Goal: Task Accomplishment & Management: Use online tool/utility

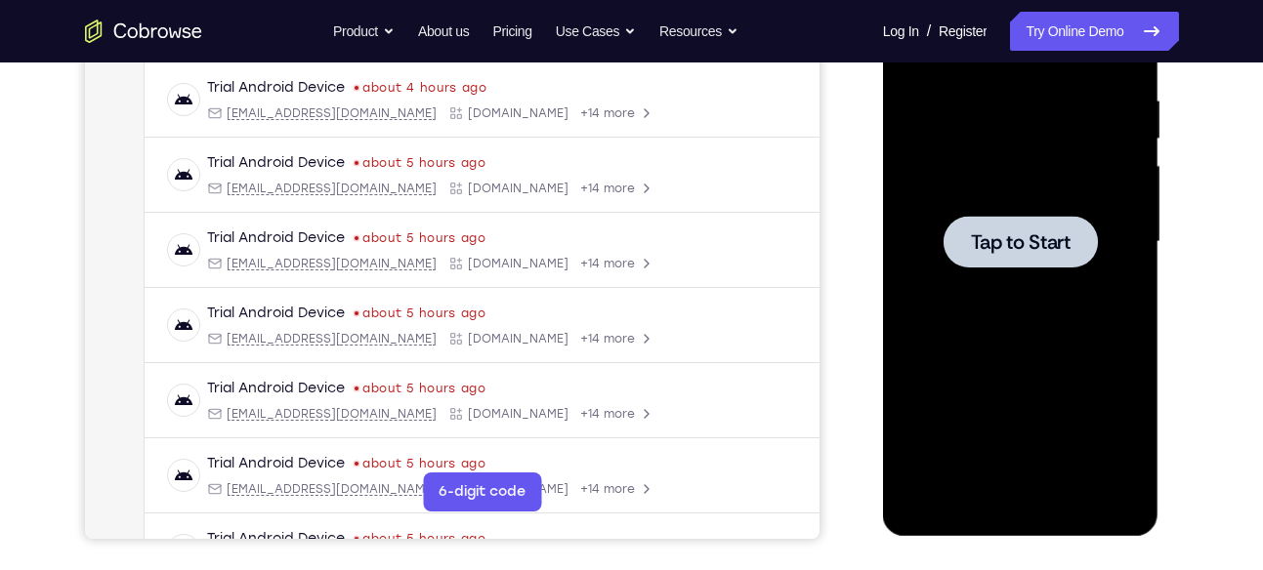
click at [963, 282] on div at bounding box center [1021, 242] width 246 height 547
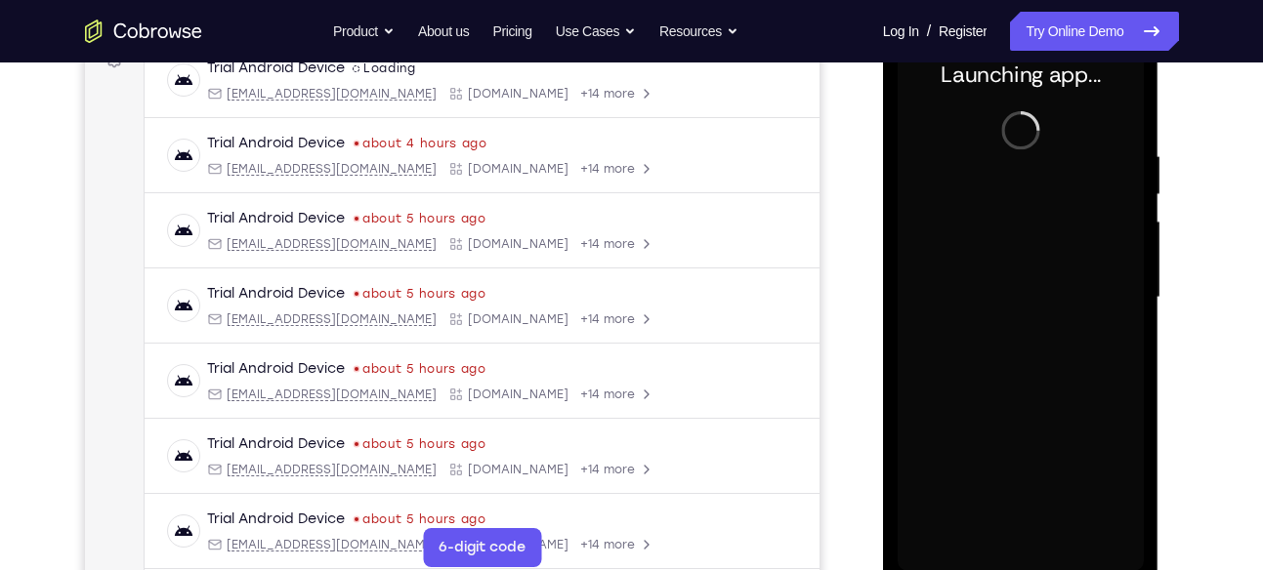
scroll to position [315, 0]
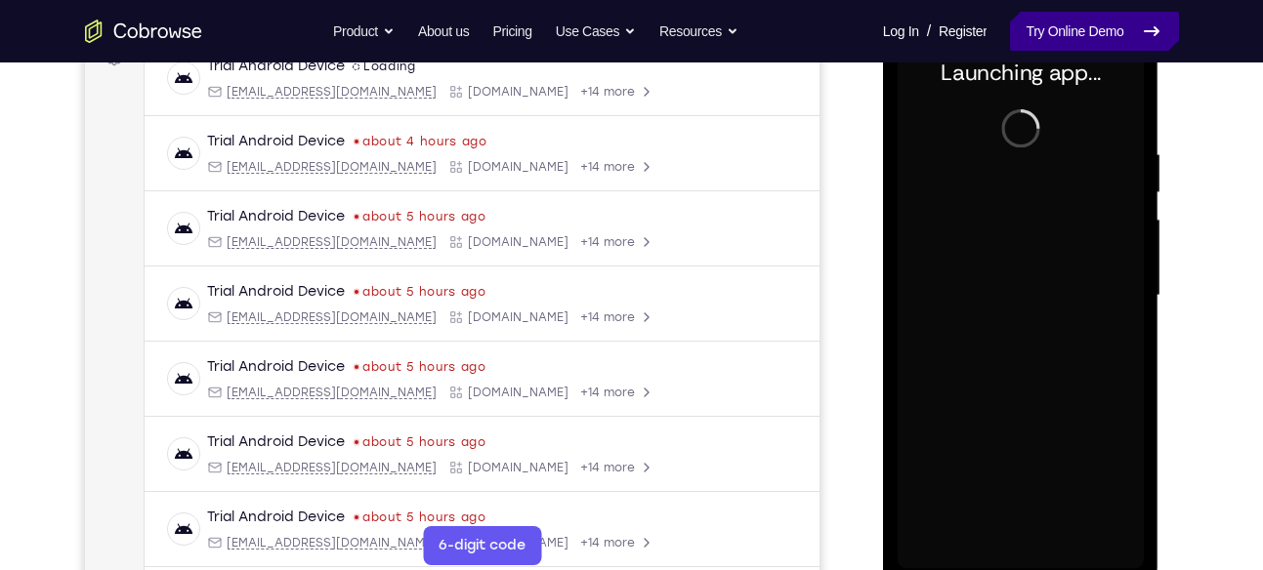
click at [1085, 31] on link "Try Online Demo" at bounding box center [1094, 31] width 168 height 39
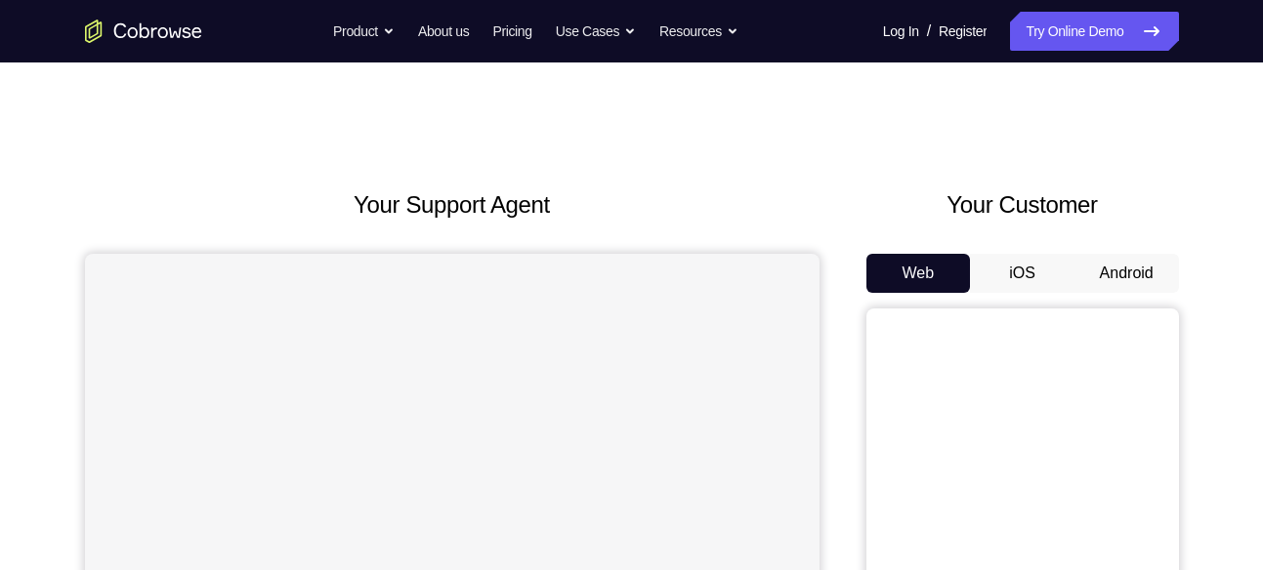
click at [1081, 276] on button "Android" at bounding box center [1126, 273] width 105 height 39
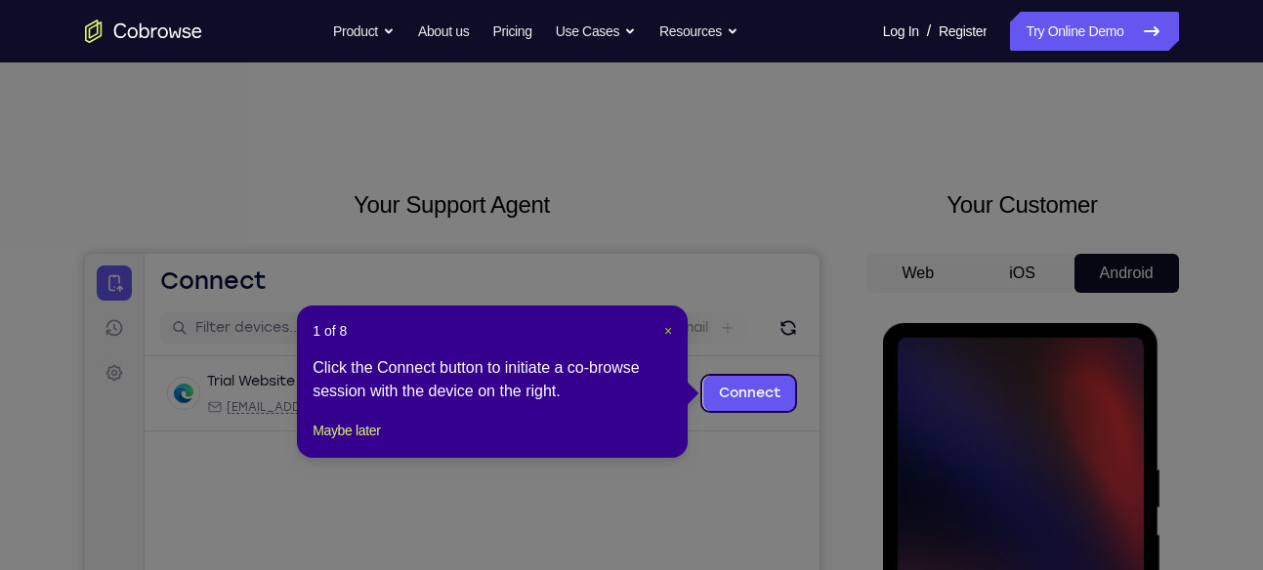
click at [667, 328] on span "×" at bounding box center [668, 331] width 8 height 16
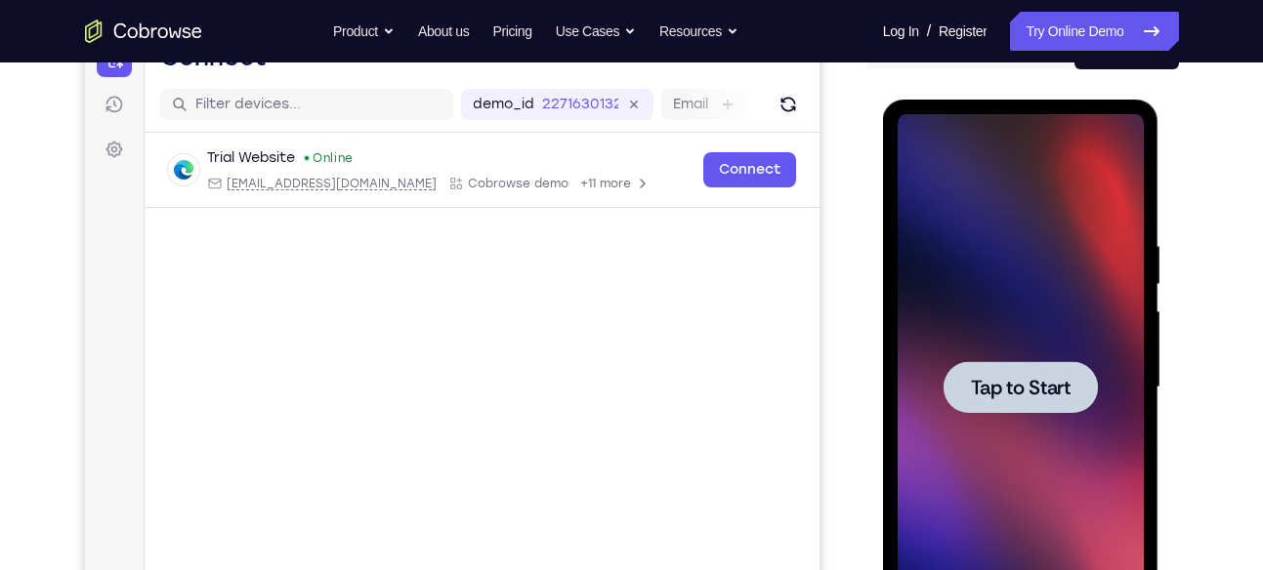
click at [1022, 383] on span "Tap to Start" at bounding box center [1021, 388] width 100 height 20
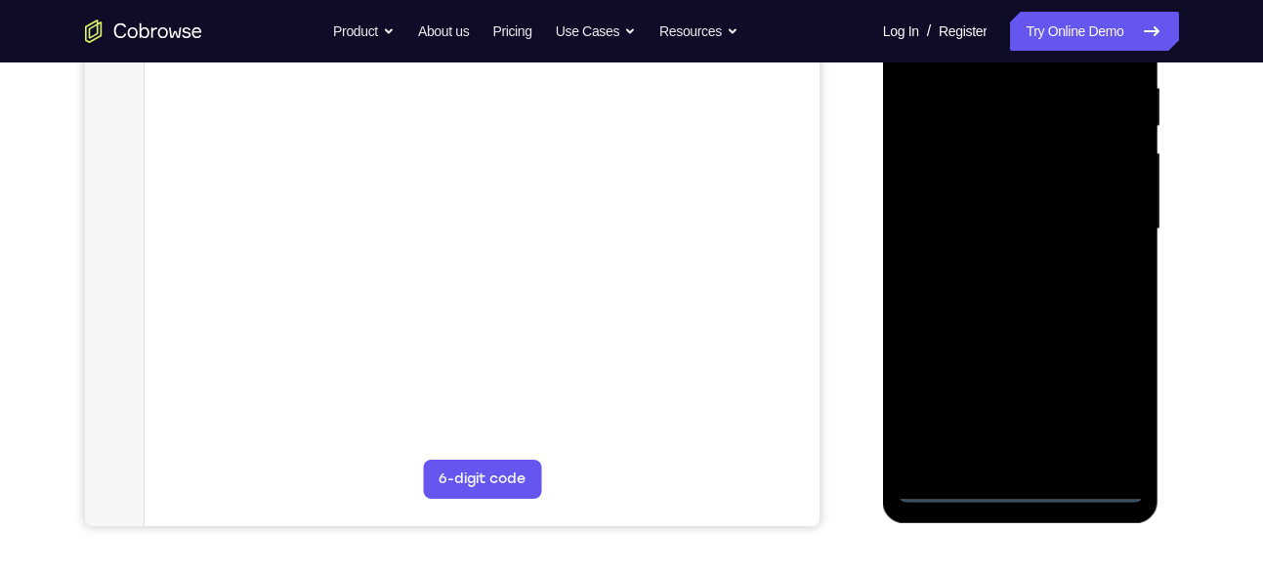
scroll to position [402, 0]
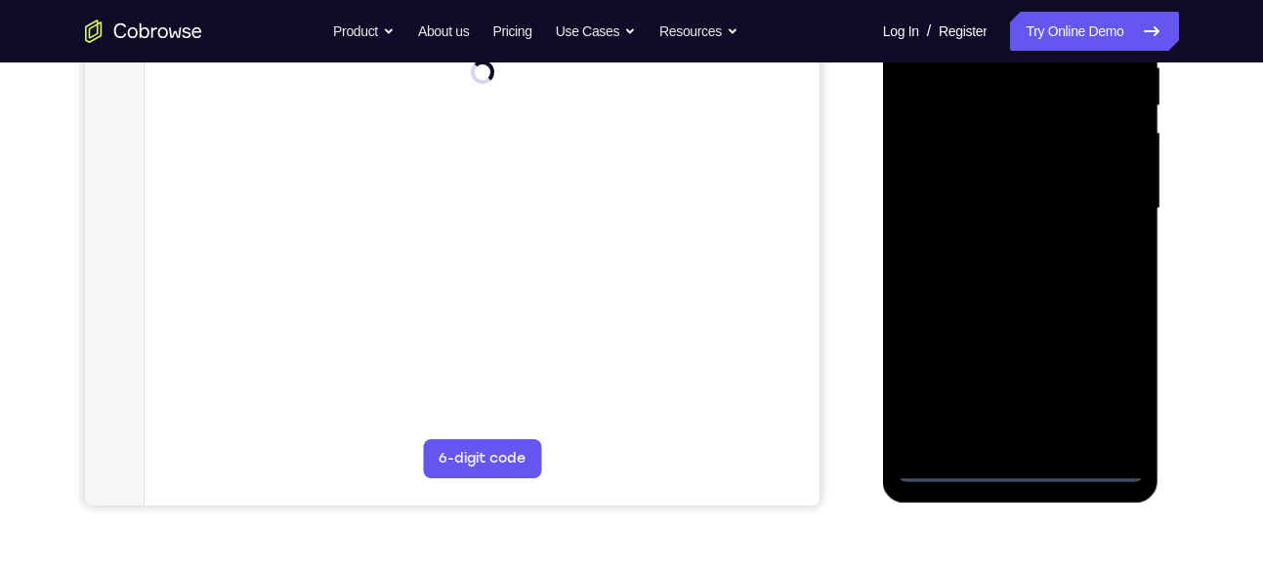
click at [1028, 468] on div at bounding box center [1021, 209] width 246 height 547
click at [1112, 397] on div at bounding box center [1021, 209] width 246 height 547
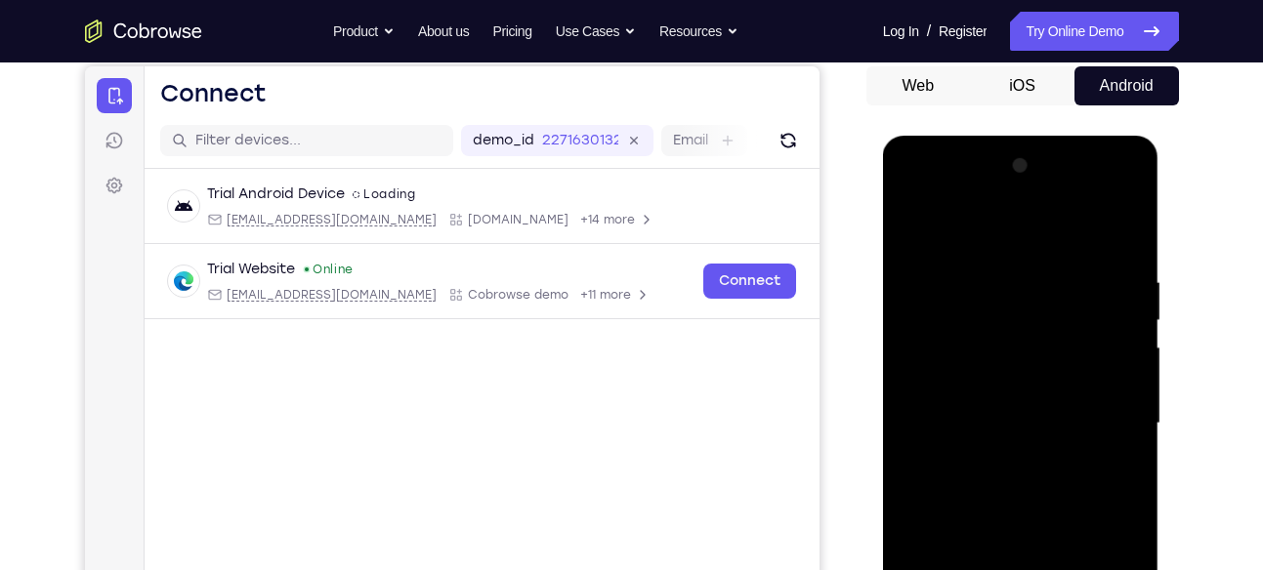
scroll to position [186, 0]
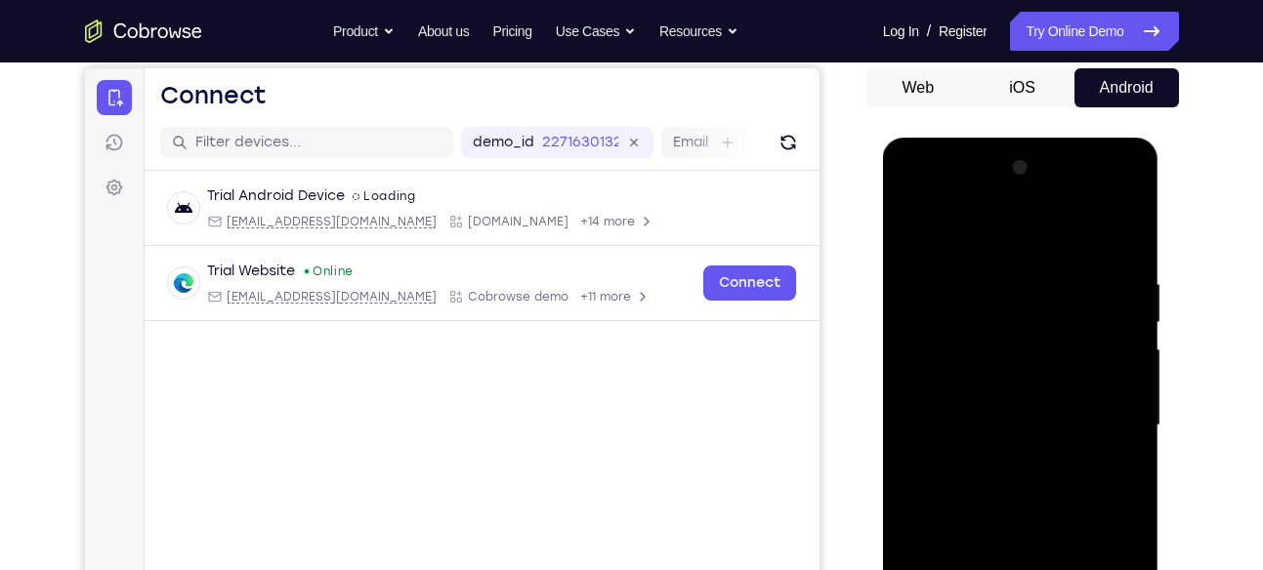
click at [941, 194] on div at bounding box center [1021, 425] width 246 height 547
click at [1106, 419] on div at bounding box center [1021, 425] width 246 height 547
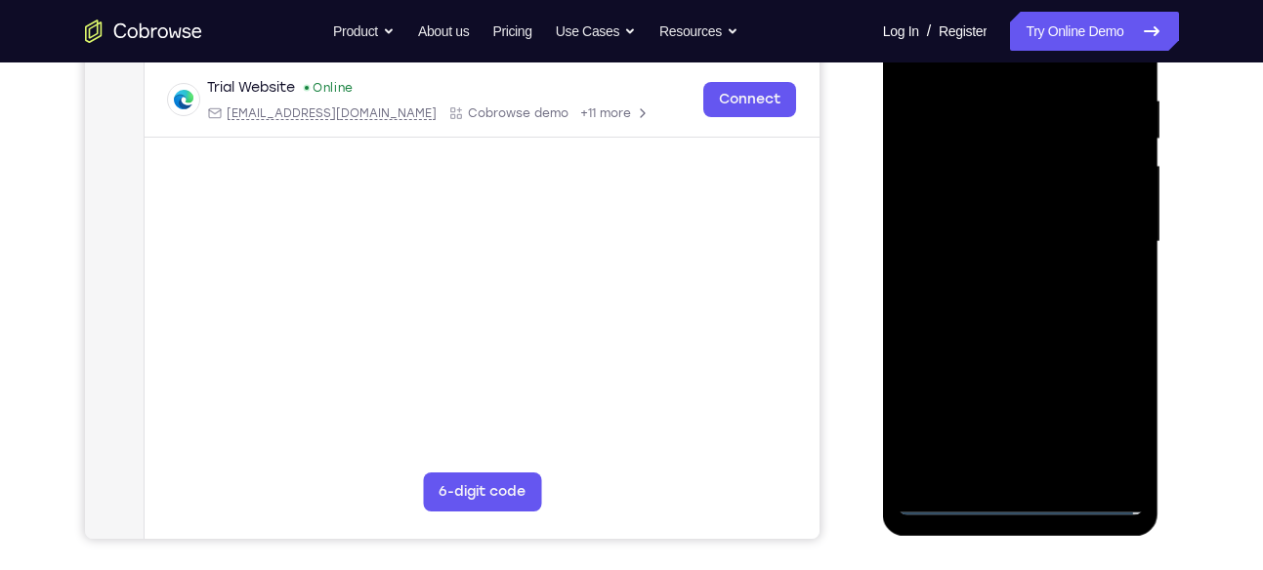
scroll to position [370, 0]
click at [1000, 278] on div at bounding box center [1021, 241] width 246 height 547
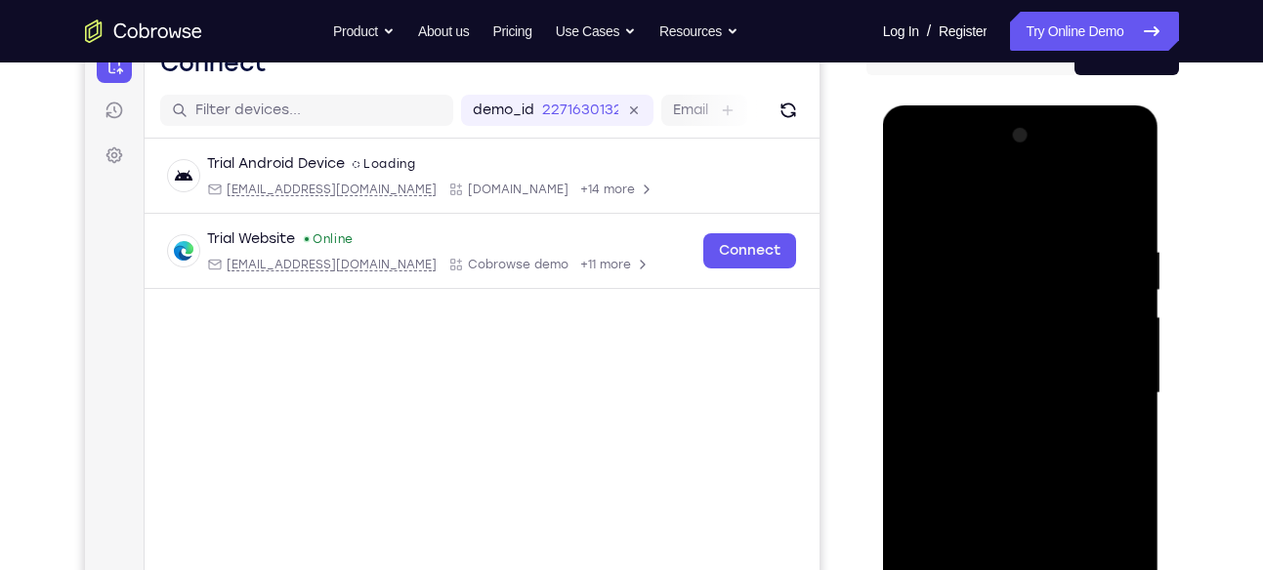
scroll to position [217, 0]
click at [1012, 368] on div at bounding box center [1021, 394] width 246 height 547
click at [987, 349] on div at bounding box center [1021, 394] width 246 height 547
click at [950, 393] on div at bounding box center [1021, 394] width 246 height 547
click at [954, 468] on div at bounding box center [1021, 394] width 246 height 547
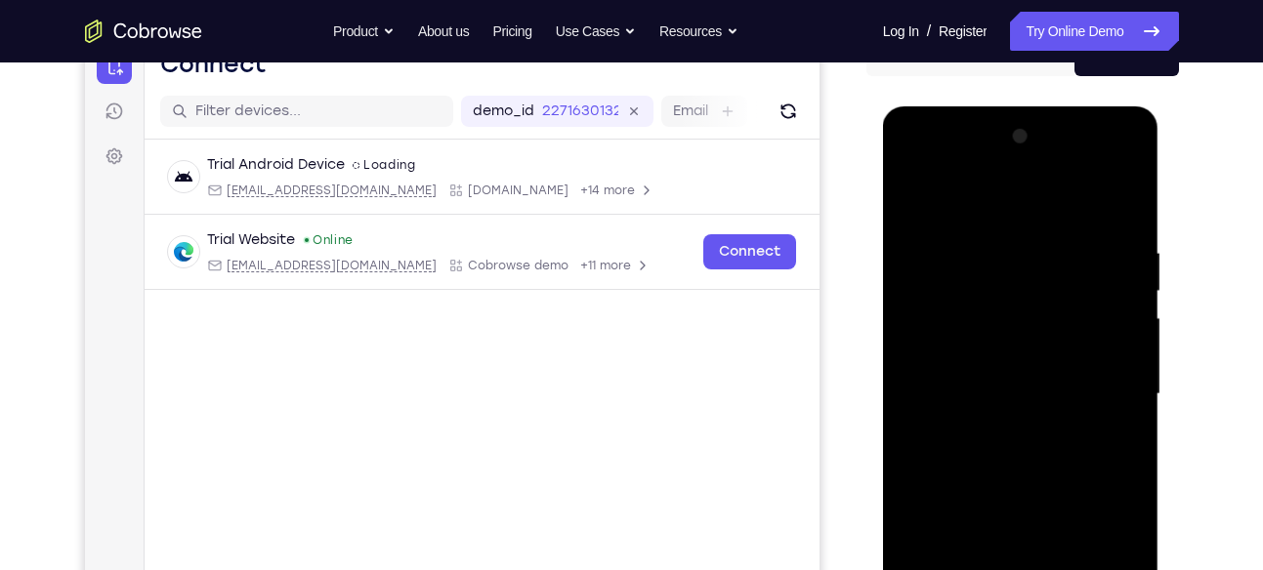
click at [1021, 452] on div at bounding box center [1021, 394] width 246 height 547
click at [1017, 481] on div at bounding box center [1021, 394] width 246 height 547
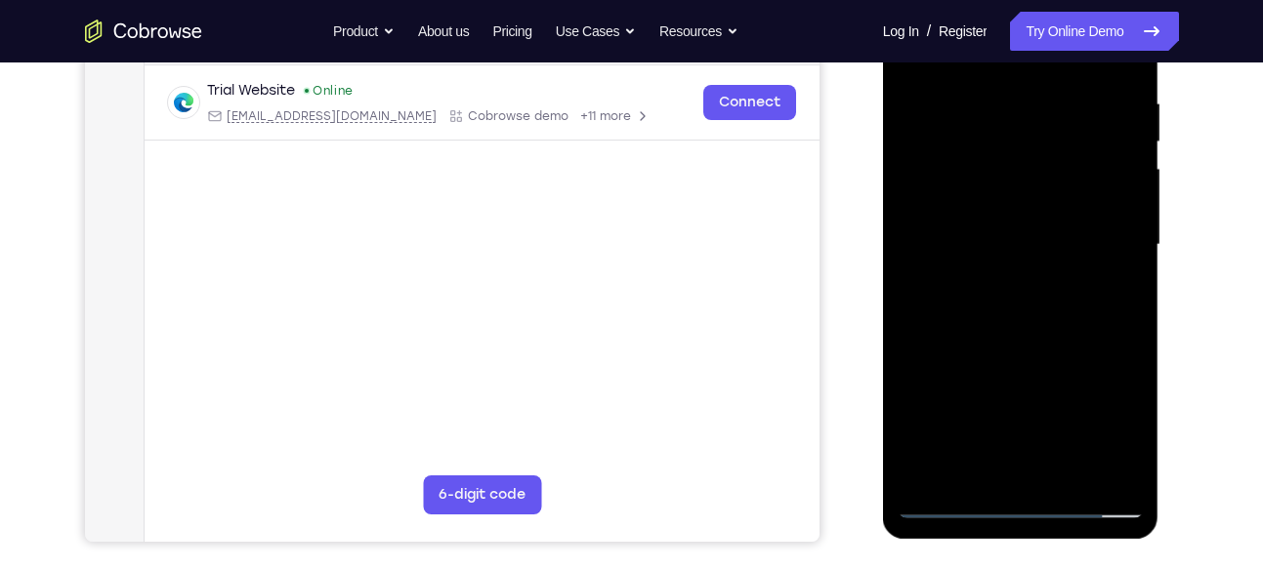
scroll to position [367, 0]
click at [1068, 476] on div at bounding box center [1021, 244] width 246 height 547
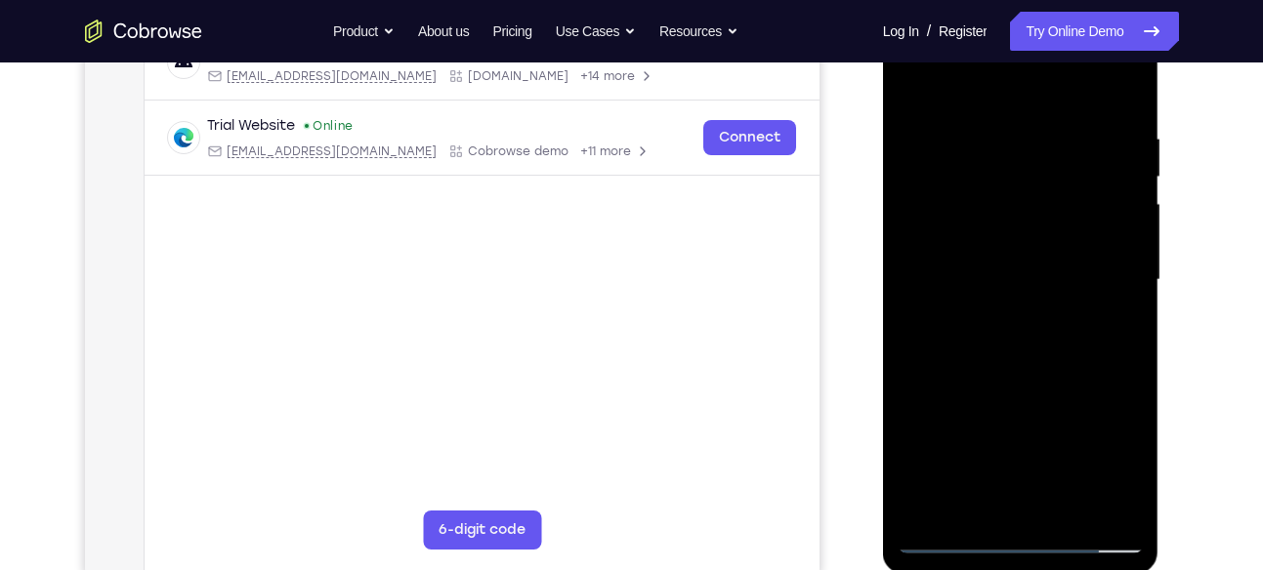
scroll to position [319, 0]
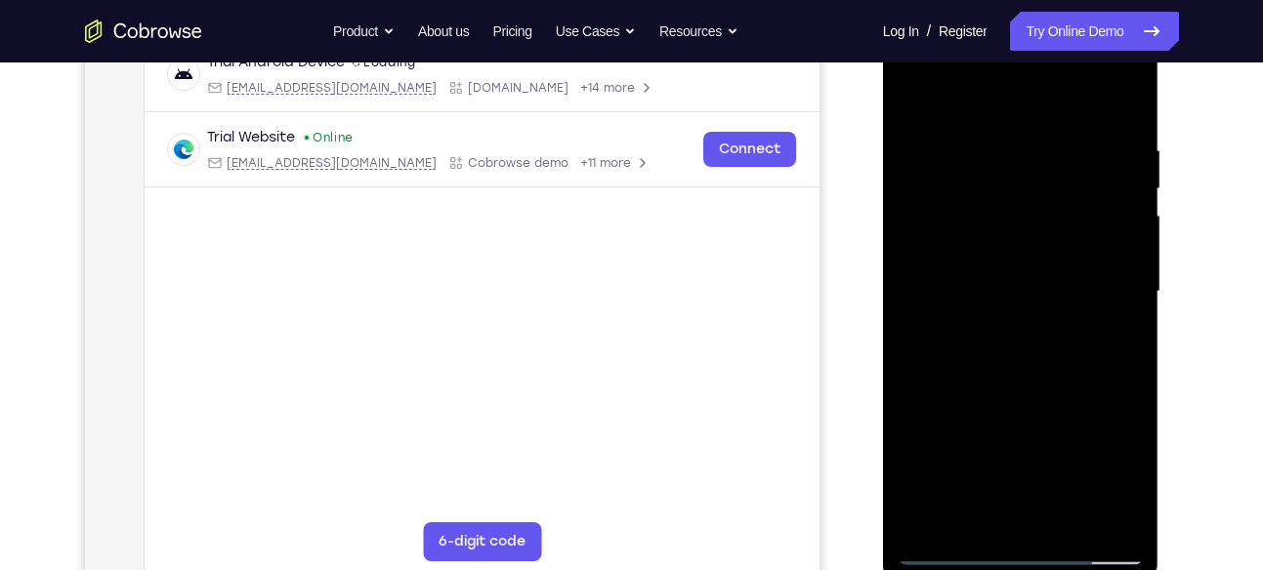
click at [996, 395] on div at bounding box center [1021, 292] width 246 height 547
click at [918, 89] on div at bounding box center [1021, 292] width 246 height 547
drag, startPoint x: 1020, startPoint y: 437, endPoint x: 1036, endPoint y: 186, distance: 251.5
click at [1036, 186] on div at bounding box center [1021, 292] width 246 height 547
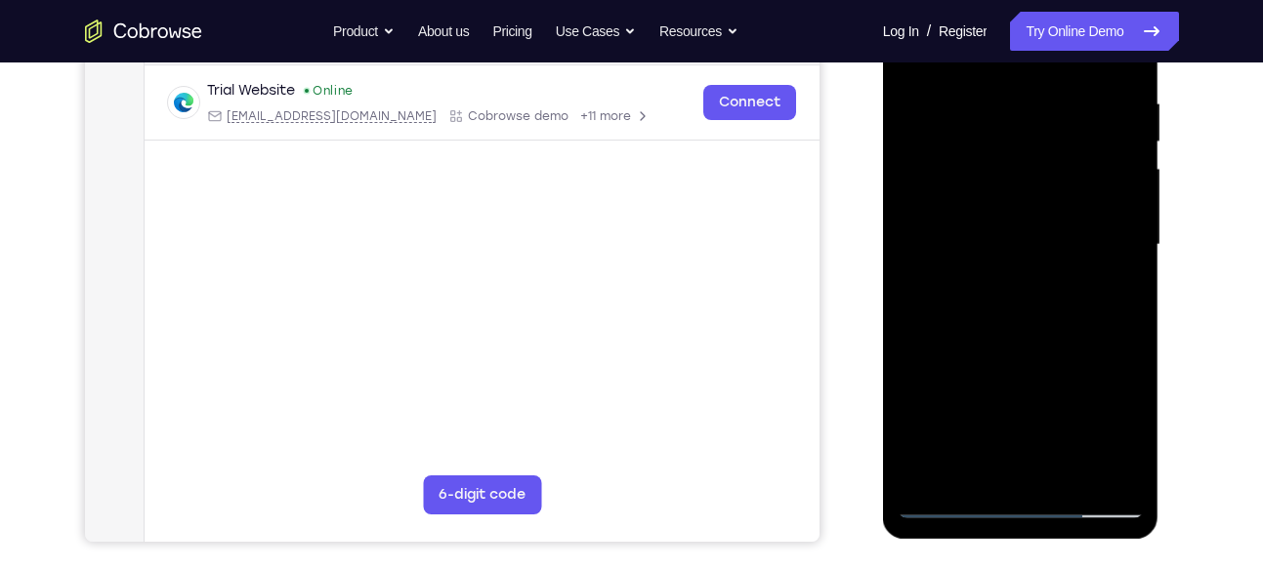
scroll to position [371, 0]
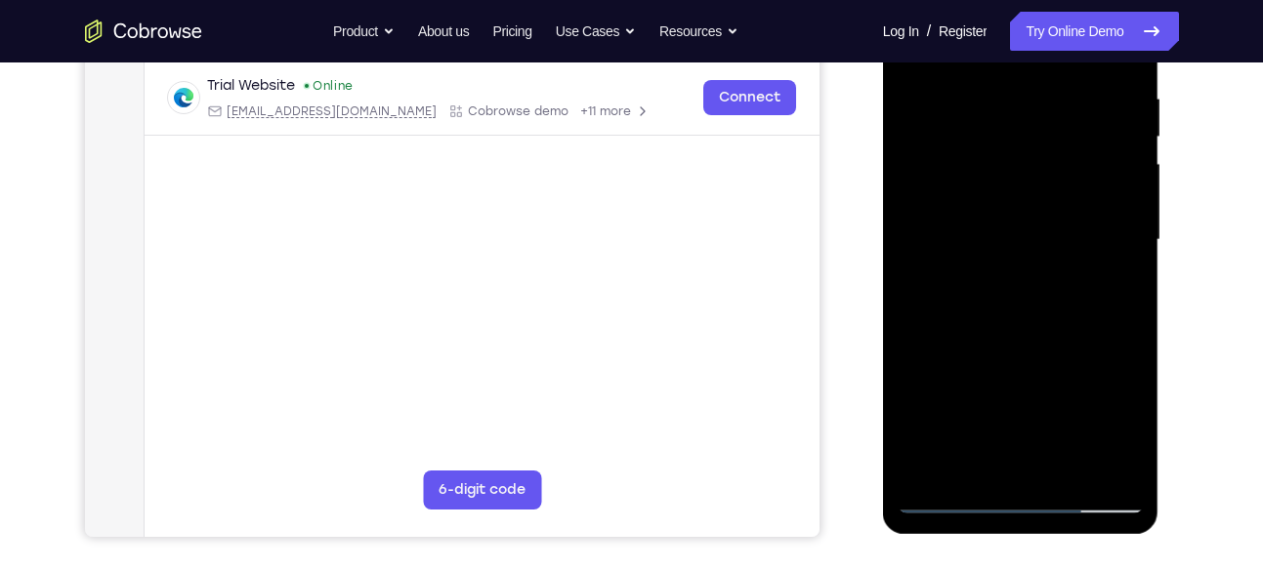
drag, startPoint x: 1032, startPoint y: 368, endPoint x: 1029, endPoint y: 190, distance: 177.8
click at [1029, 190] on div at bounding box center [1021, 240] width 246 height 547
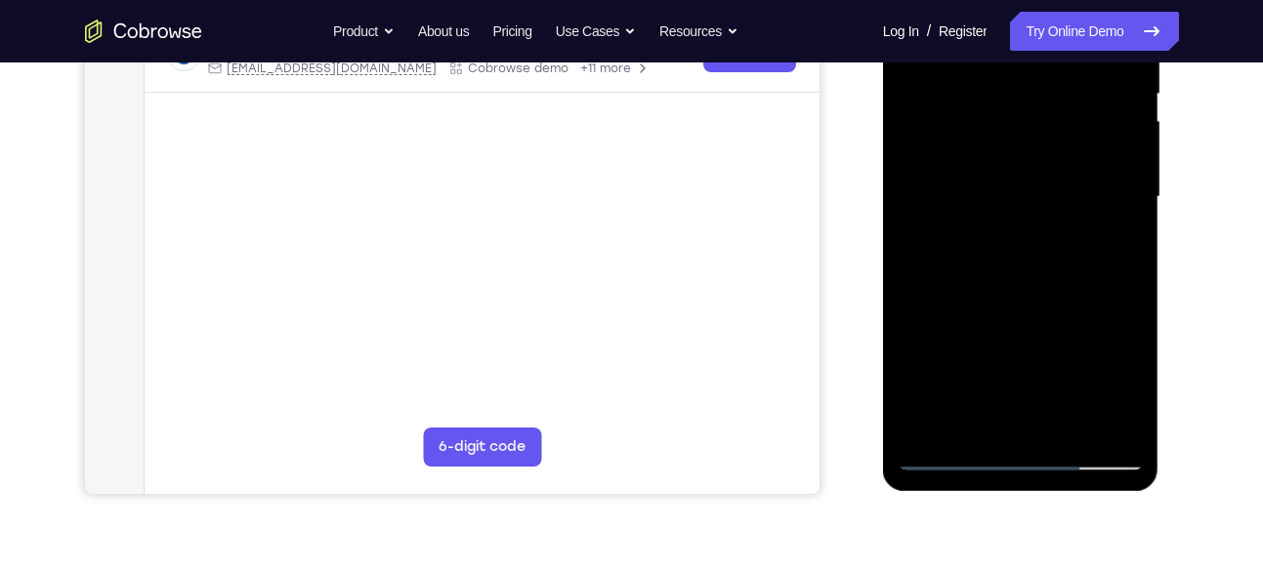
scroll to position [418, 0]
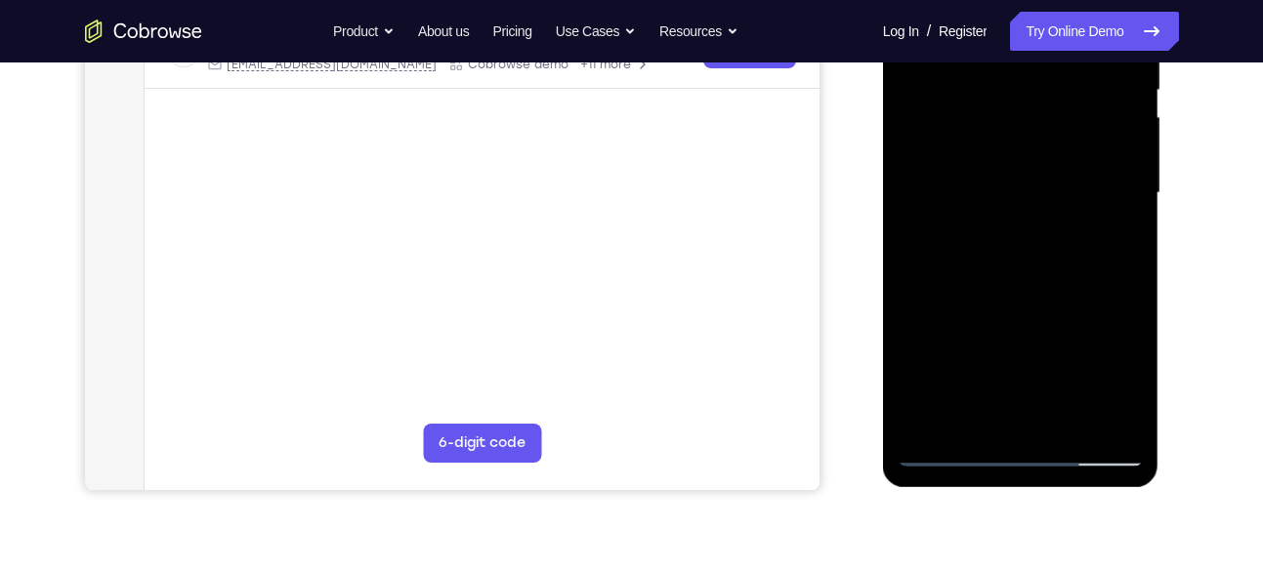
drag, startPoint x: 1031, startPoint y: 342, endPoint x: 1023, endPoint y: 191, distance: 150.7
click at [1023, 191] on div at bounding box center [1021, 193] width 246 height 547
drag, startPoint x: 1018, startPoint y: 355, endPoint x: 1009, endPoint y: 194, distance: 160.4
click at [1009, 194] on div at bounding box center [1021, 193] width 246 height 547
drag, startPoint x: 1048, startPoint y: 316, endPoint x: 1043, endPoint y: 230, distance: 86.1
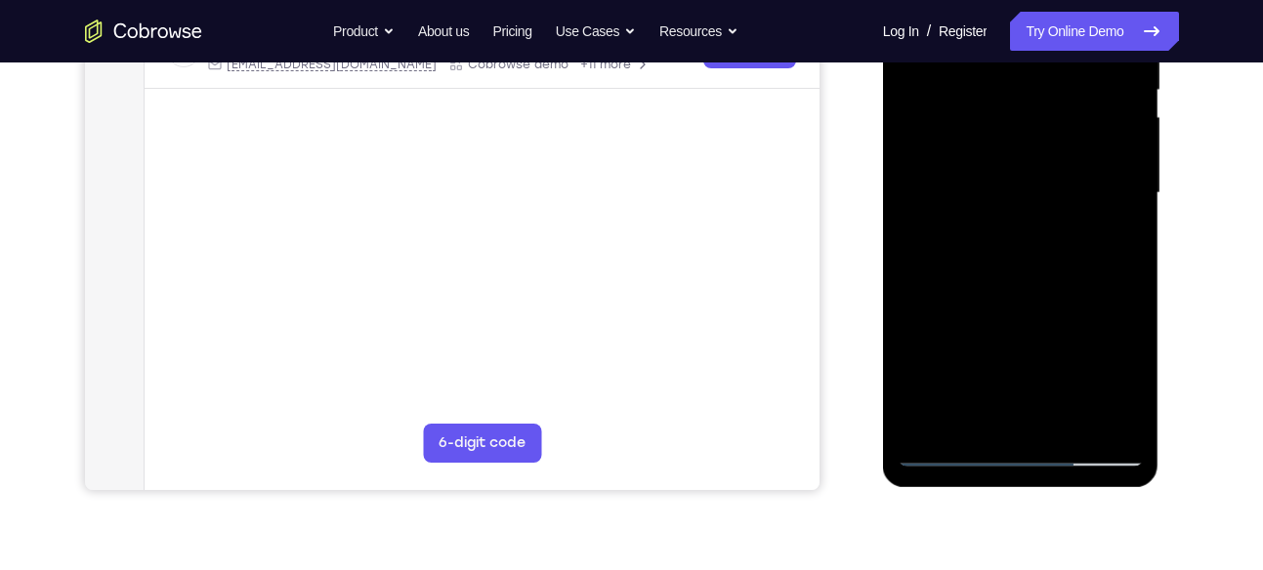
click at [1043, 230] on div at bounding box center [1021, 193] width 246 height 547
drag, startPoint x: 1087, startPoint y: 261, endPoint x: 1087, endPoint y: 174, distance: 86.9
click at [1087, 174] on div at bounding box center [1021, 193] width 246 height 547
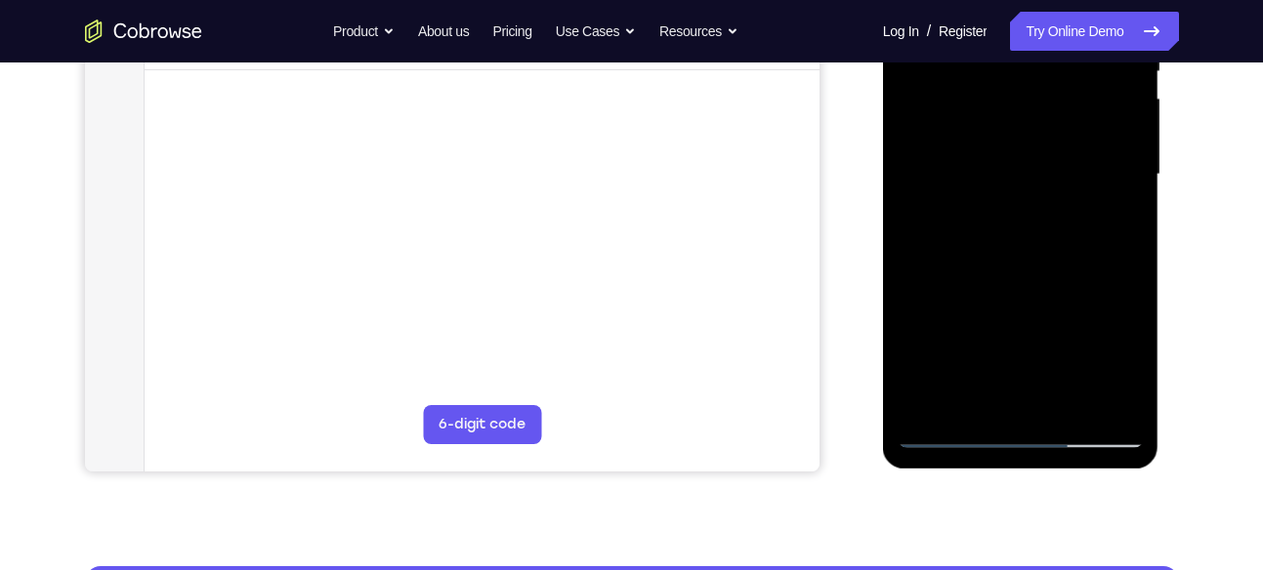
scroll to position [439, 0]
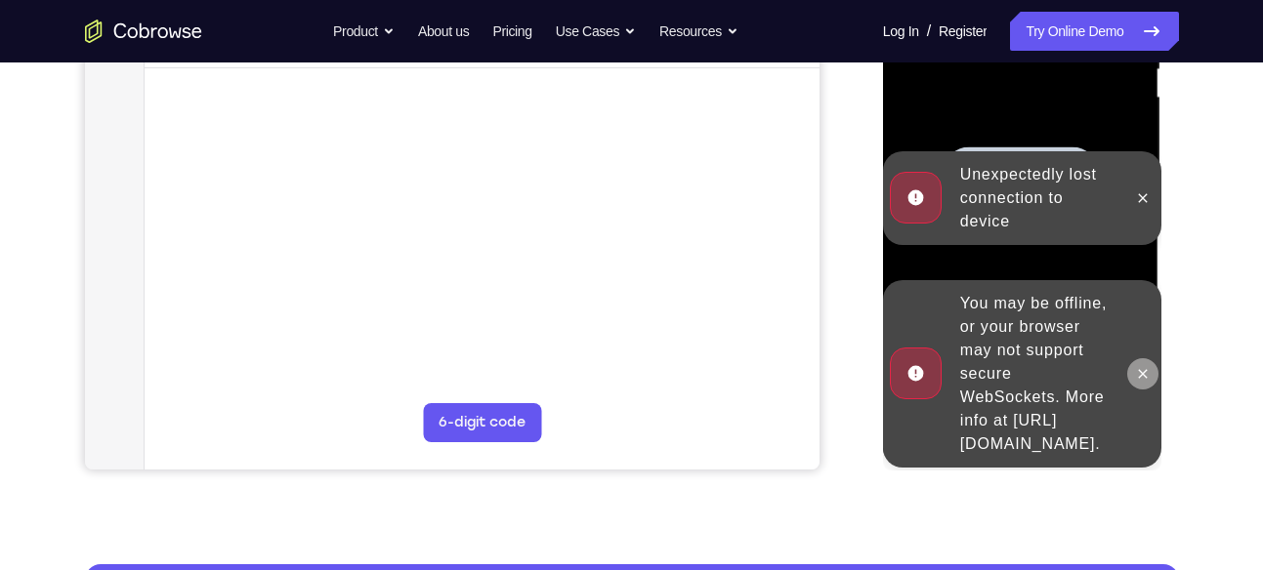
click at [1153, 359] on button at bounding box center [1142, 373] width 31 height 31
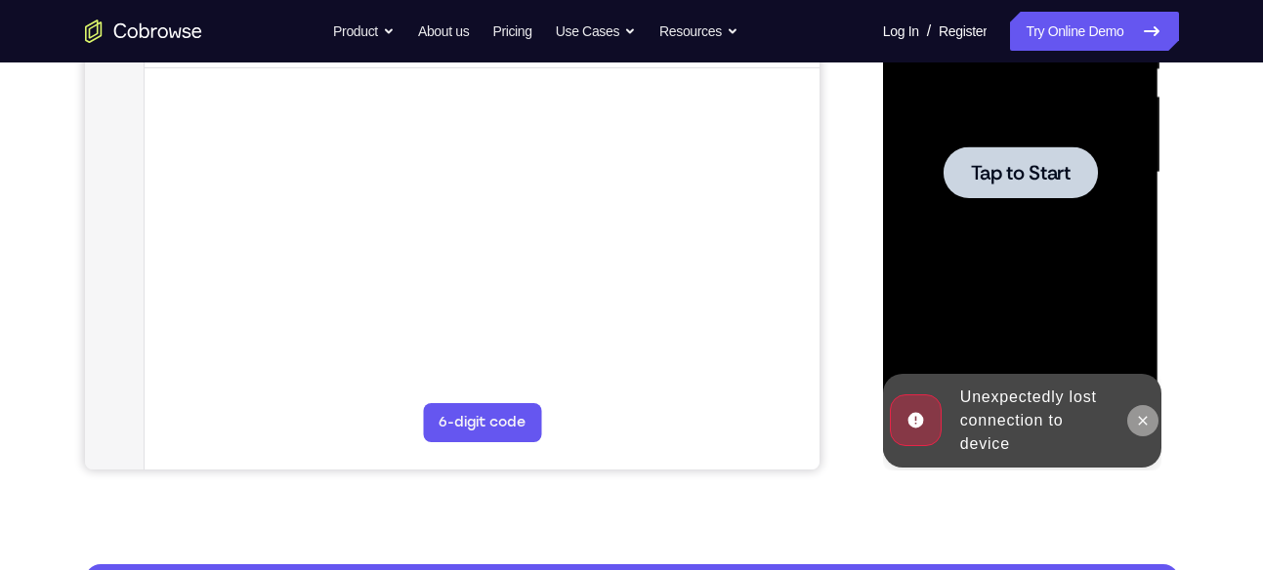
click at [1140, 418] on icon at bounding box center [1143, 421] width 16 height 16
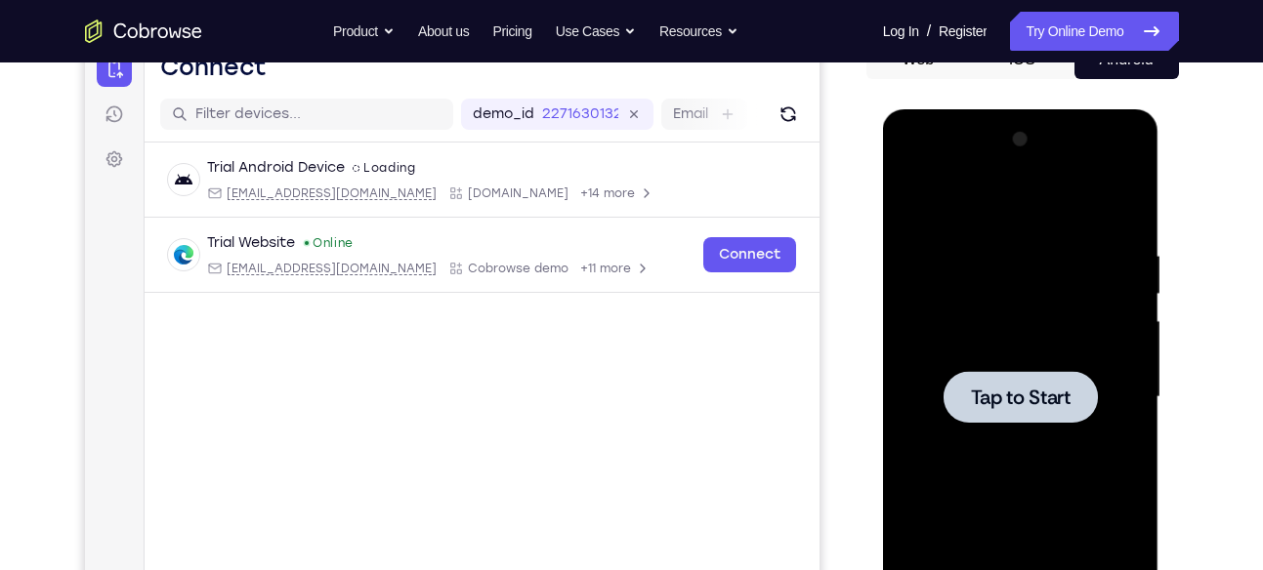
click at [1051, 429] on div at bounding box center [1021, 397] width 246 height 547
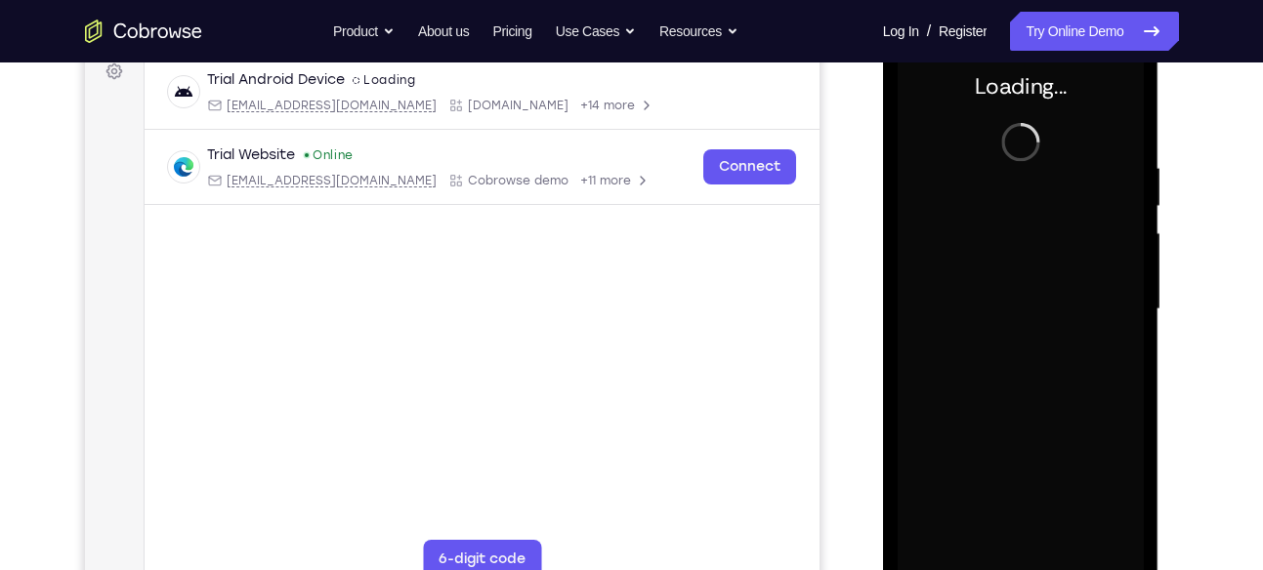
scroll to position [303, 0]
click at [1082, 31] on link "Try Online Demo" at bounding box center [1094, 31] width 168 height 39
click at [1043, 29] on link "Try Online Demo" at bounding box center [1094, 31] width 168 height 39
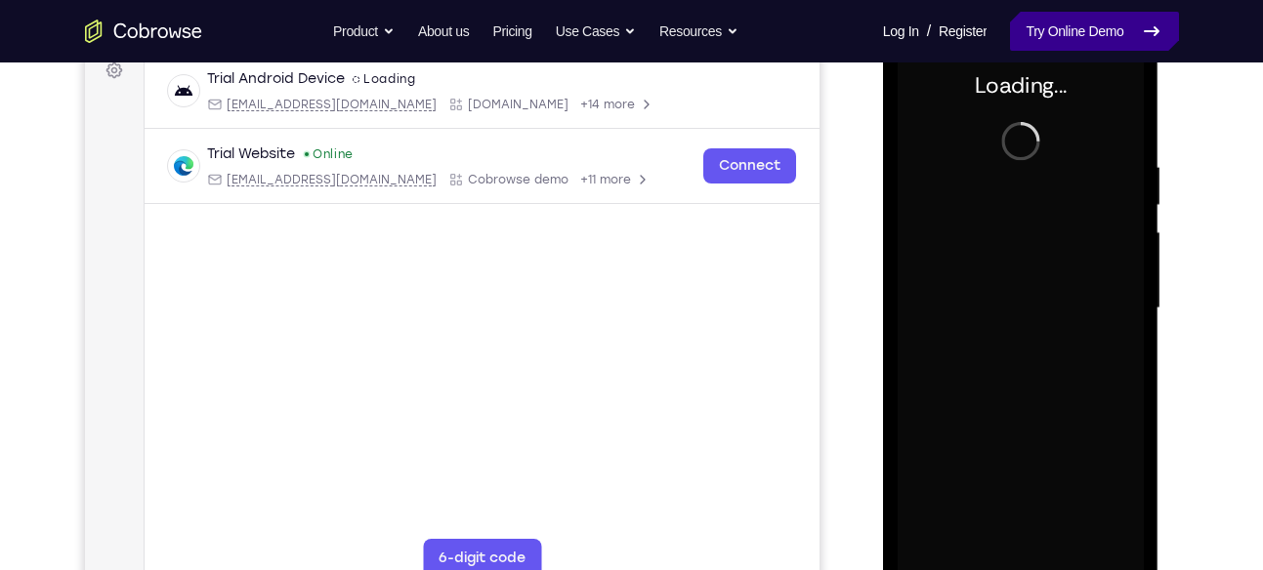
click at [1043, 29] on link "Try Online Demo" at bounding box center [1094, 31] width 168 height 39
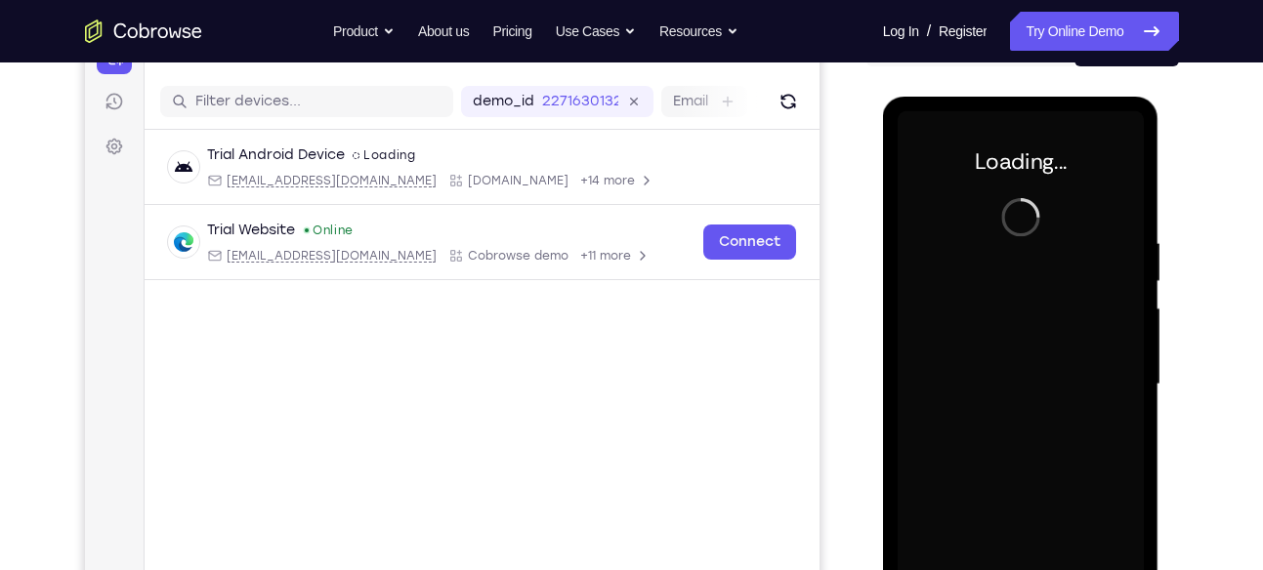
scroll to position [0, 0]
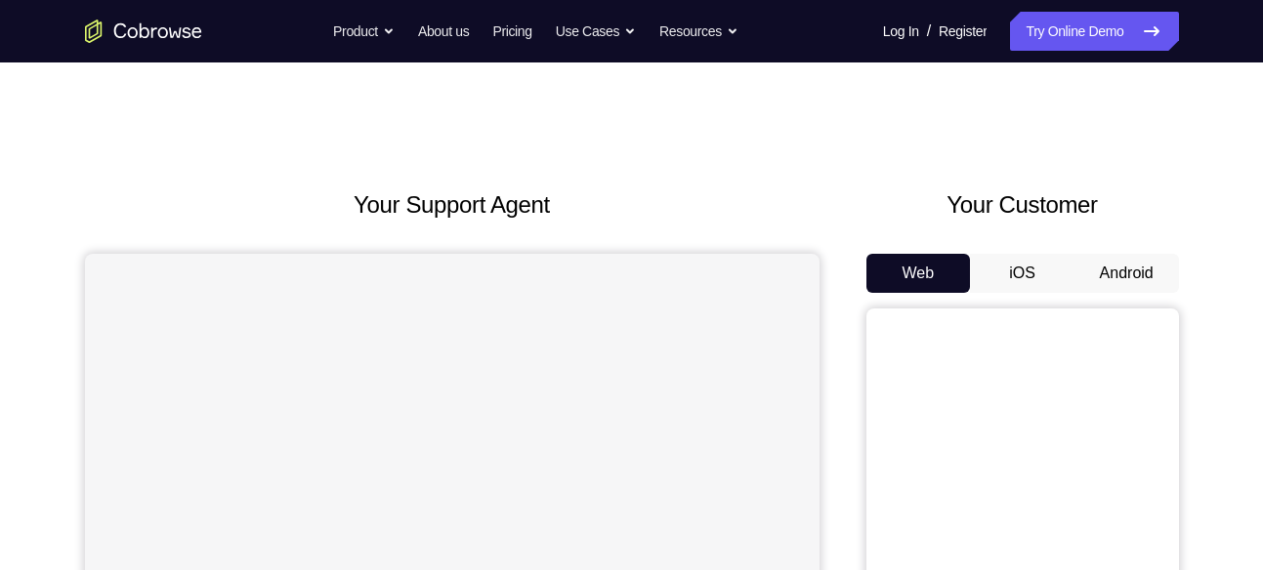
click at [1141, 266] on button "Android" at bounding box center [1126, 273] width 105 height 39
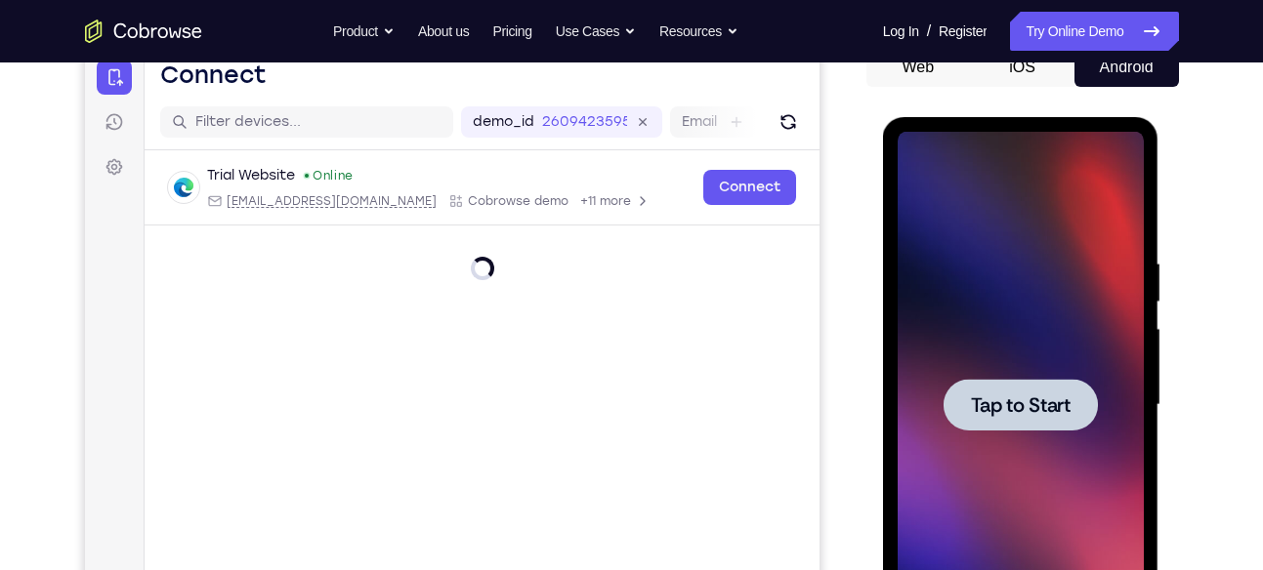
click at [1016, 396] on span "Tap to Start" at bounding box center [1021, 406] width 100 height 20
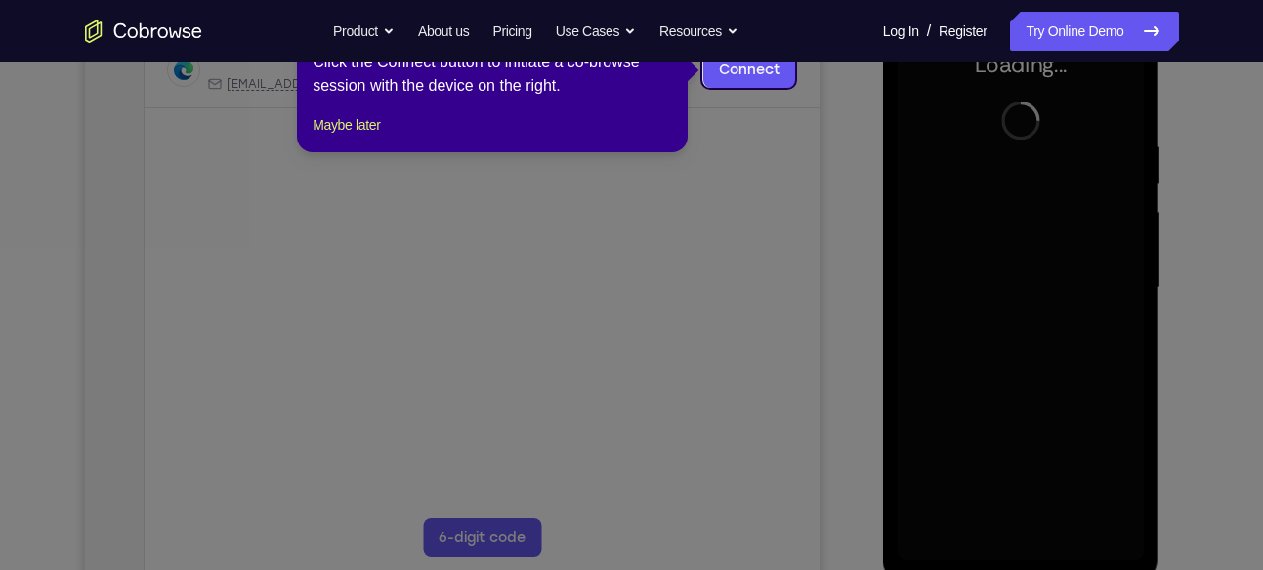
scroll to position [267, 0]
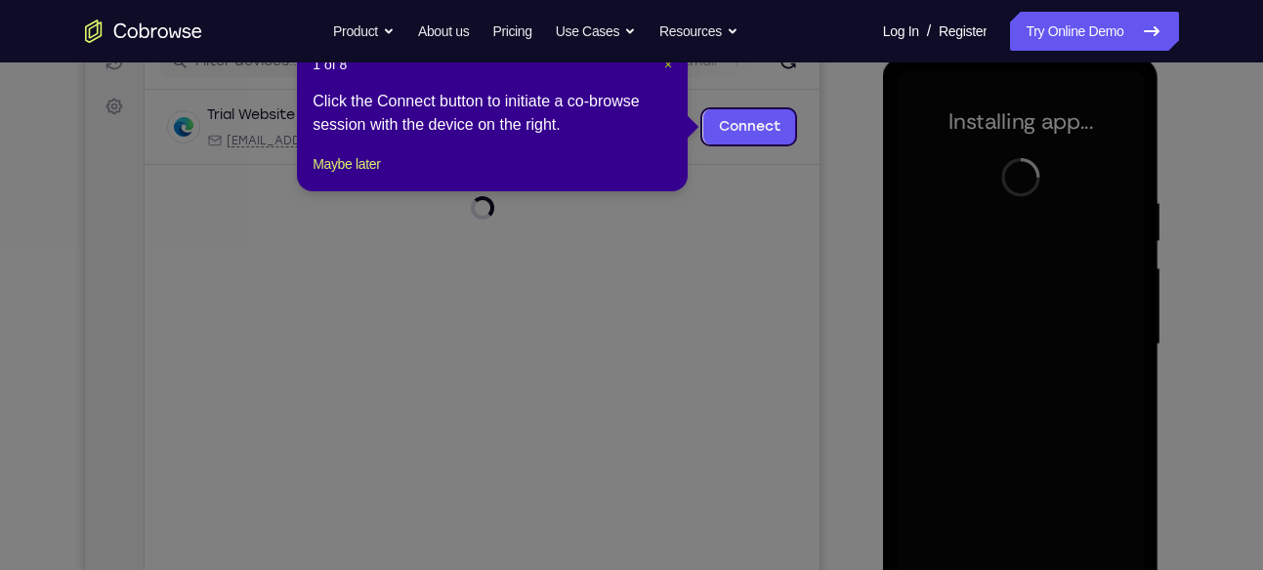
click at [666, 63] on span "×" at bounding box center [668, 65] width 8 height 16
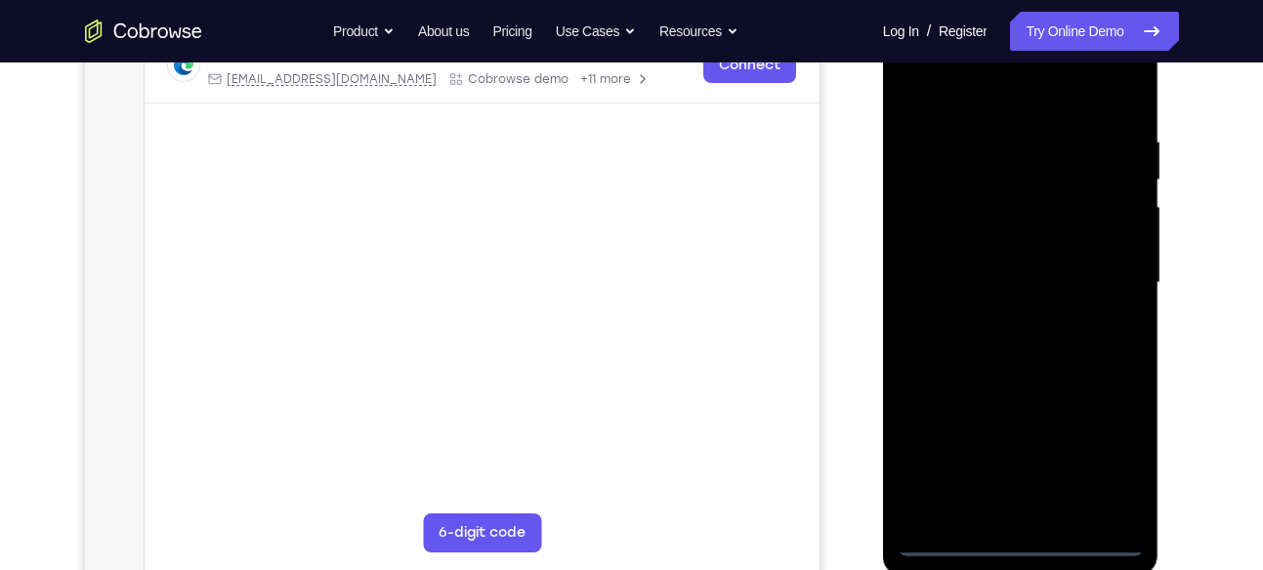
scroll to position [333, 0]
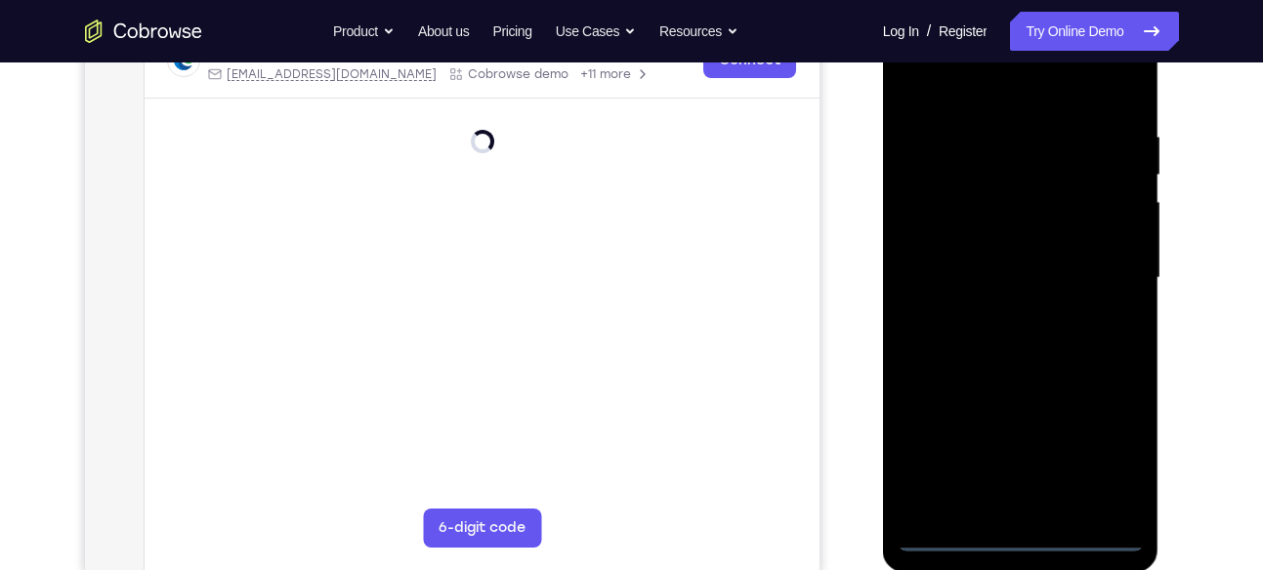
click at [1025, 548] on div at bounding box center [1021, 278] width 246 height 547
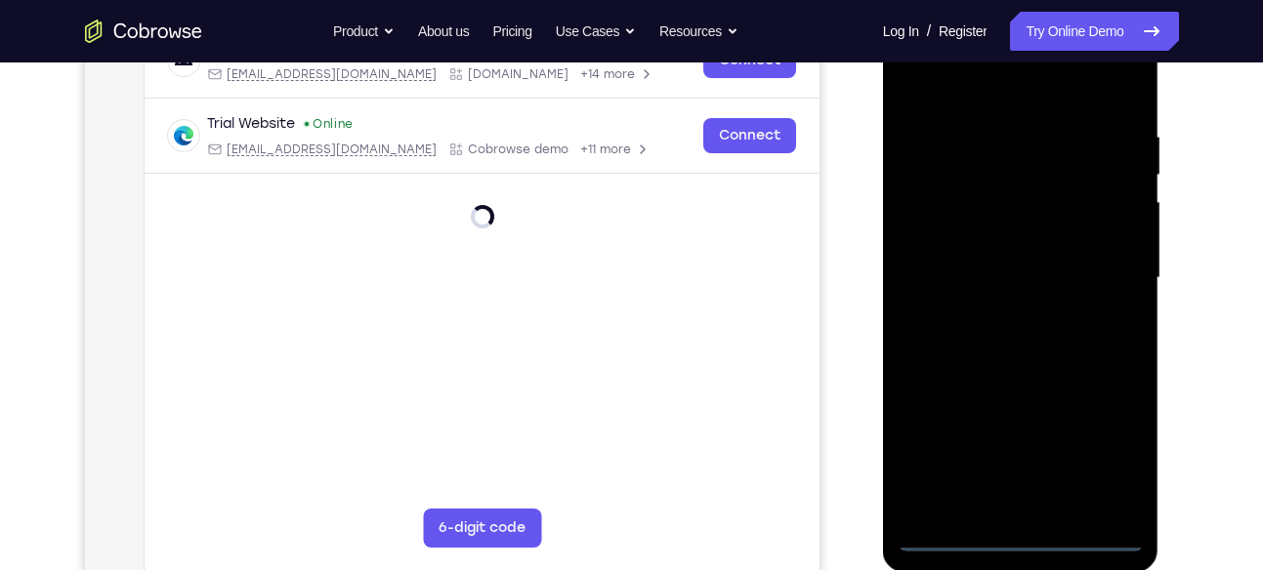
click at [1096, 453] on div at bounding box center [1021, 278] width 246 height 547
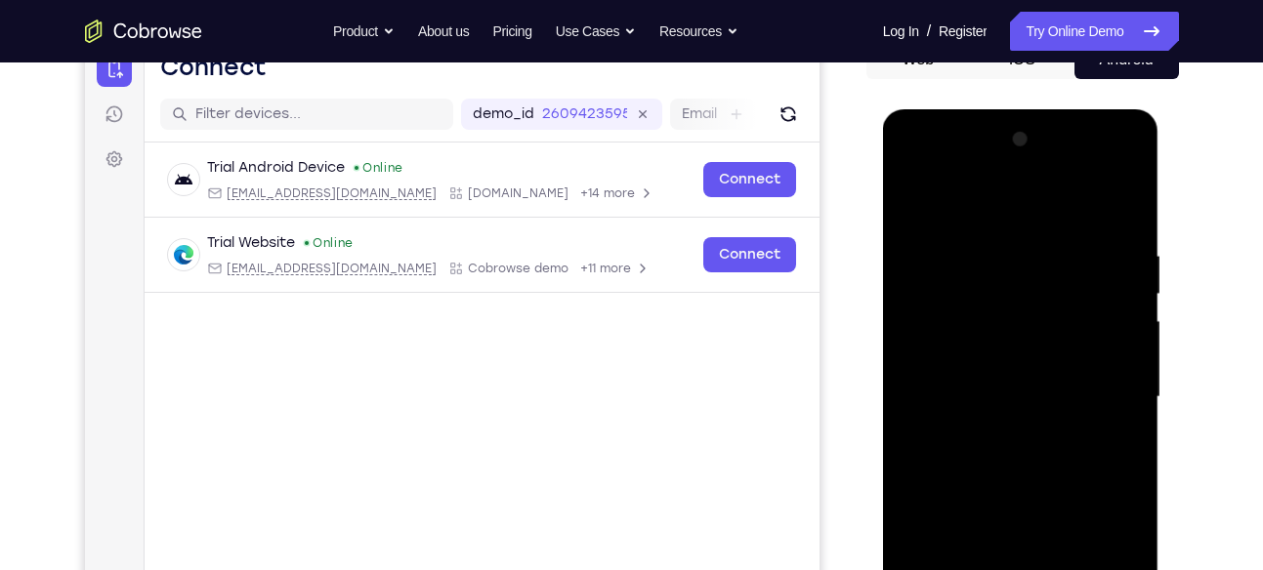
scroll to position [208, 0]
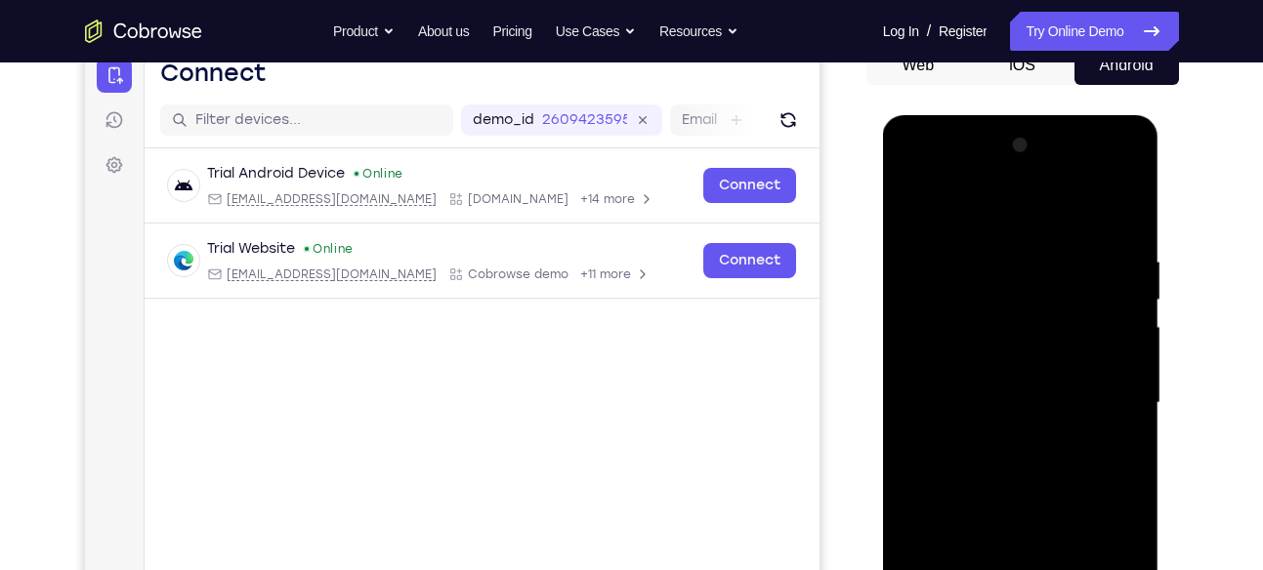
click at [934, 176] on div at bounding box center [1021, 403] width 246 height 547
click at [1108, 390] on div at bounding box center [1021, 403] width 246 height 547
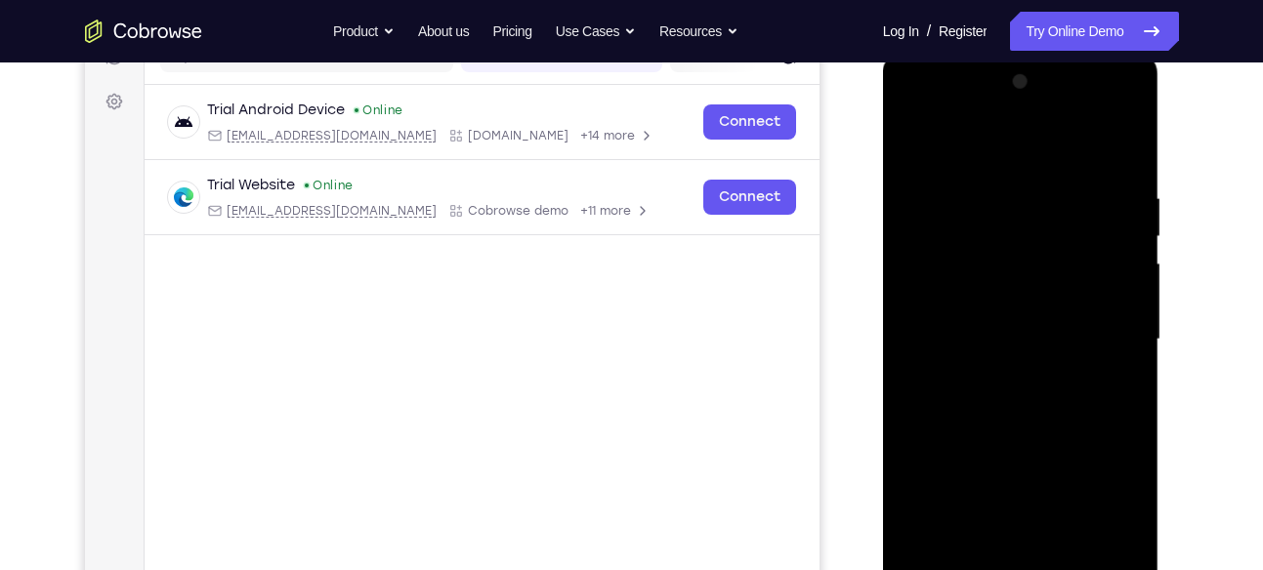
scroll to position [275, 0]
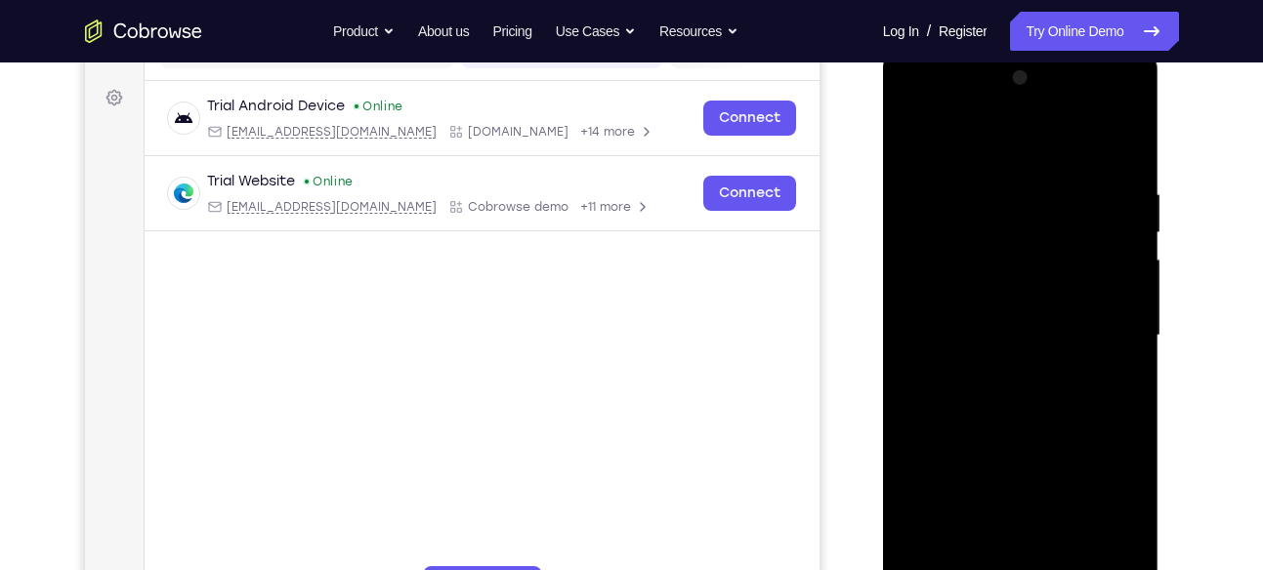
click at [1000, 377] on div at bounding box center [1021, 336] width 246 height 547
click at [1022, 294] on div at bounding box center [1021, 336] width 246 height 547
click at [973, 321] on div at bounding box center [1021, 336] width 246 height 547
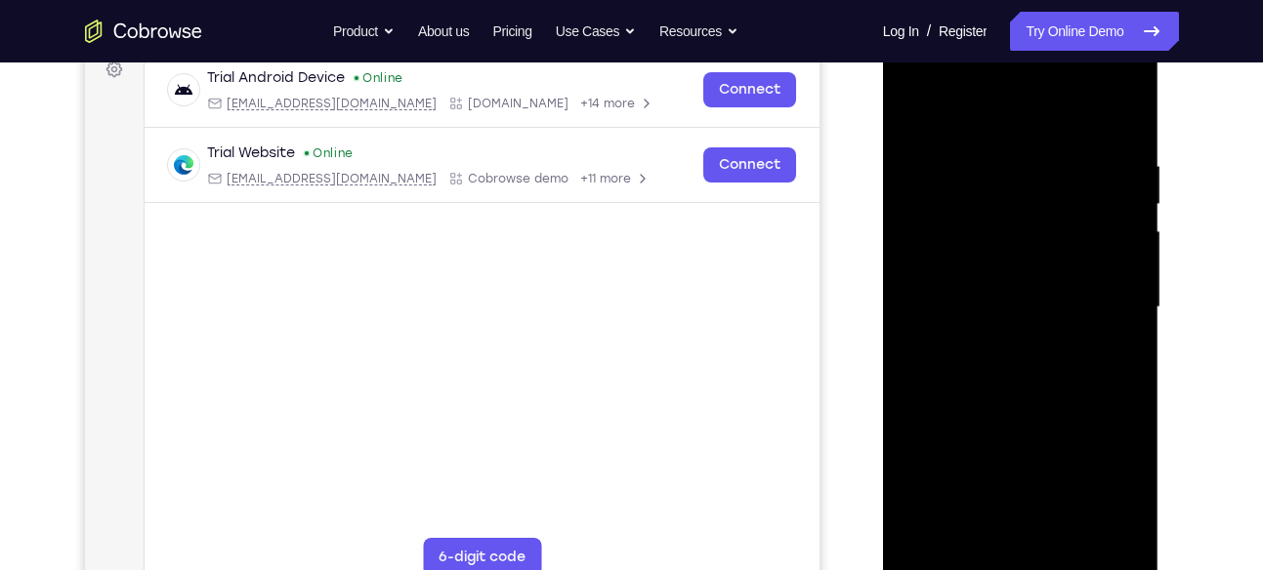
scroll to position [305, 0]
click at [1092, 341] on div at bounding box center [1021, 306] width 246 height 547
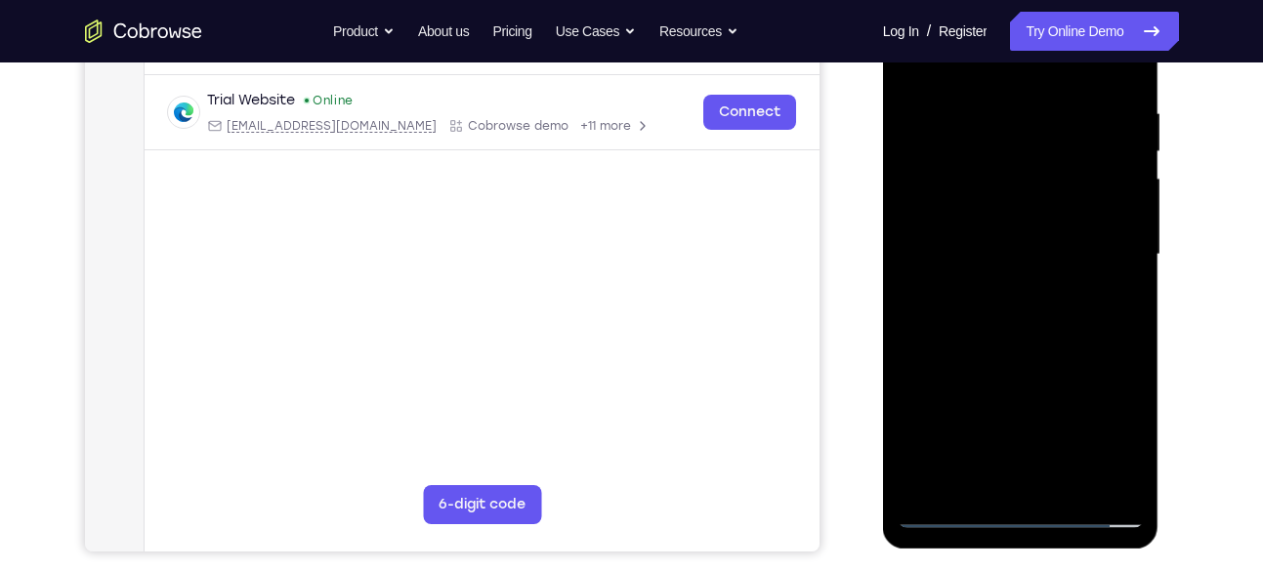
scroll to position [311, 0]
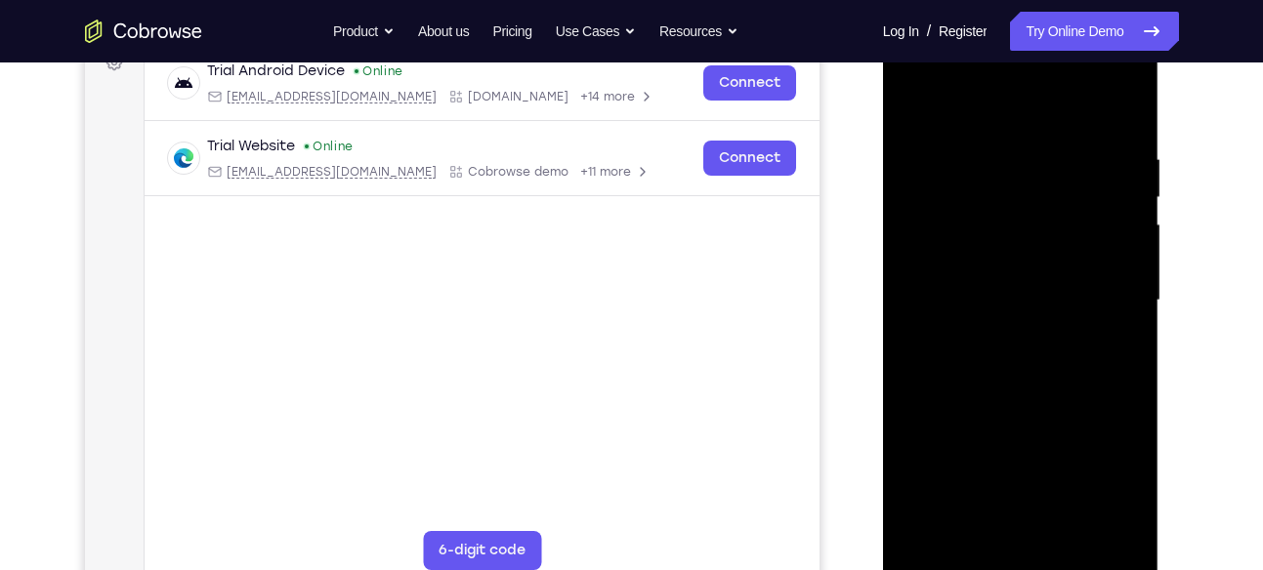
click at [1033, 256] on div at bounding box center [1021, 300] width 246 height 547
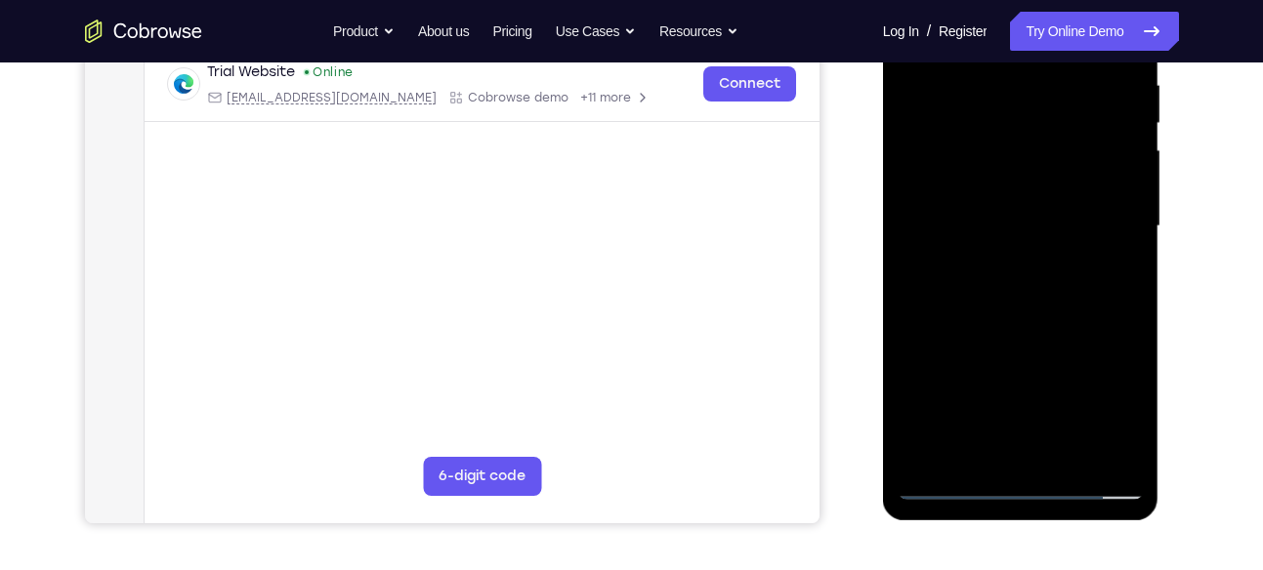
scroll to position [386, 0]
click at [1077, 454] on div at bounding box center [1021, 225] width 246 height 547
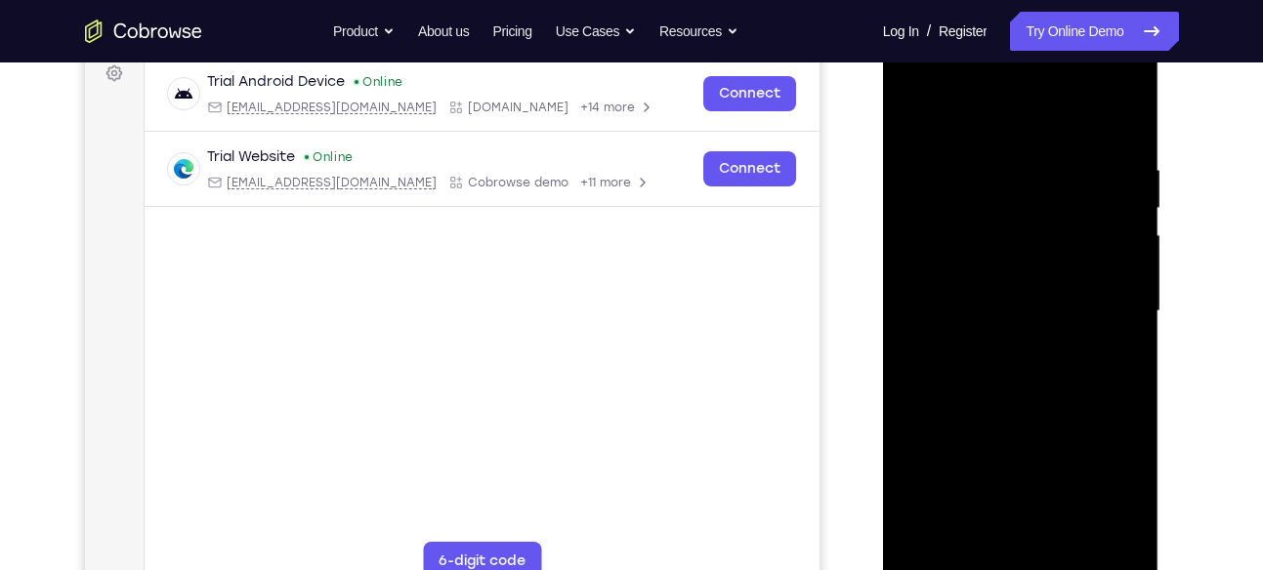
scroll to position [299, 0]
click at [1061, 417] on div at bounding box center [1021, 312] width 246 height 547
click at [917, 116] on div at bounding box center [1021, 312] width 246 height 547
click at [1007, 163] on div at bounding box center [1021, 312] width 246 height 547
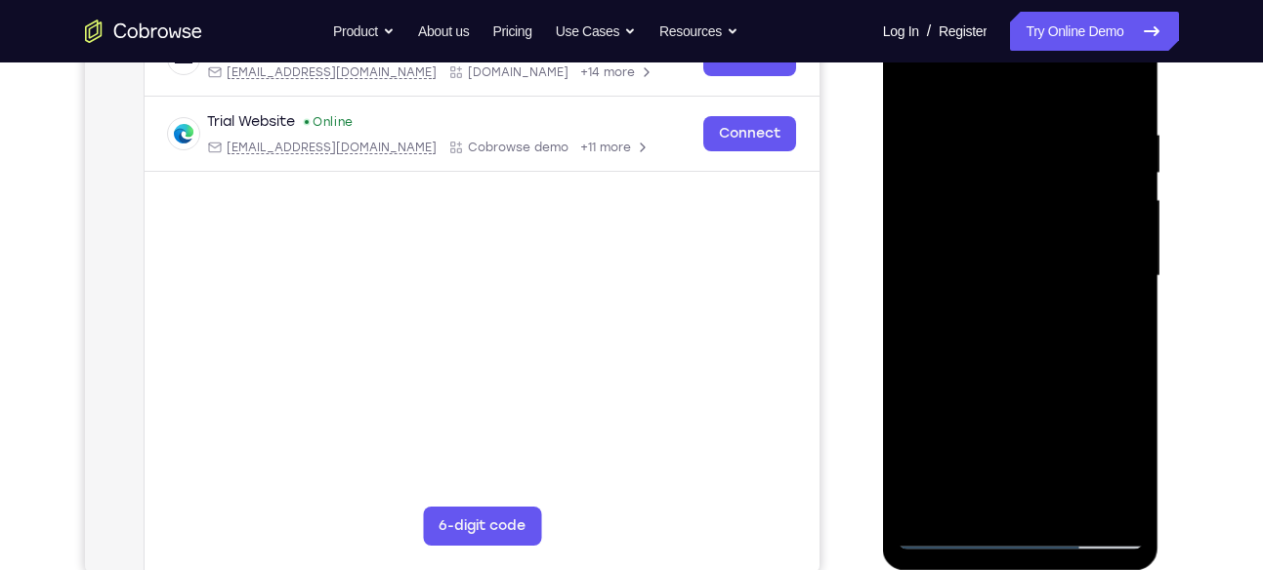
scroll to position [334, 0]
click at [989, 132] on div at bounding box center [1021, 277] width 246 height 547
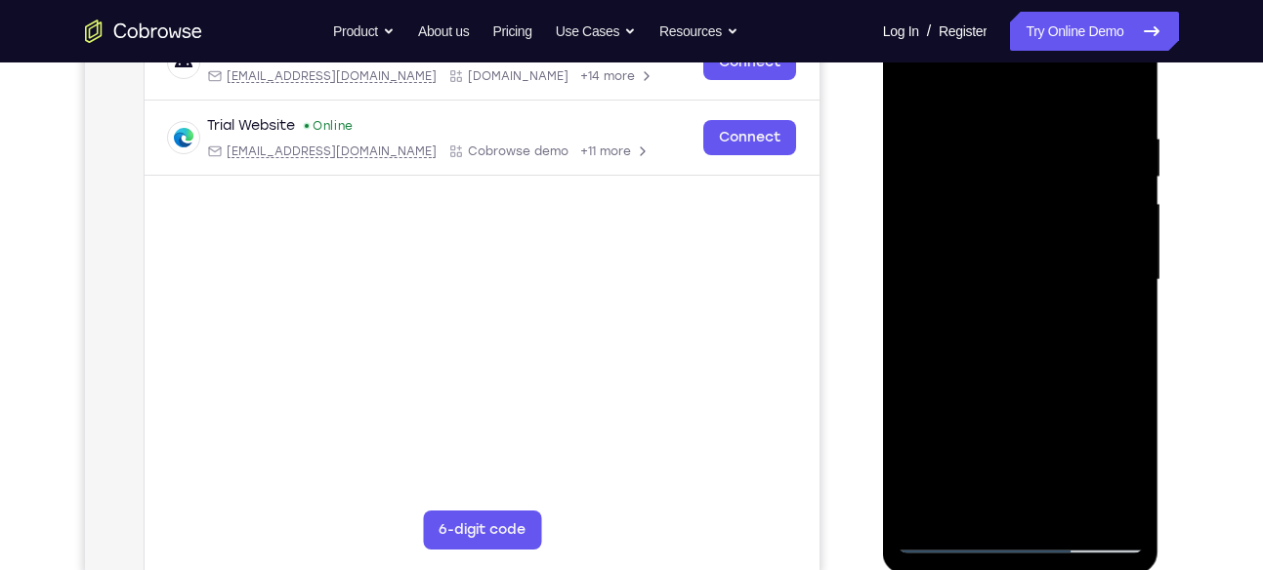
scroll to position [325, 0]
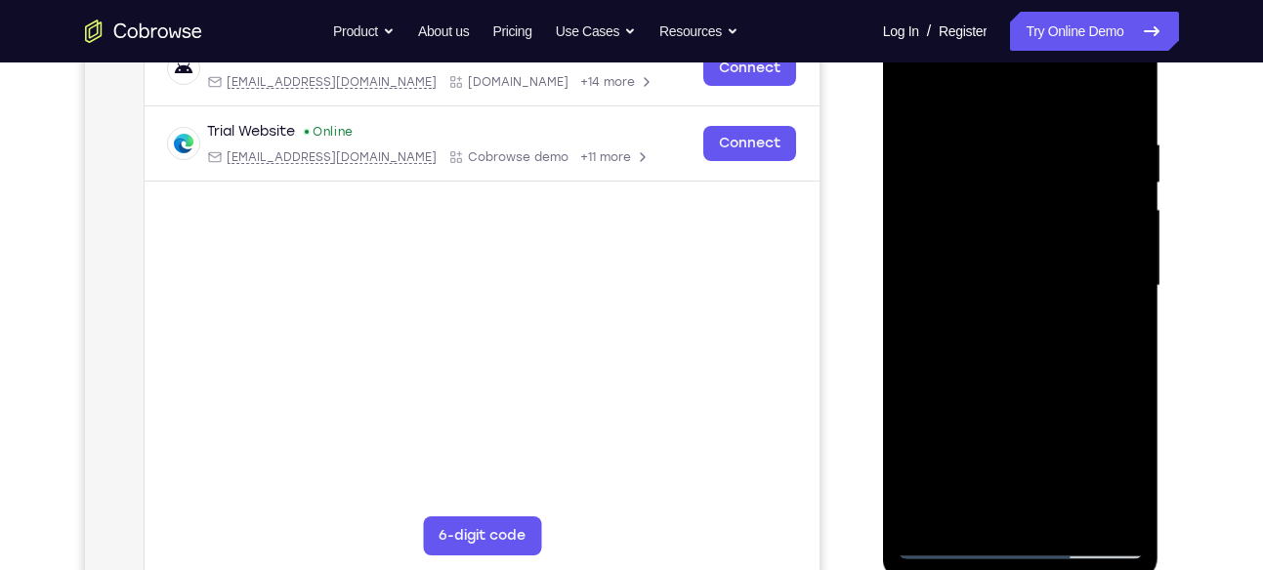
click at [1120, 202] on div at bounding box center [1021, 286] width 246 height 547
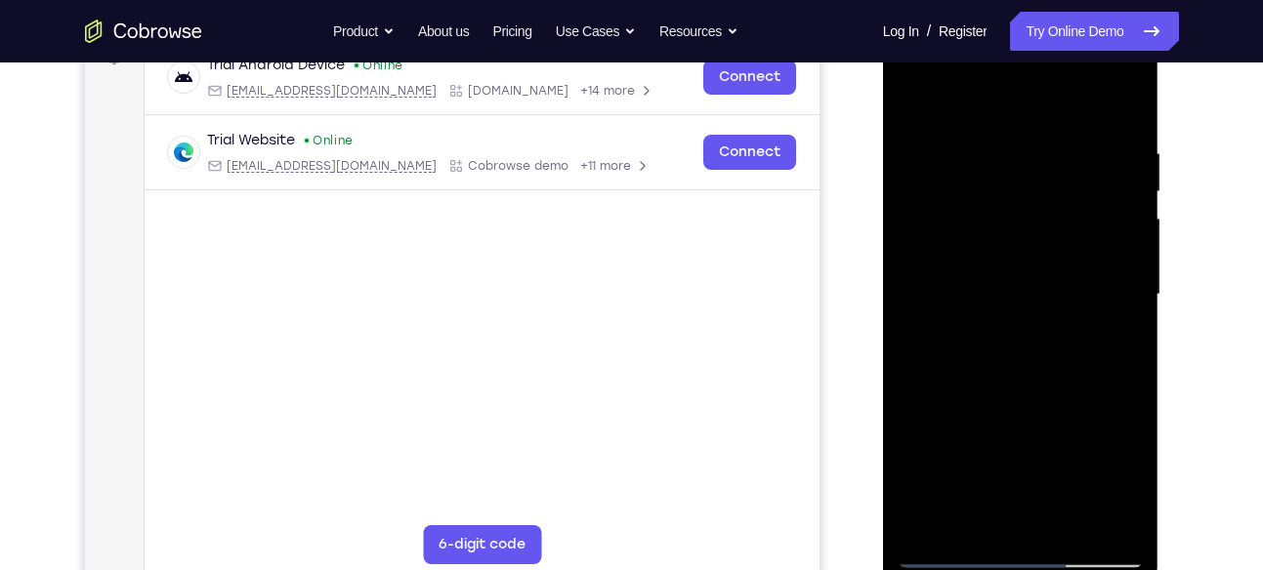
scroll to position [308, 0]
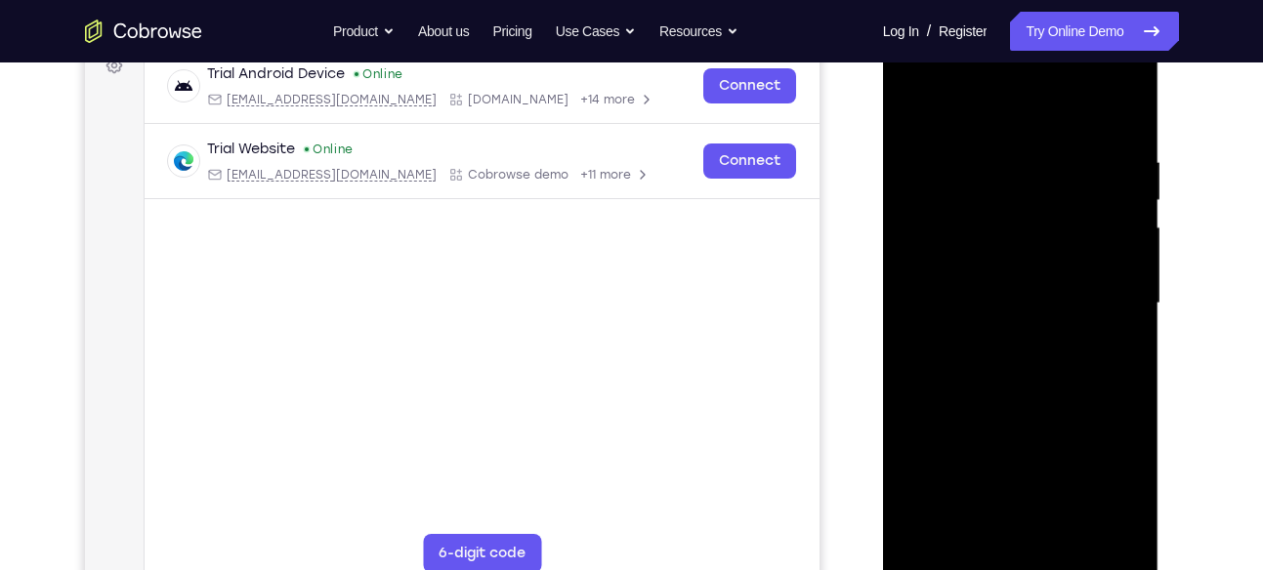
click at [1117, 201] on div at bounding box center [1021, 303] width 246 height 547
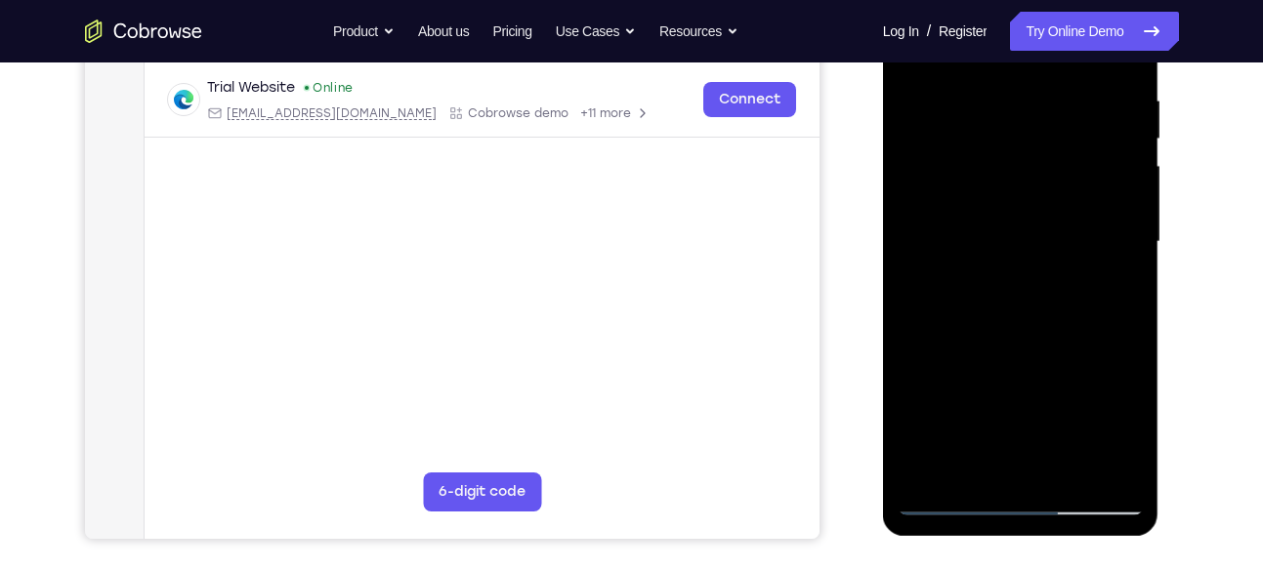
scroll to position [256, 0]
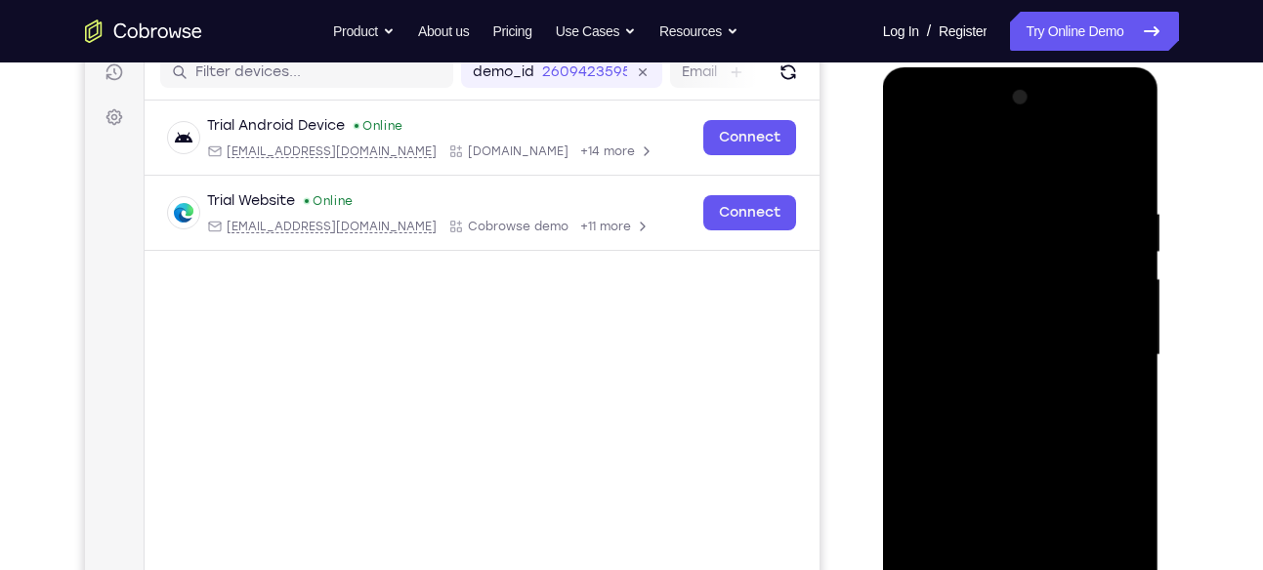
drag, startPoint x: 1118, startPoint y: 273, endPoint x: 973, endPoint y: 282, distance: 145.8
click at [973, 282] on div at bounding box center [1021, 355] width 246 height 547
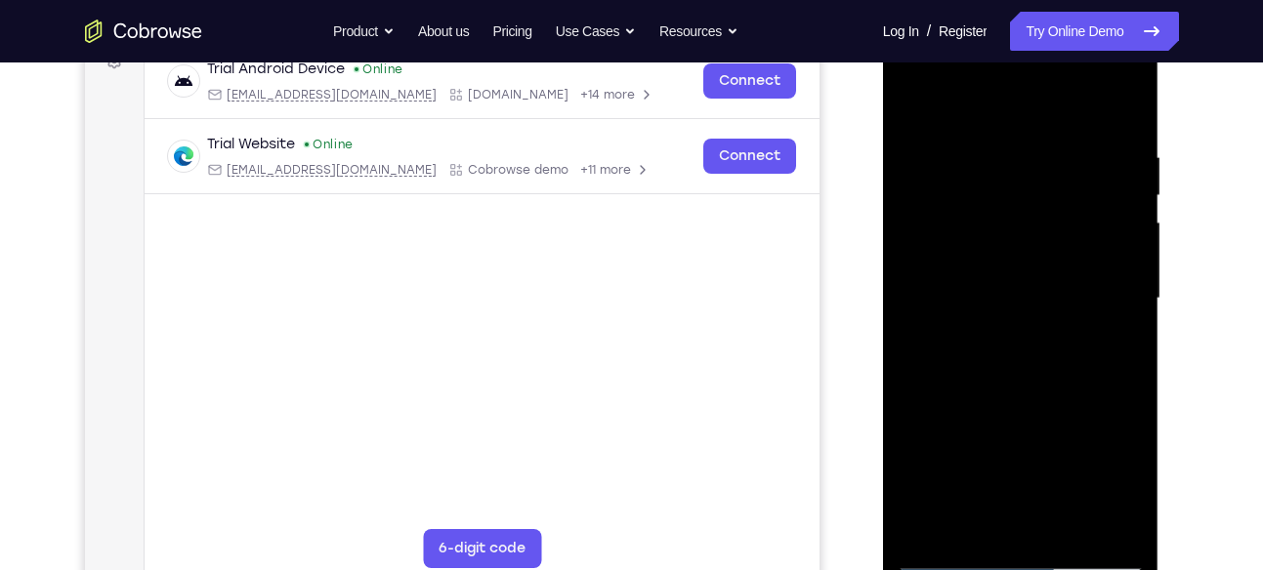
scroll to position [299, 0]
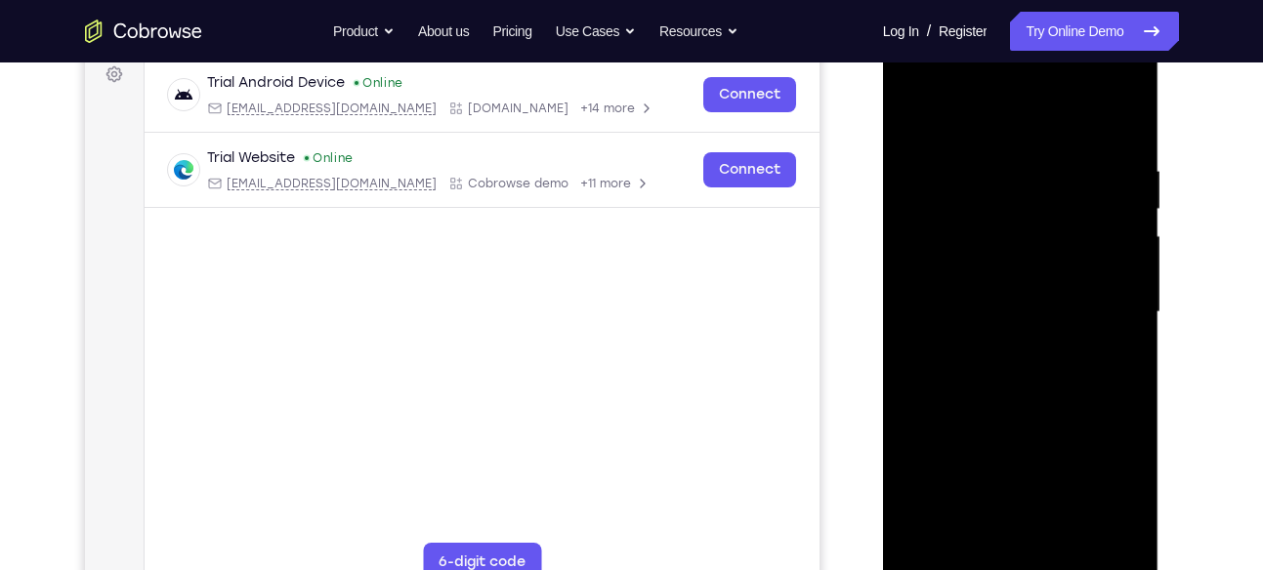
drag, startPoint x: 1096, startPoint y: 269, endPoint x: 1005, endPoint y: 280, distance: 91.6
click at [1005, 280] on div at bounding box center [1021, 312] width 246 height 547
drag, startPoint x: 1141, startPoint y: 317, endPoint x: 1031, endPoint y: 316, distance: 109.4
click at [1031, 316] on div at bounding box center [1021, 312] width 246 height 547
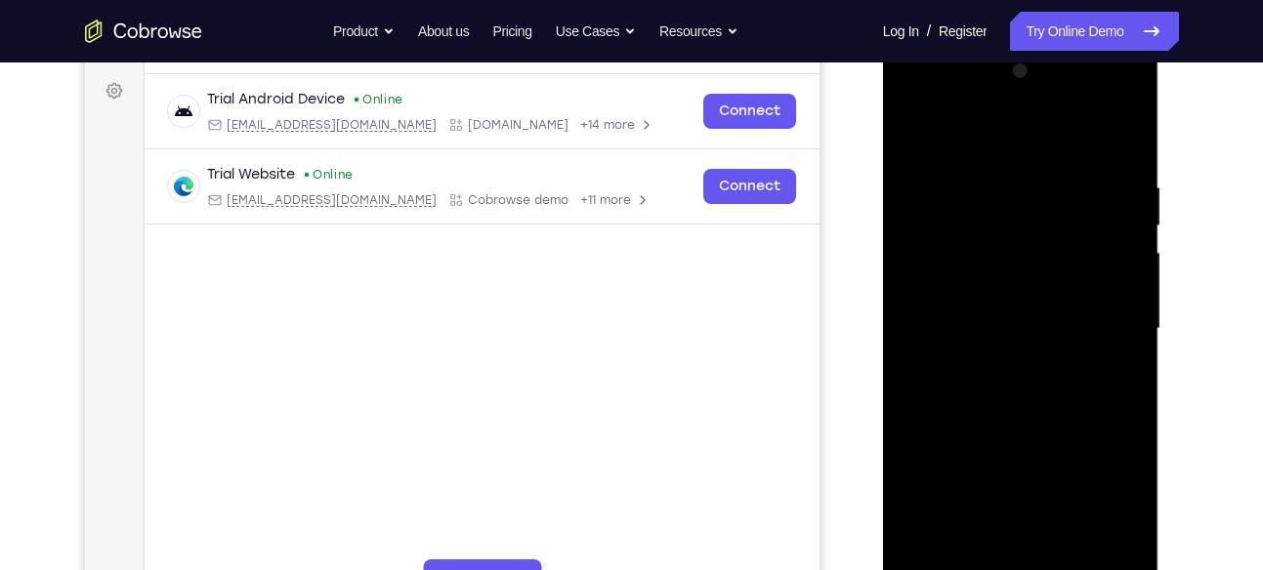
scroll to position [281, 0]
click at [1119, 144] on div at bounding box center [1021, 330] width 246 height 547
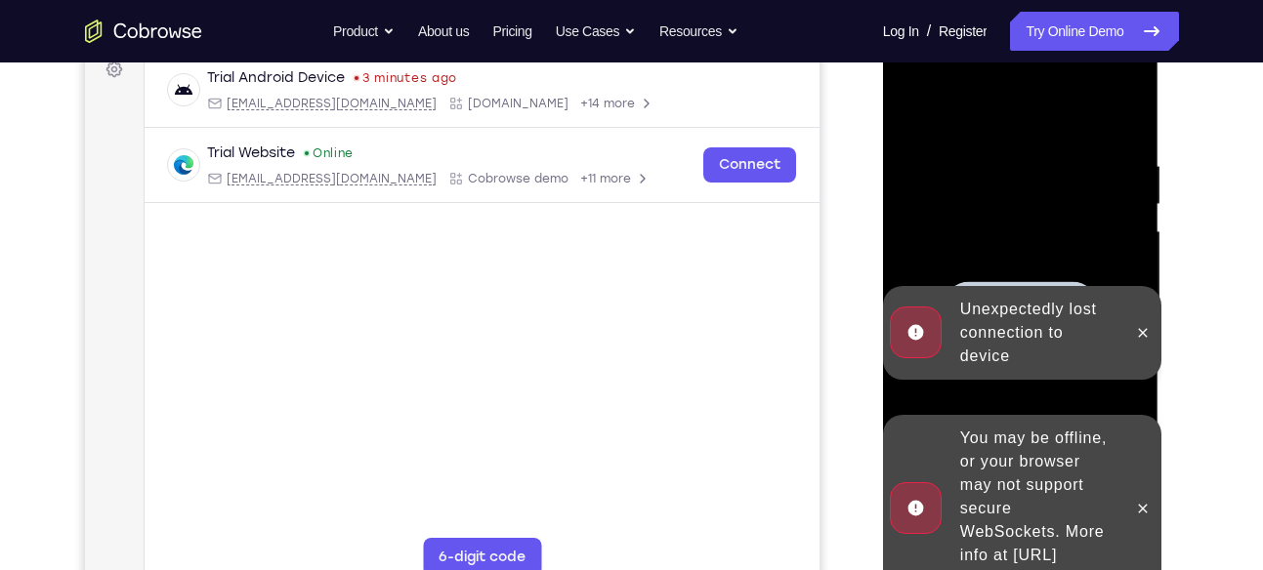
scroll to position [314, 0]
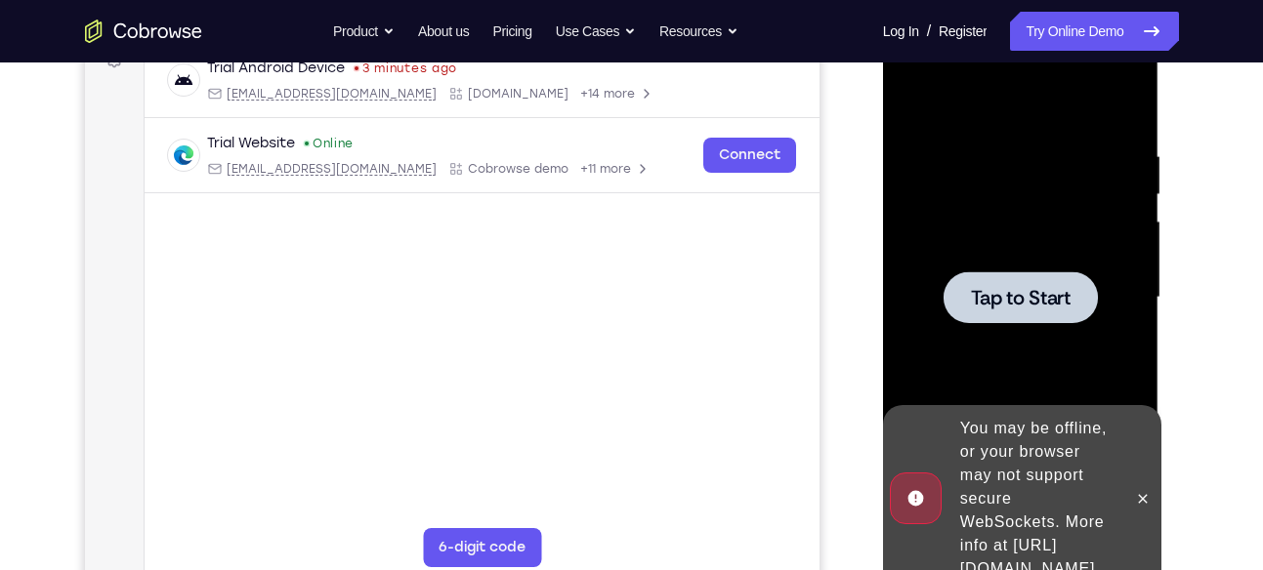
click at [1234, 384] on div "Your Support Agent Your Customer Web iOS Android Next Steps We’d be happy to gi…" at bounding box center [632, 393] width 1250 height 1288
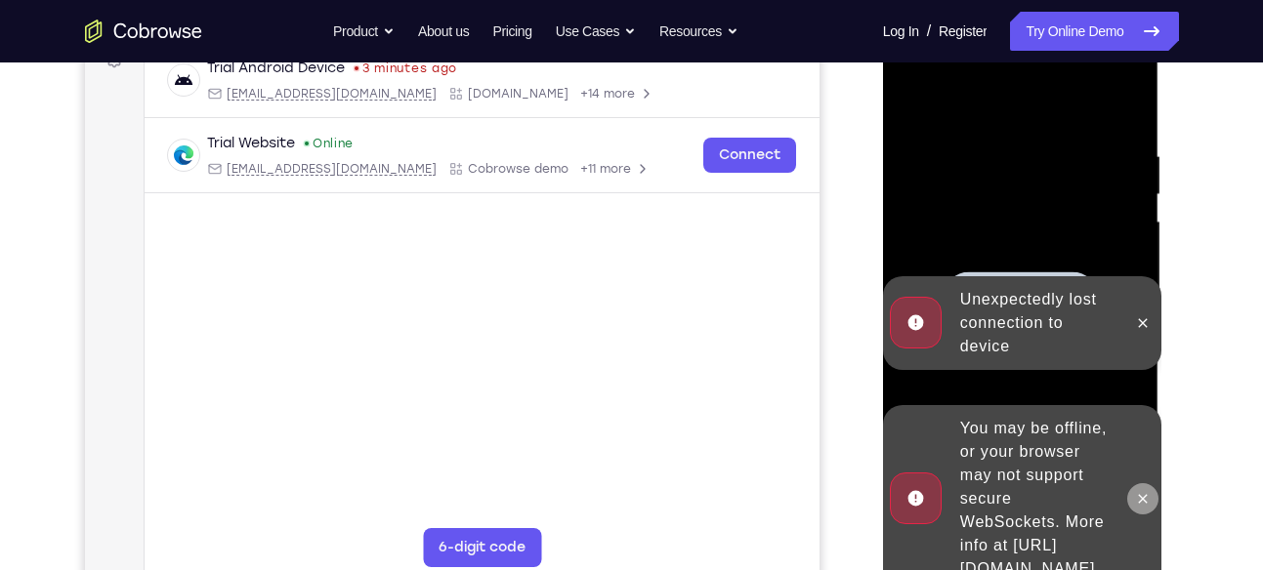
click at [1145, 494] on icon at bounding box center [1143, 498] width 9 height 9
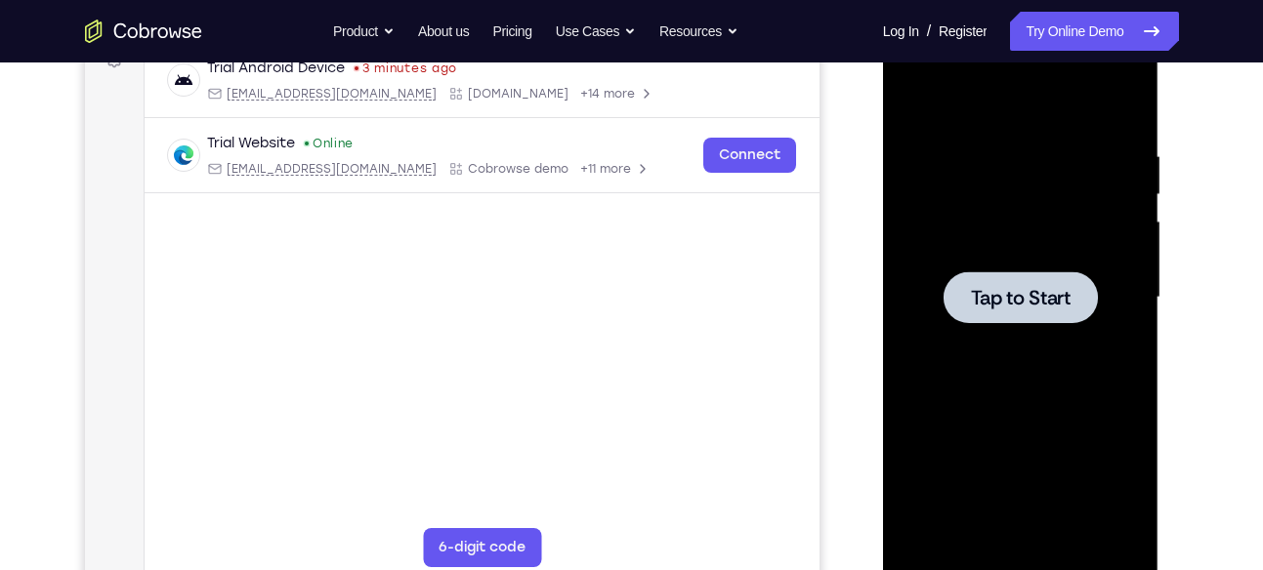
click at [1039, 314] on div at bounding box center [1020, 298] width 154 height 52
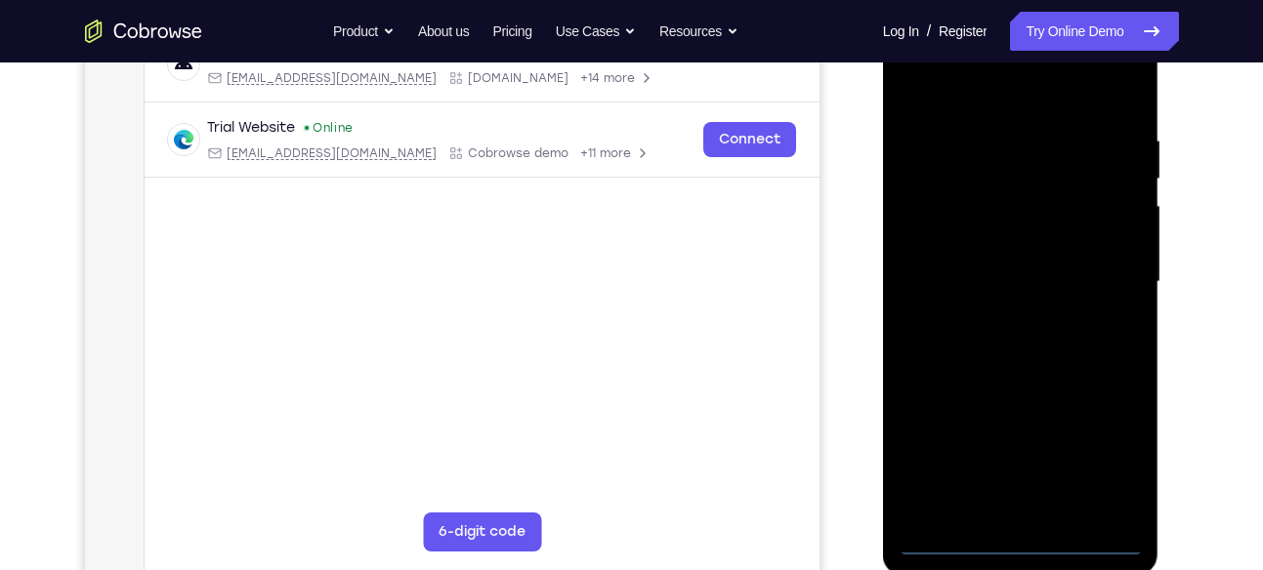
scroll to position [331, 0]
click at [1010, 544] on div at bounding box center [1021, 280] width 246 height 547
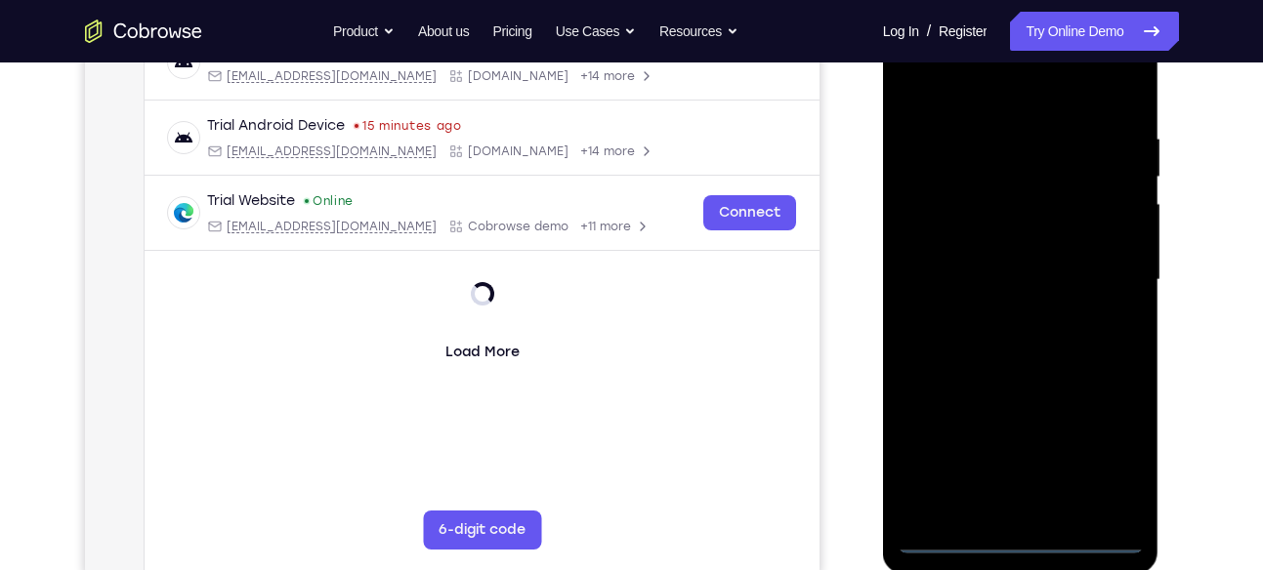
click at [1106, 459] on div at bounding box center [1021, 280] width 246 height 547
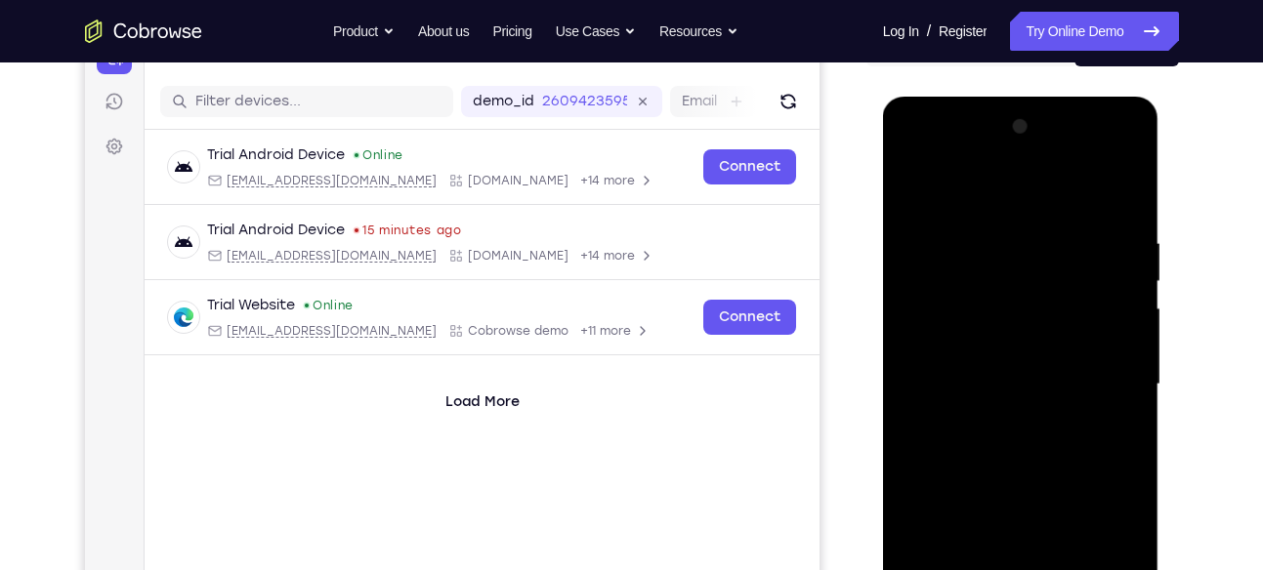
scroll to position [221, 0]
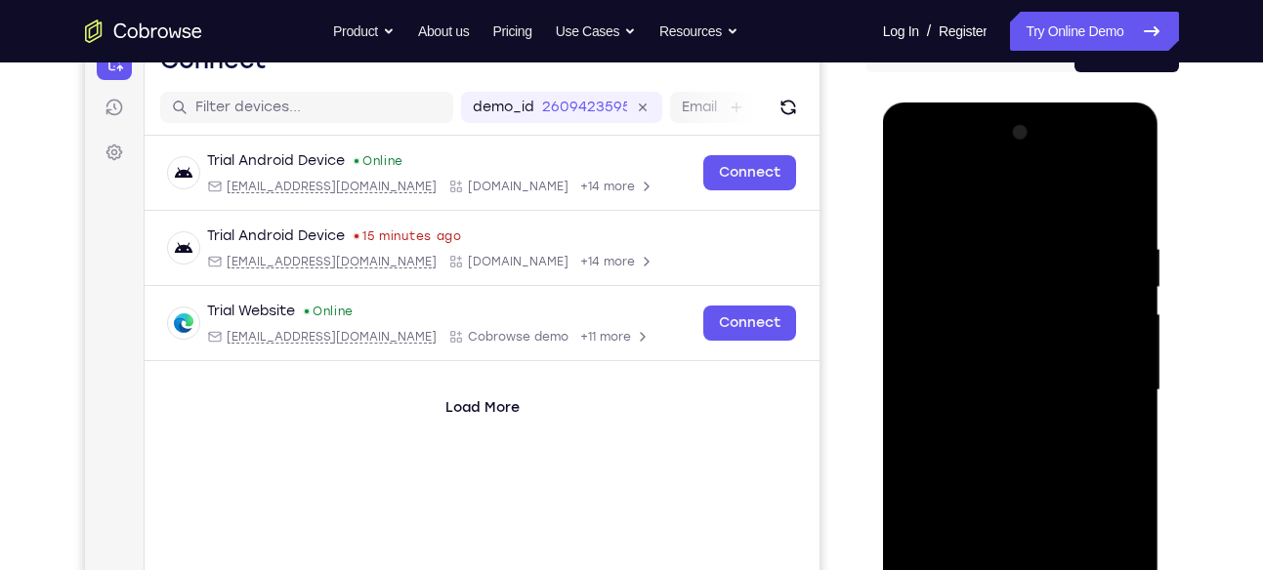
click at [1059, 488] on div at bounding box center [1021, 390] width 246 height 547
click at [1046, 482] on div at bounding box center [1021, 390] width 246 height 547
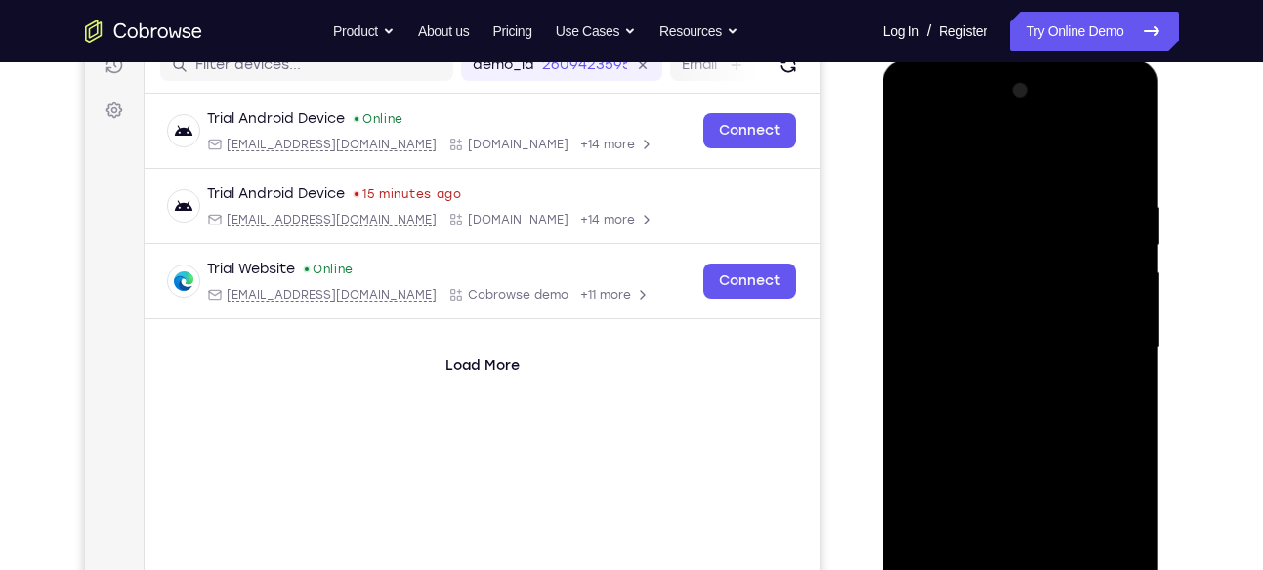
click at [1106, 339] on div at bounding box center [1021, 348] width 246 height 547
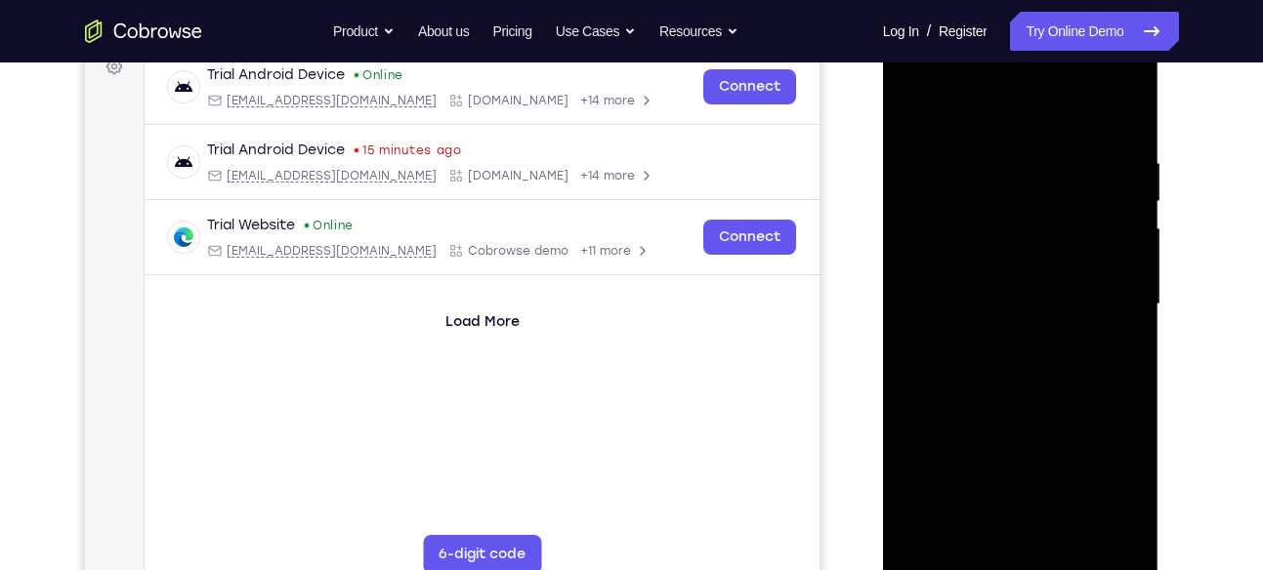
click at [999, 343] on div at bounding box center [1021, 304] width 246 height 547
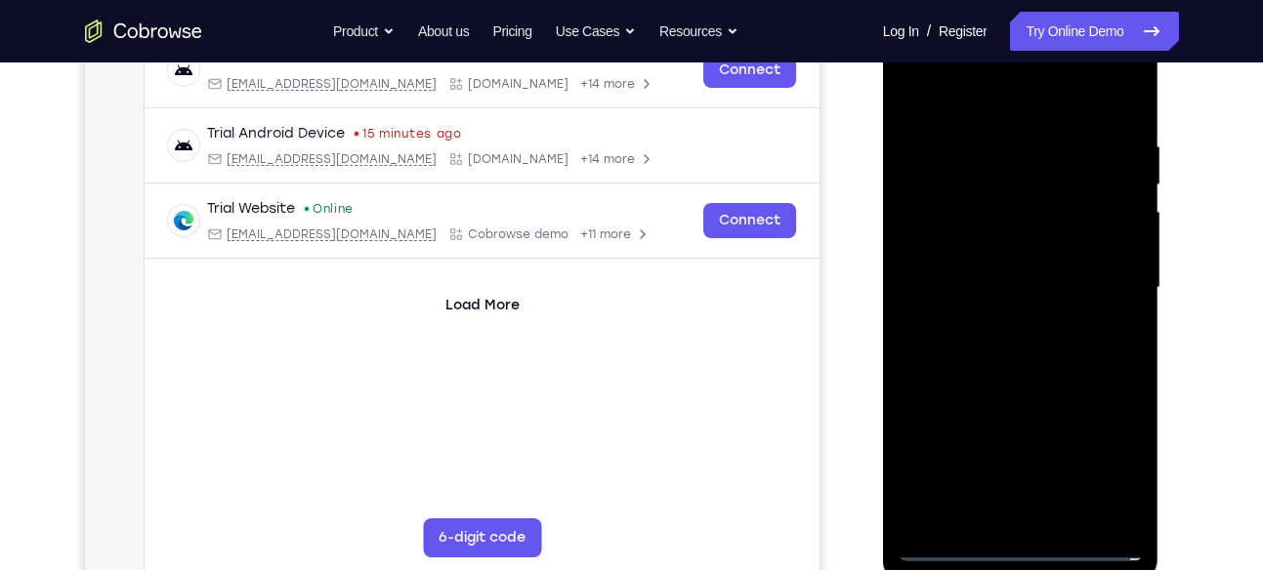
scroll to position [326, 0]
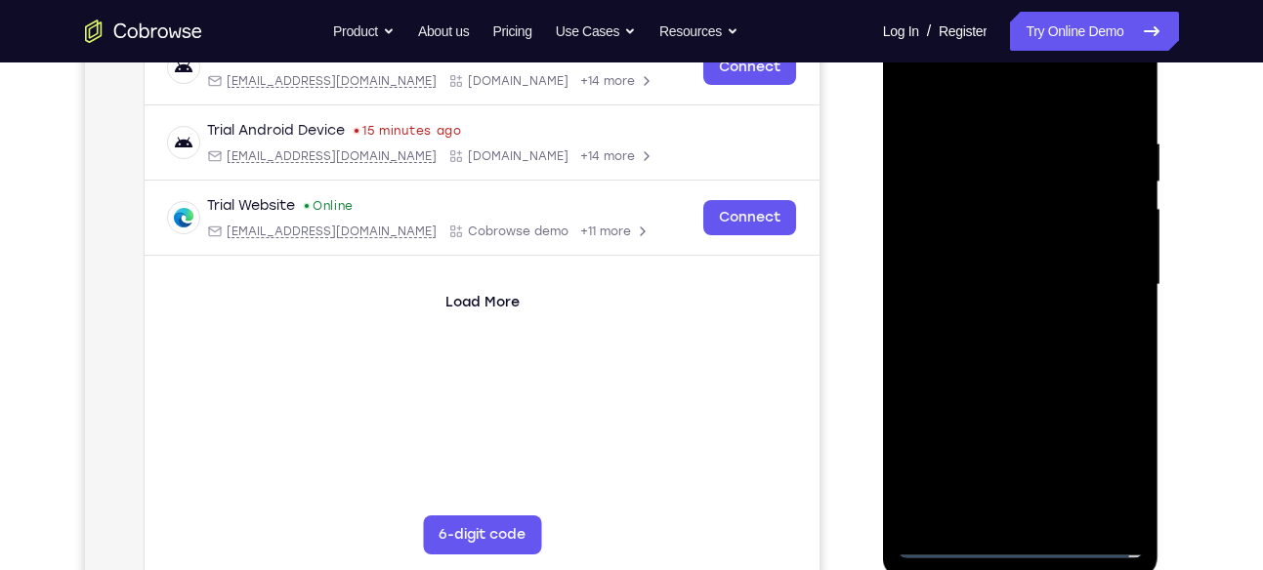
click at [1029, 266] on div at bounding box center [1021, 285] width 246 height 547
click at [1004, 245] on div at bounding box center [1021, 285] width 246 height 547
click at [976, 279] on div at bounding box center [1021, 285] width 246 height 547
click at [955, 354] on div at bounding box center [1021, 285] width 246 height 547
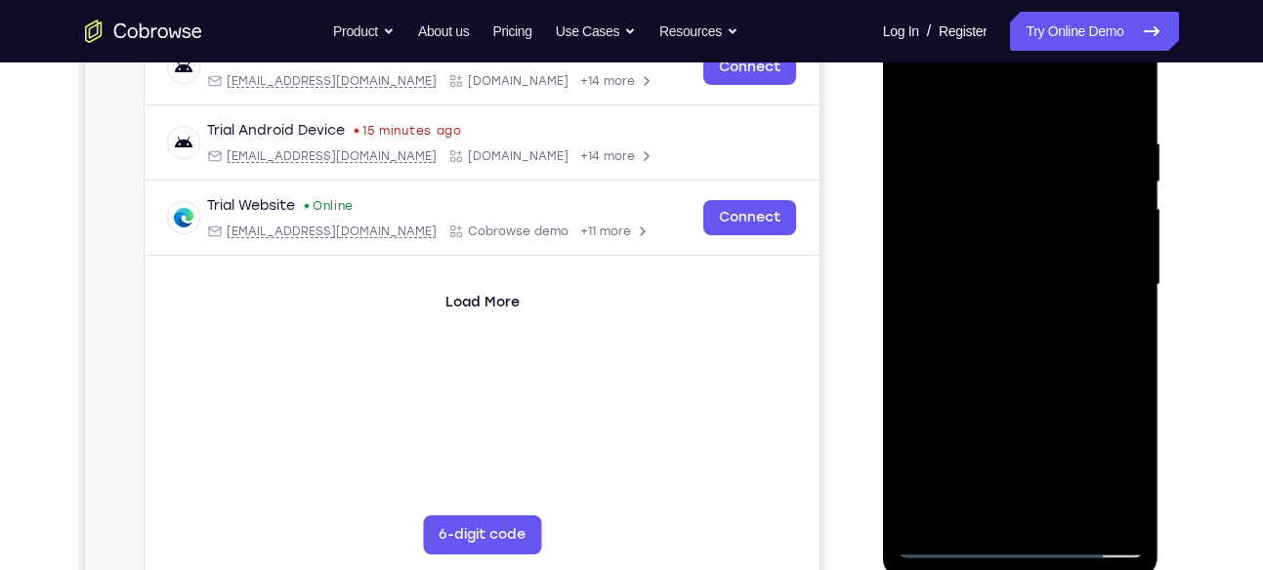
click at [955, 345] on div at bounding box center [1021, 285] width 246 height 547
click at [1093, 243] on div at bounding box center [1021, 285] width 246 height 547
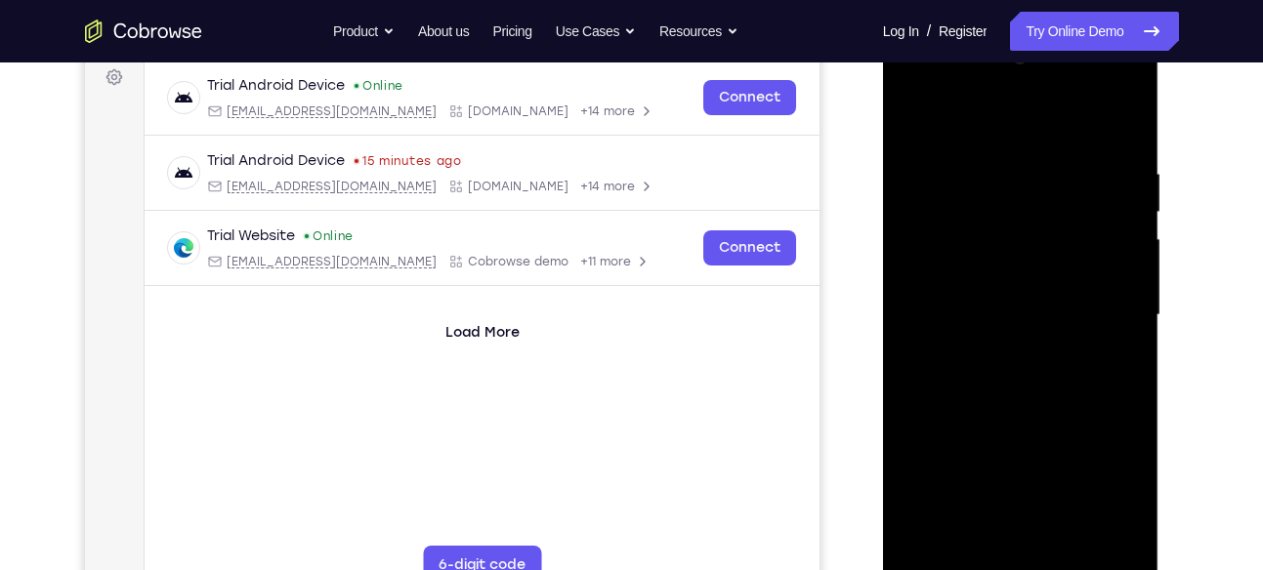
scroll to position [298, 0]
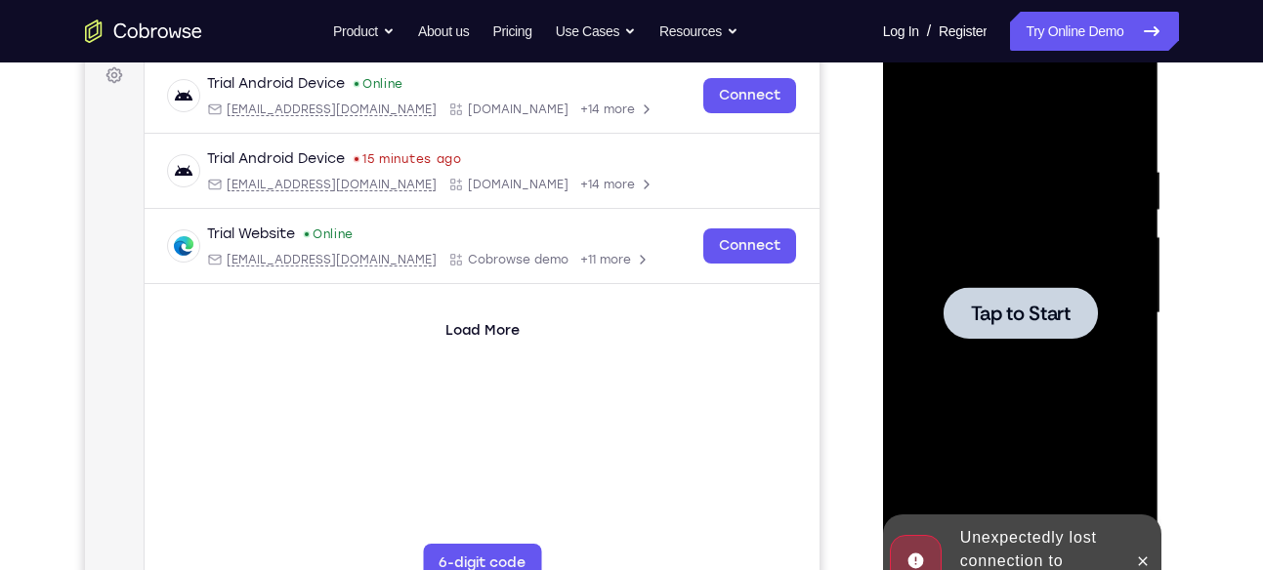
click at [1003, 294] on div at bounding box center [1020, 313] width 154 height 52
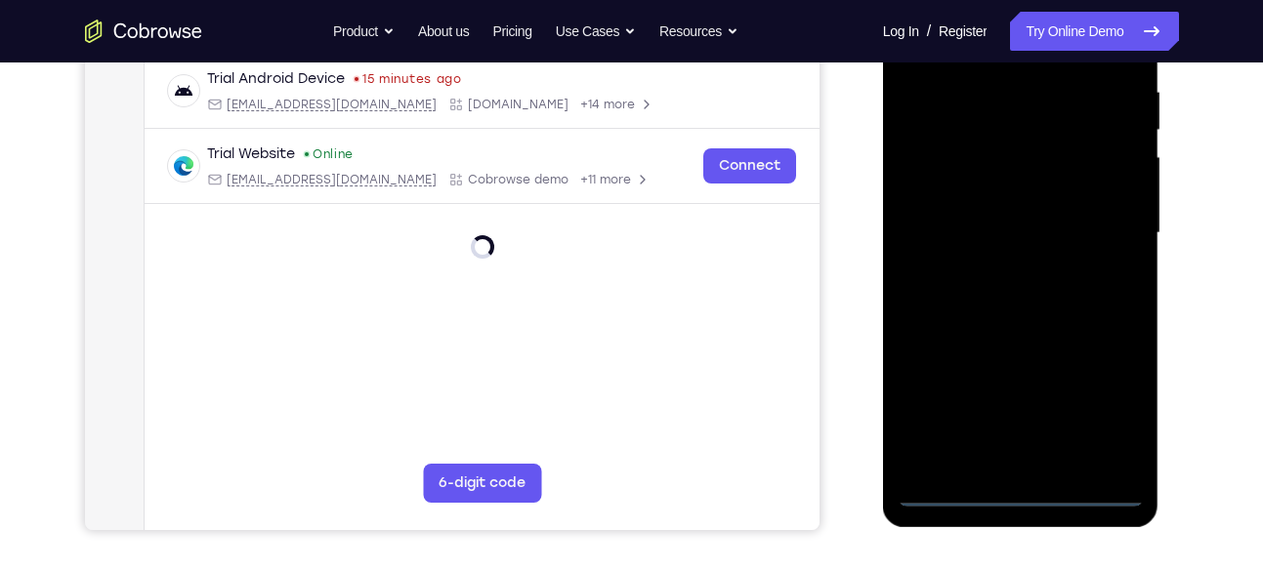
scroll to position [380, 0]
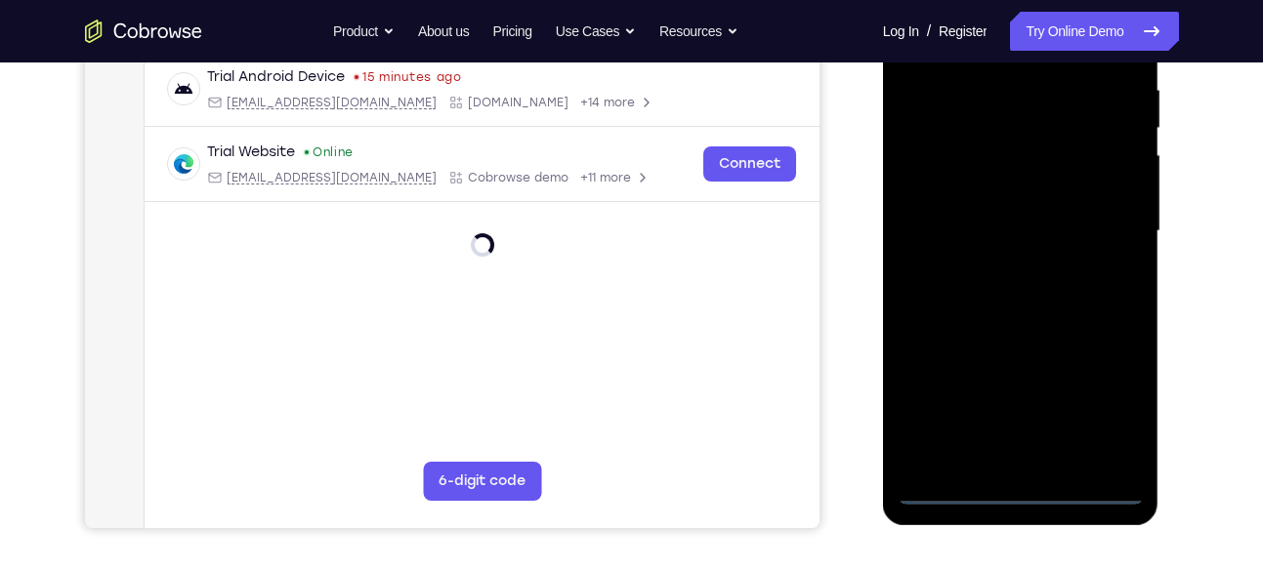
click at [1028, 491] on div at bounding box center [1021, 231] width 246 height 547
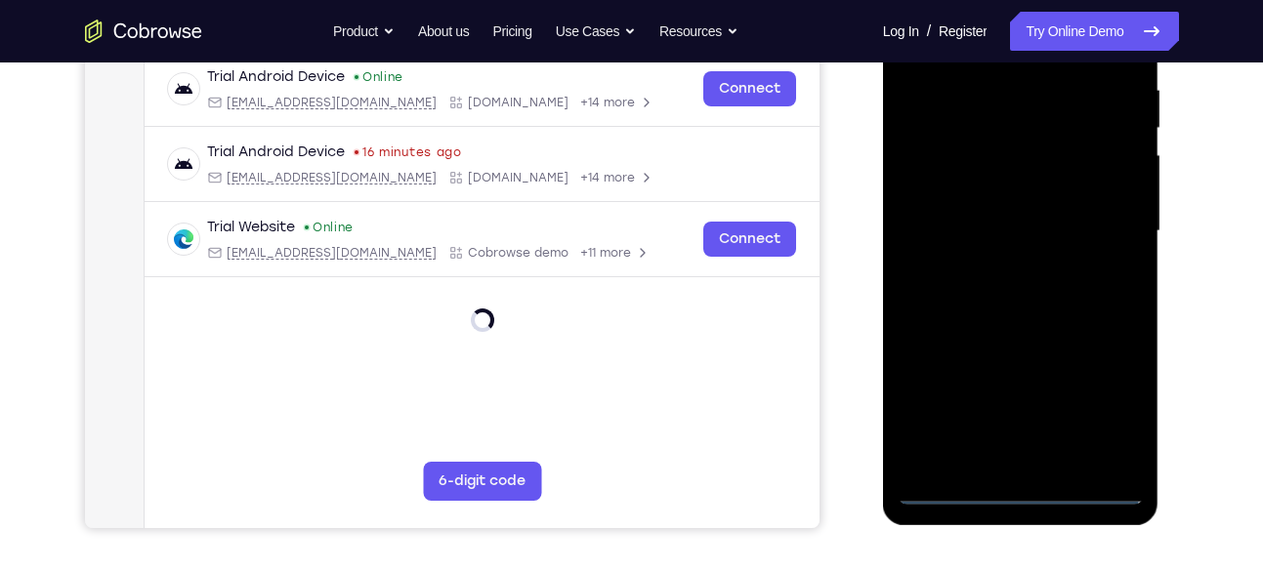
click at [1022, 492] on div at bounding box center [1021, 231] width 246 height 547
click at [1105, 388] on div at bounding box center [1021, 231] width 246 height 547
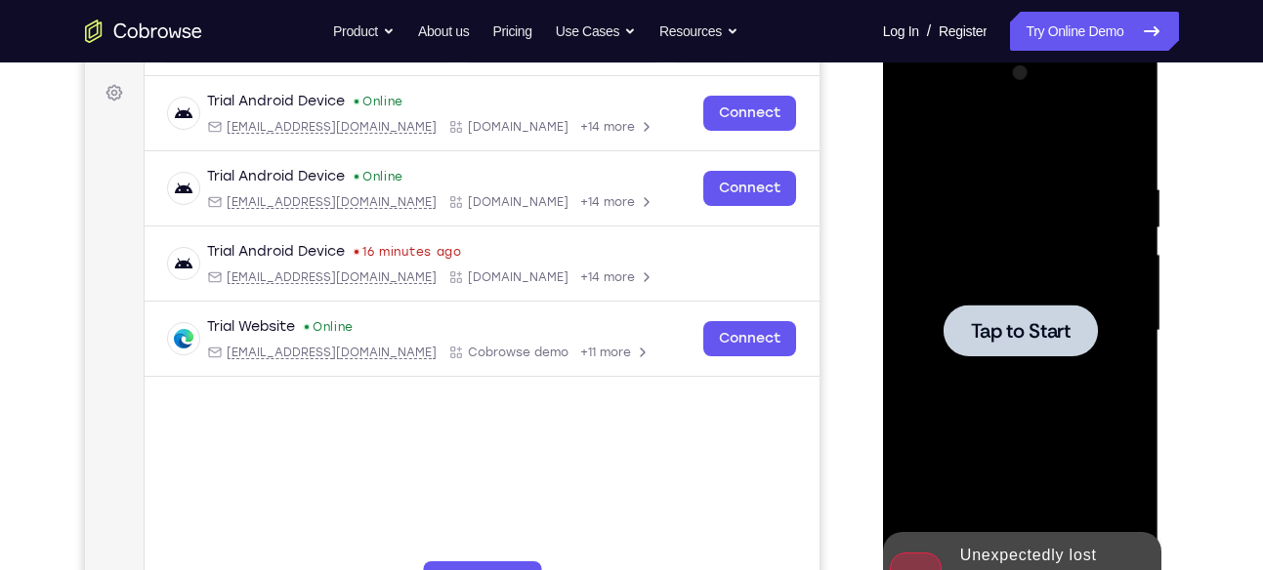
scroll to position [301, 0]
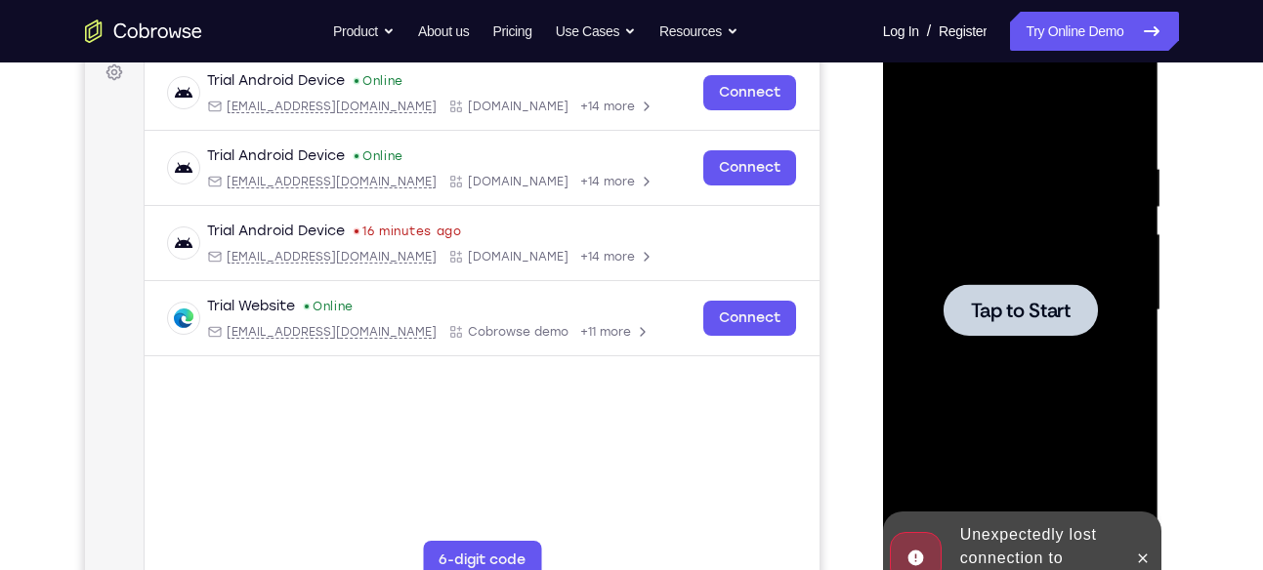
click at [1023, 333] on div at bounding box center [1020, 310] width 154 height 52
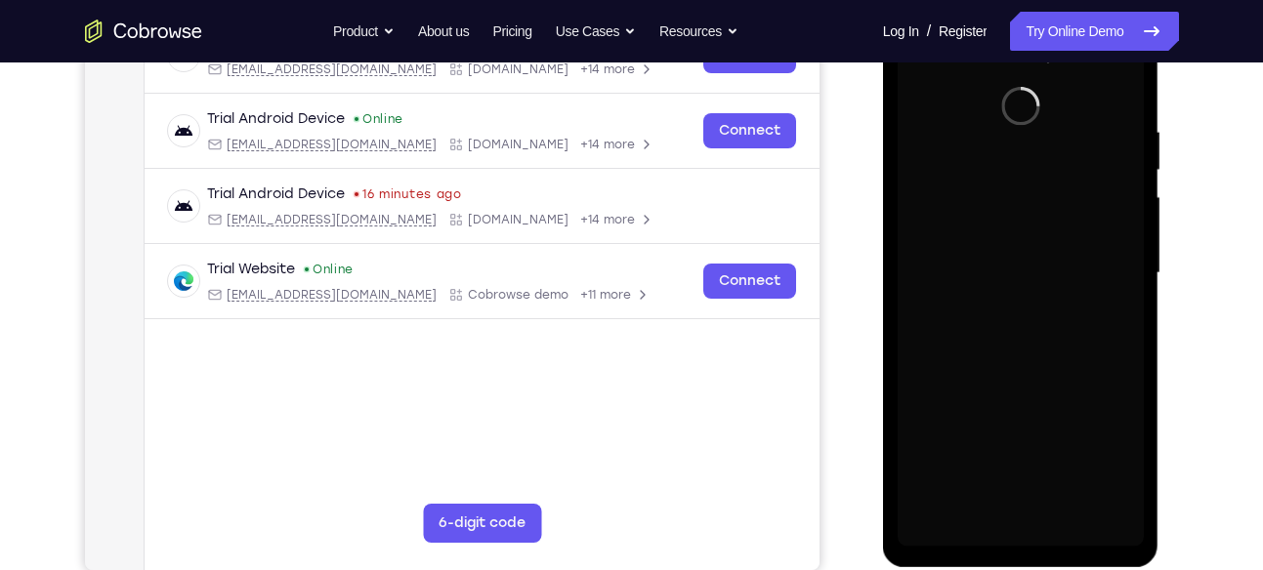
scroll to position [228, 0]
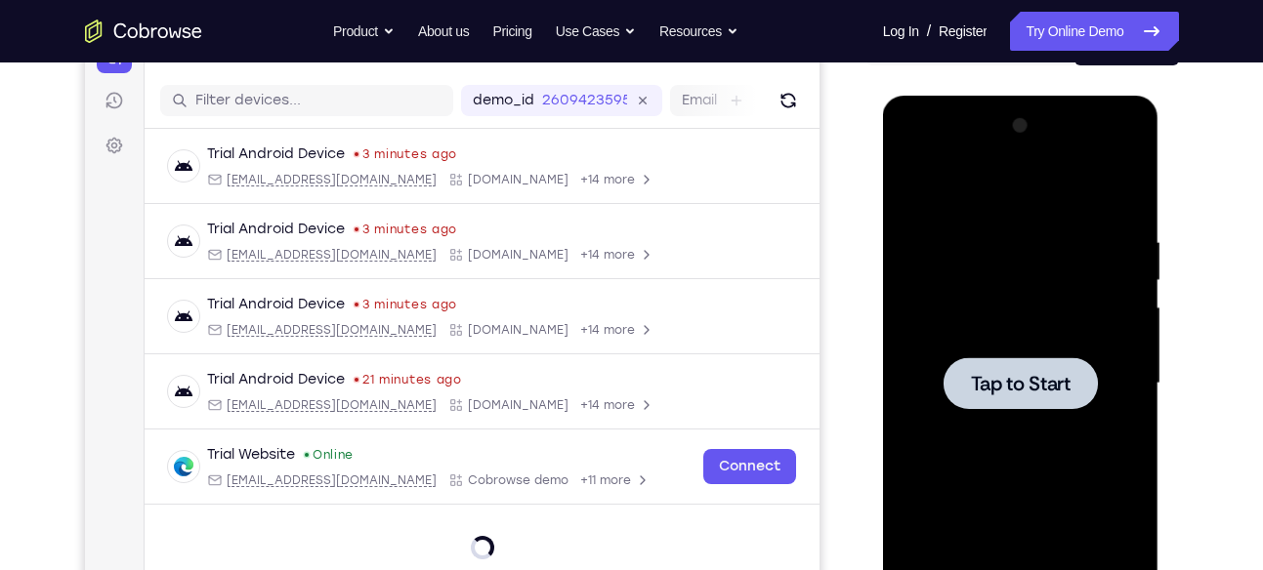
click at [979, 384] on span "Tap to Start" at bounding box center [1021, 384] width 100 height 20
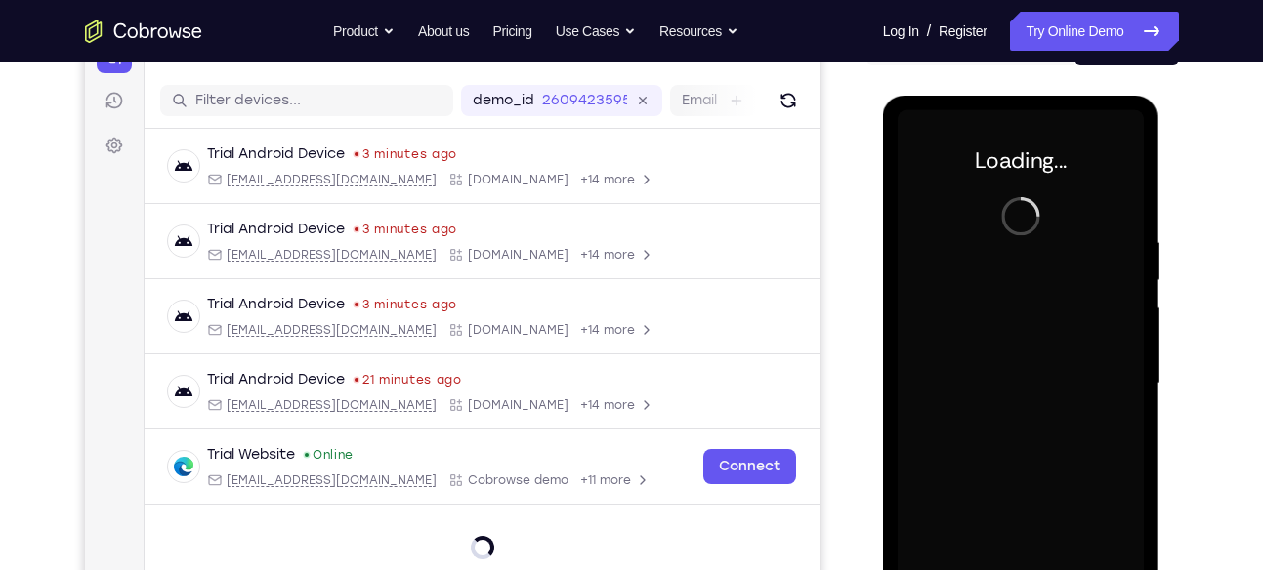
scroll to position [349, 0]
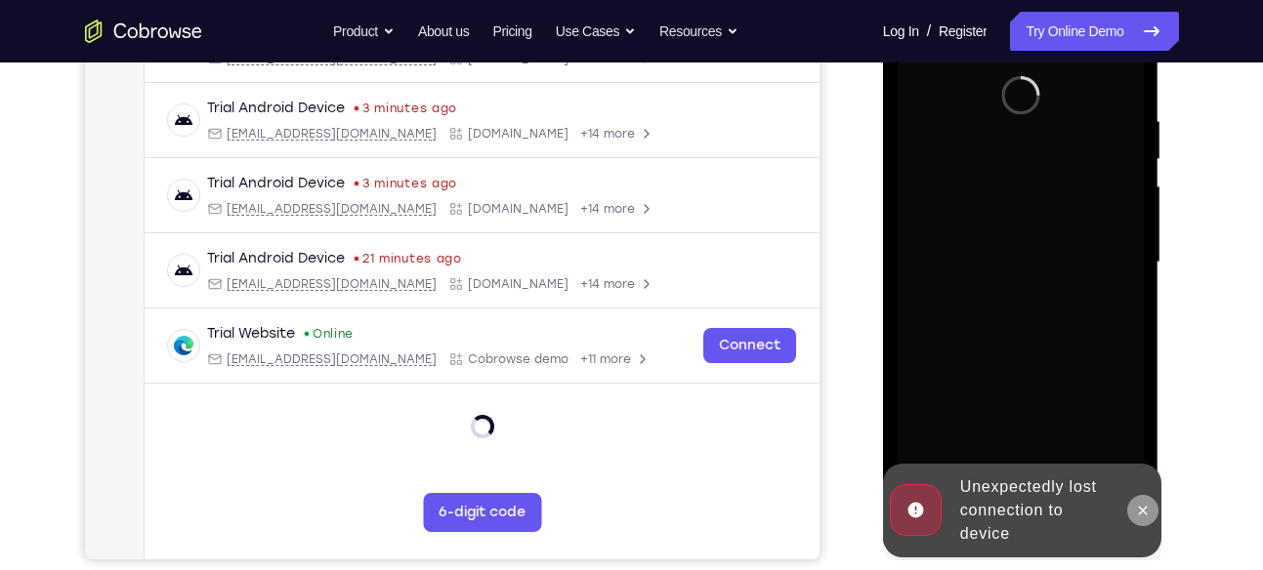
click at [1150, 516] on icon at bounding box center [1143, 511] width 16 height 16
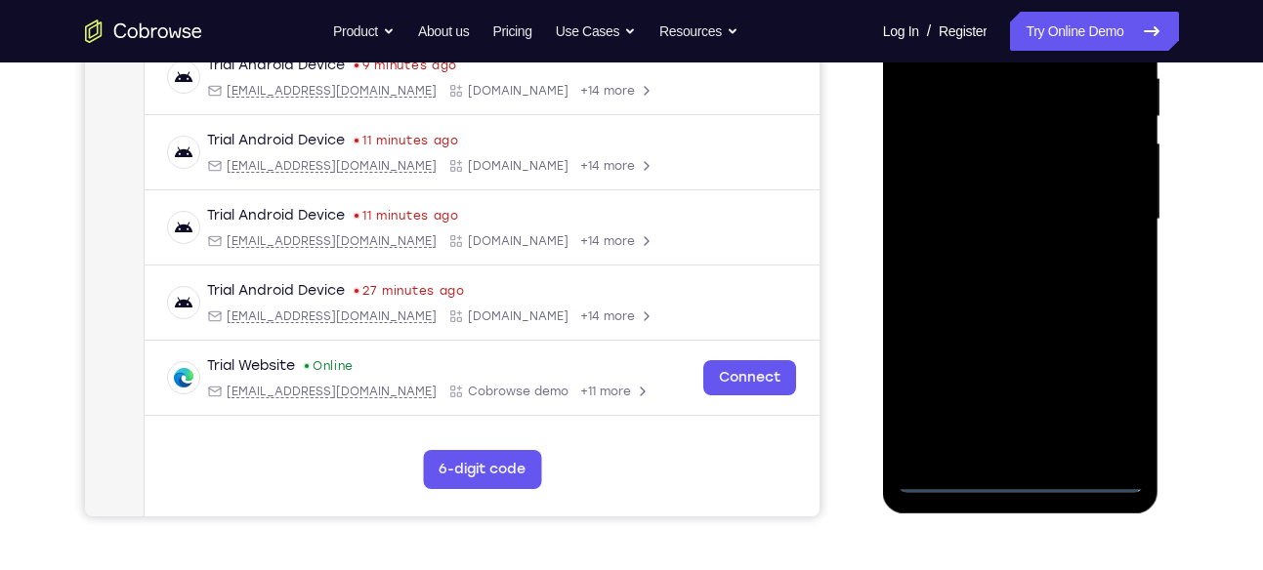
scroll to position [393, 0]
click at [1025, 473] on div at bounding box center [1021, 218] width 246 height 547
click at [1102, 383] on div at bounding box center [1021, 218] width 246 height 547
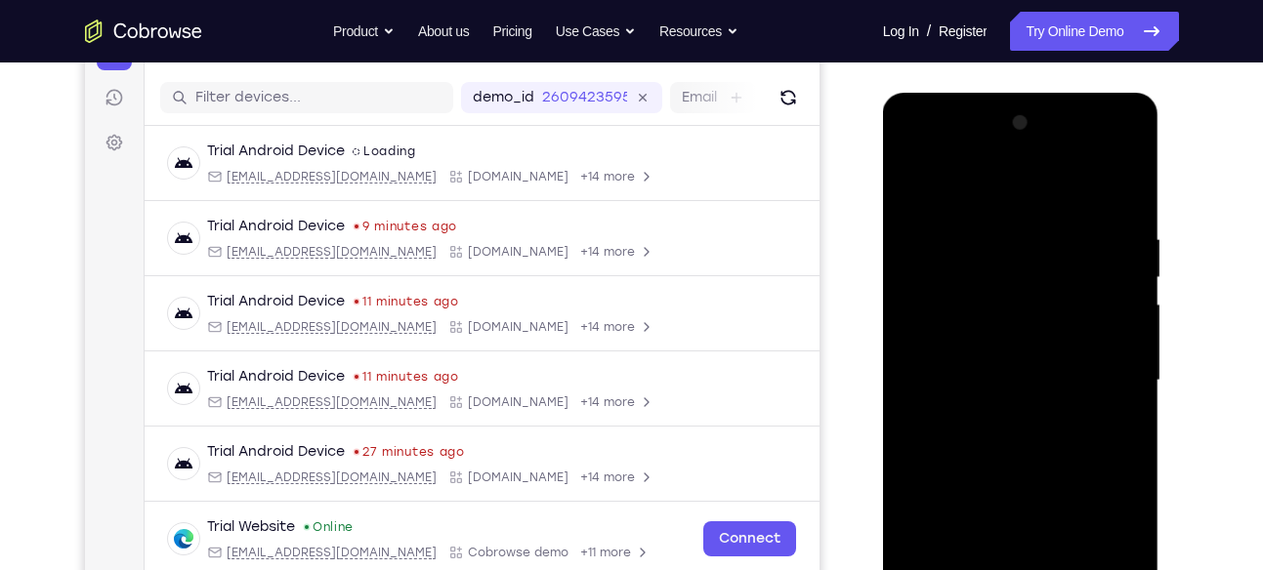
scroll to position [232, 0]
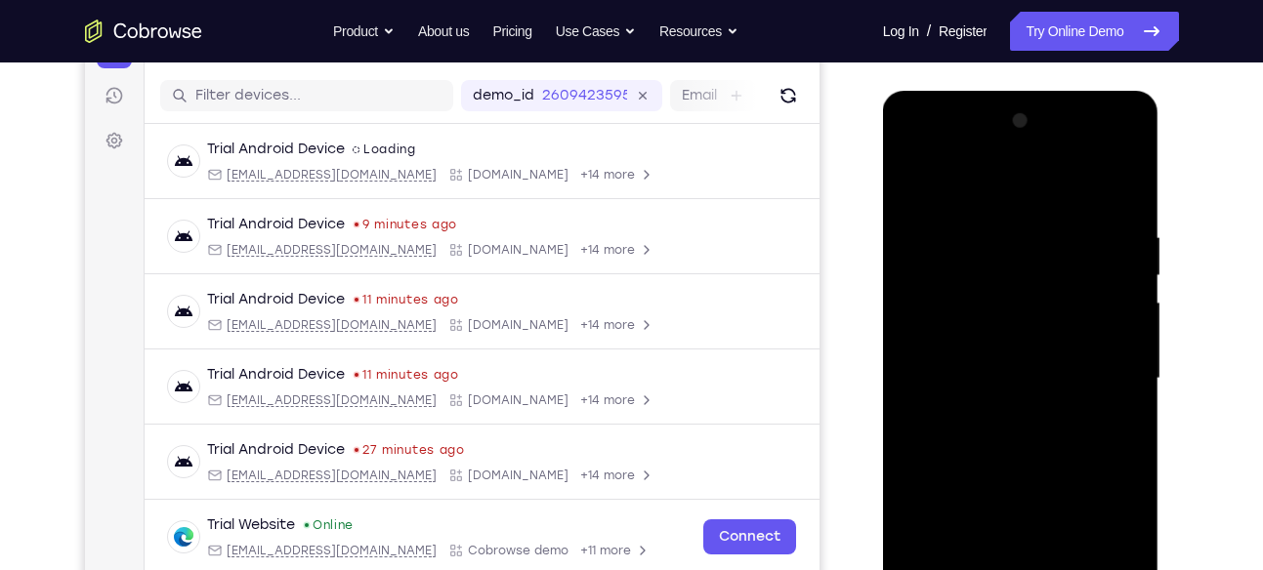
click at [931, 146] on div at bounding box center [1021, 378] width 246 height 547
click at [1109, 366] on div at bounding box center [1021, 378] width 246 height 547
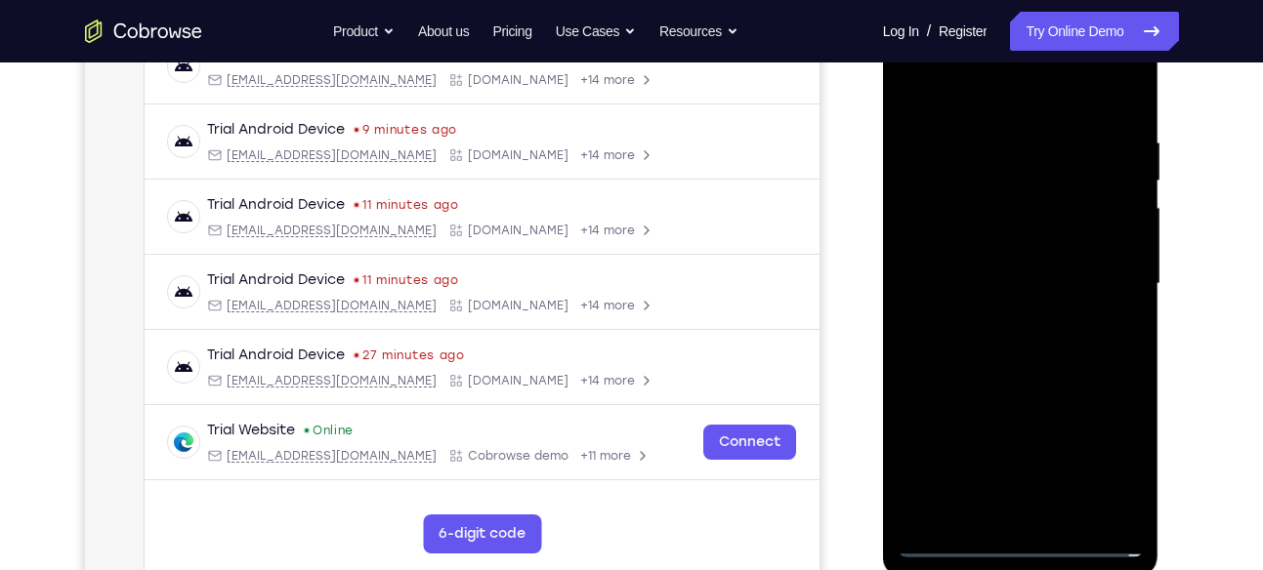
scroll to position [328, 0]
click at [1003, 514] on div at bounding box center [1021, 283] width 246 height 547
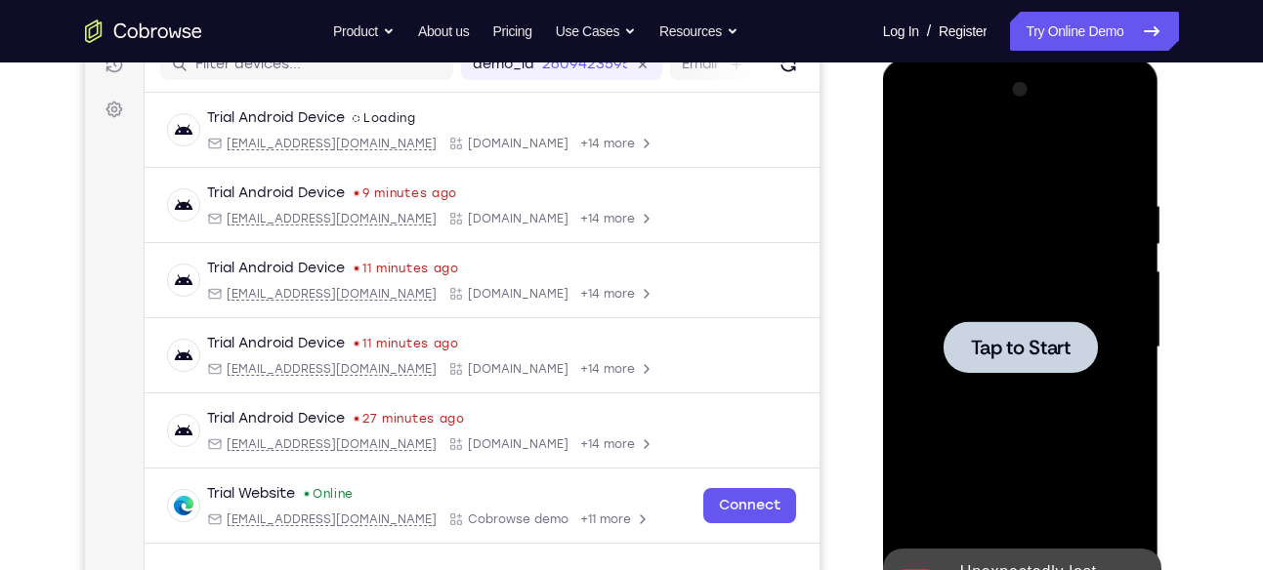
scroll to position [306, 0]
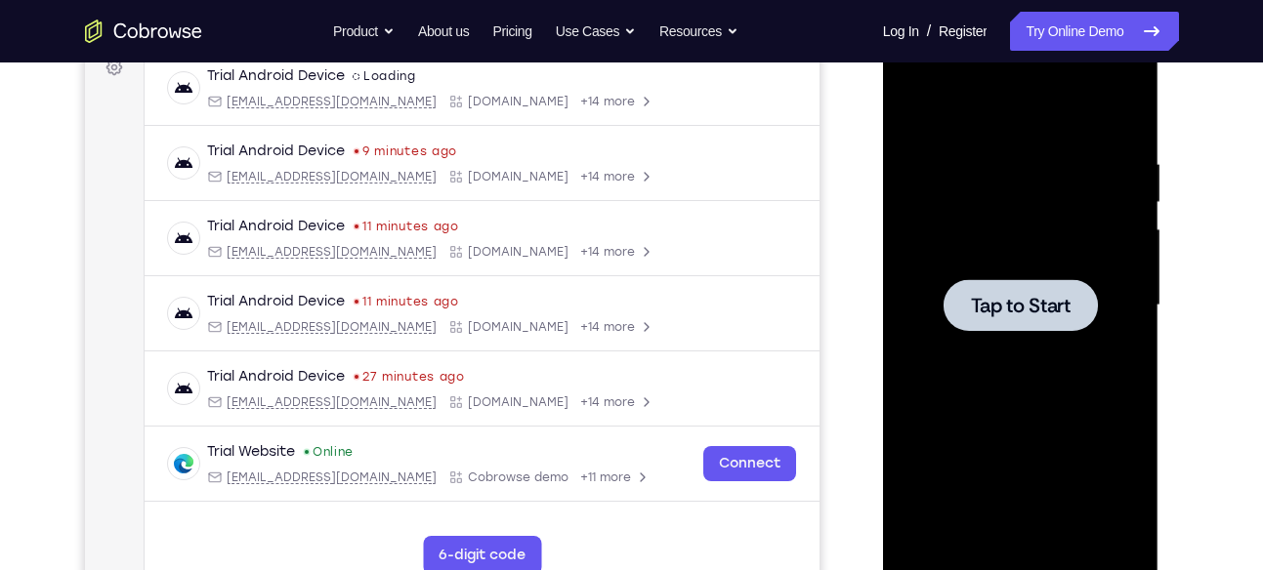
click at [958, 386] on div at bounding box center [1021, 305] width 246 height 547
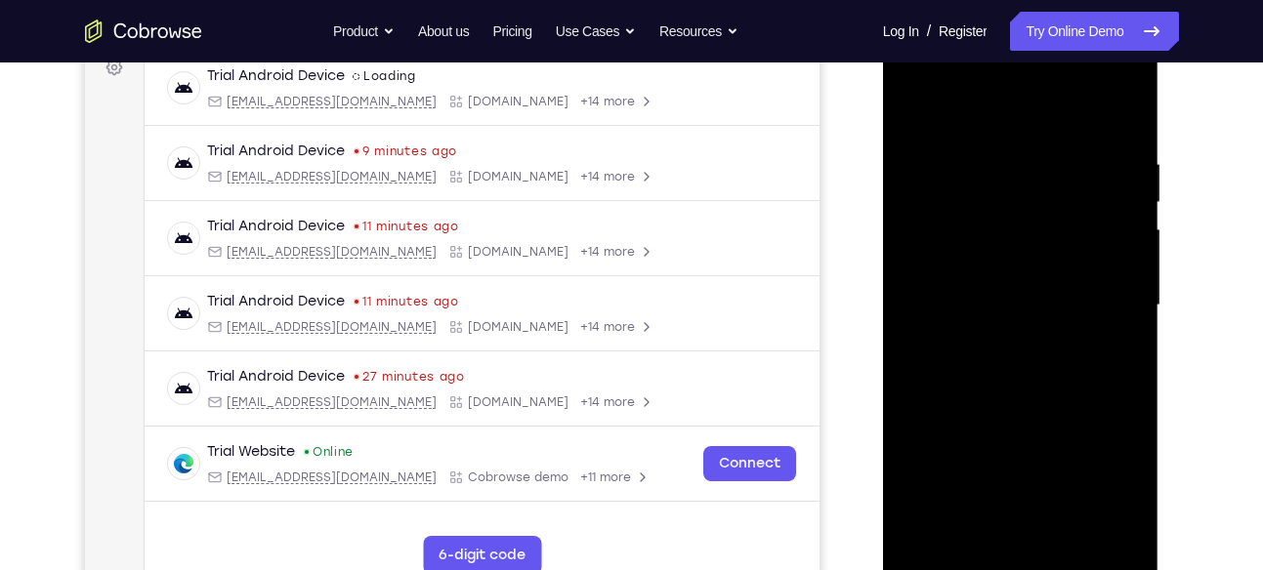
scroll to position [367, 0]
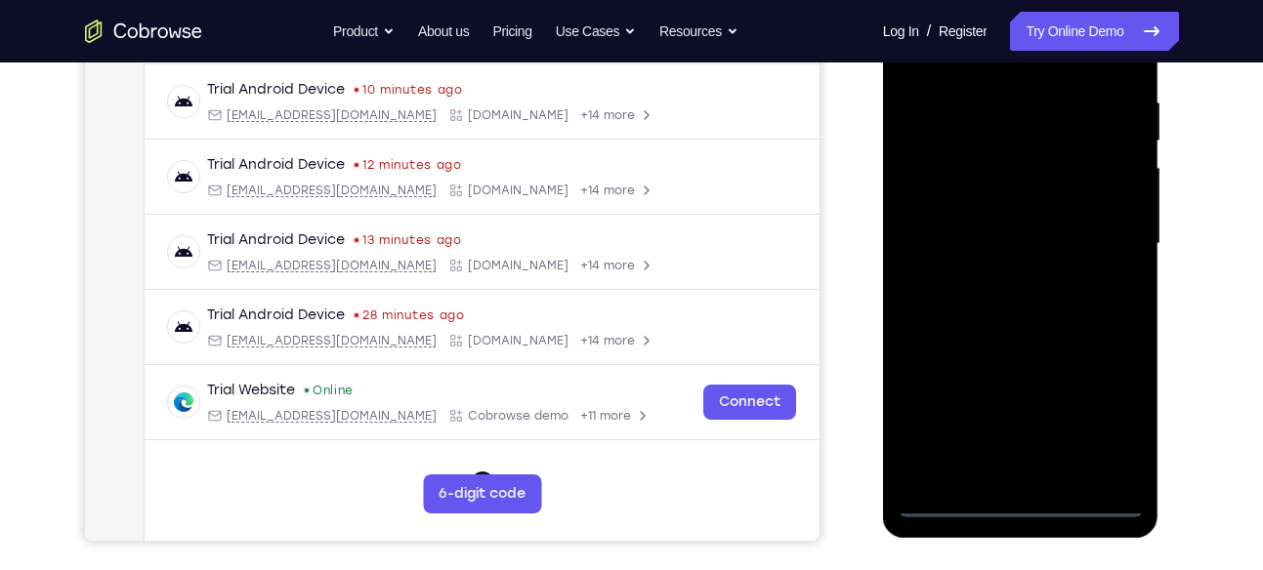
click at [1022, 491] on div at bounding box center [1021, 244] width 246 height 547
click at [1022, 505] on div at bounding box center [1021, 244] width 246 height 547
click at [1100, 423] on div at bounding box center [1021, 244] width 246 height 547
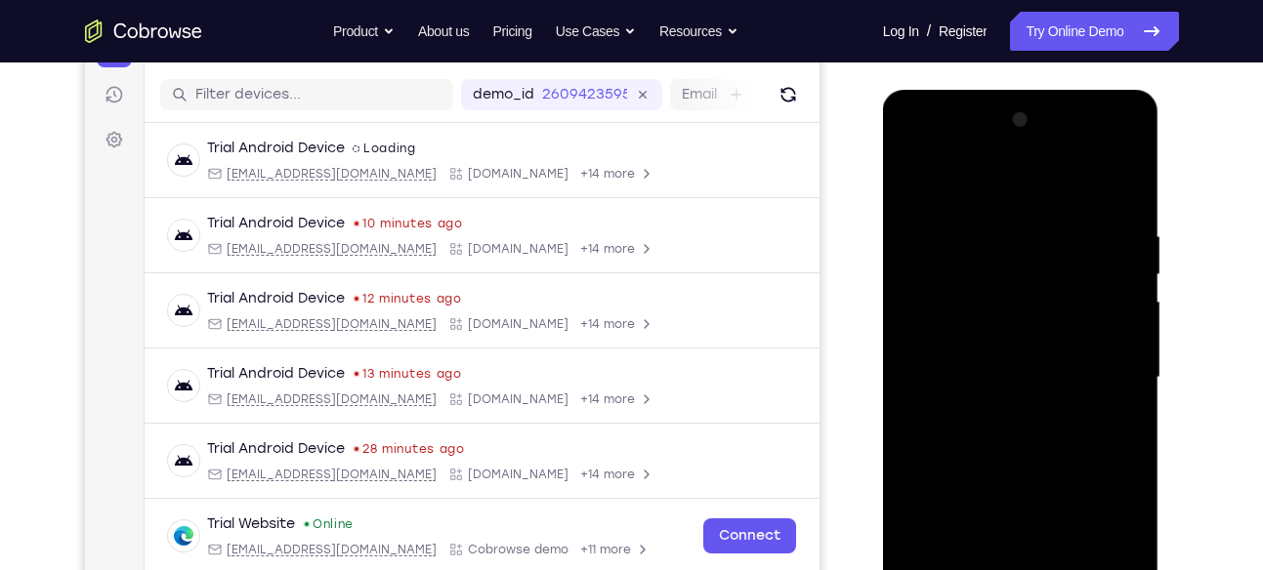
scroll to position [230, 0]
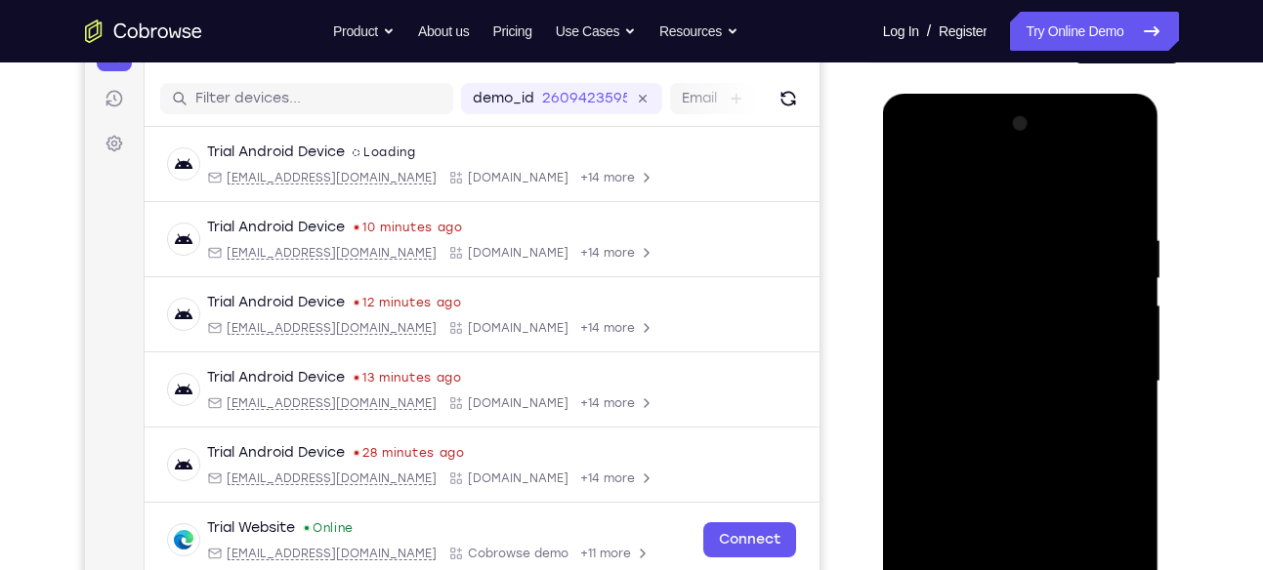
click at [927, 154] on div at bounding box center [1021, 381] width 246 height 547
click at [1108, 375] on div at bounding box center [1021, 381] width 246 height 547
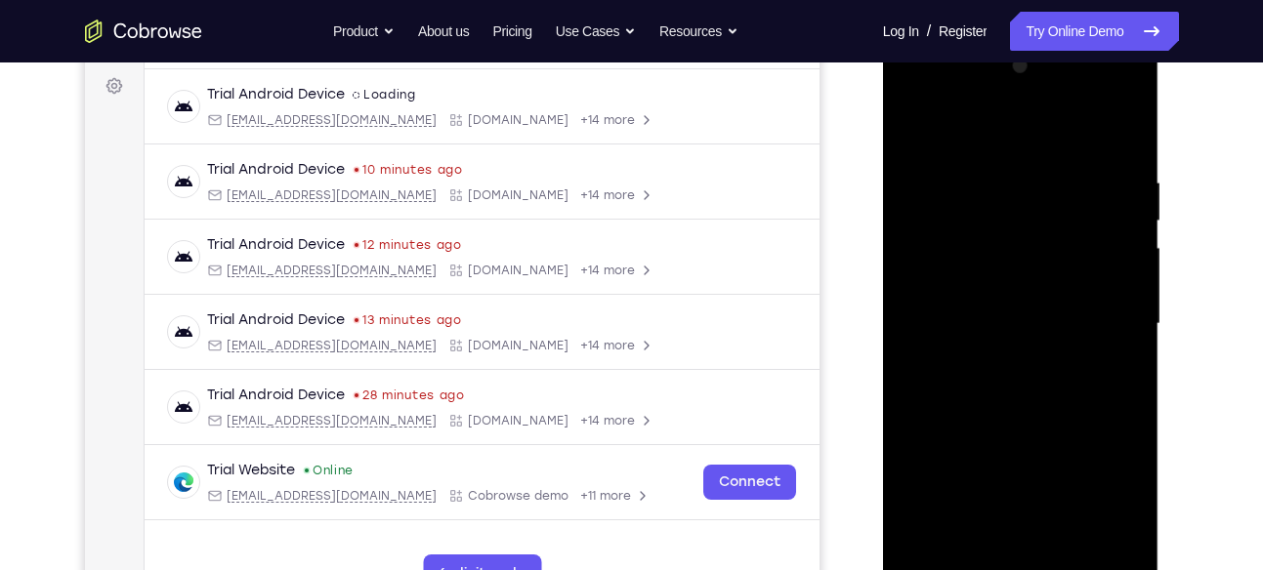
scroll to position [300, 0]
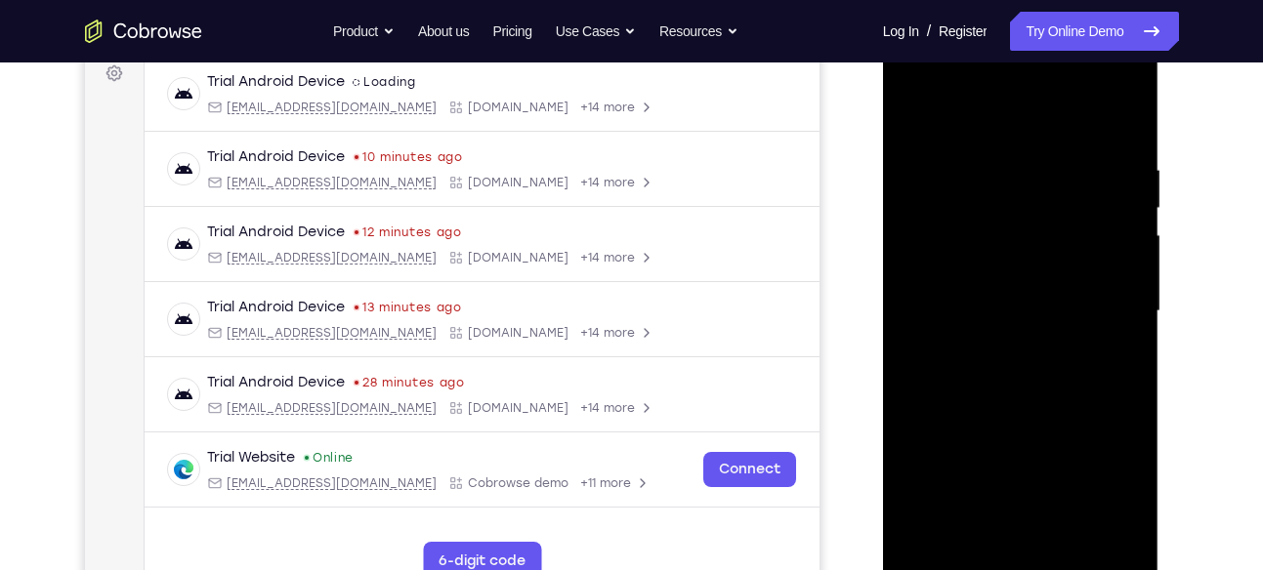
click at [988, 353] on div at bounding box center [1021, 311] width 246 height 547
click at [1043, 271] on div at bounding box center [1021, 311] width 246 height 547
click at [1006, 296] on div at bounding box center [1021, 311] width 246 height 547
click at [993, 345] on div at bounding box center [1021, 311] width 246 height 547
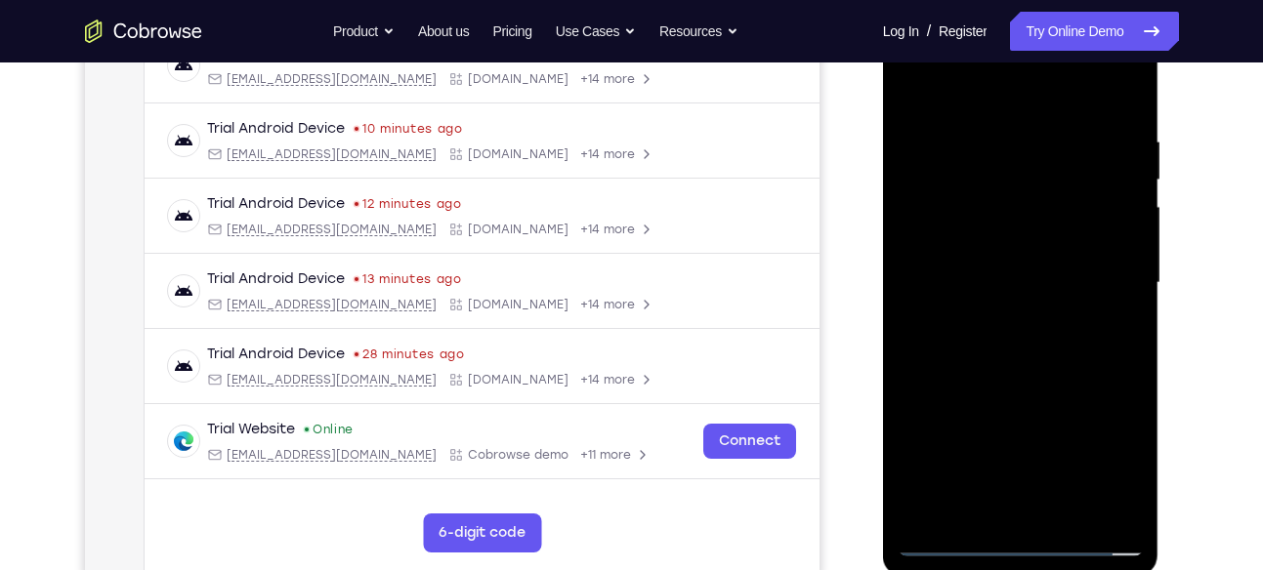
scroll to position [291, 0]
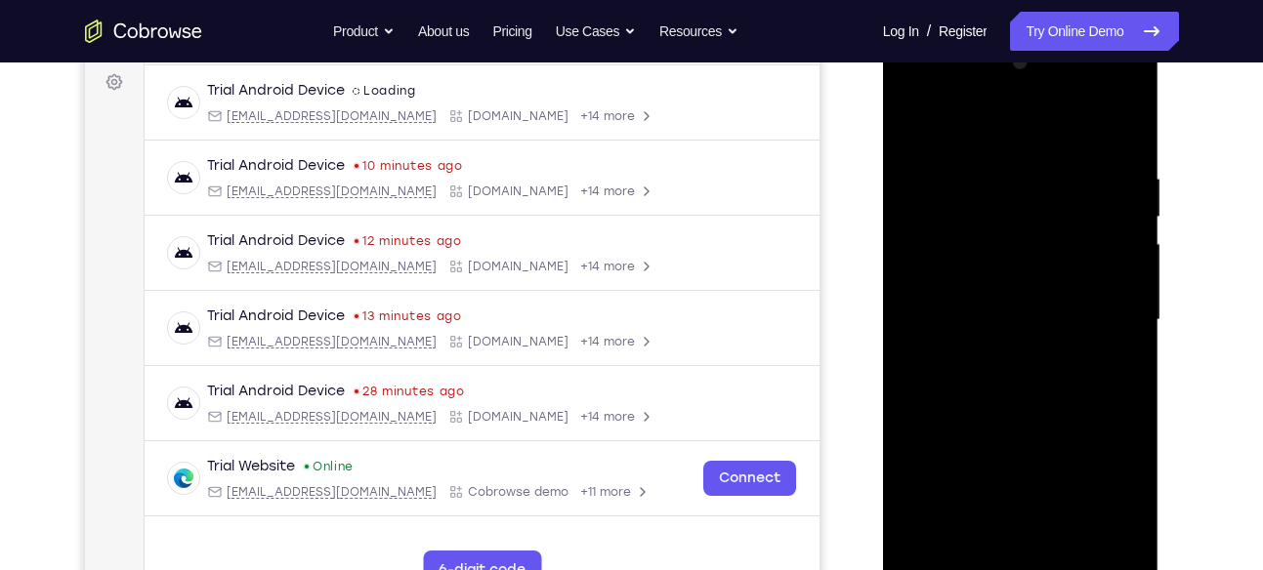
click at [1036, 280] on div at bounding box center [1021, 320] width 246 height 547
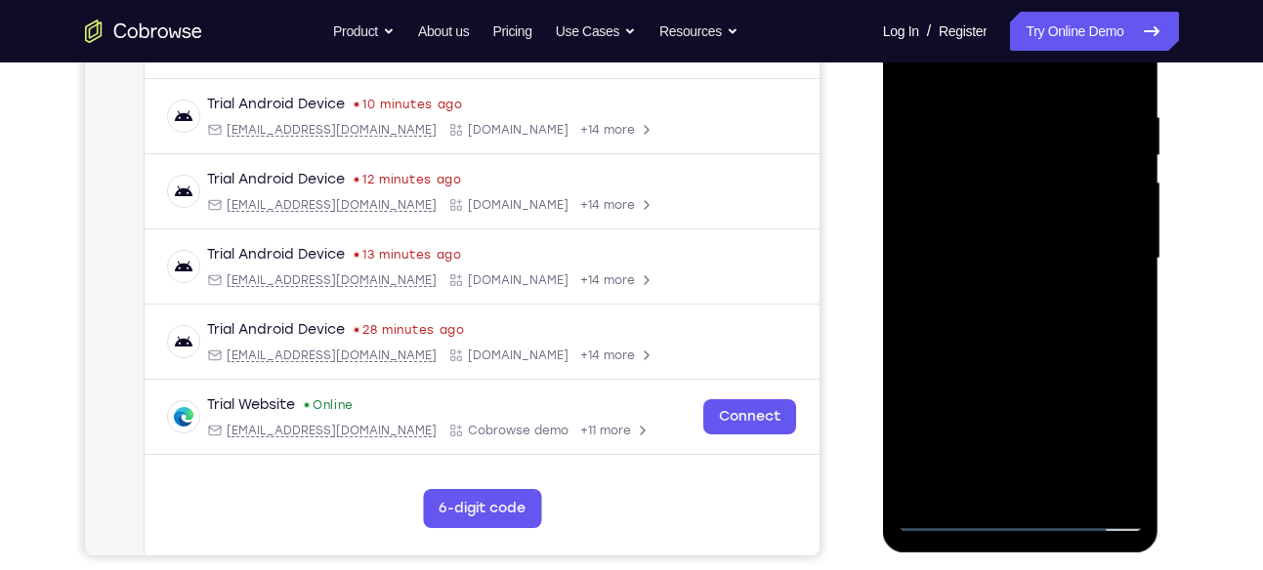
scroll to position [374, 0]
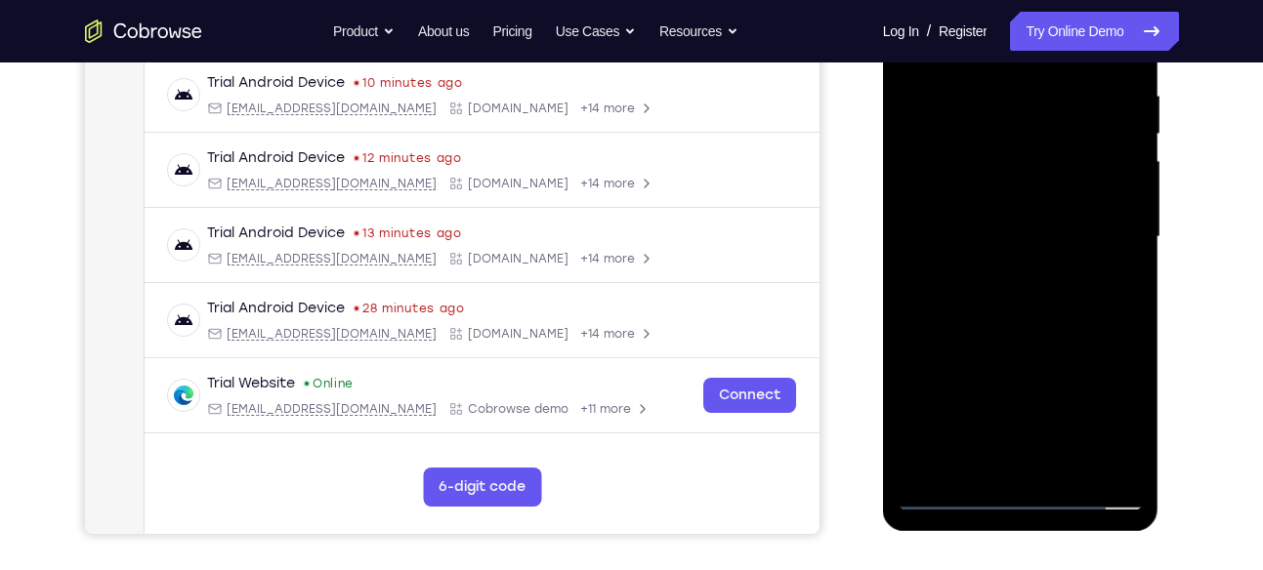
click at [1071, 464] on div at bounding box center [1021, 237] width 246 height 547
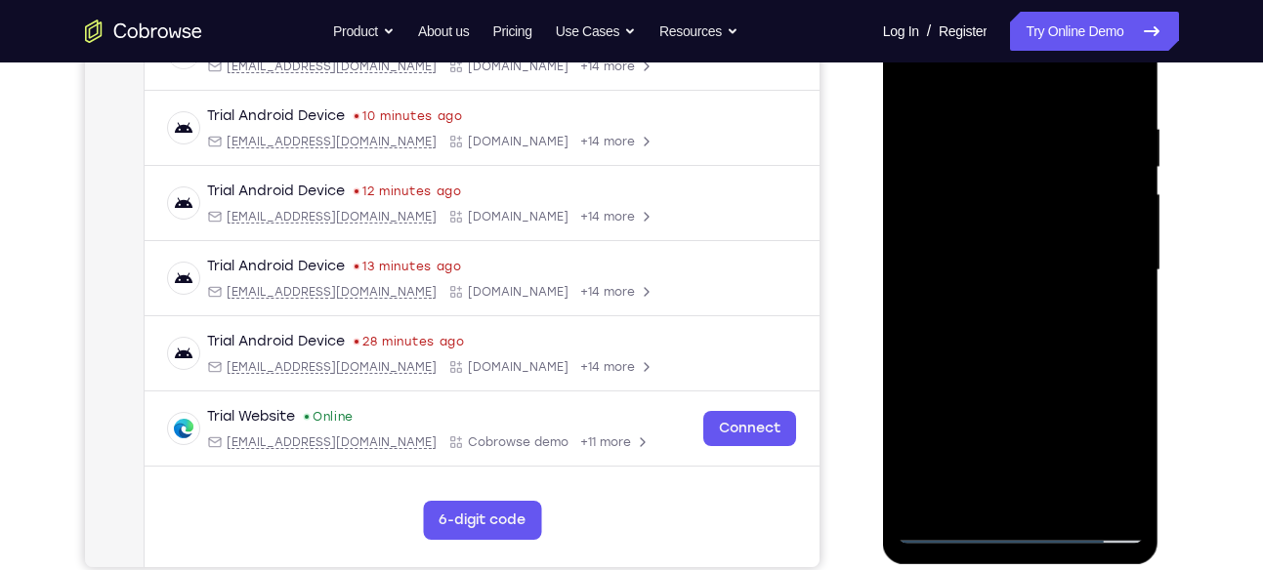
scroll to position [338, 0]
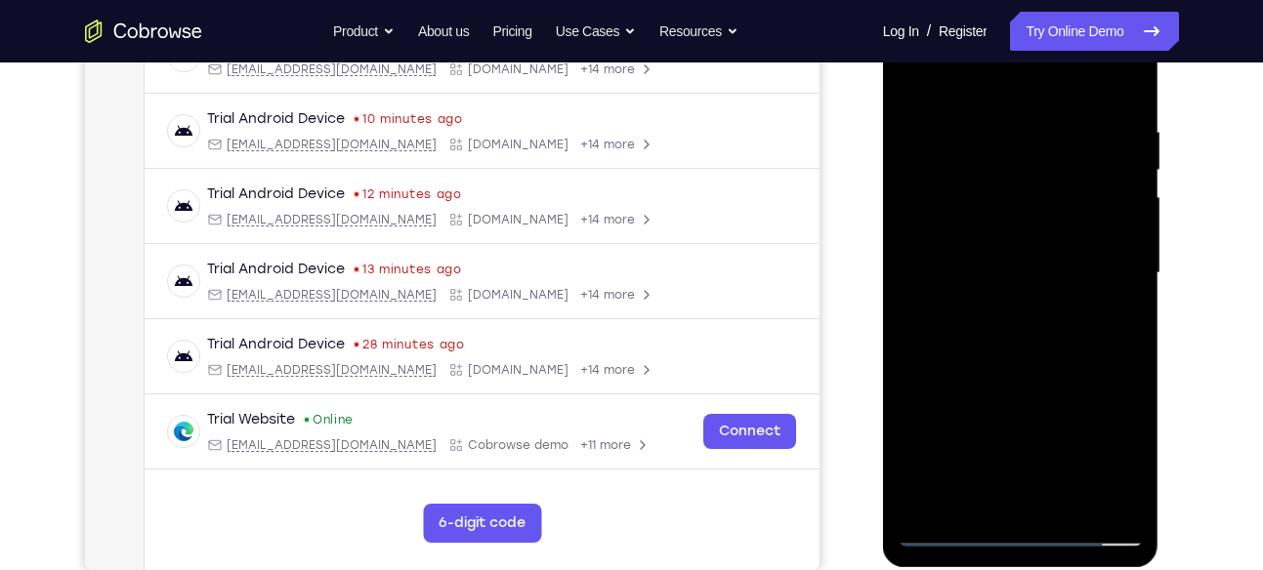
click at [1016, 378] on div at bounding box center [1021, 273] width 246 height 547
click at [921, 81] on div at bounding box center [1021, 273] width 246 height 547
click at [1001, 125] on div at bounding box center [1021, 273] width 246 height 547
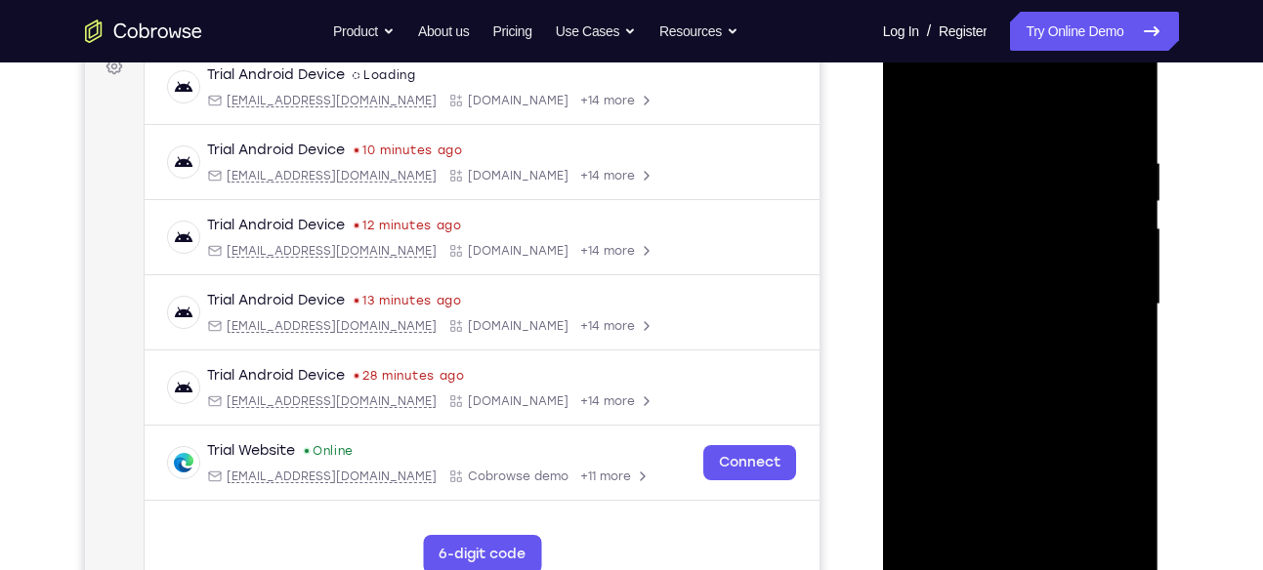
click at [1121, 271] on div at bounding box center [1021, 304] width 246 height 547
click at [1116, 223] on div at bounding box center [1021, 304] width 246 height 547
click at [1122, 233] on div at bounding box center [1021, 304] width 246 height 547
click at [1120, 212] on div at bounding box center [1021, 304] width 246 height 547
click at [1119, 307] on div at bounding box center [1021, 304] width 246 height 547
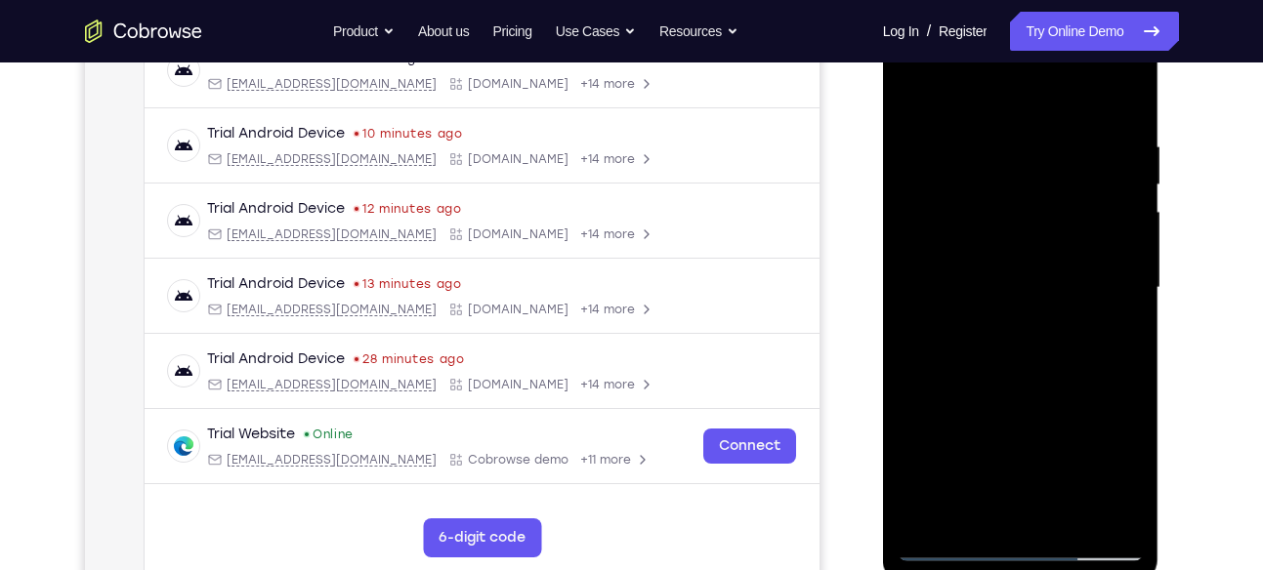
scroll to position [322, 0]
drag, startPoint x: 1118, startPoint y: 249, endPoint x: 1034, endPoint y: 270, distance: 86.5
click at [1034, 270] on div at bounding box center [1021, 289] width 246 height 547
drag, startPoint x: 1084, startPoint y: 252, endPoint x: 1001, endPoint y: 251, distance: 83.0
click at [1001, 251] on div at bounding box center [1021, 289] width 246 height 547
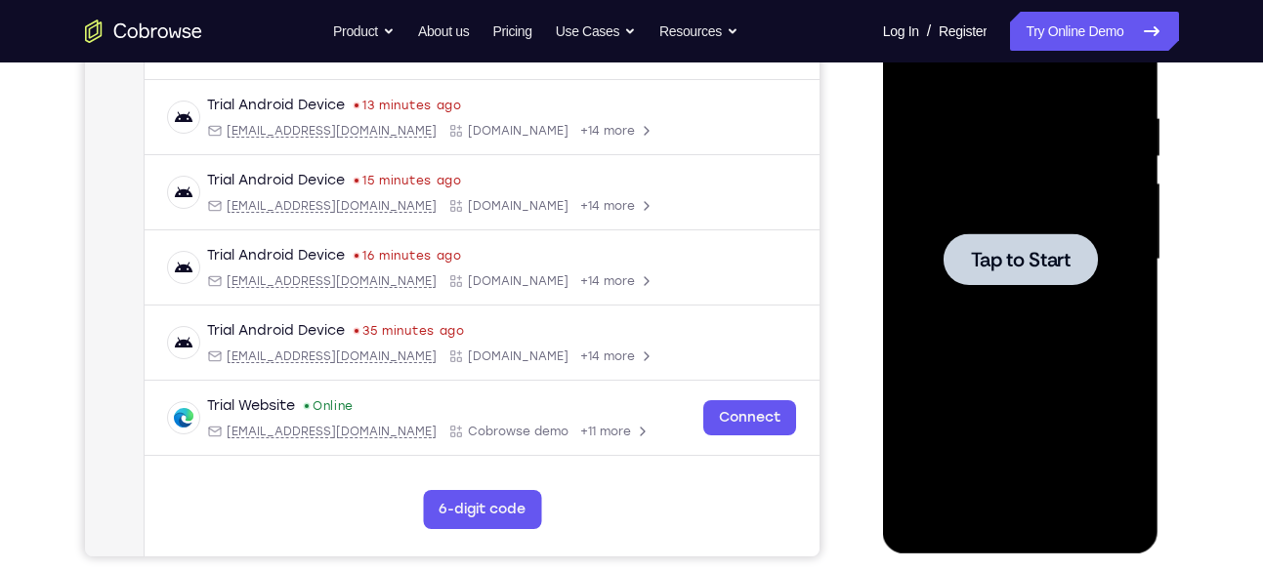
scroll to position [353, 0]
click at [1073, 253] on div at bounding box center [1020, 258] width 154 height 52
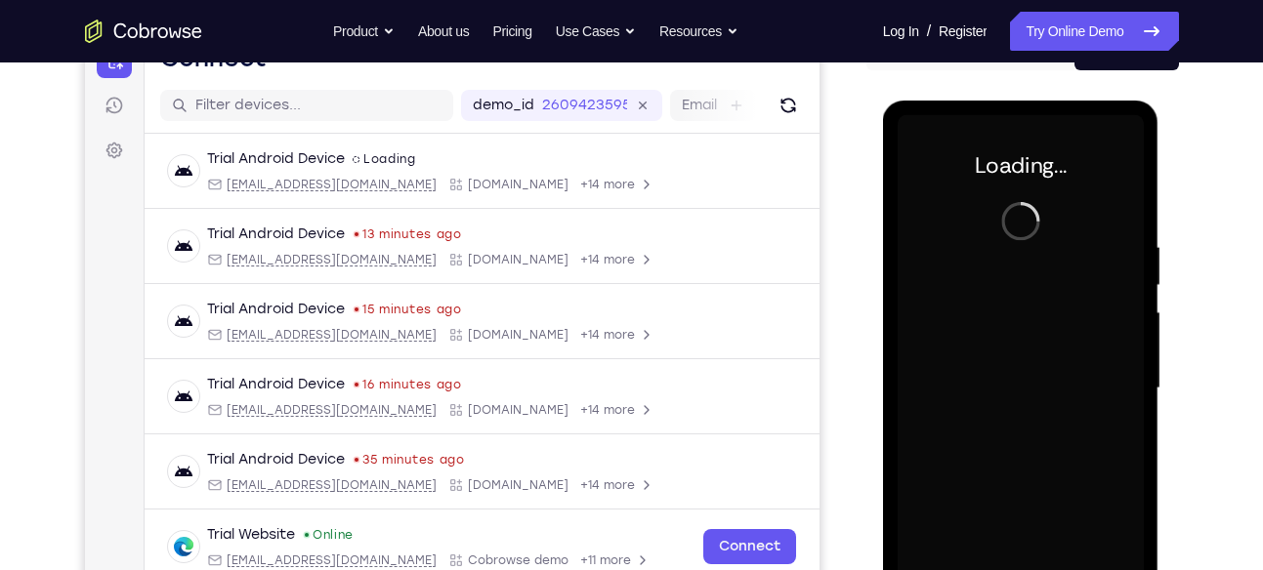
scroll to position [220, 0]
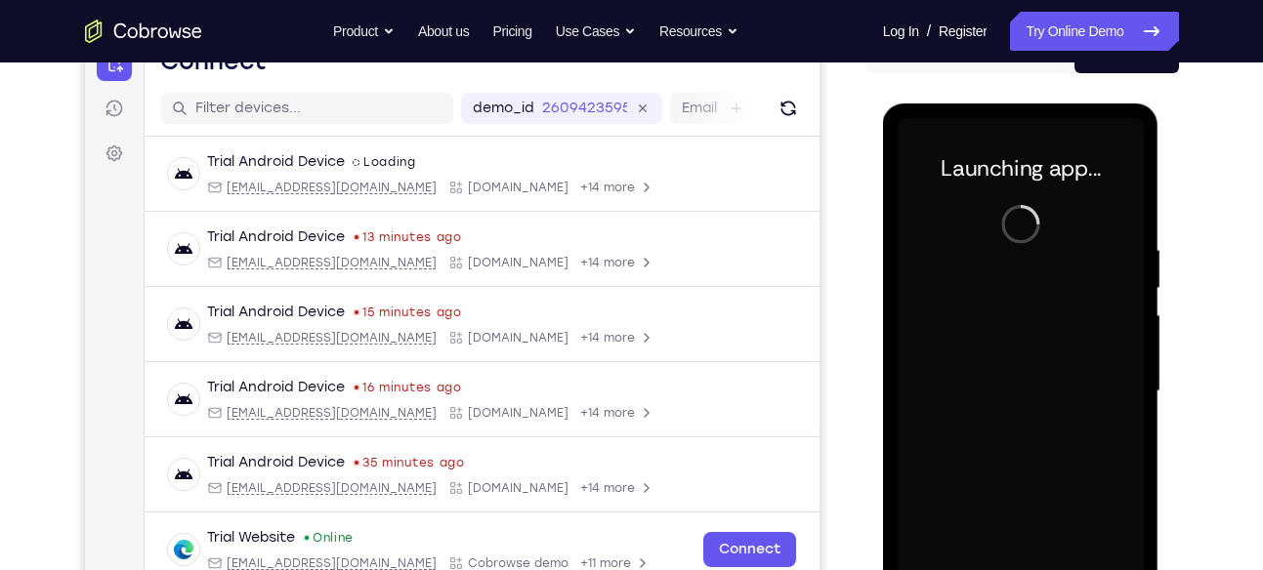
click at [1076, 348] on div at bounding box center [1021, 391] width 246 height 547
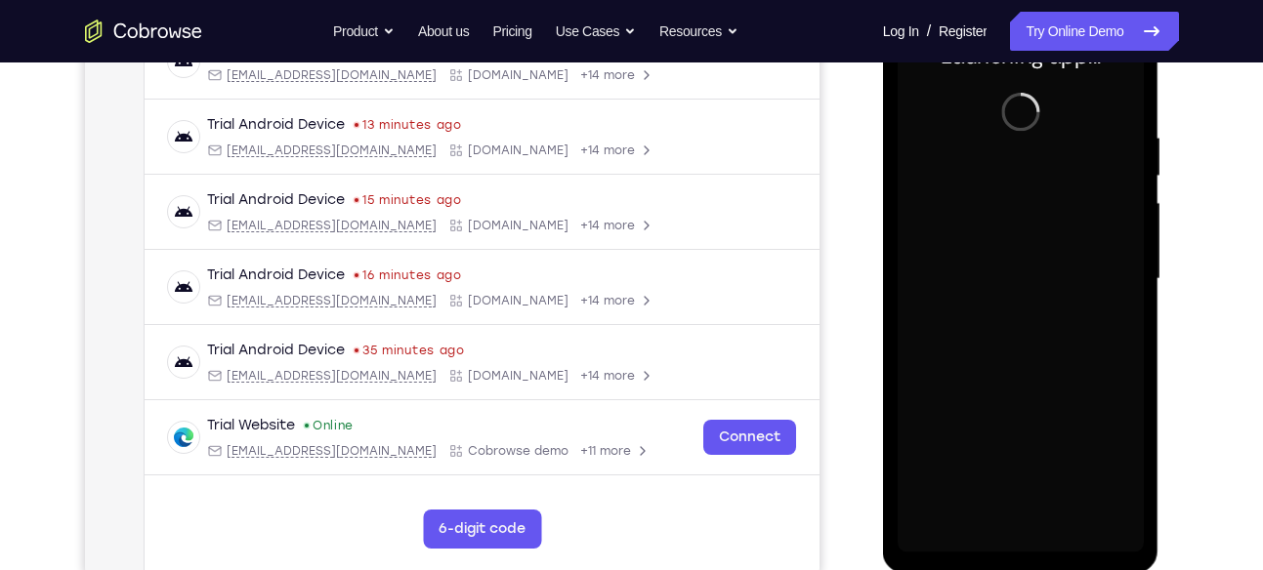
scroll to position [337, 0]
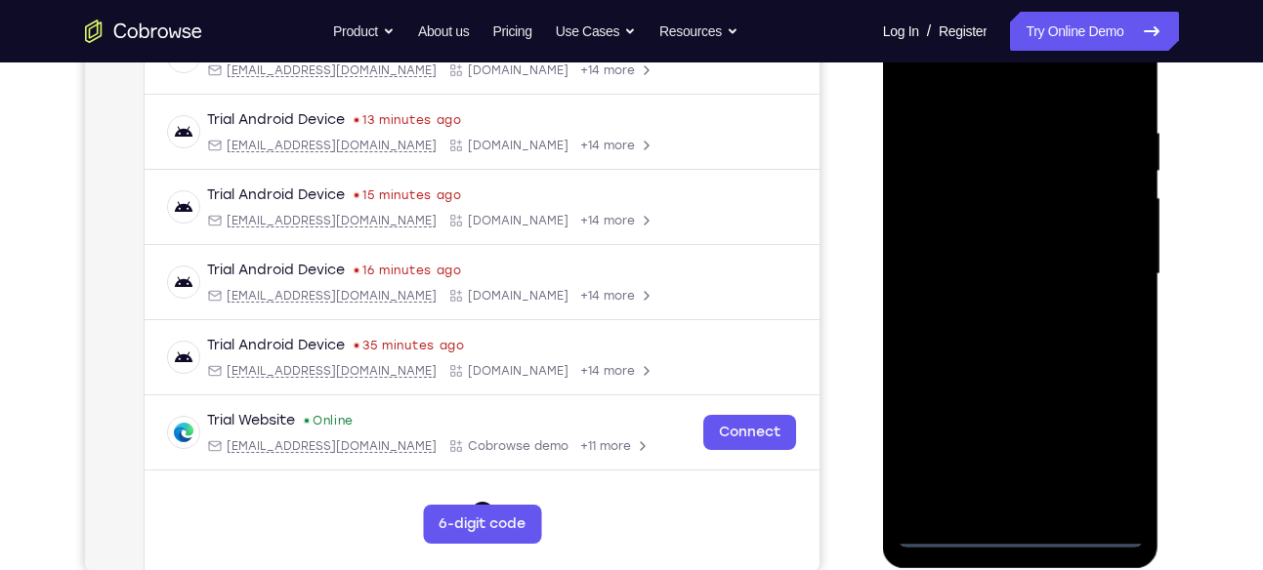
click at [1023, 529] on div at bounding box center [1021, 274] width 246 height 547
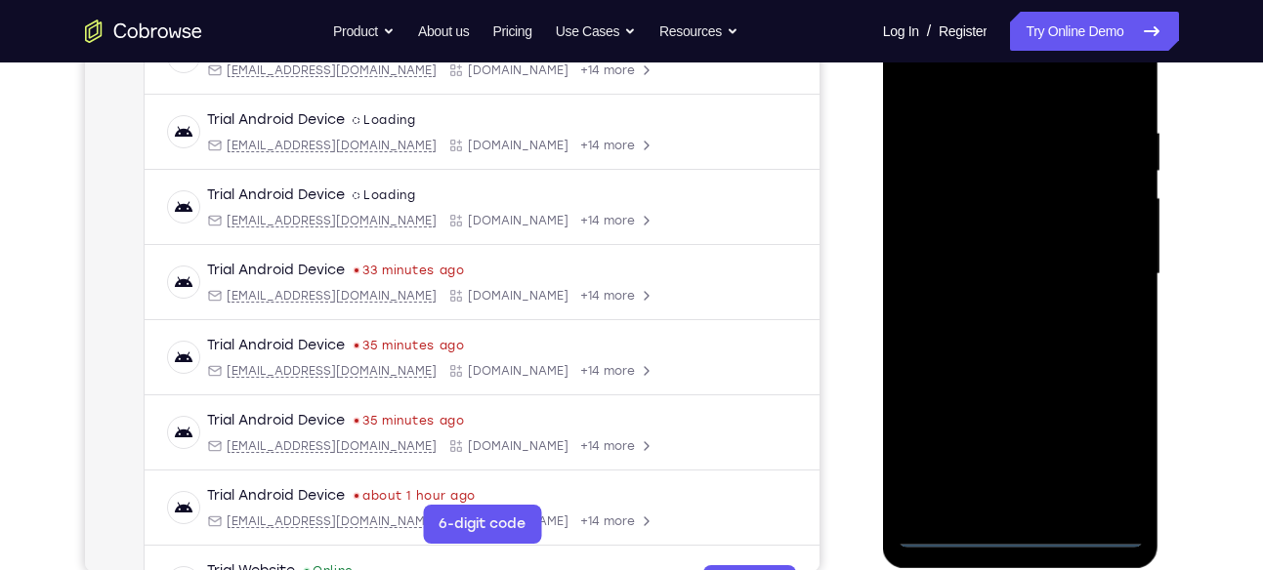
click at [1120, 441] on div at bounding box center [1021, 274] width 246 height 547
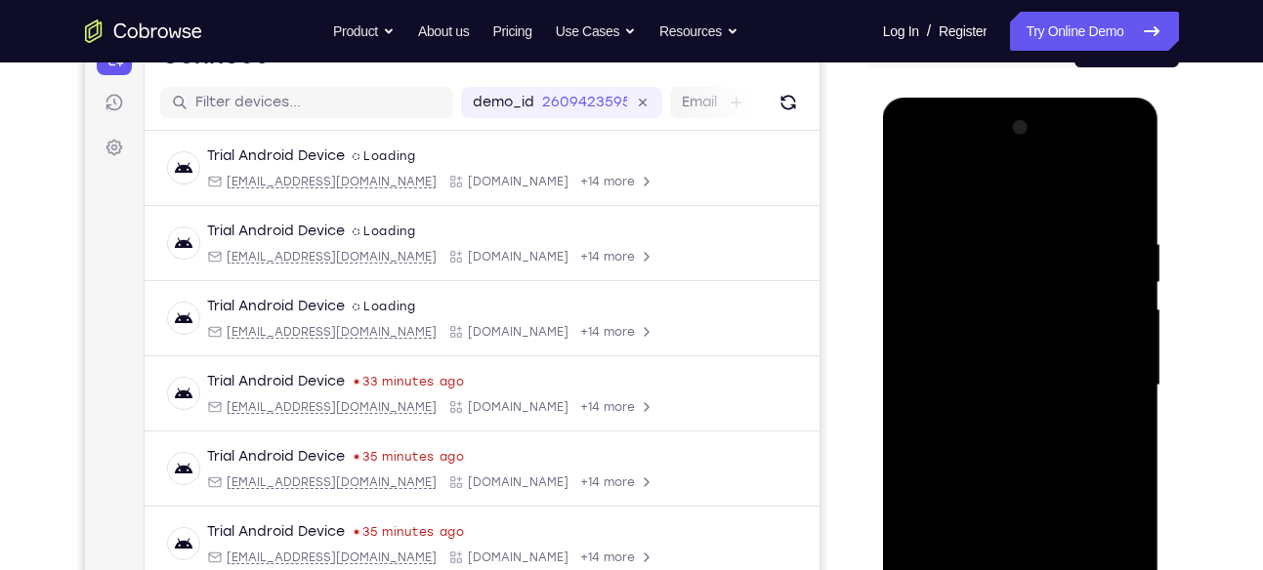
scroll to position [219, 0]
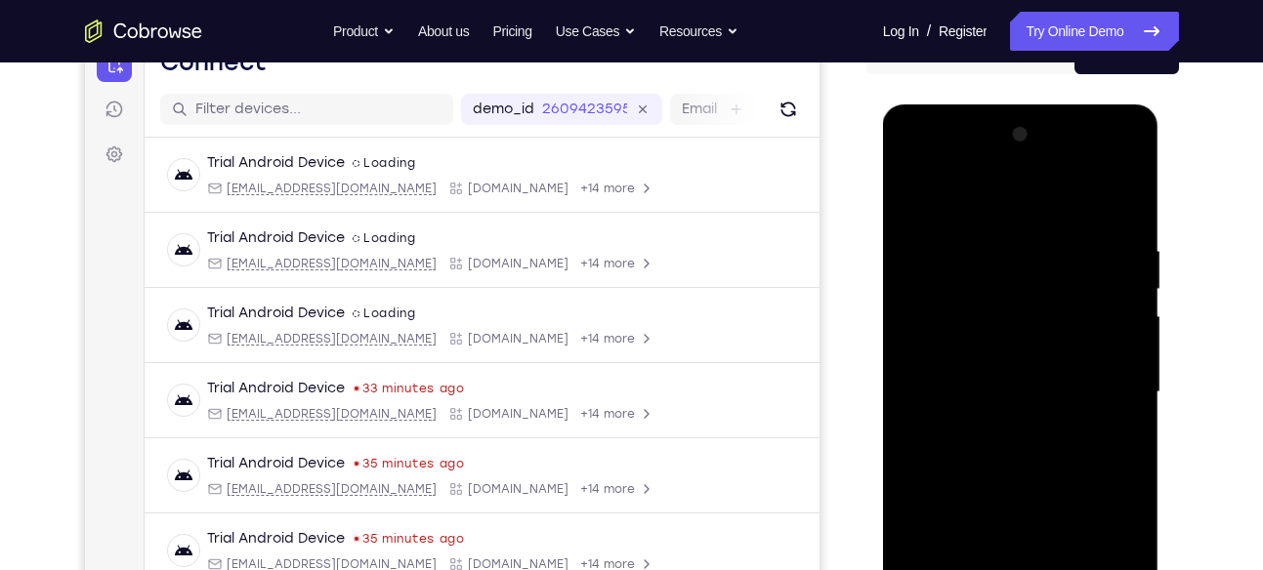
click at [932, 155] on div at bounding box center [1021, 392] width 246 height 547
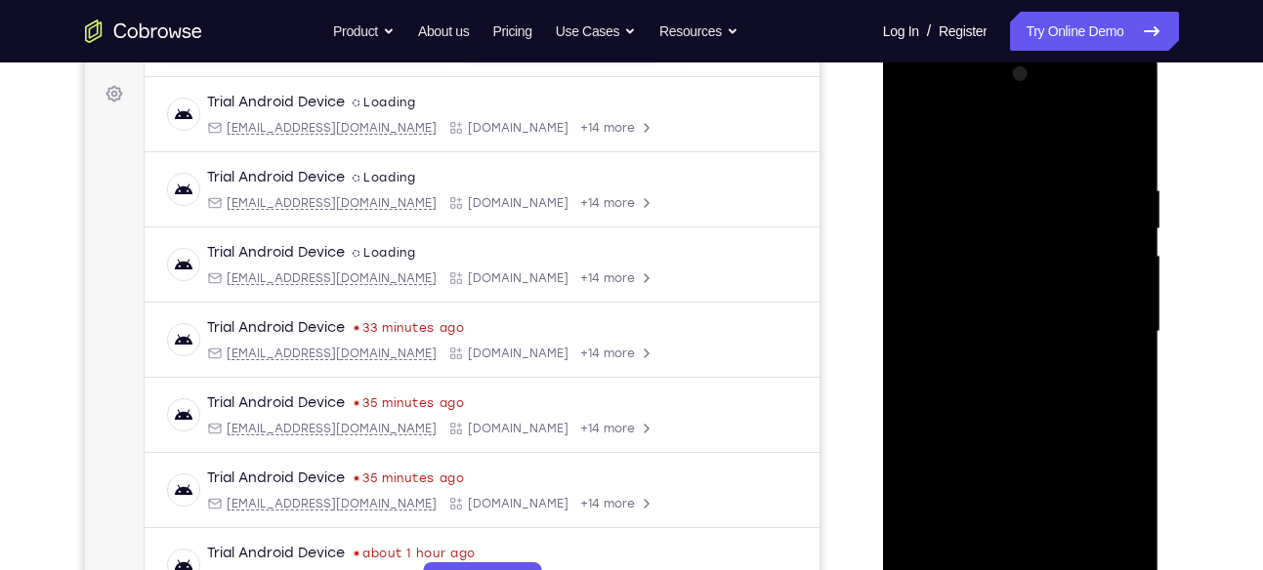
scroll to position [282, 0]
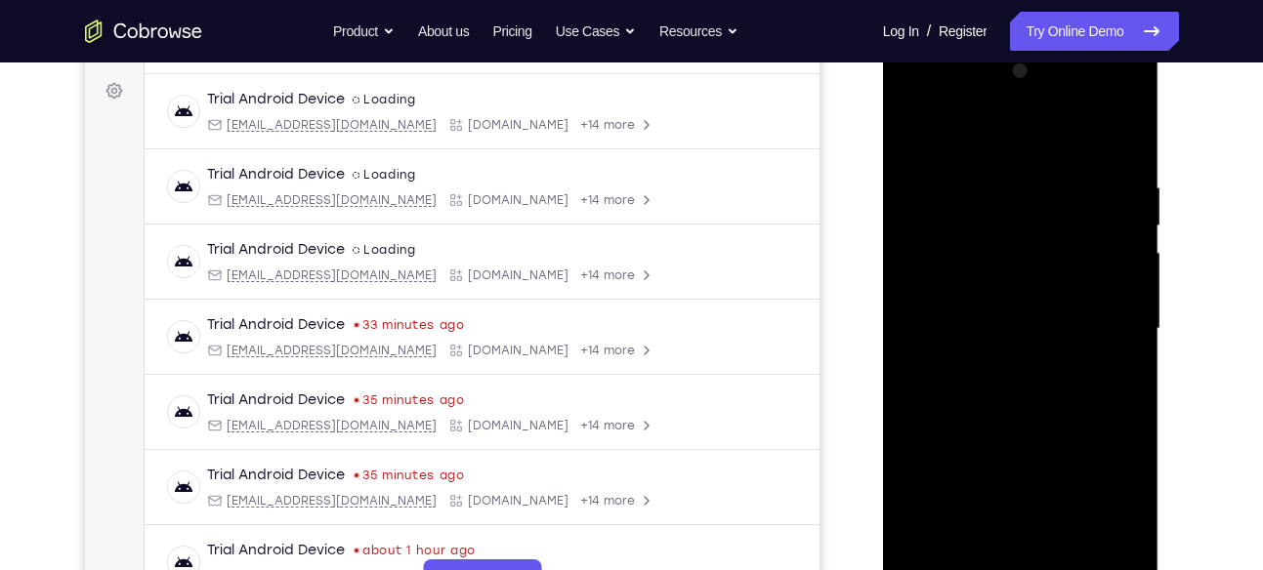
click at [1104, 327] on div at bounding box center [1021, 329] width 246 height 547
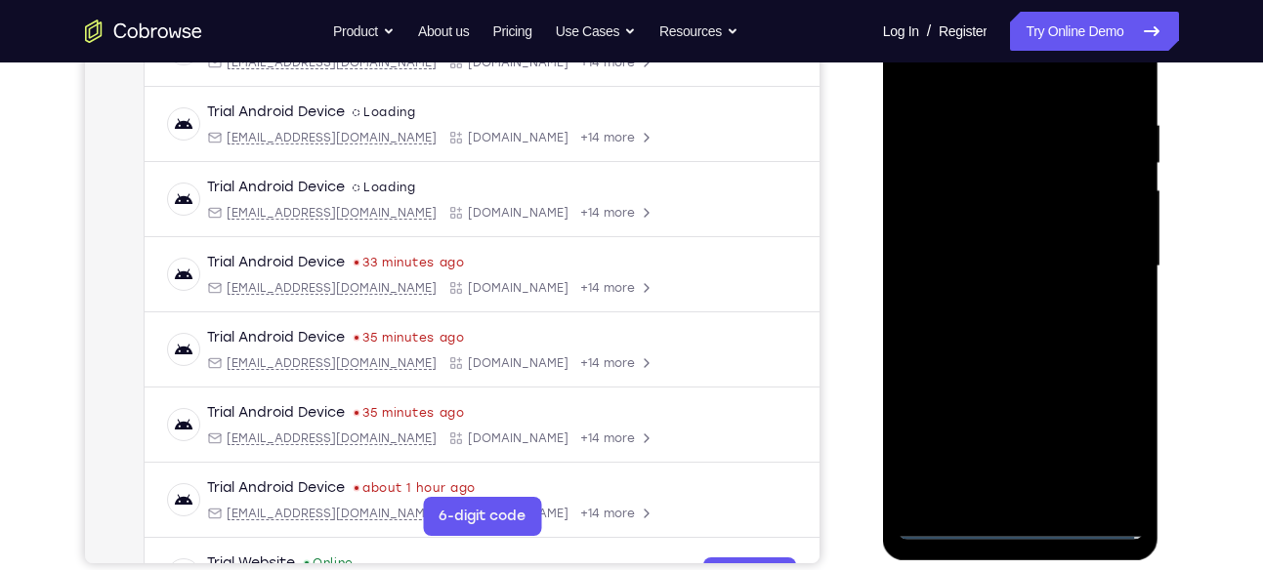
scroll to position [347, 0]
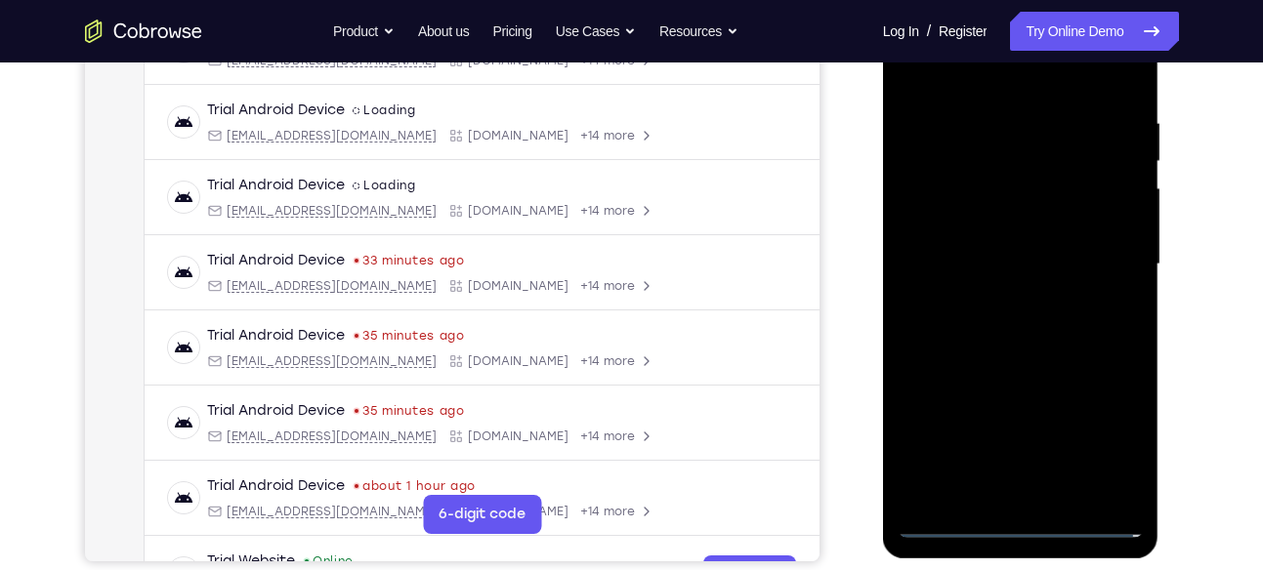
click at [1003, 299] on div at bounding box center [1021, 264] width 246 height 547
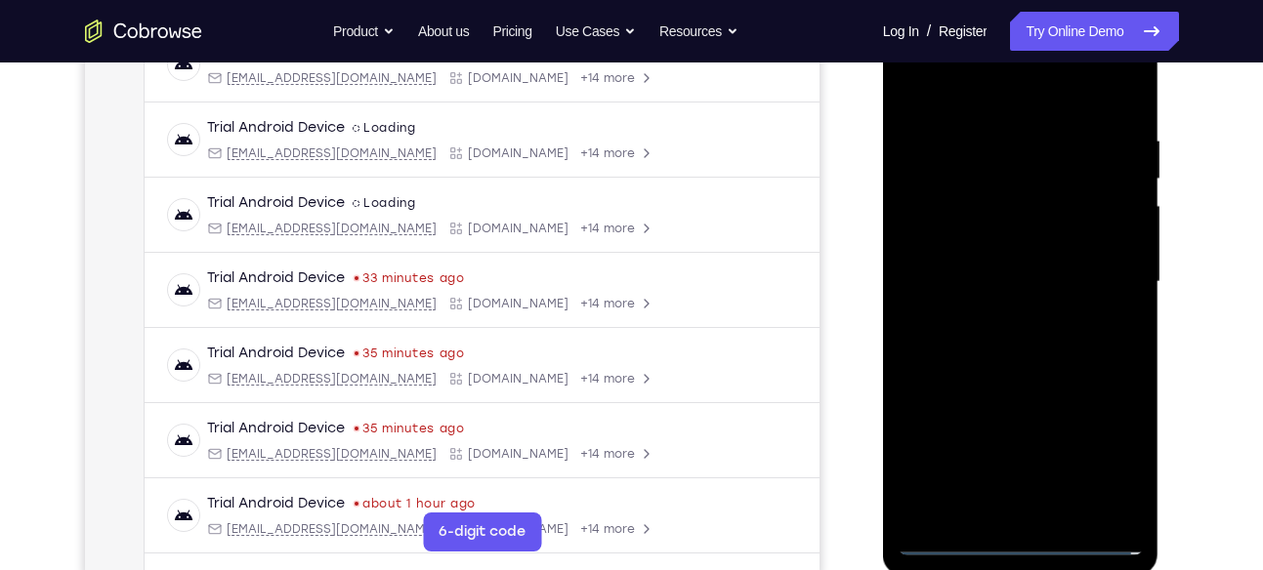
click at [1034, 259] on div at bounding box center [1021, 282] width 246 height 547
click at [1017, 248] on div at bounding box center [1021, 282] width 246 height 547
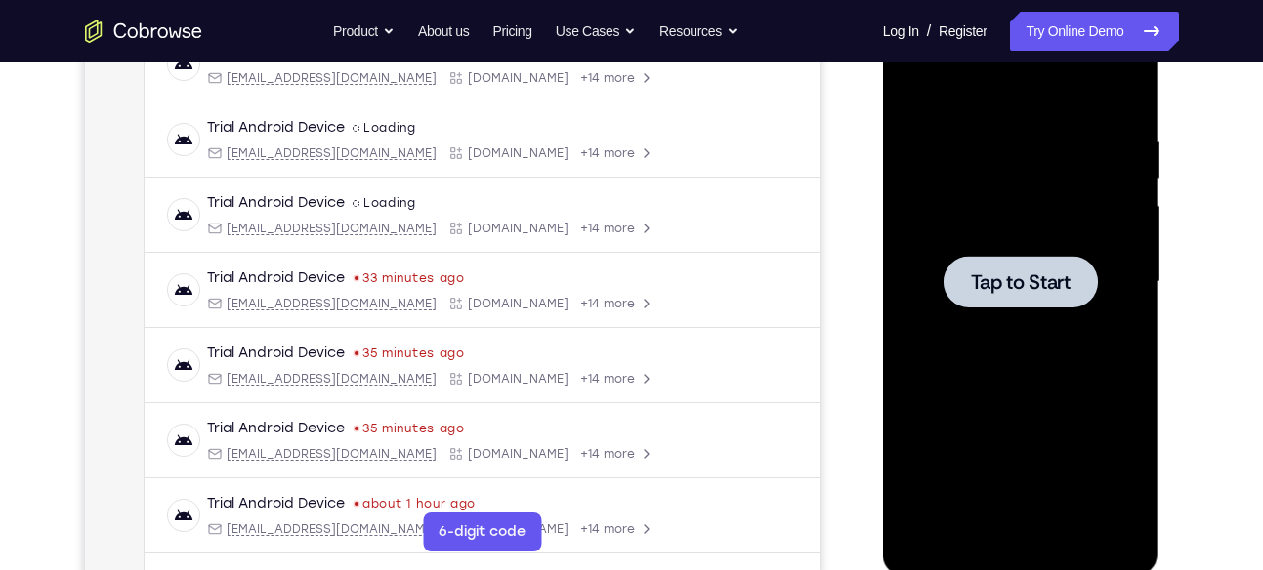
click at [995, 272] on span "Tap to Start" at bounding box center [1021, 282] width 100 height 20
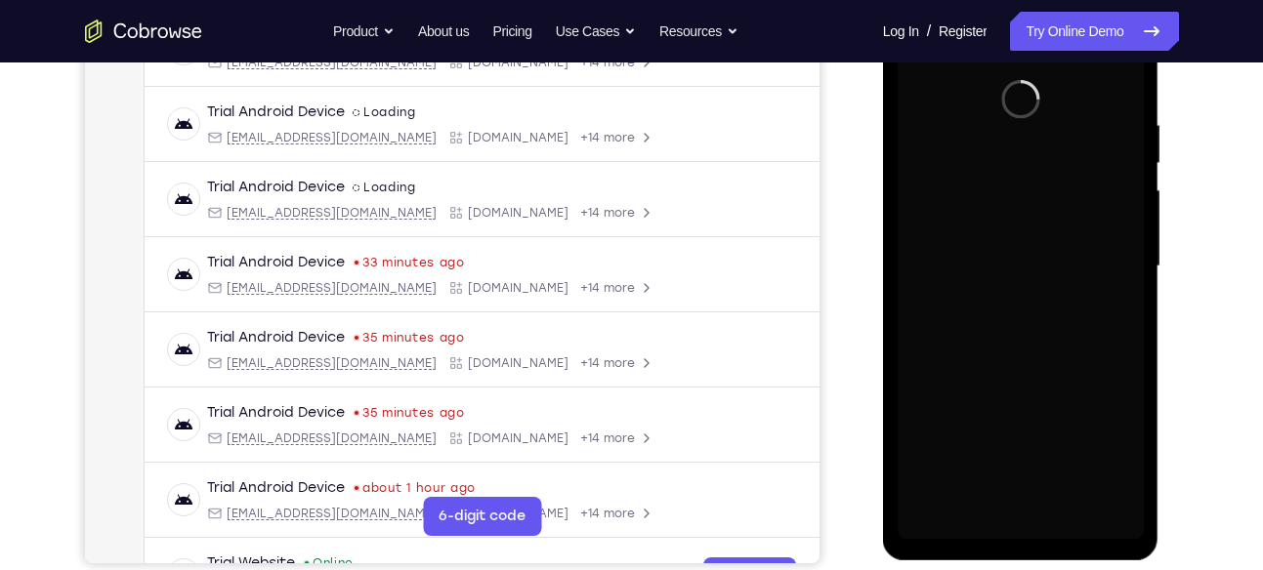
scroll to position [347, 0]
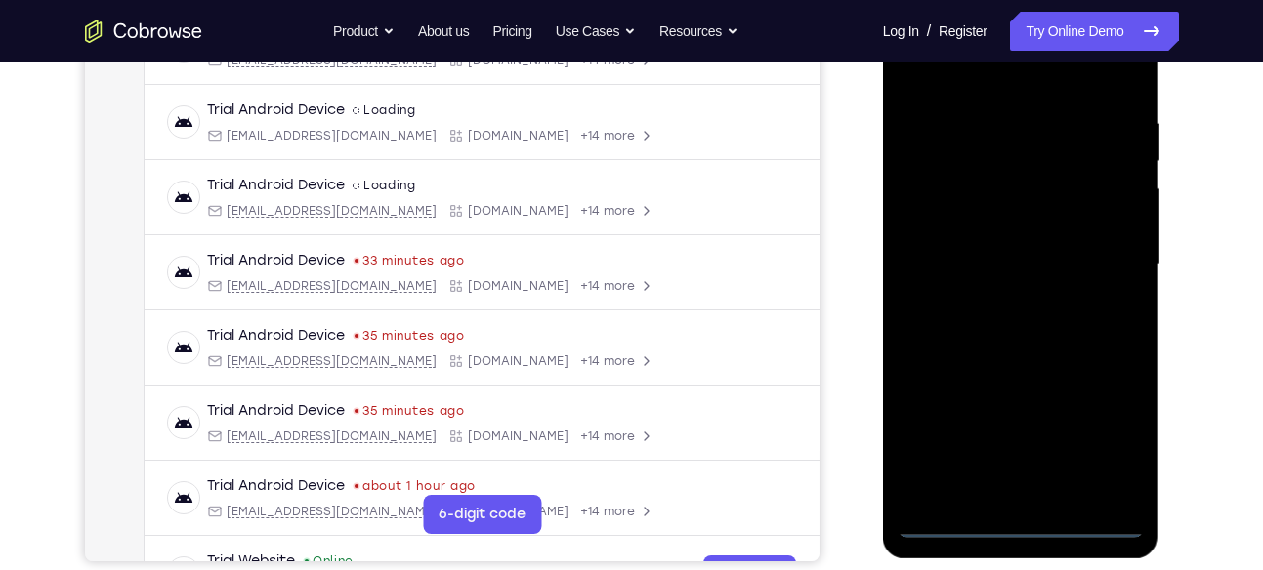
click at [1017, 528] on div at bounding box center [1021, 264] width 246 height 547
click at [1117, 434] on div at bounding box center [1021, 264] width 246 height 547
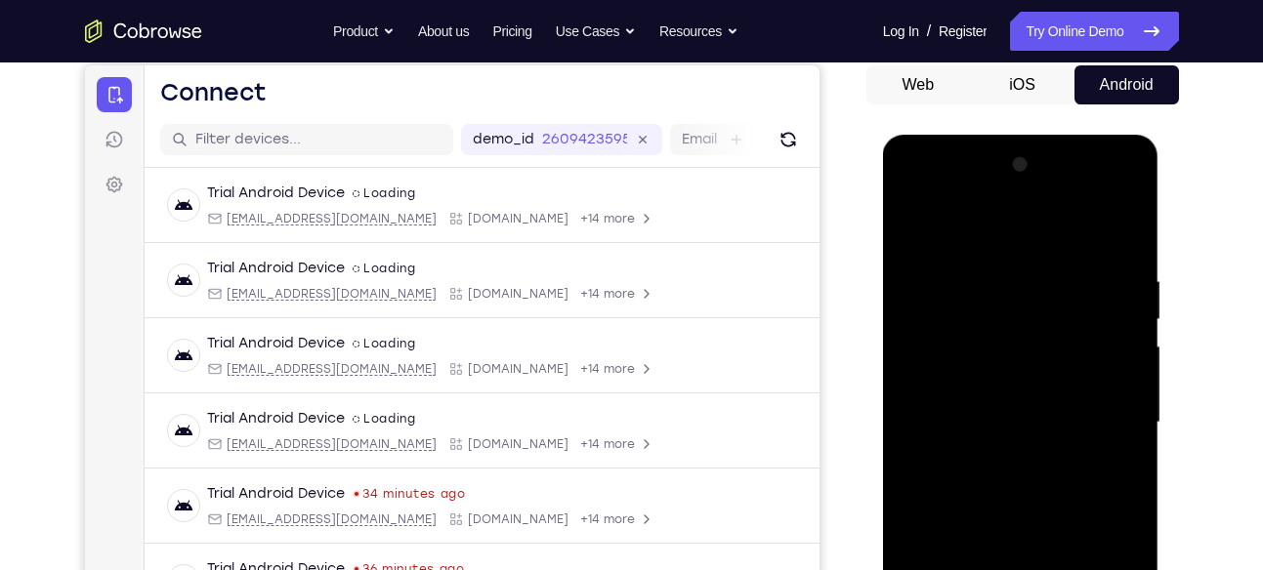
scroll to position [188, 0]
click at [933, 192] on div at bounding box center [1021, 423] width 246 height 547
click at [1098, 418] on div at bounding box center [1021, 423] width 246 height 547
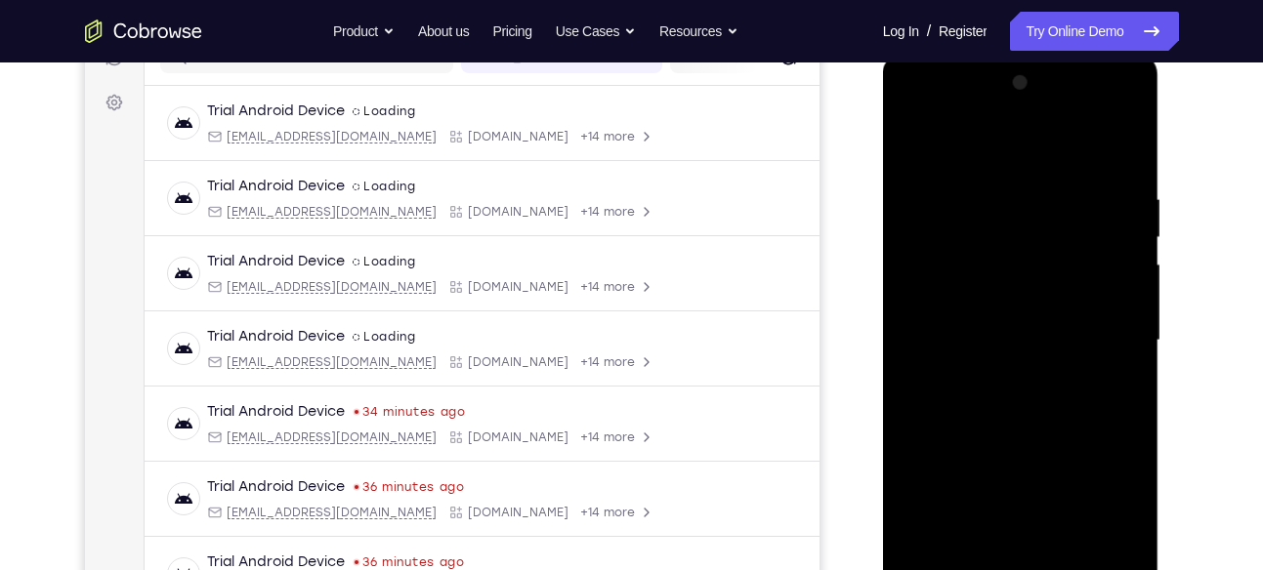
scroll to position [272, 0]
click at [1005, 375] on div at bounding box center [1021, 339] width 246 height 547
click at [1032, 306] on div at bounding box center [1021, 339] width 246 height 547
click at [1000, 301] on div at bounding box center [1021, 339] width 246 height 547
click at [962, 337] on div at bounding box center [1021, 339] width 246 height 547
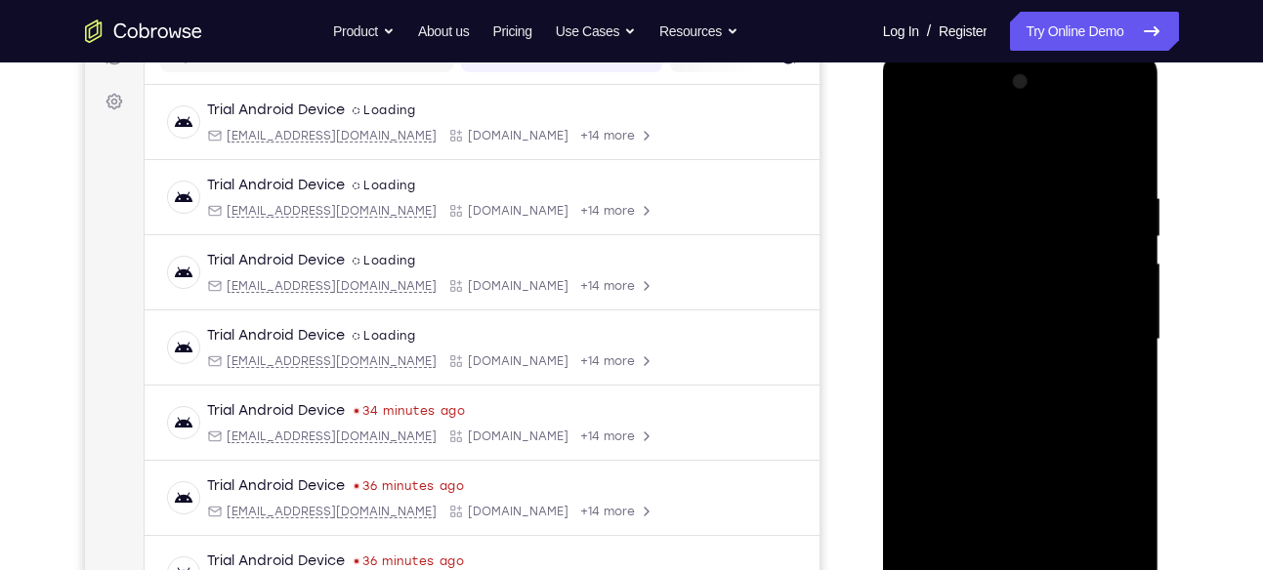
click at [941, 407] on div at bounding box center [1021, 339] width 246 height 547
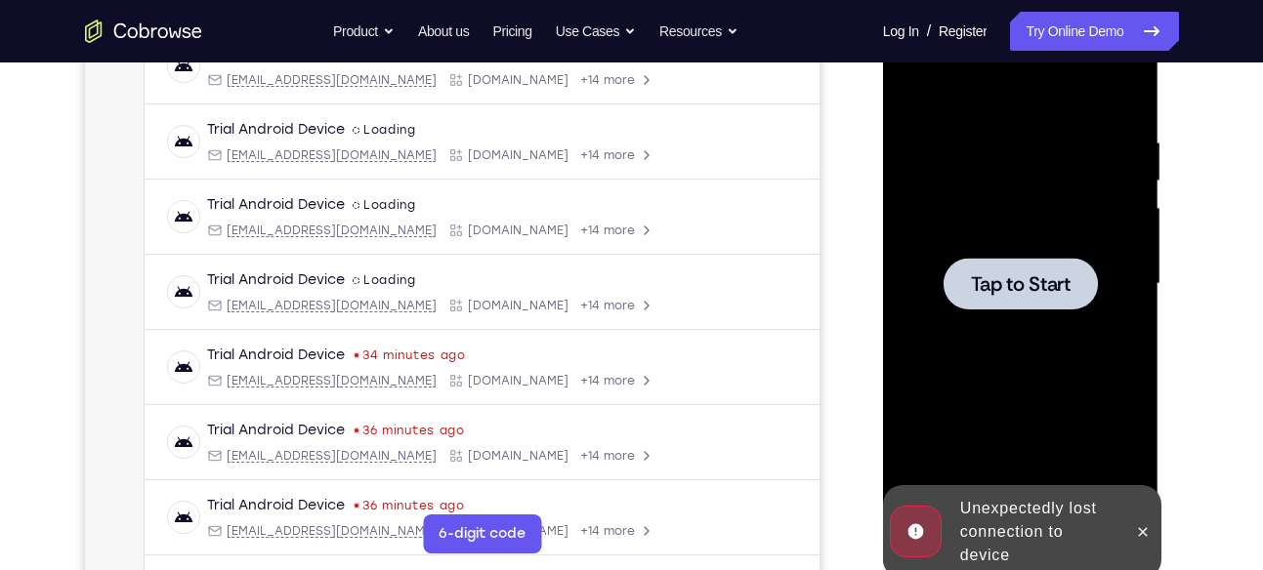
scroll to position [328, 0]
click at [1001, 344] on div at bounding box center [1021, 283] width 246 height 547
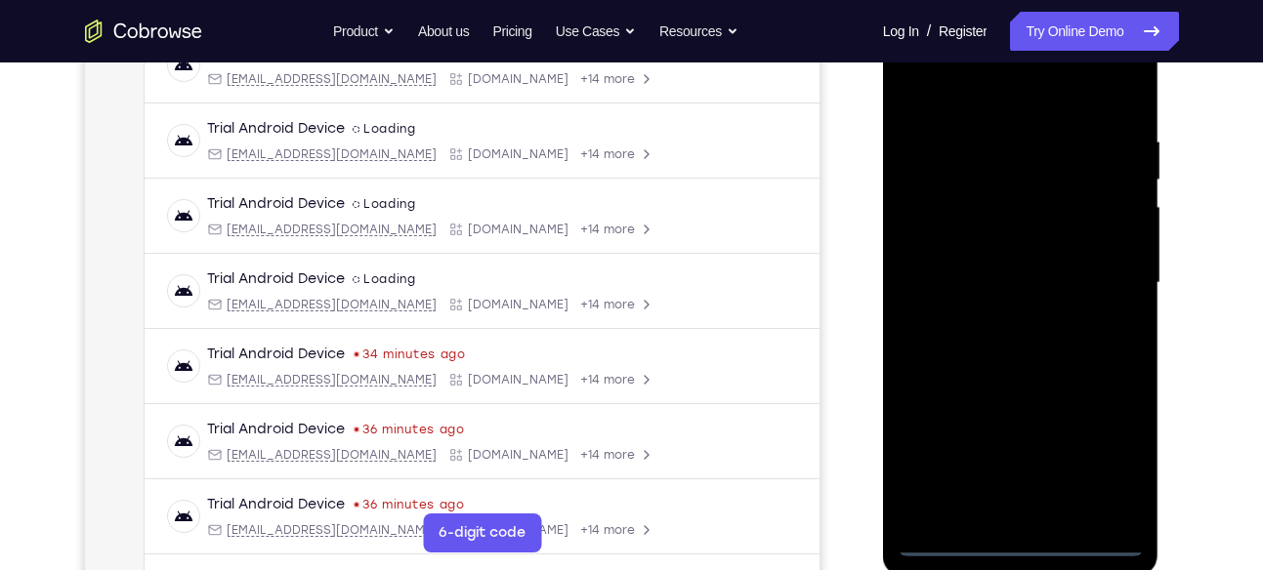
click at [1021, 542] on div at bounding box center [1021, 283] width 246 height 547
click at [1105, 446] on div at bounding box center [1021, 283] width 246 height 547
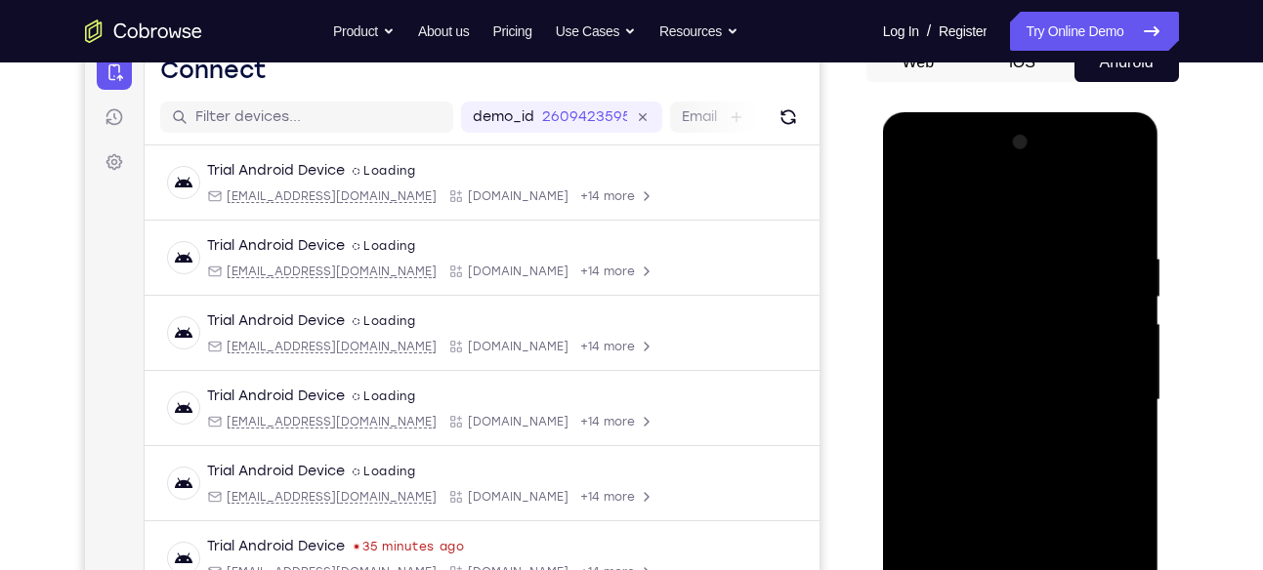
scroll to position [210, 0]
click at [1039, 495] on div at bounding box center [1021, 401] width 246 height 547
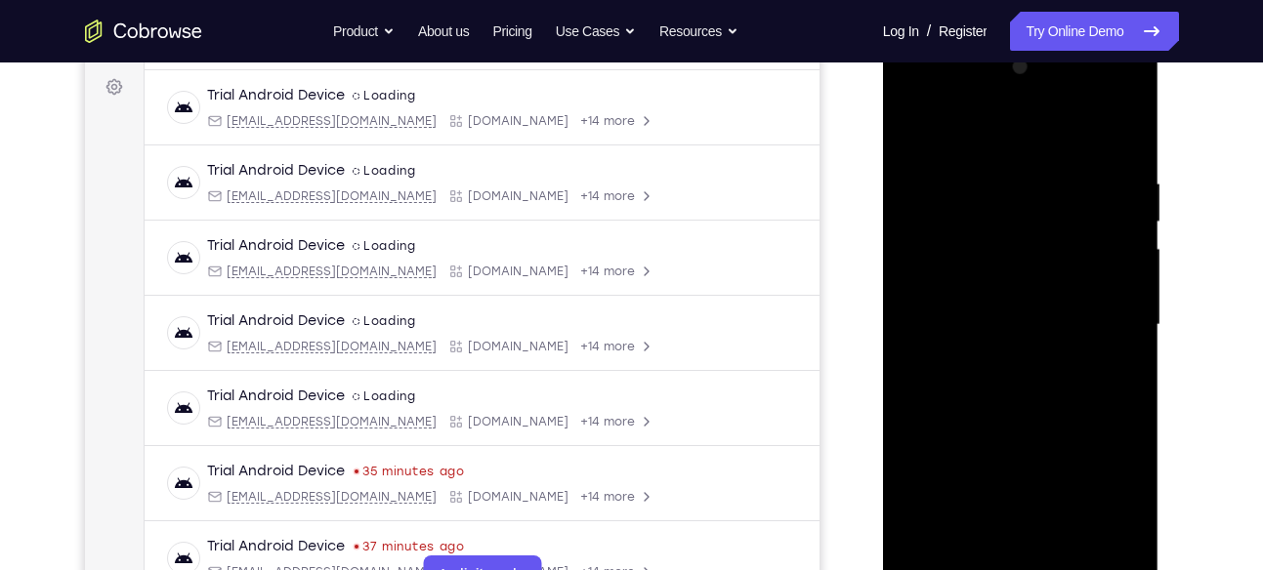
scroll to position [287, 0]
click at [1102, 315] on div at bounding box center [1021, 324] width 246 height 547
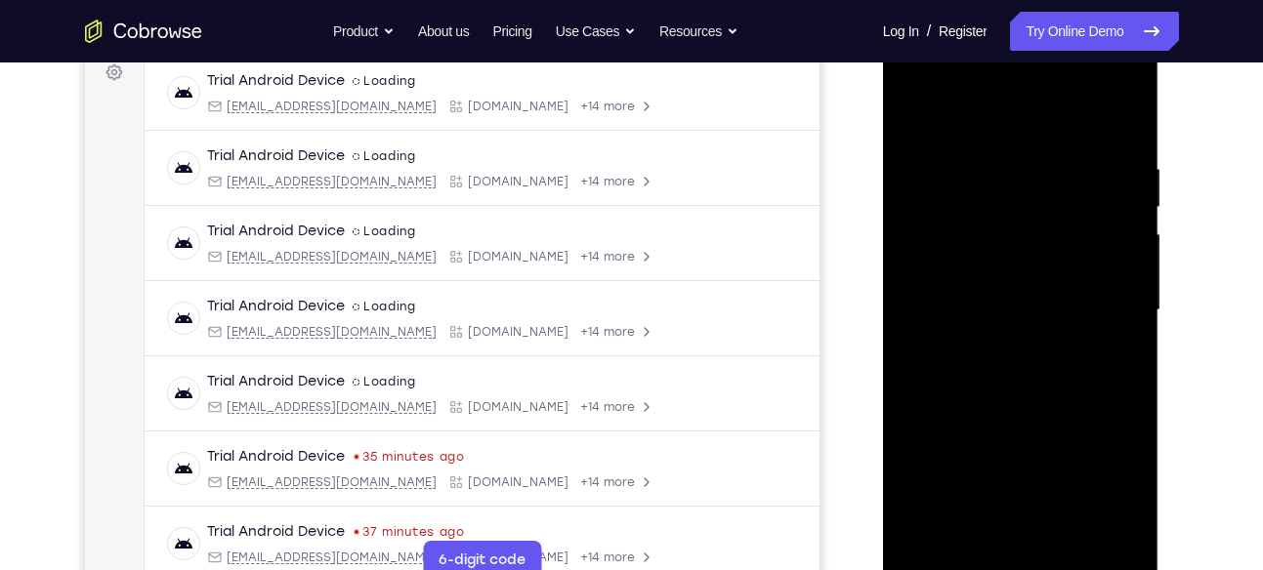
scroll to position [298, 0]
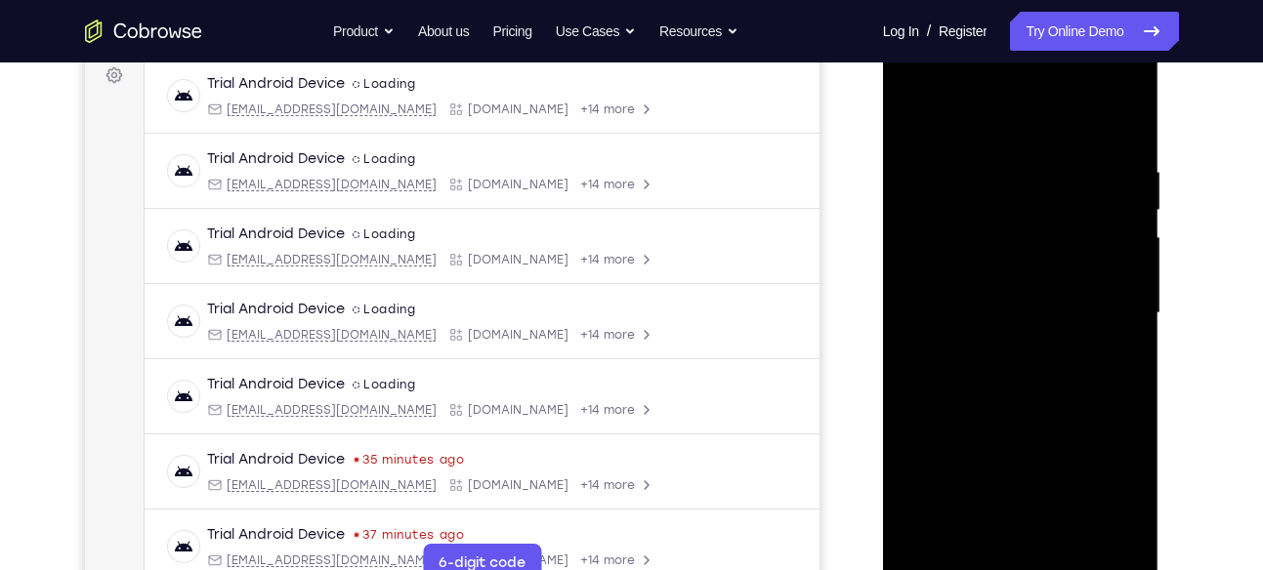
click at [1008, 354] on div at bounding box center [1021, 313] width 246 height 547
click at [1006, 269] on div at bounding box center [1021, 313] width 246 height 547
click at [997, 303] on div at bounding box center [1021, 313] width 246 height 547
click at [997, 349] on div at bounding box center [1021, 313] width 246 height 547
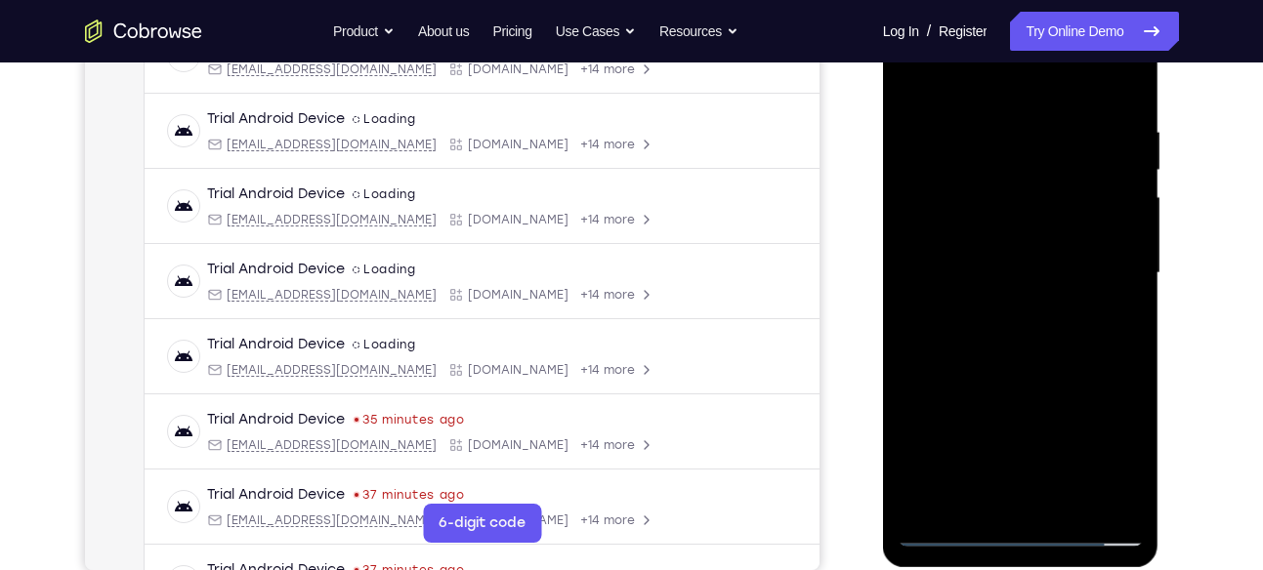
scroll to position [314, 0]
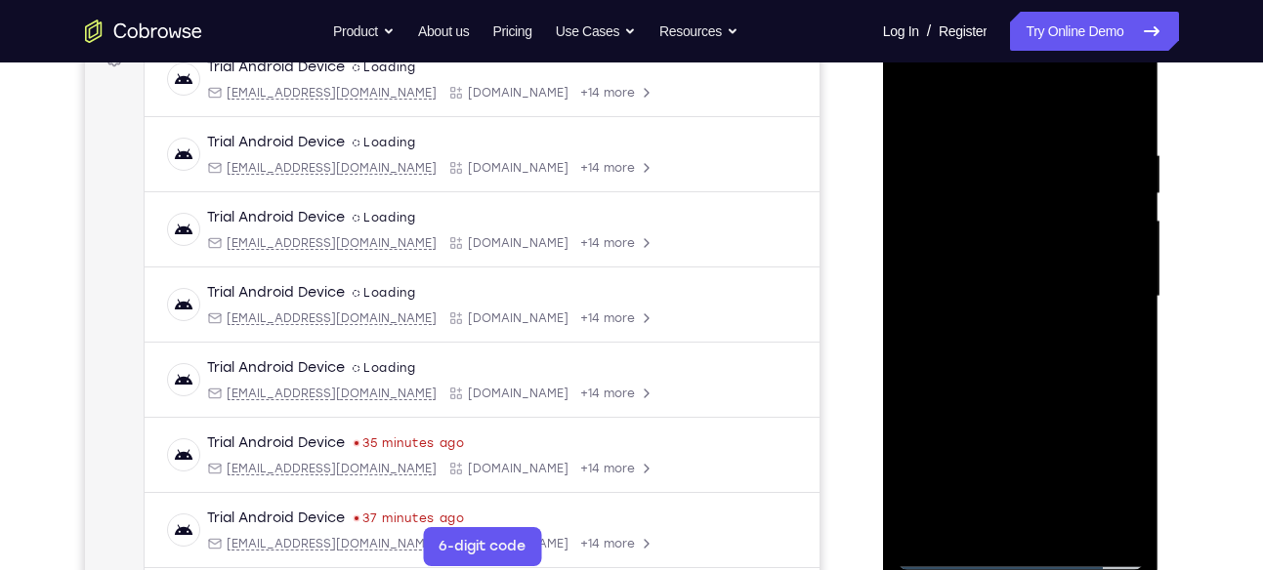
click at [1014, 256] on div at bounding box center [1021, 296] width 246 height 547
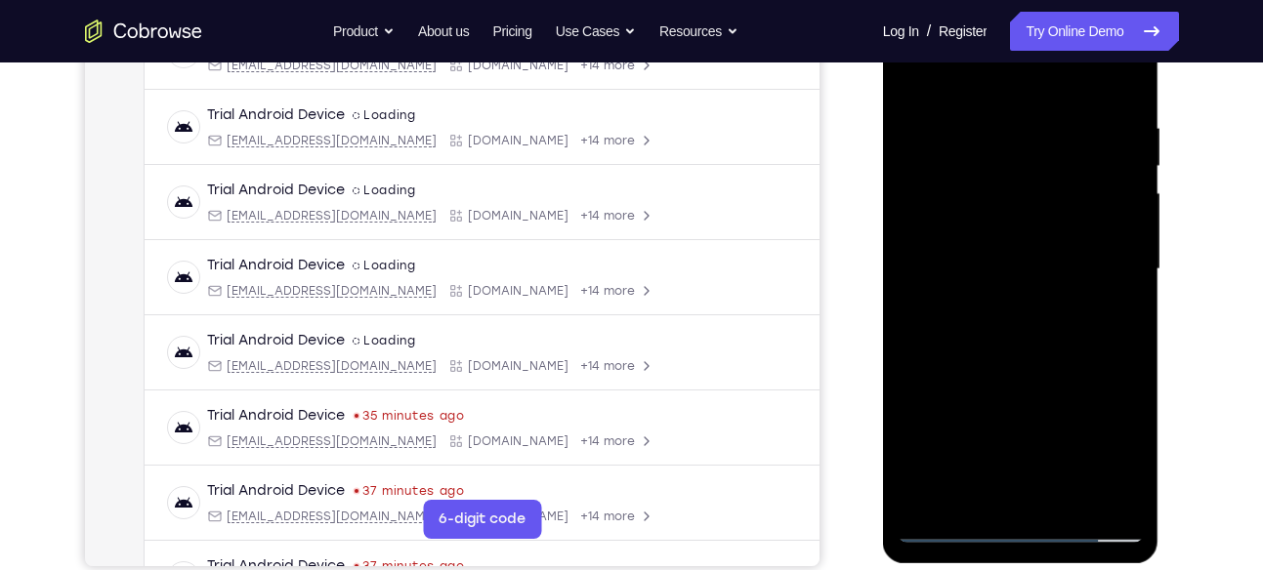
scroll to position [334, 0]
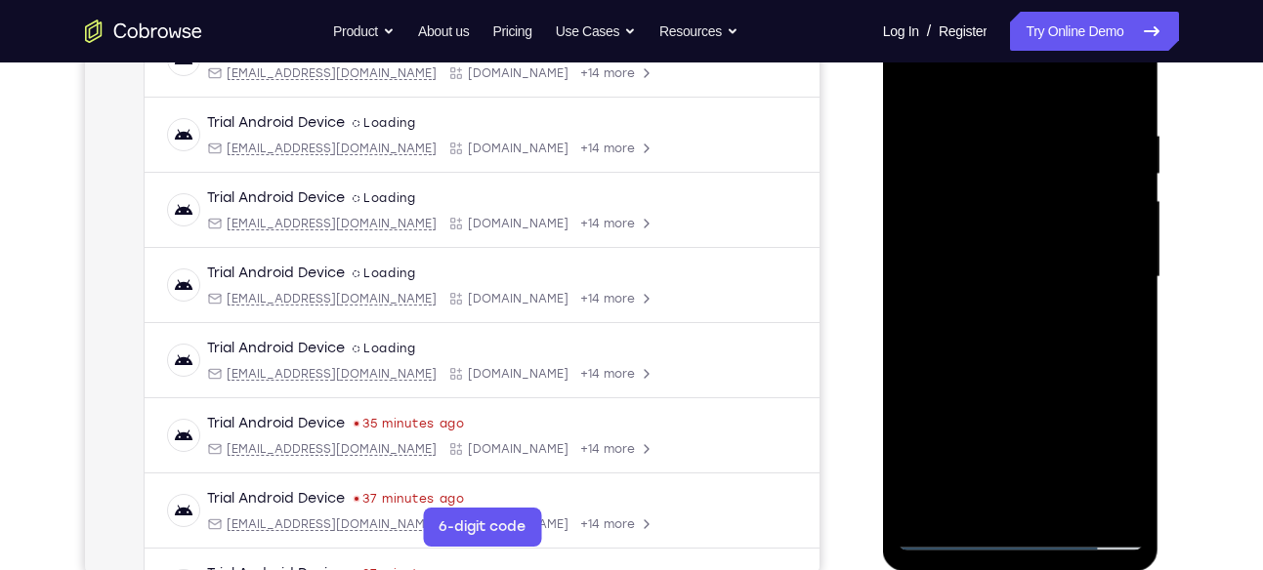
click at [989, 115] on div at bounding box center [1021, 277] width 246 height 547
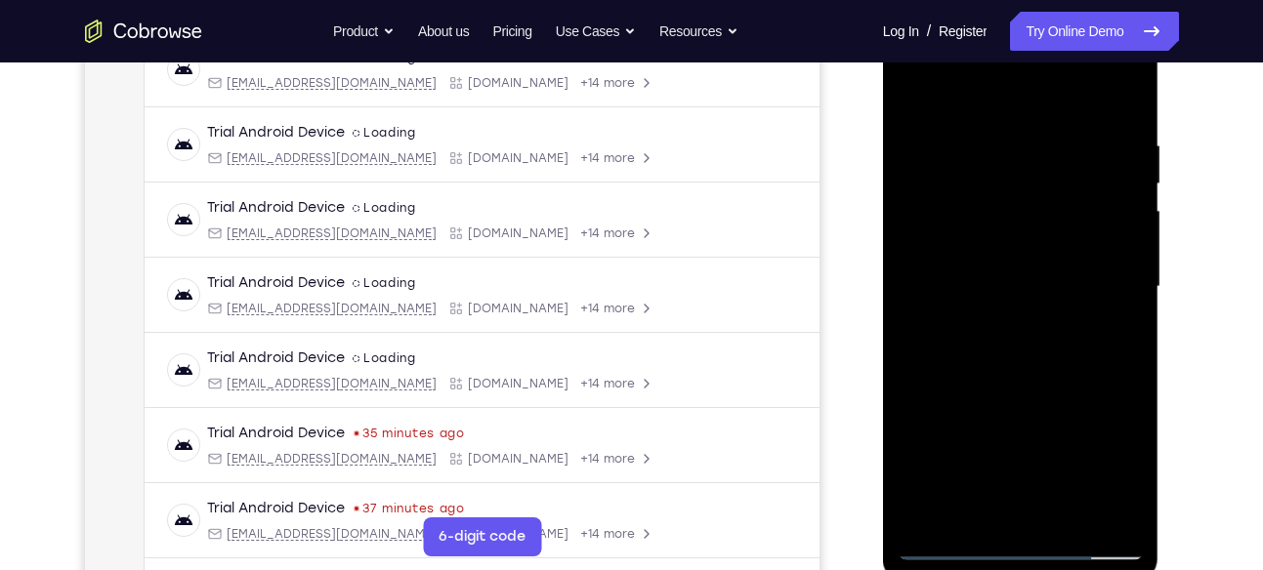
click at [1112, 272] on div at bounding box center [1021, 287] width 246 height 547
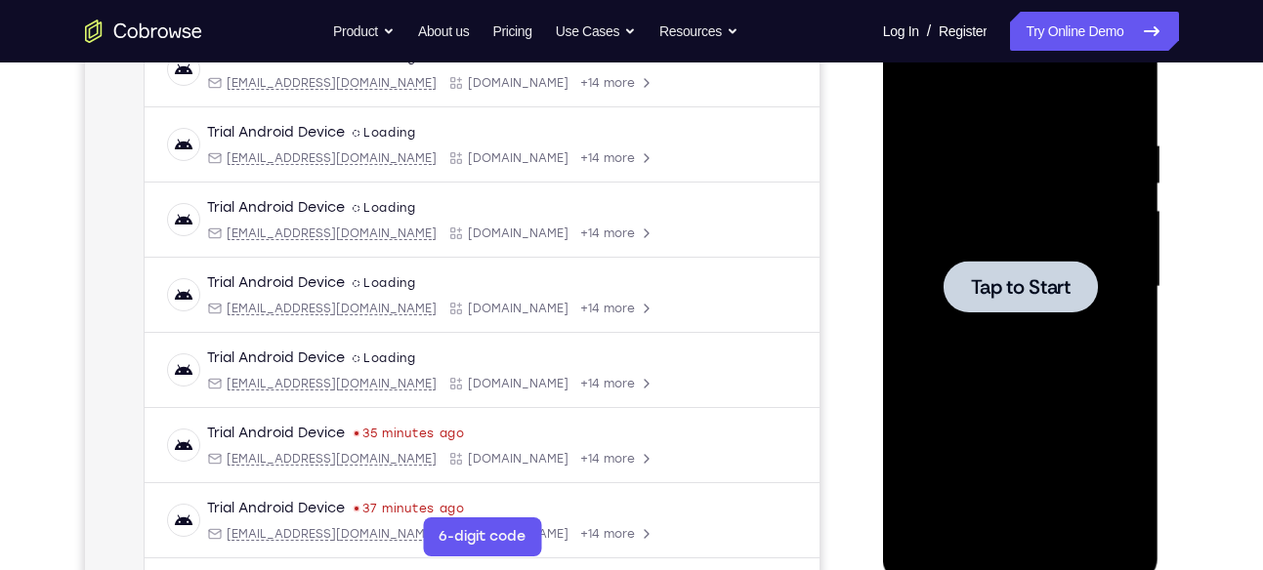
click at [1033, 278] on span "Tap to Start" at bounding box center [1021, 287] width 100 height 20
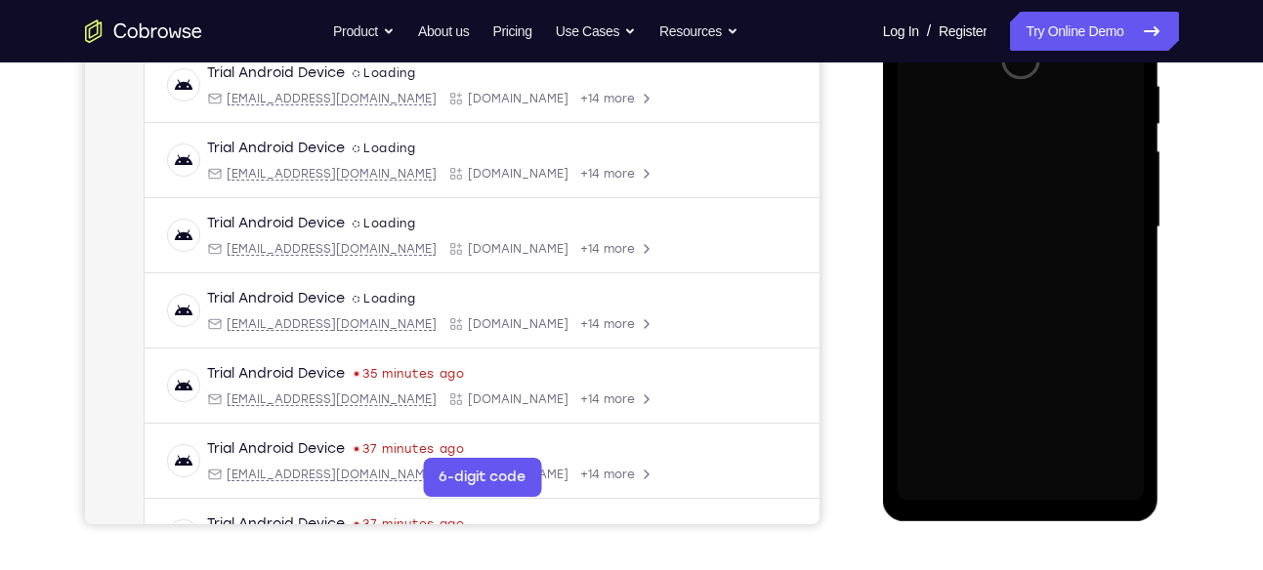
scroll to position [385, 0]
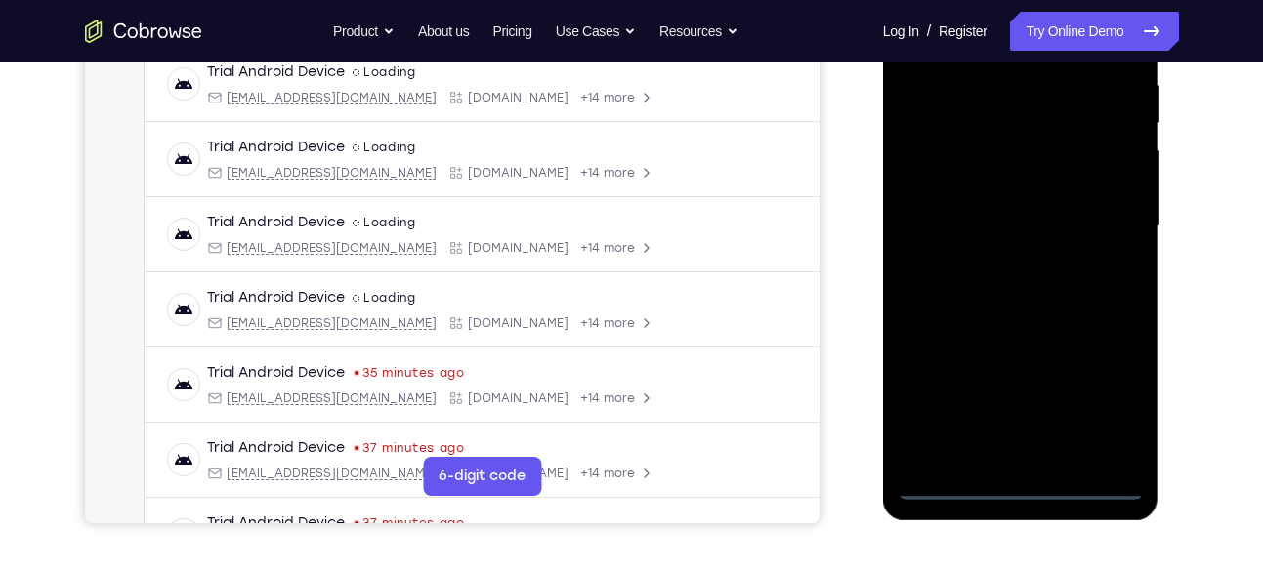
click at [1021, 491] on div at bounding box center [1021, 226] width 246 height 547
click at [1123, 408] on div at bounding box center [1021, 226] width 246 height 547
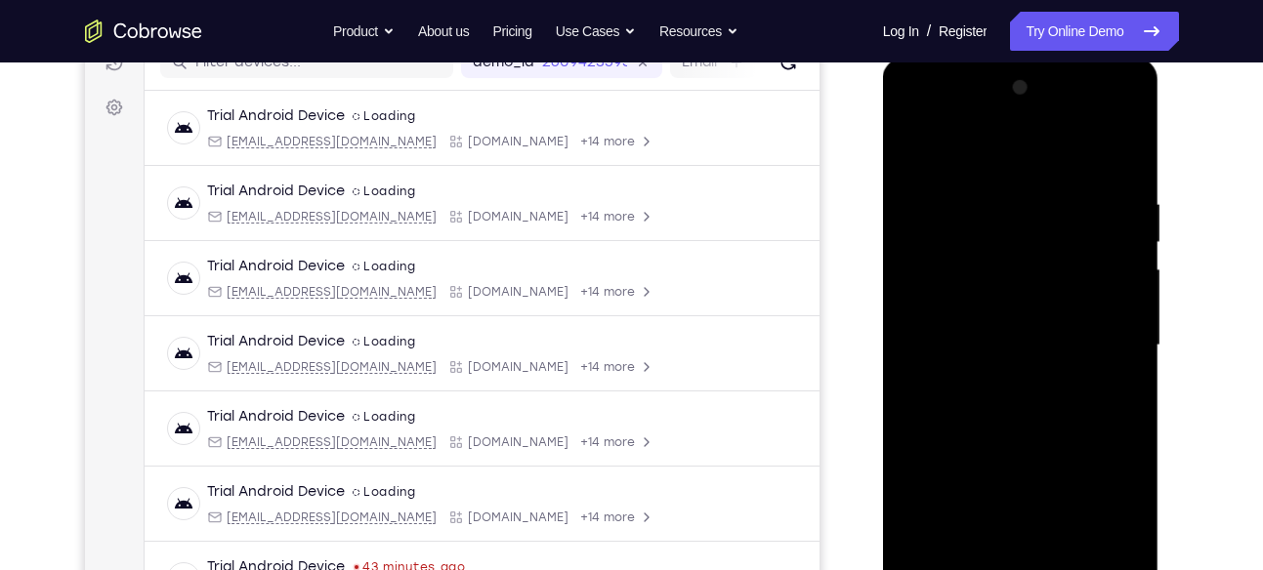
scroll to position [265, 0]
click at [933, 120] on div at bounding box center [1021, 346] width 246 height 547
click at [1108, 324] on div at bounding box center [1021, 346] width 246 height 547
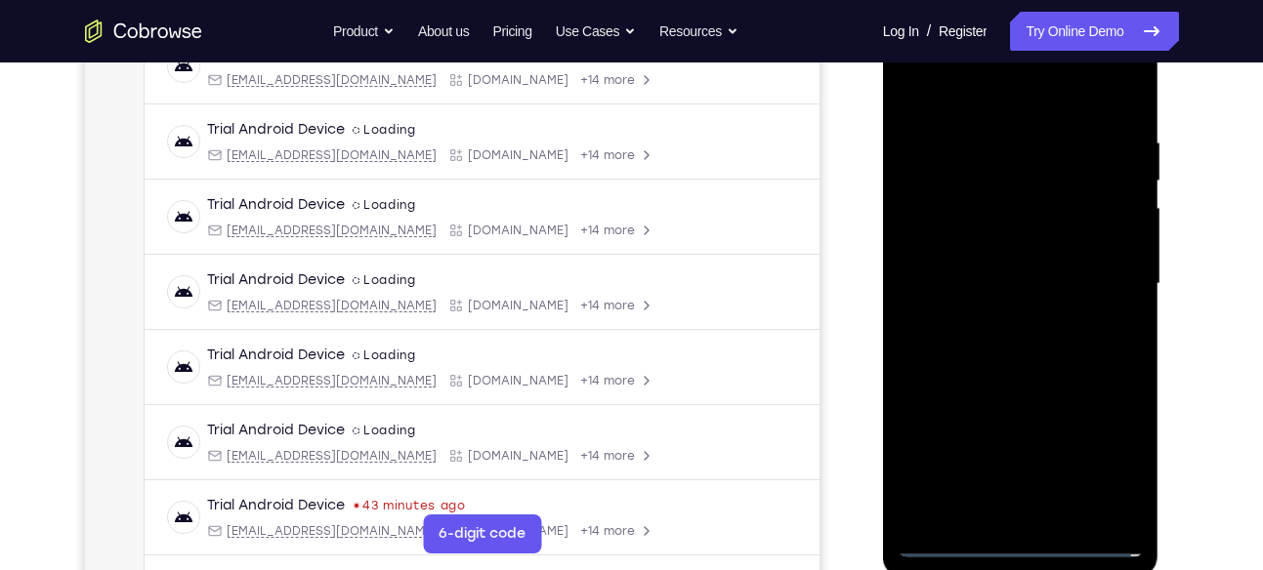
scroll to position [345, 0]
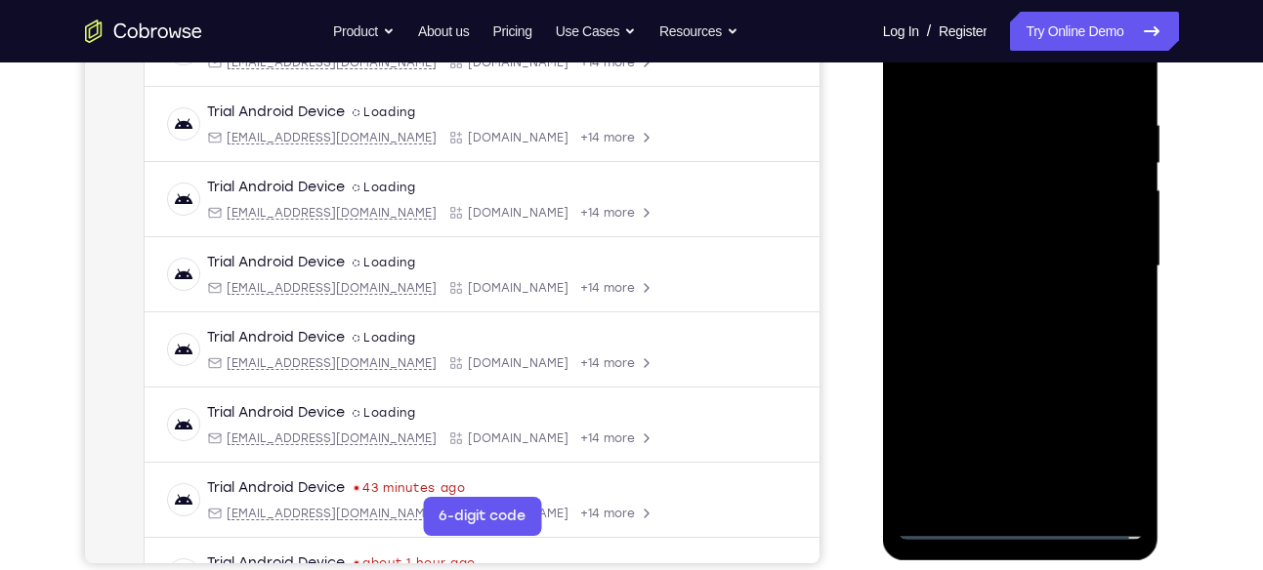
click at [997, 304] on div at bounding box center [1021, 266] width 246 height 547
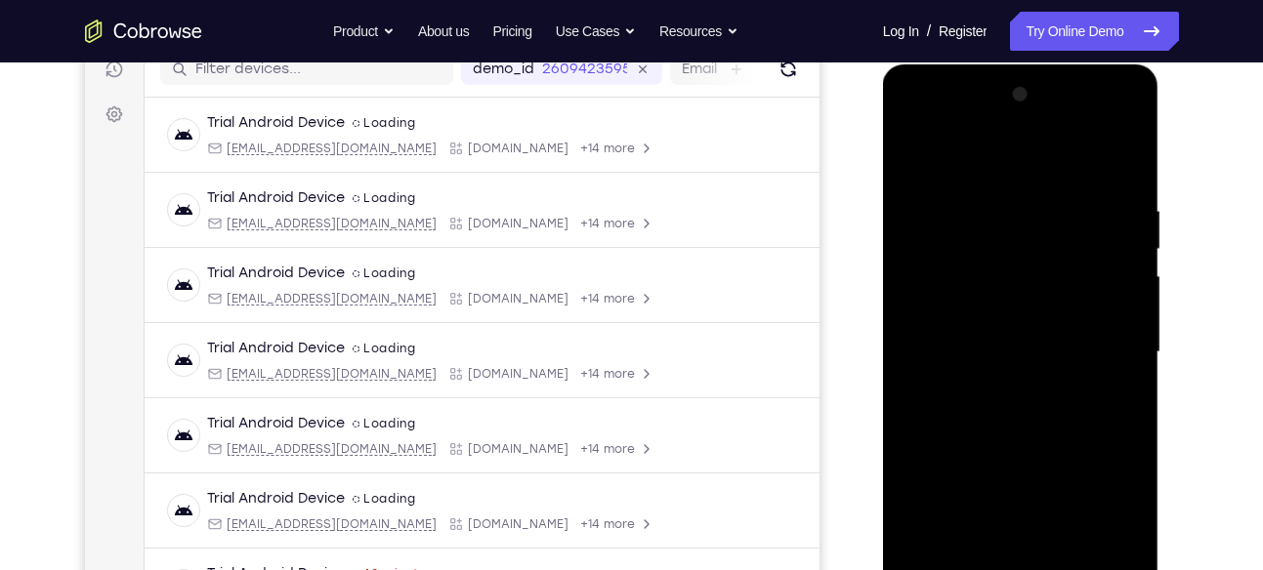
scroll to position [255, 0]
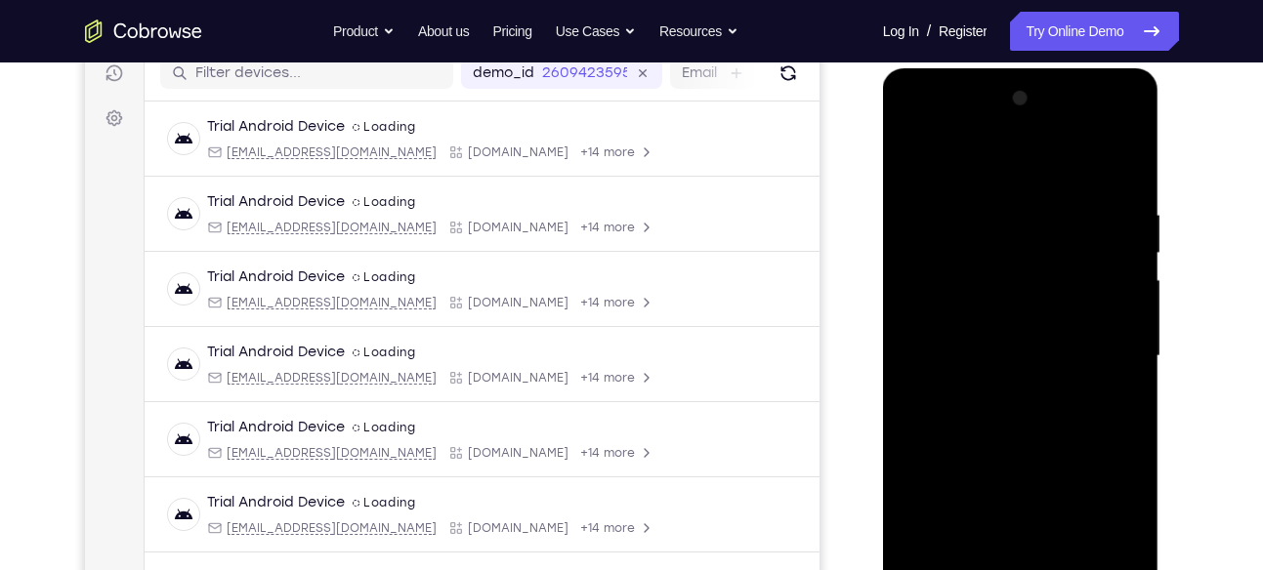
click at [1034, 345] on div at bounding box center [1021, 356] width 246 height 547
click at [979, 318] on div at bounding box center [1021, 356] width 246 height 547
click at [933, 353] on div at bounding box center [1021, 356] width 246 height 547
click at [940, 428] on div at bounding box center [1021, 356] width 246 height 547
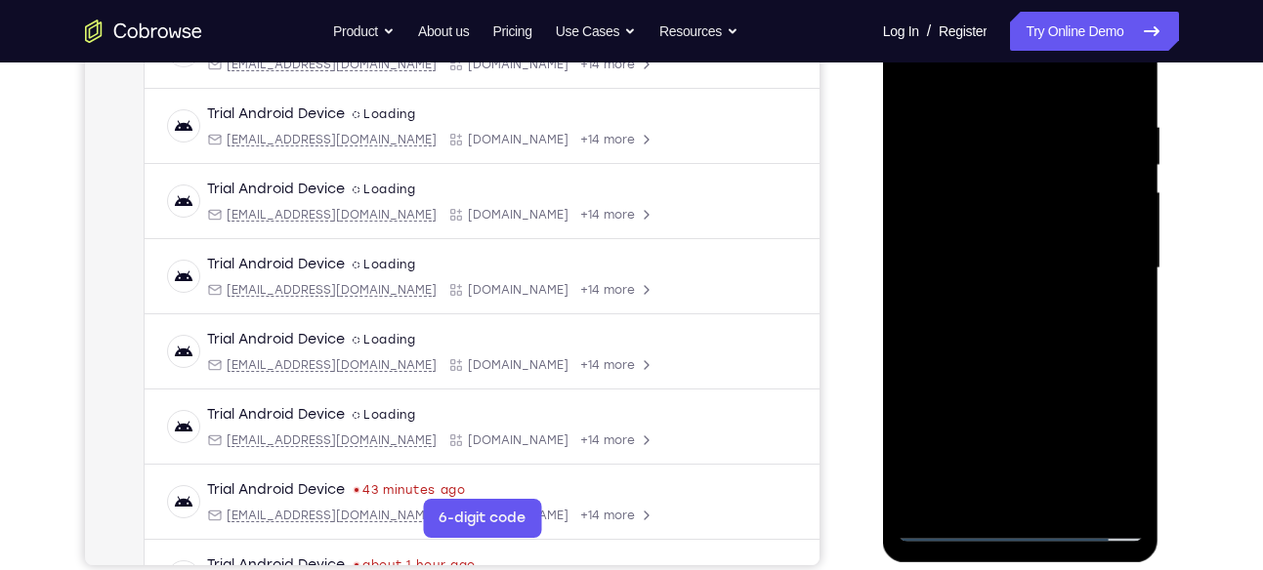
scroll to position [323, 0]
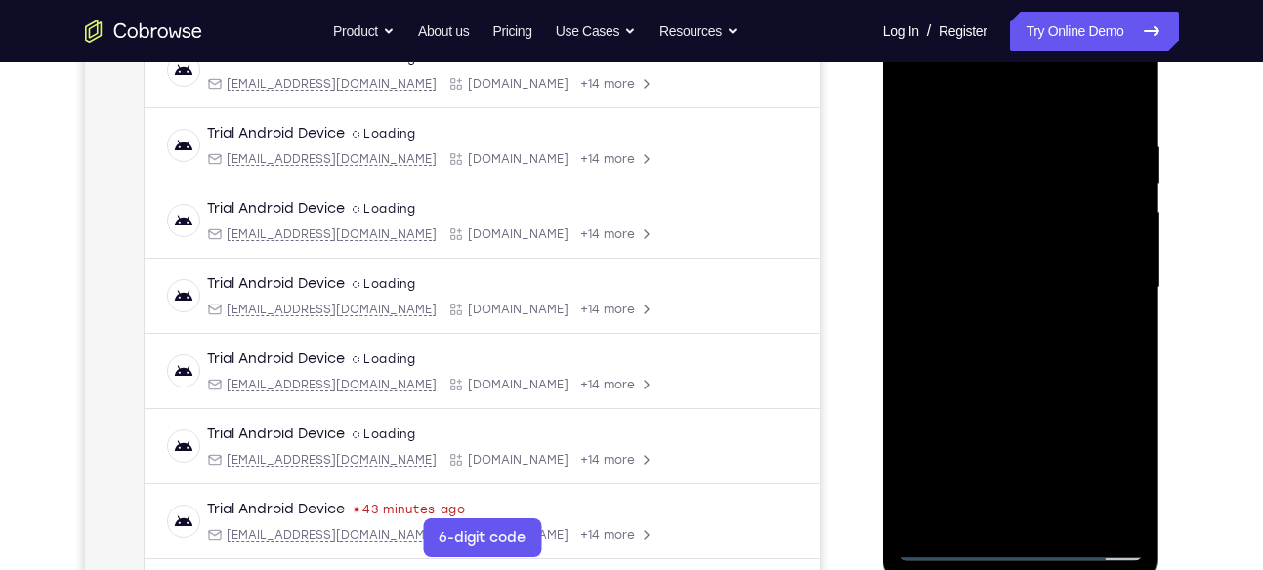
click at [1031, 381] on div at bounding box center [1021, 288] width 246 height 547
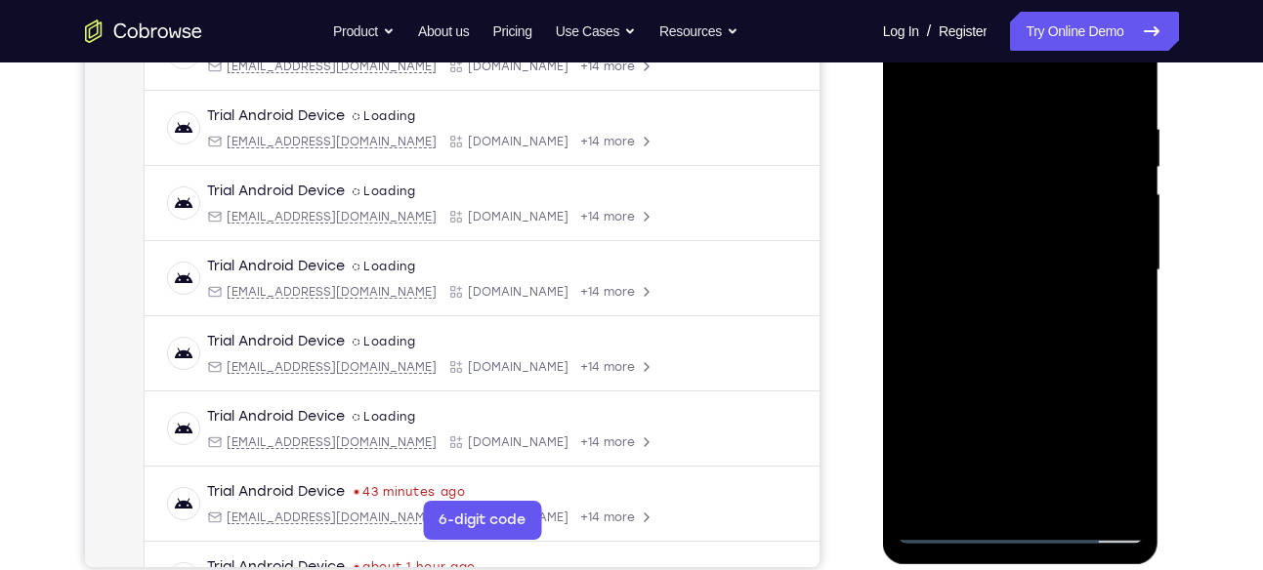
scroll to position [340, 0]
click at [1074, 494] on div at bounding box center [1021, 271] width 246 height 547
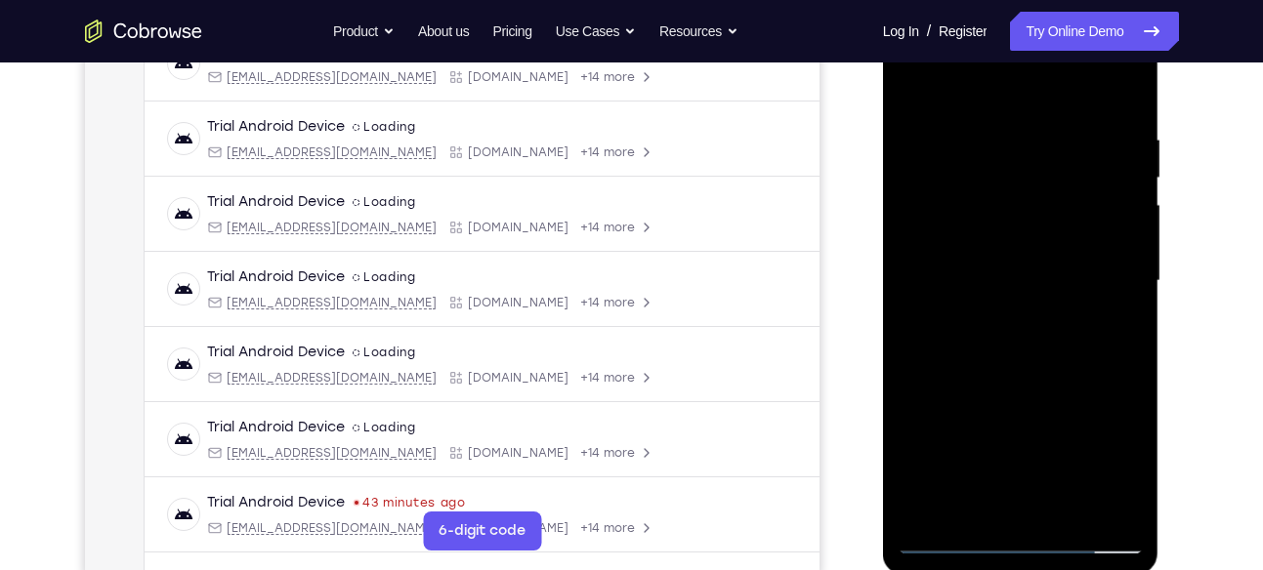
scroll to position [332, 0]
click at [1077, 510] on div at bounding box center [1021, 279] width 246 height 547
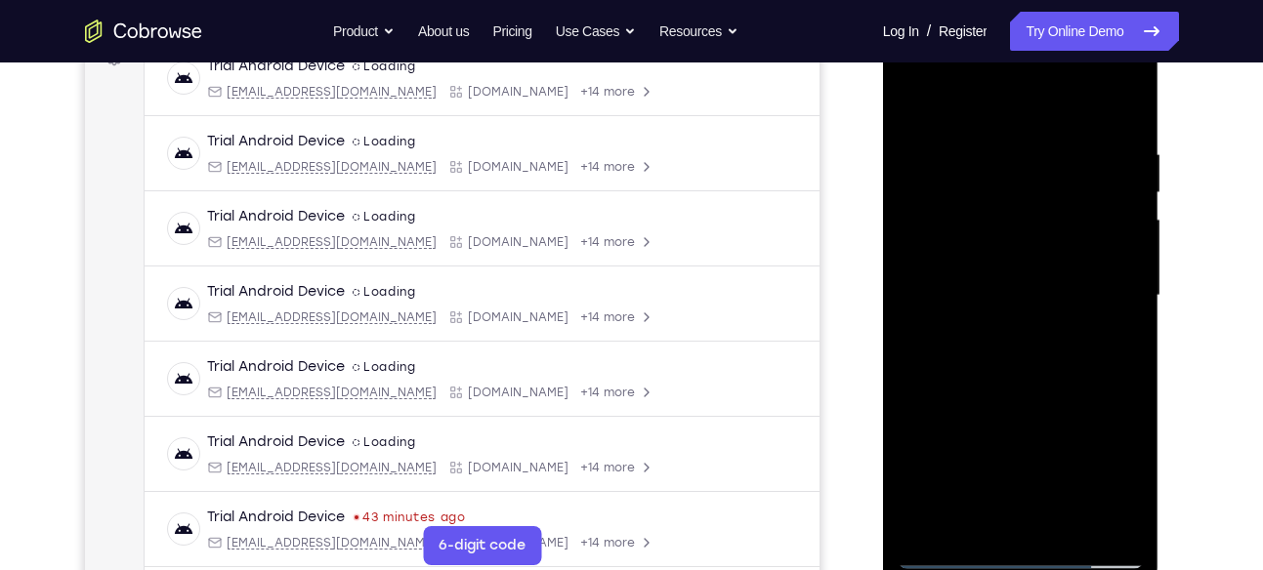
scroll to position [355, 0]
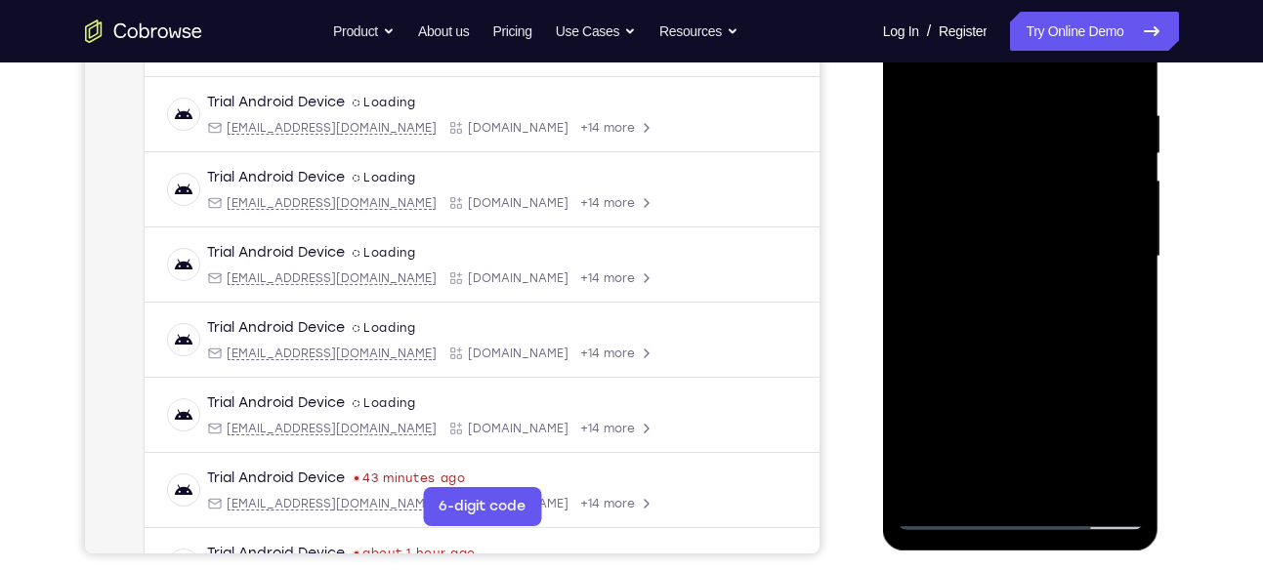
click at [1067, 483] on div at bounding box center [1021, 256] width 246 height 547
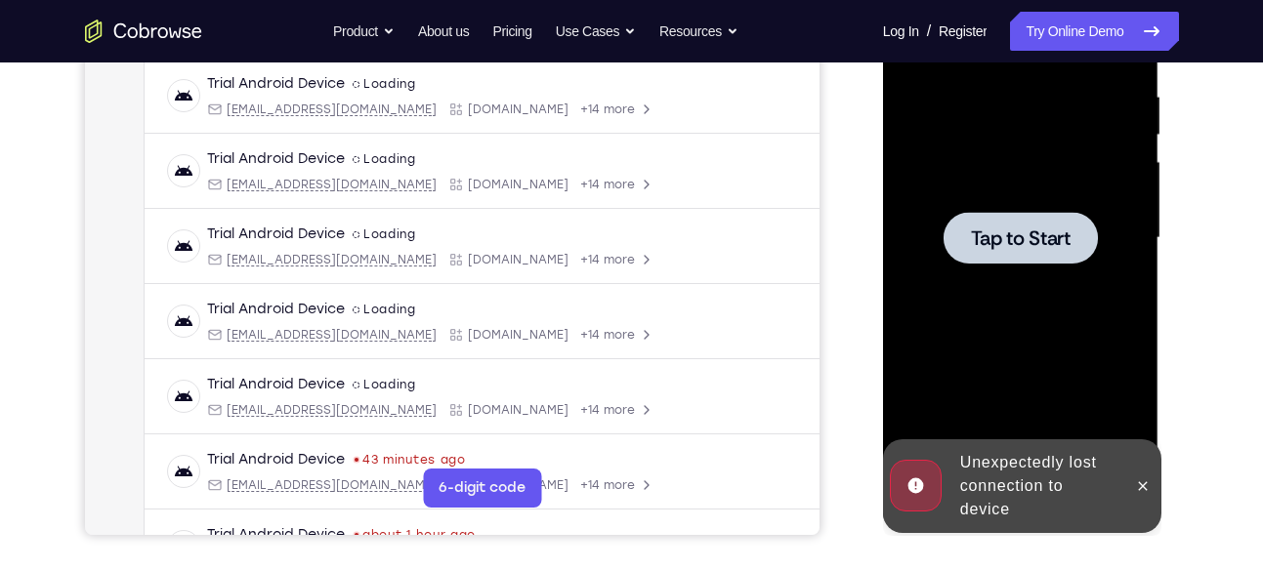
scroll to position [381, 0]
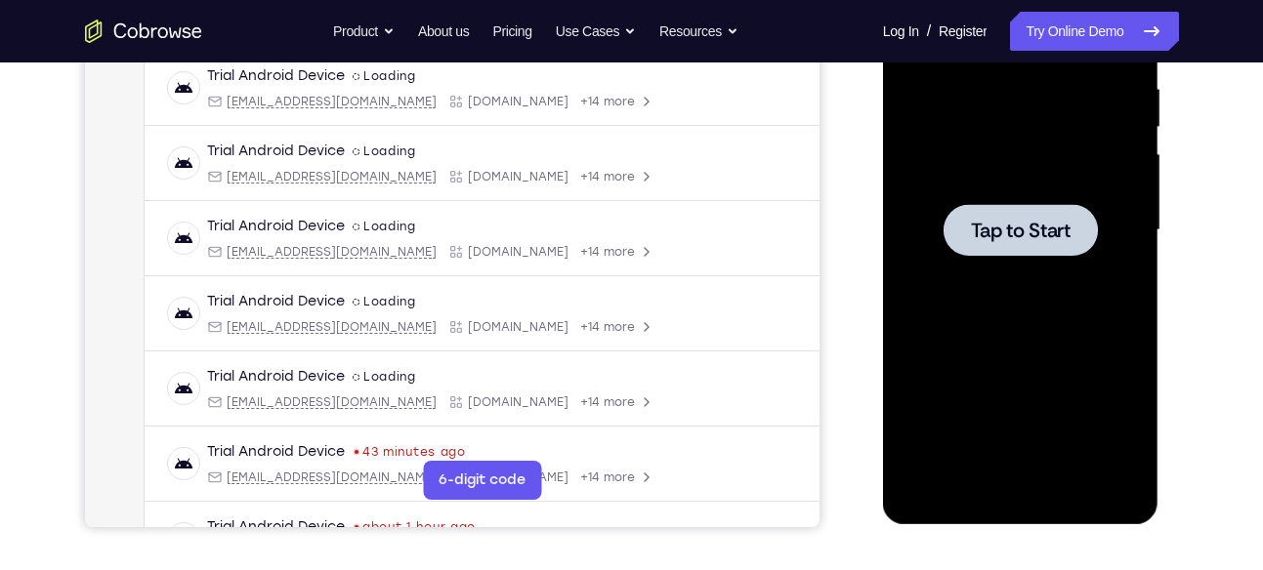
click at [1046, 314] on div at bounding box center [1021, 230] width 246 height 547
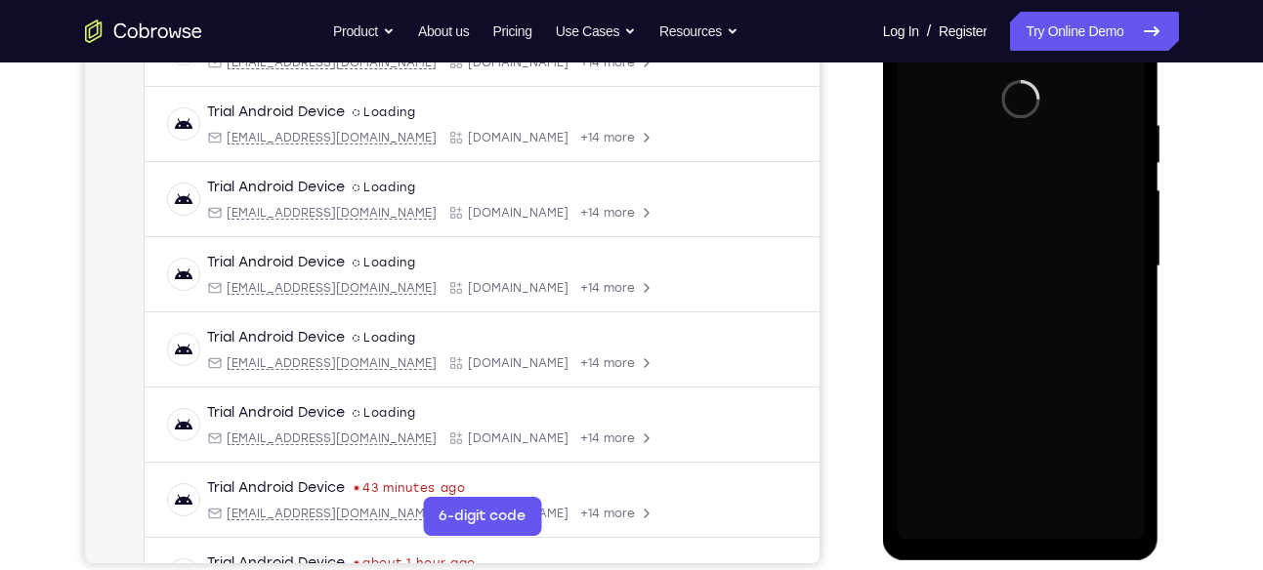
scroll to position [346, 0]
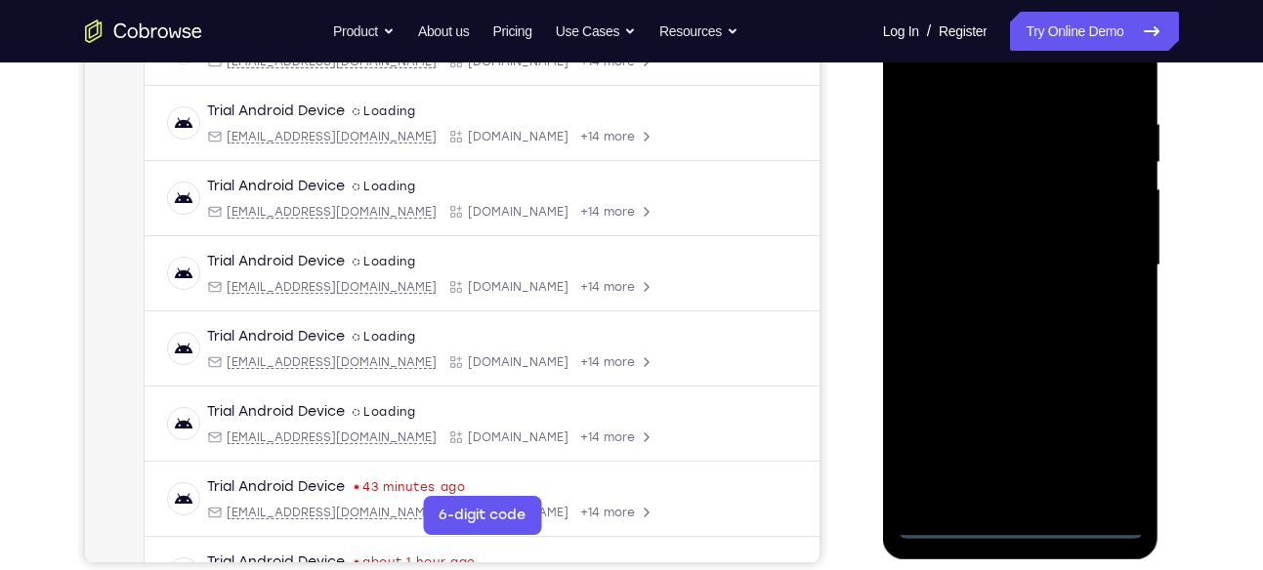
click at [1026, 523] on div at bounding box center [1021, 265] width 246 height 547
click at [1107, 442] on div at bounding box center [1021, 265] width 246 height 547
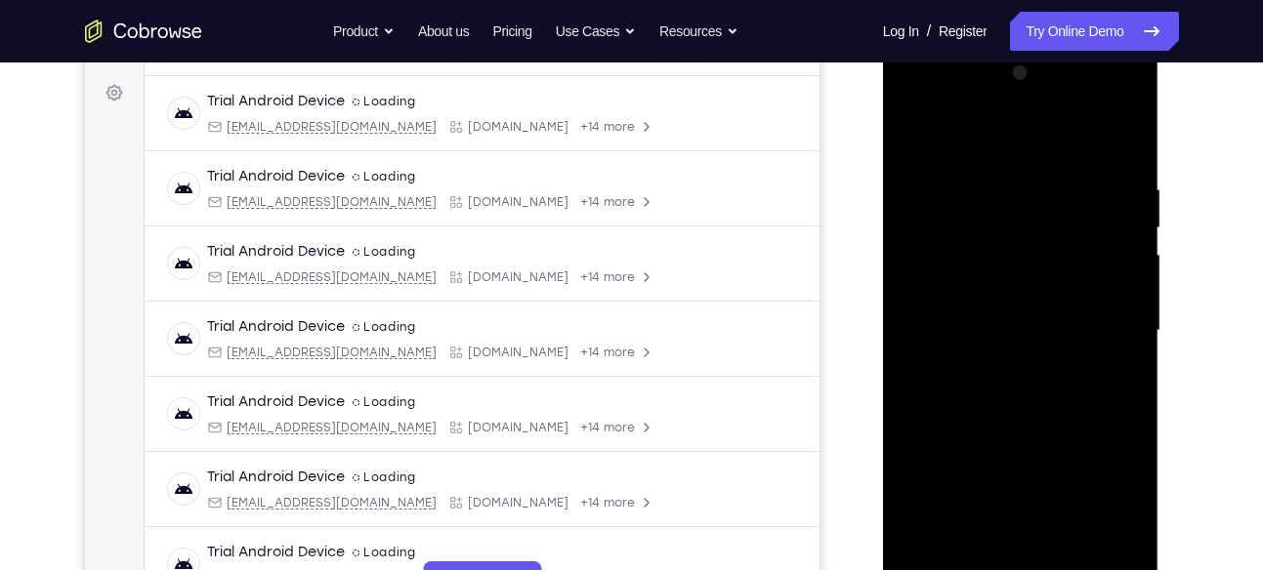
scroll to position [278, 0]
click at [927, 101] on div at bounding box center [1021, 333] width 246 height 547
click at [1091, 331] on div at bounding box center [1021, 333] width 246 height 547
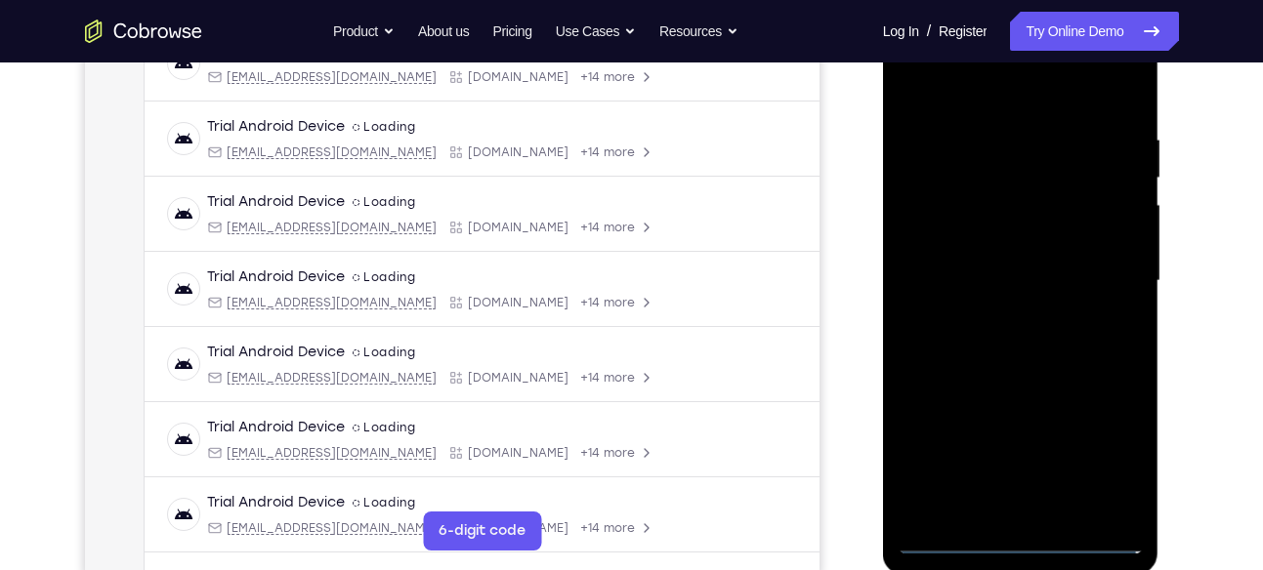
scroll to position [333, 0]
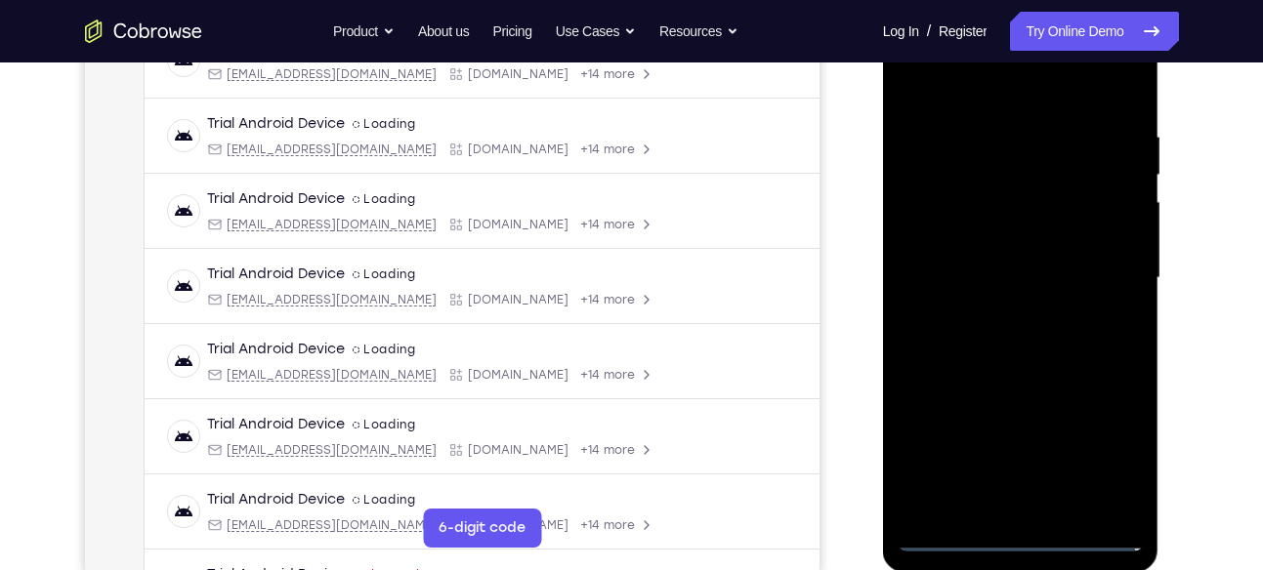
click at [999, 317] on div at bounding box center [1021, 278] width 246 height 547
click at [1030, 256] on div at bounding box center [1021, 278] width 246 height 547
click at [997, 242] on div at bounding box center [1021, 278] width 246 height 547
click at [957, 269] on div at bounding box center [1021, 278] width 246 height 547
click at [949, 279] on div at bounding box center [1021, 278] width 246 height 547
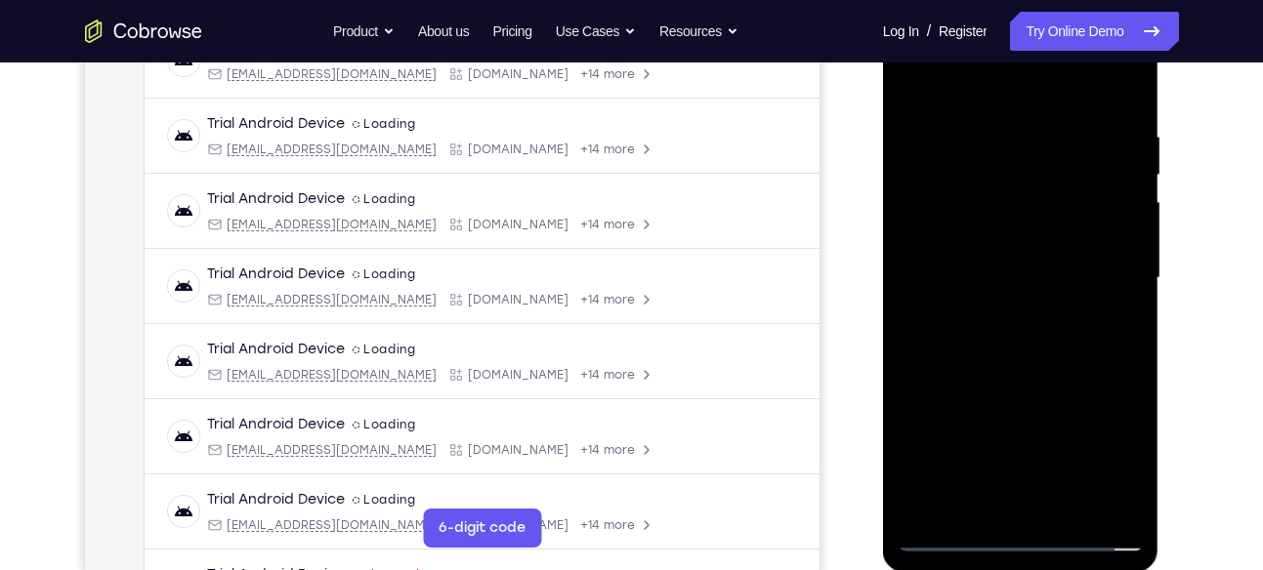
click at [962, 275] on div at bounding box center [1021, 278] width 246 height 547
click at [969, 341] on div at bounding box center [1021, 278] width 246 height 547
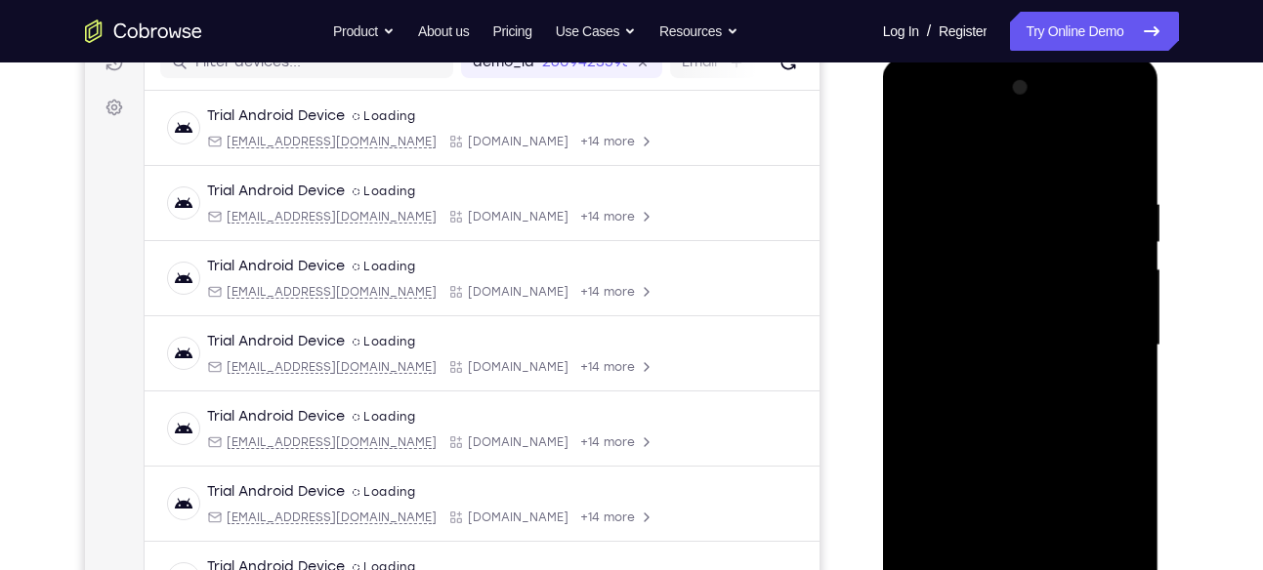
click at [1018, 434] on div at bounding box center [1021, 345] width 246 height 547
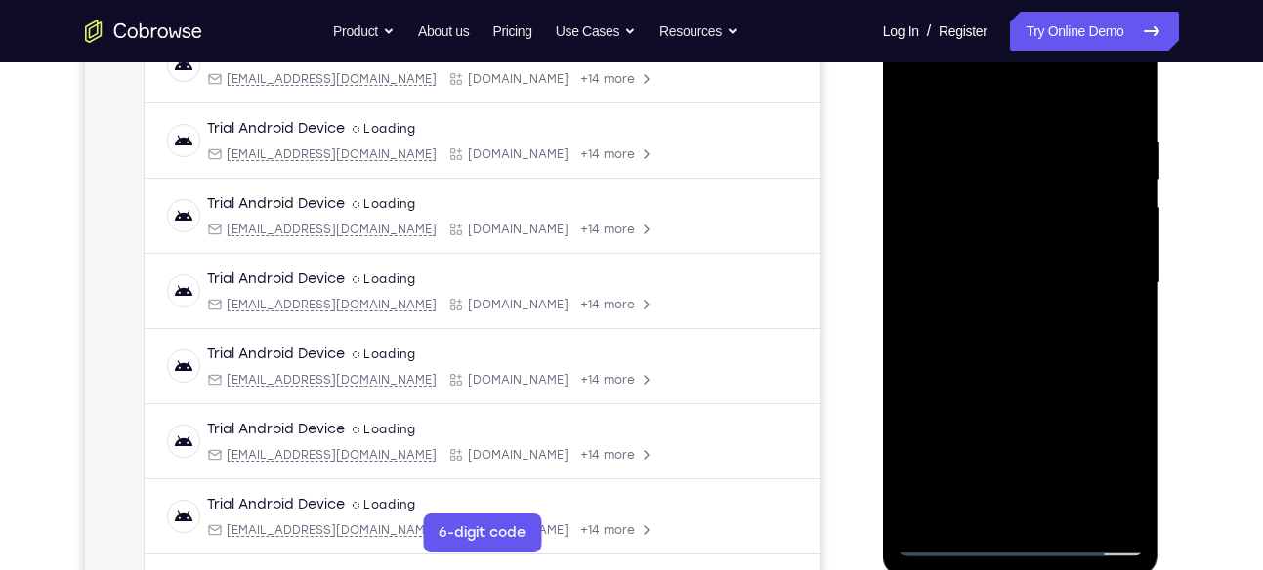
scroll to position [329, 0]
click at [1069, 506] on div at bounding box center [1021, 282] width 246 height 547
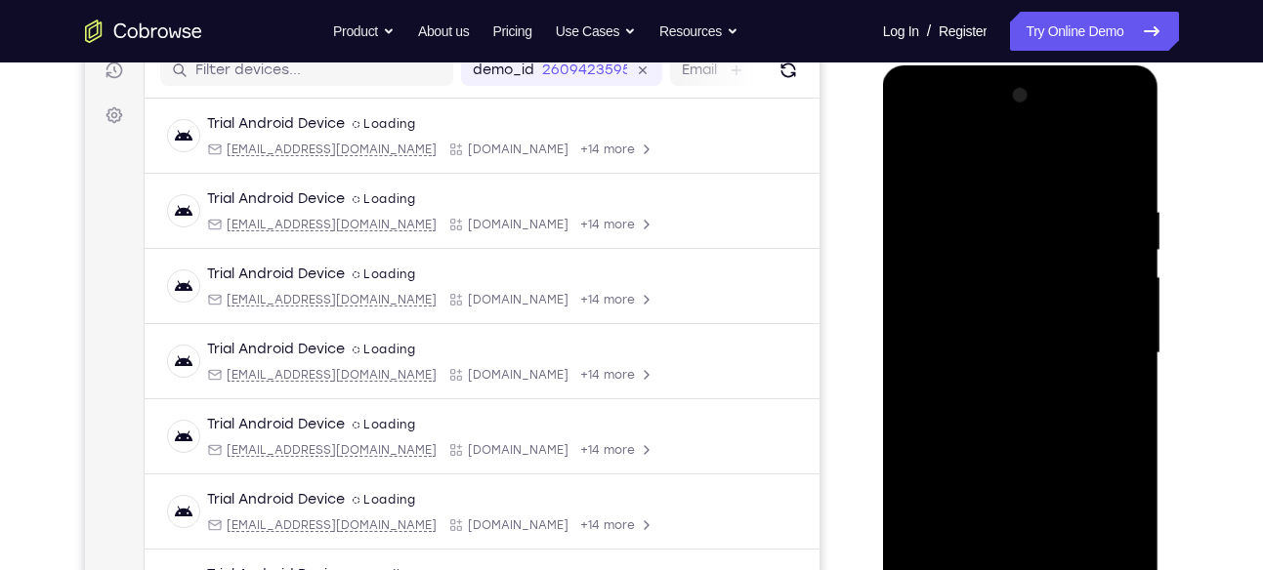
scroll to position [257, 0]
click at [1007, 452] on div at bounding box center [1021, 354] width 246 height 547
drag, startPoint x: 957, startPoint y: 170, endPoint x: 939, endPoint y: 116, distance: 56.8
click at [939, 116] on div at bounding box center [1021, 354] width 246 height 547
drag, startPoint x: 951, startPoint y: 172, endPoint x: 953, endPoint y: 105, distance: 66.4
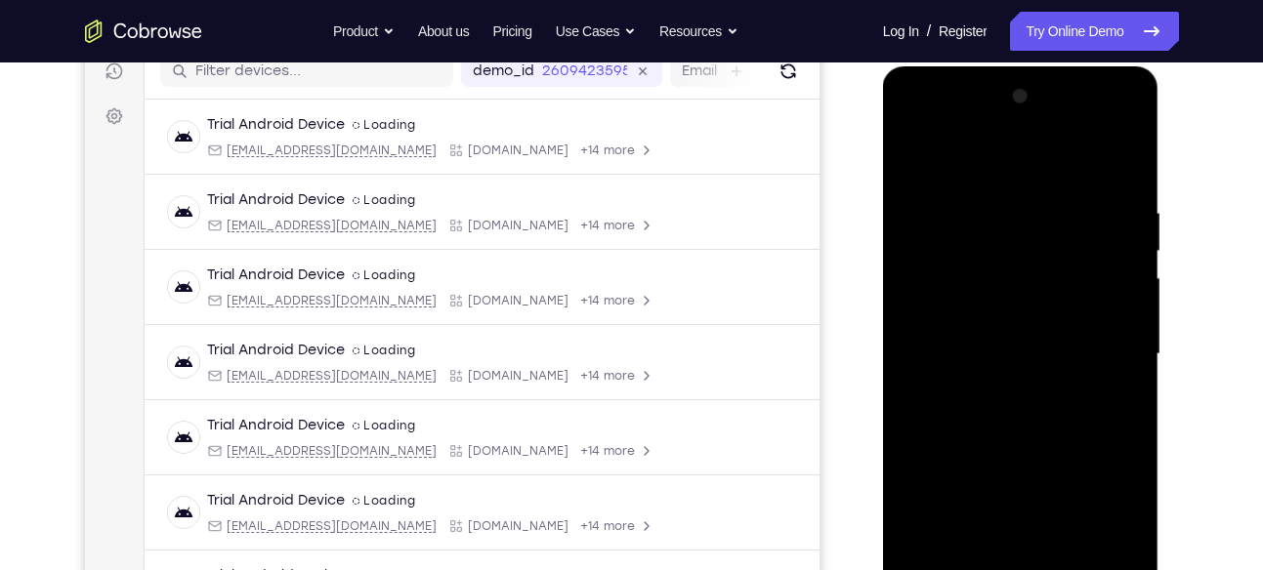
click at [953, 105] on div at bounding box center [1021, 354] width 246 height 547
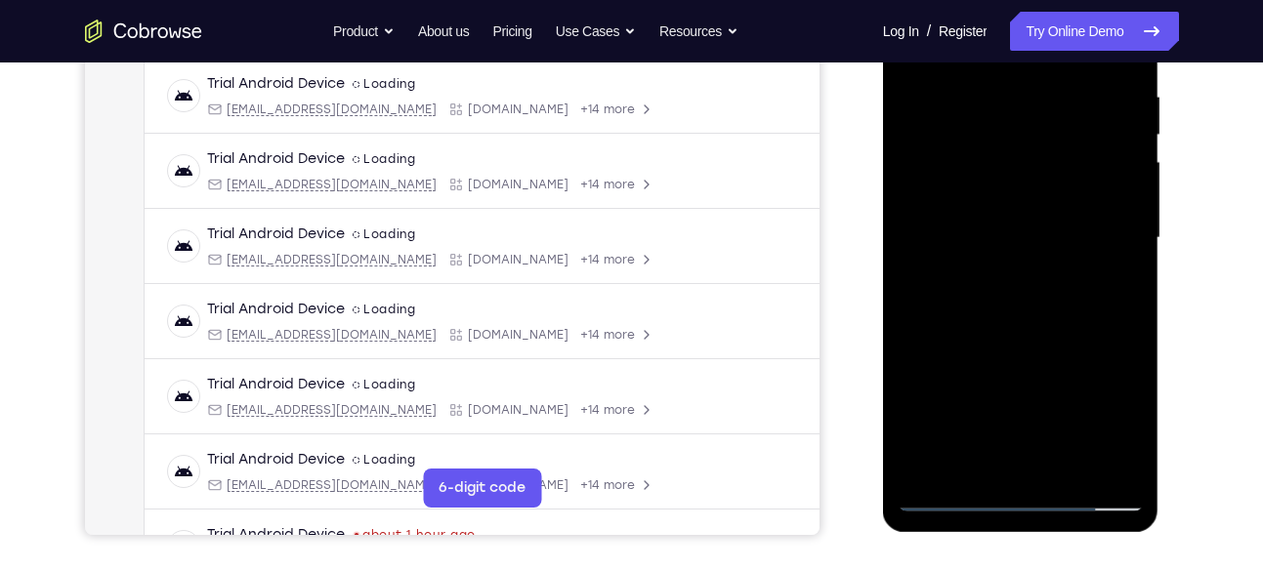
scroll to position [374, 0]
click at [954, 501] on div at bounding box center [1021, 237] width 246 height 547
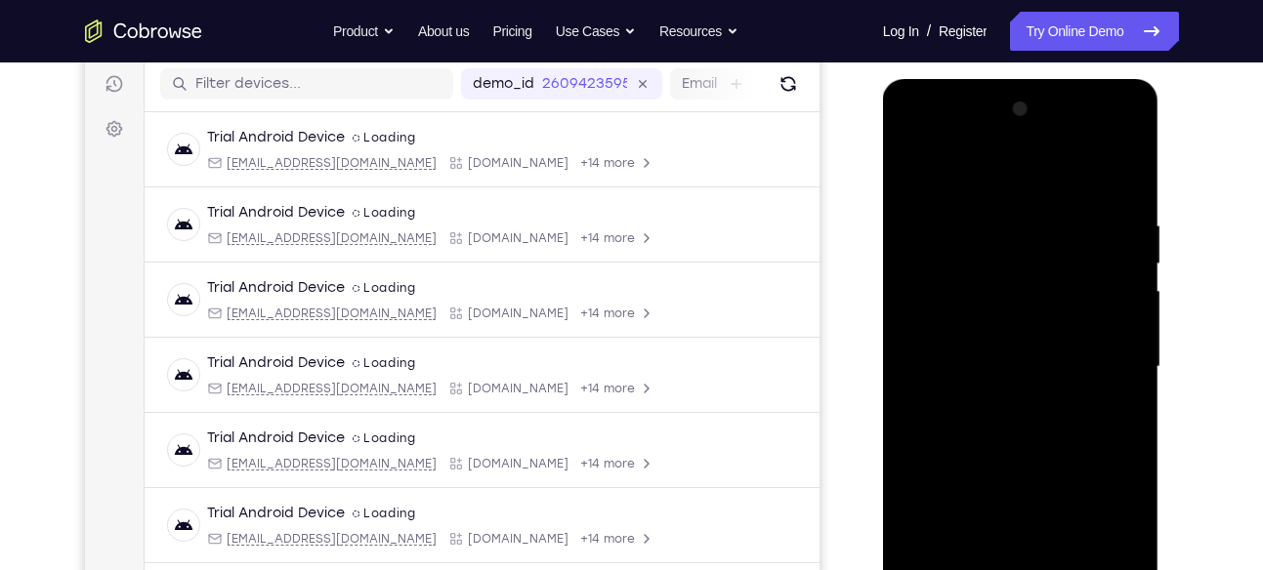
scroll to position [303, 0]
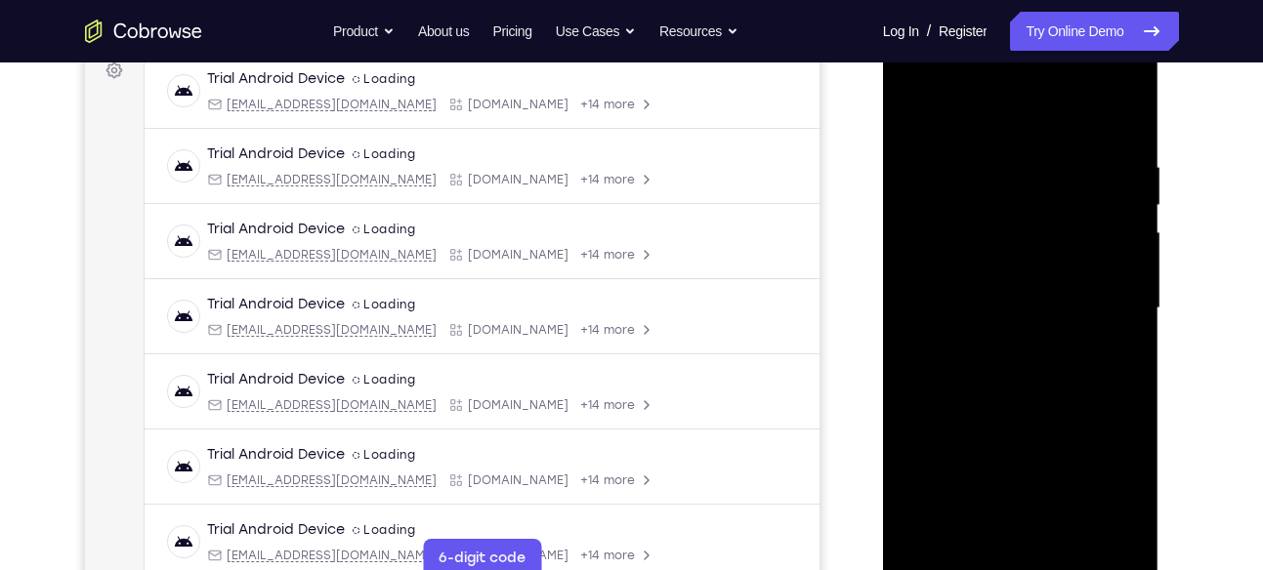
click at [988, 182] on div at bounding box center [1021, 308] width 246 height 547
click at [1115, 212] on div at bounding box center [1021, 308] width 246 height 547
click at [1118, 234] on div at bounding box center [1021, 308] width 246 height 547
click at [1126, 241] on div at bounding box center [1021, 308] width 246 height 547
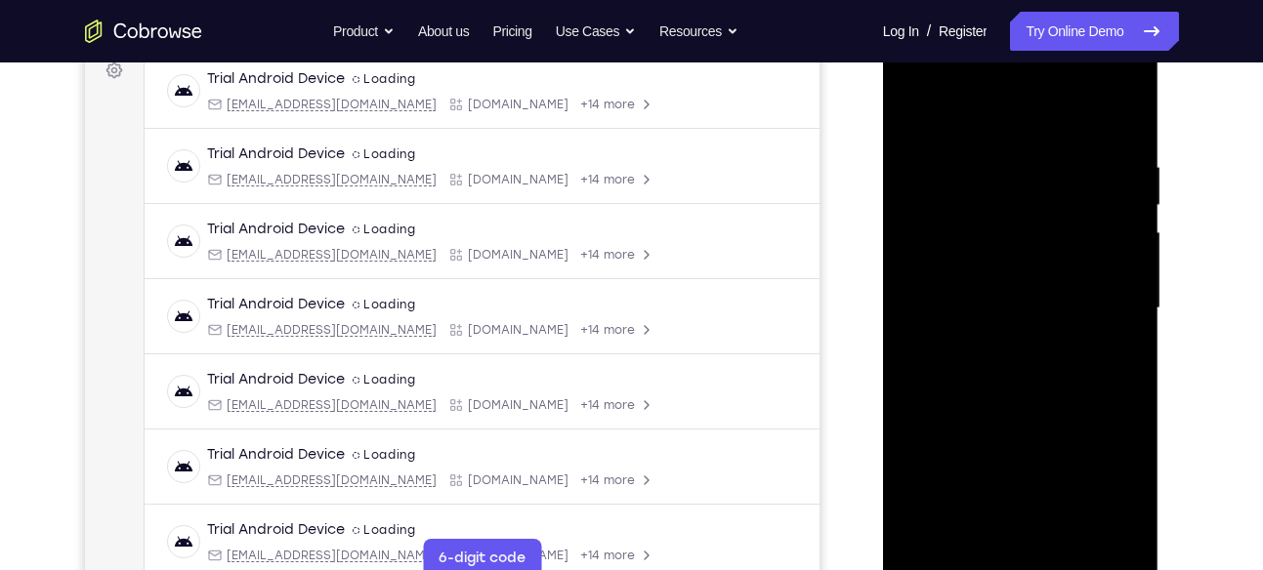
click at [1126, 257] on div at bounding box center [1021, 308] width 246 height 547
click at [1135, 244] on div at bounding box center [1021, 308] width 246 height 547
click at [1122, 262] on div at bounding box center [1021, 308] width 246 height 547
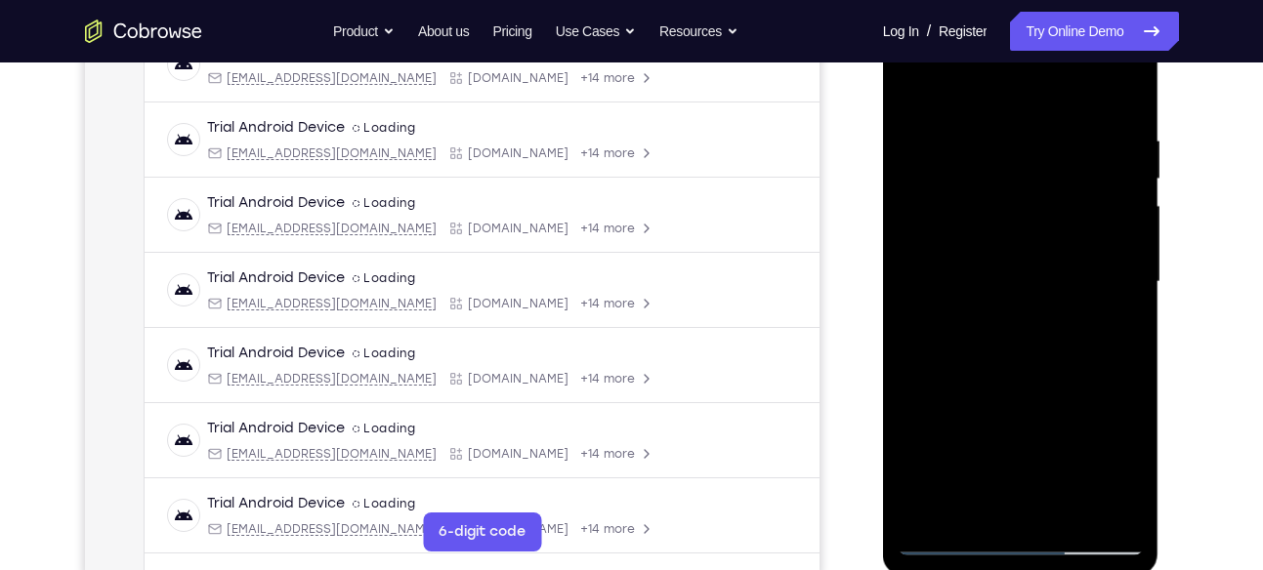
scroll to position [332, 0]
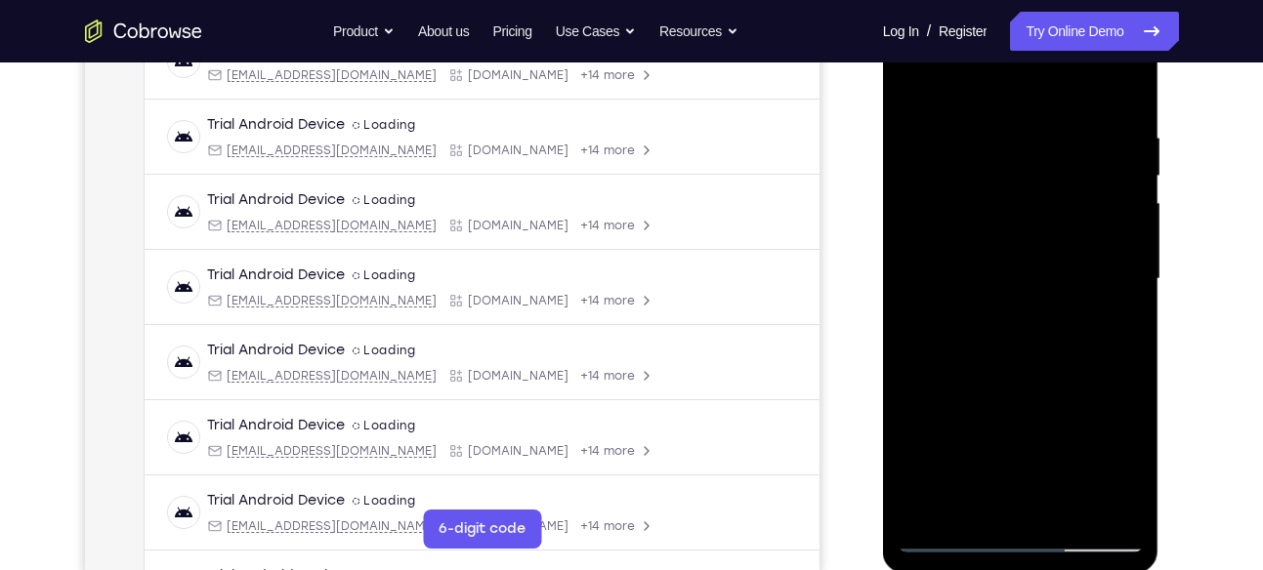
click at [1122, 262] on div at bounding box center [1021, 279] width 246 height 547
click at [1111, 197] on div at bounding box center [1021, 279] width 246 height 547
click at [1111, 269] on div at bounding box center [1021, 279] width 246 height 547
drag, startPoint x: 1111, startPoint y: 250, endPoint x: 1025, endPoint y: 260, distance: 86.5
click at [1025, 260] on div at bounding box center [1021, 279] width 246 height 547
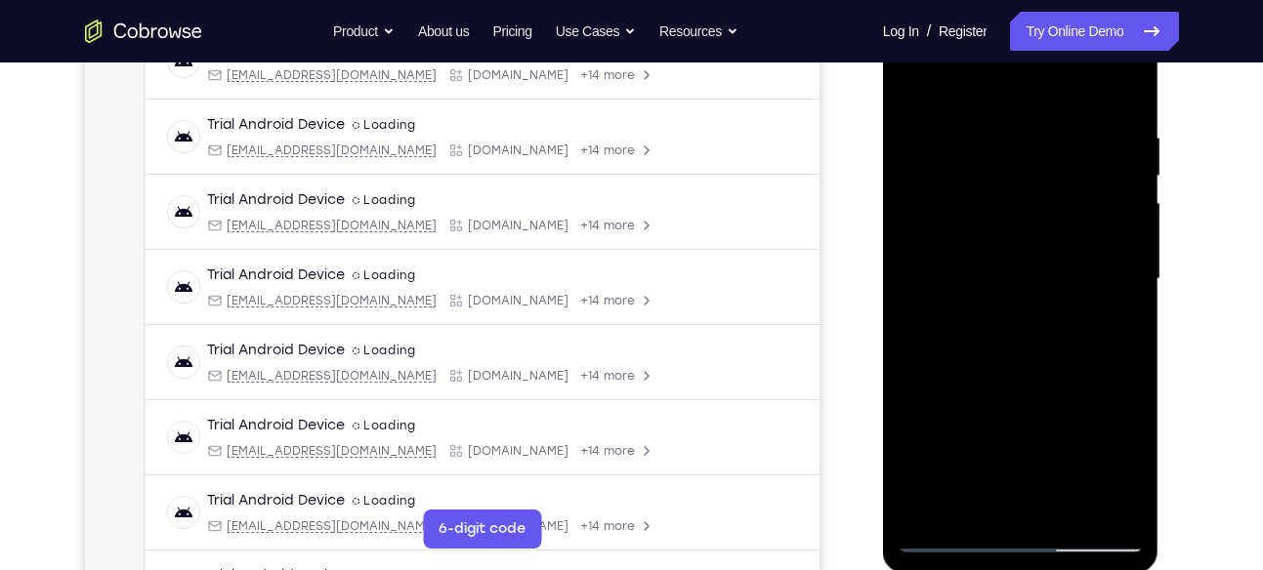
drag, startPoint x: 953, startPoint y: 316, endPoint x: 1074, endPoint y: 324, distance: 121.4
click at [1074, 324] on div at bounding box center [1021, 279] width 246 height 547
drag, startPoint x: 1108, startPoint y: 303, endPoint x: 1018, endPoint y: 314, distance: 91.6
click at [1018, 314] on div at bounding box center [1021, 279] width 246 height 547
drag, startPoint x: 1118, startPoint y: 258, endPoint x: 1044, endPoint y: 271, distance: 75.3
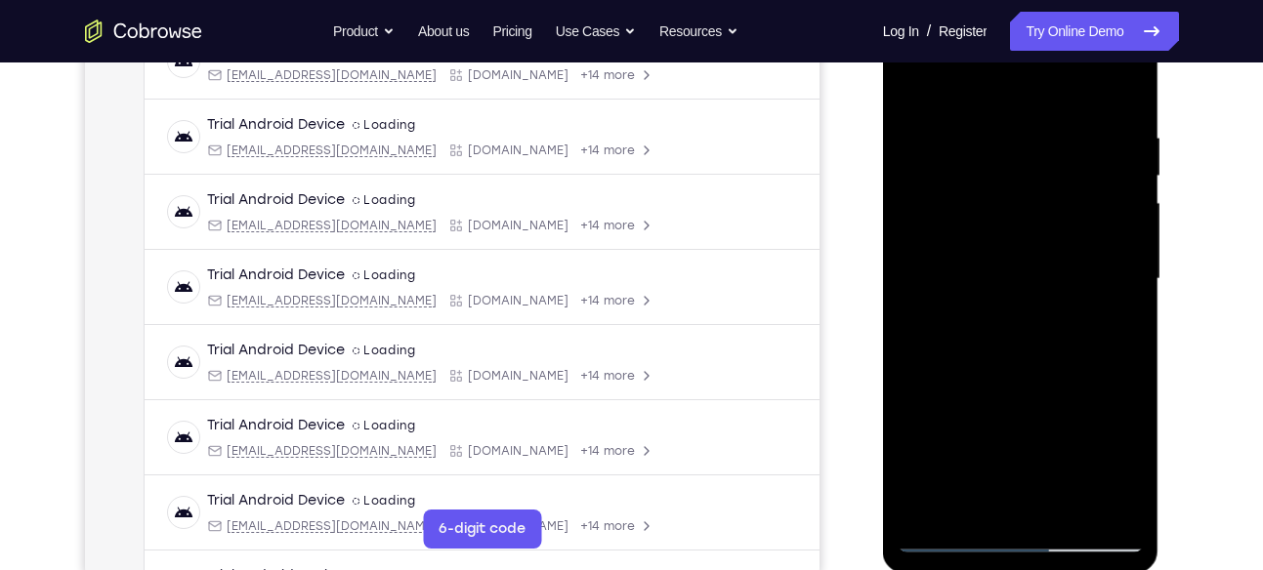
click at [1044, 271] on div at bounding box center [1021, 279] width 246 height 547
drag, startPoint x: 927, startPoint y: 339, endPoint x: 1027, endPoint y: 342, distance: 100.6
click at [1027, 342] on div at bounding box center [1021, 279] width 246 height 547
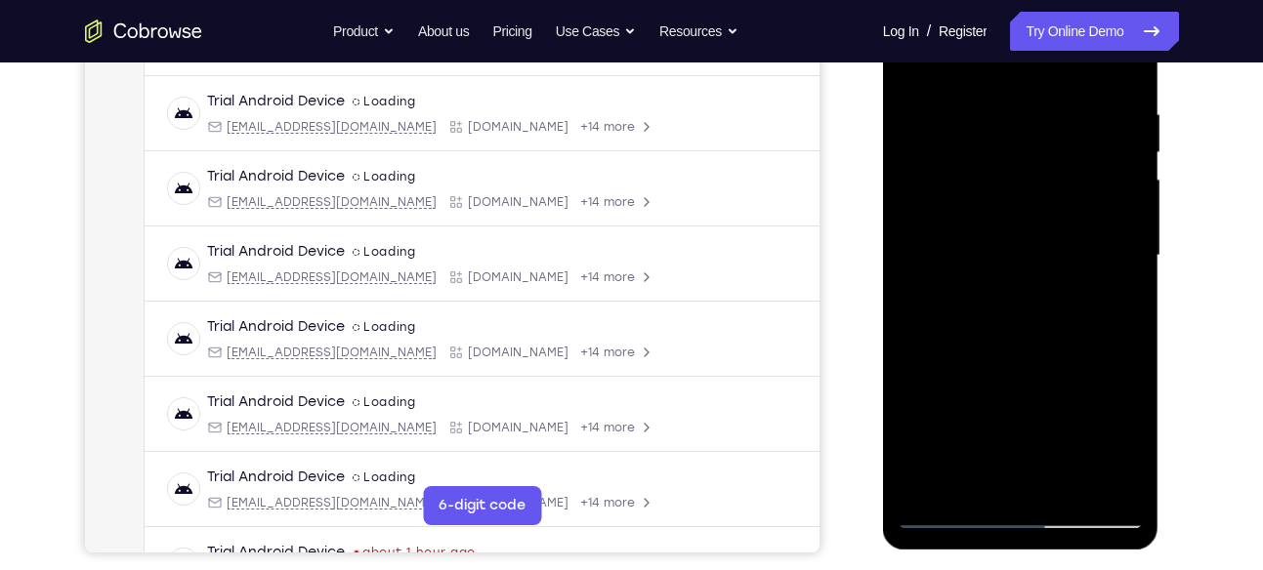
scroll to position [360, 0]
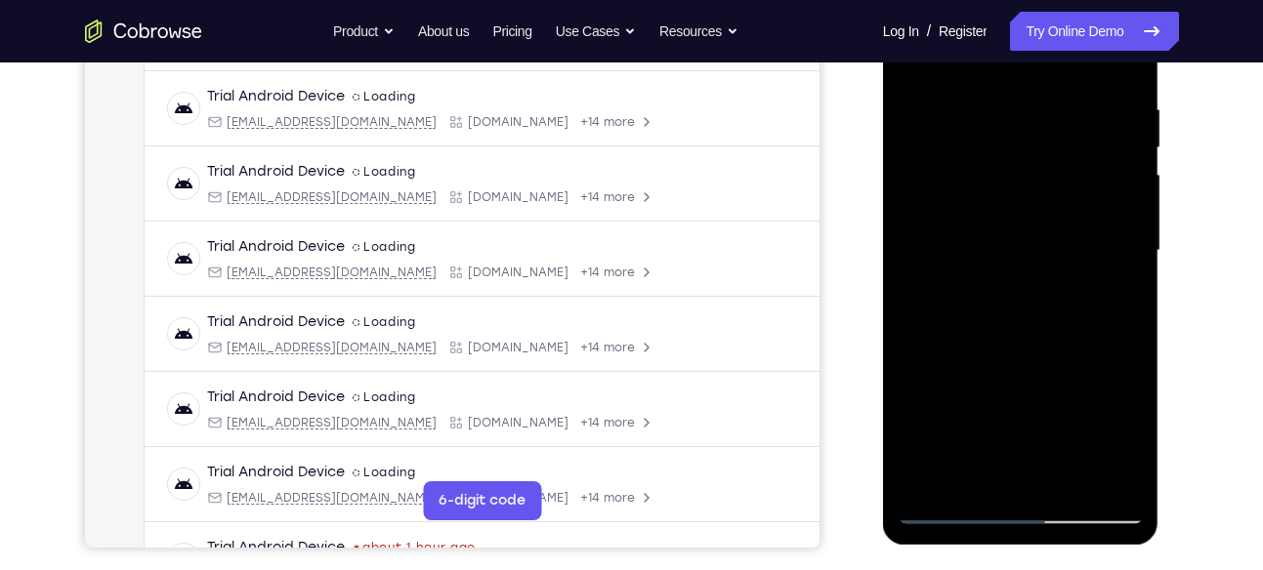
click at [968, 477] on div at bounding box center [1021, 251] width 246 height 547
click at [1089, 257] on div at bounding box center [1021, 251] width 246 height 547
click at [1057, 471] on div at bounding box center [1021, 251] width 246 height 547
drag, startPoint x: 979, startPoint y: 392, endPoint x: 1059, endPoint y: 397, distance: 80.2
click at [1059, 397] on div at bounding box center [1021, 251] width 246 height 547
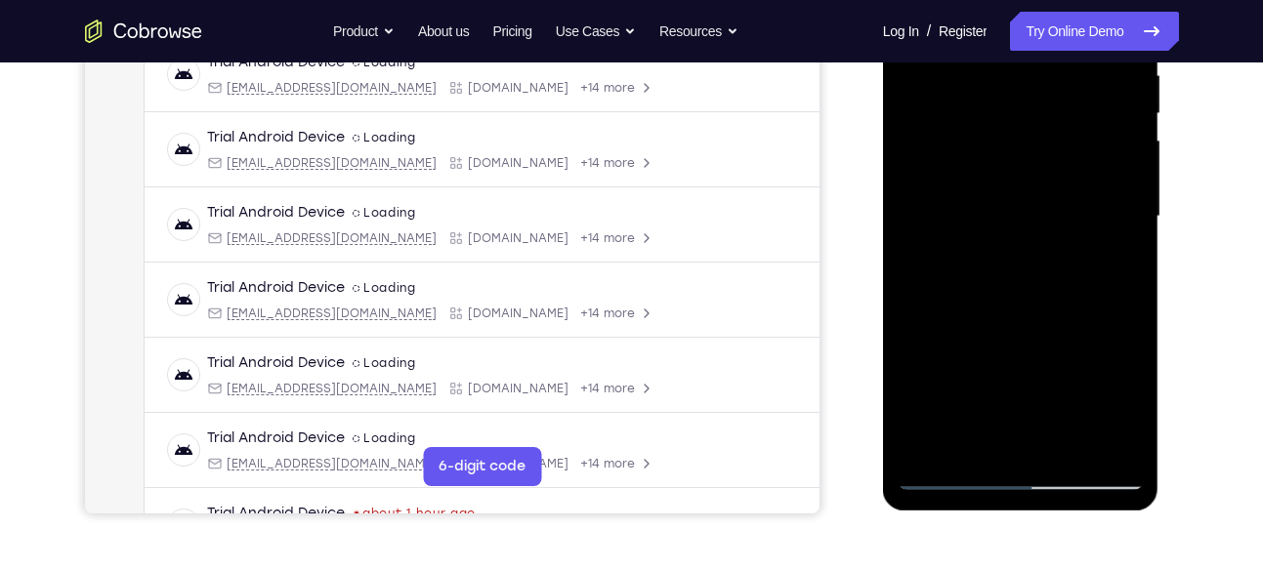
scroll to position [397, 0]
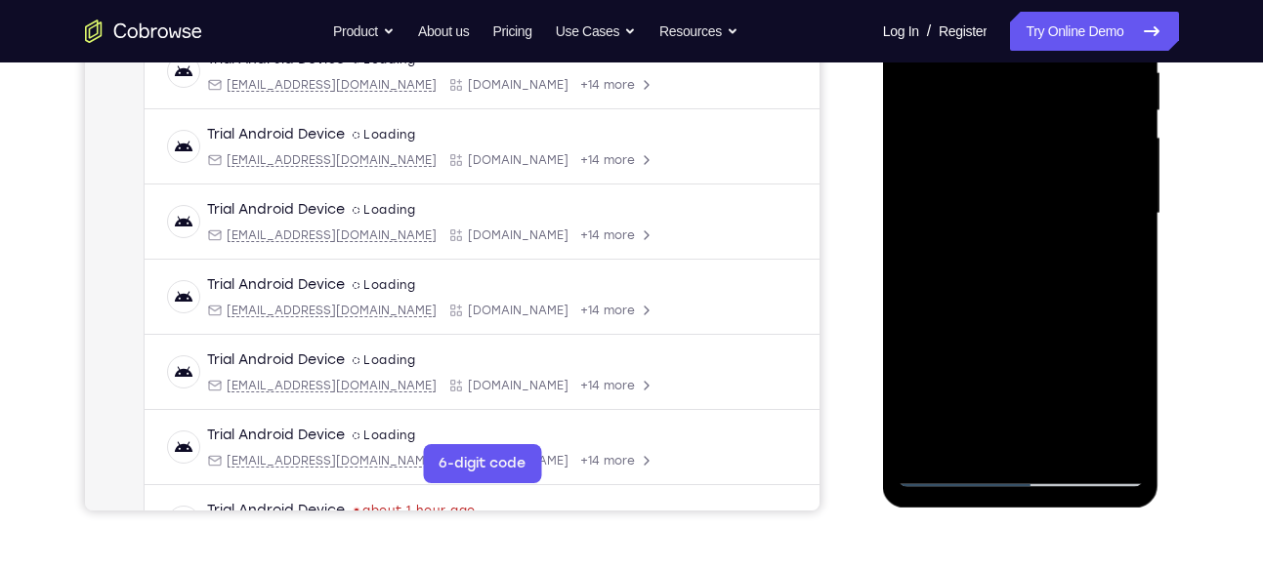
click at [1013, 439] on div at bounding box center [1021, 213] width 246 height 547
click at [1118, 213] on div at bounding box center [1021, 213] width 246 height 547
click at [1060, 435] on div at bounding box center [1021, 213] width 246 height 547
click at [1111, 436] on div at bounding box center [1021, 213] width 246 height 547
drag, startPoint x: 1109, startPoint y: 288, endPoint x: 1013, endPoint y: 309, distance: 98.8
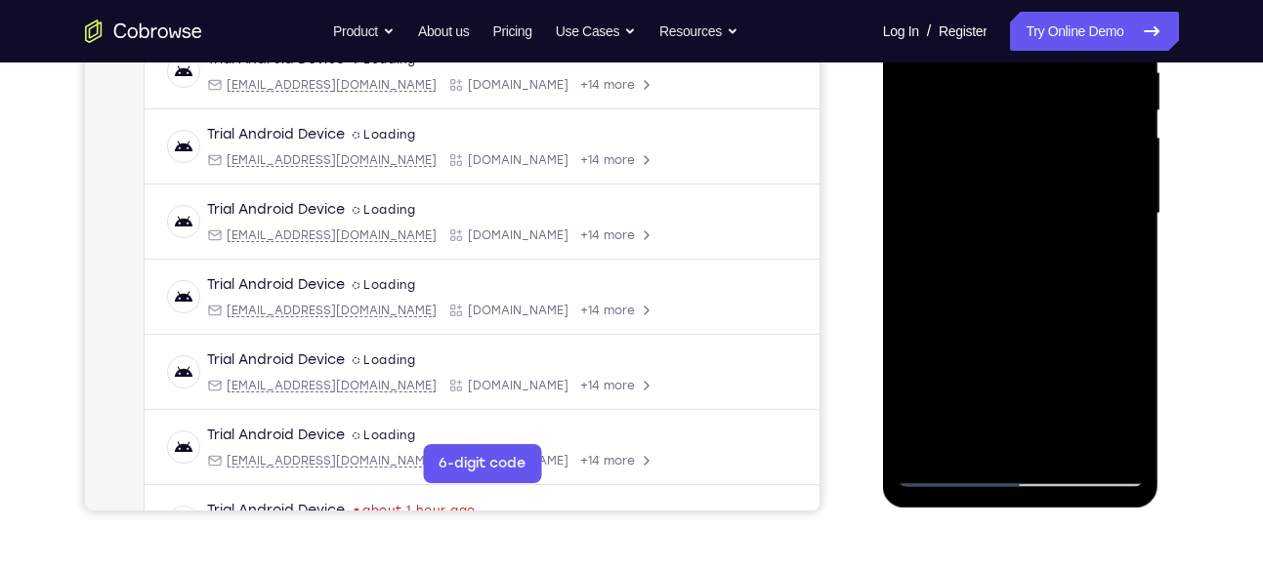
click at [1013, 309] on div at bounding box center [1021, 213] width 246 height 547
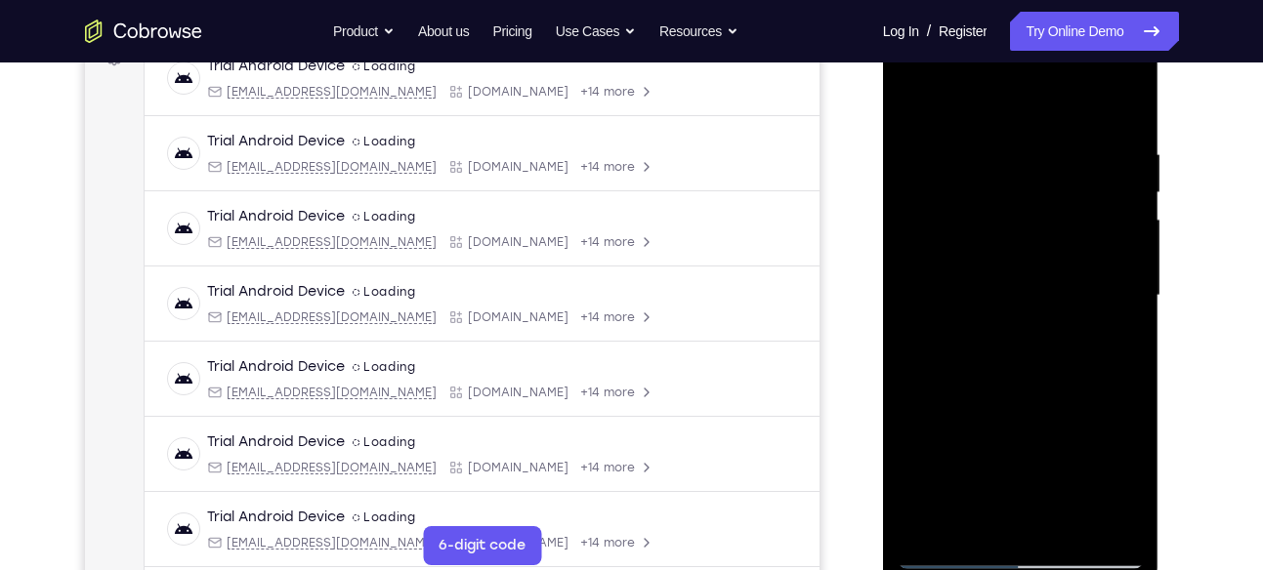
scroll to position [306, 0]
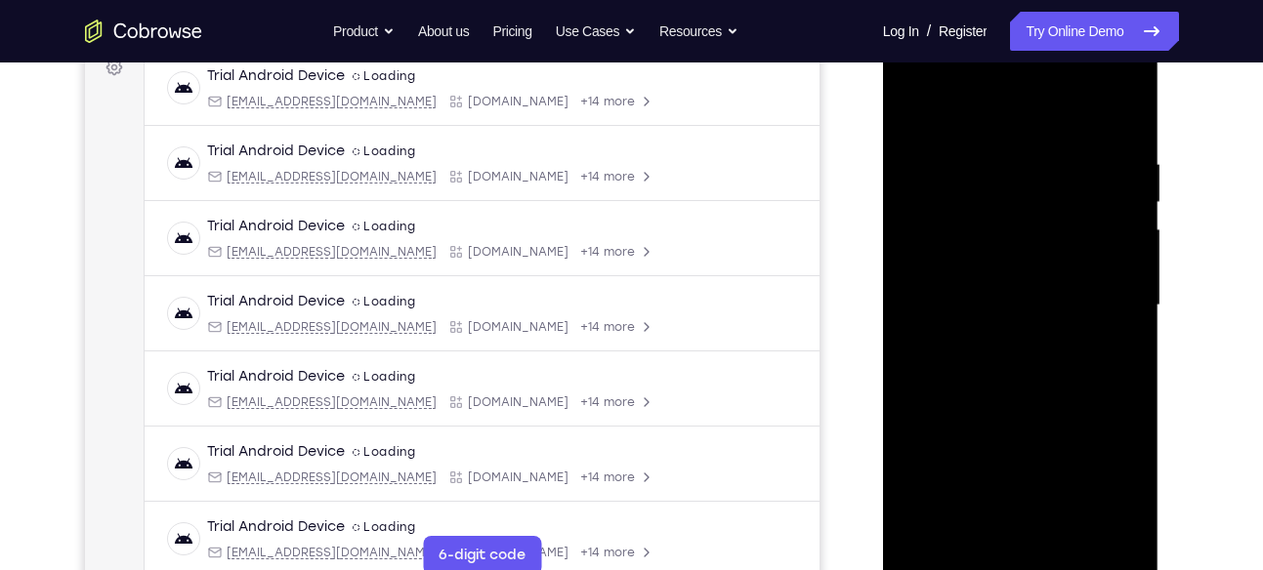
drag, startPoint x: 1098, startPoint y: 281, endPoint x: 1056, endPoint y: 293, distance: 43.6
click at [1056, 293] on div at bounding box center [1021, 305] width 246 height 547
drag, startPoint x: 934, startPoint y: 336, endPoint x: 1044, endPoint y: 347, distance: 110.9
click at [1044, 347] on div at bounding box center [1021, 305] width 246 height 547
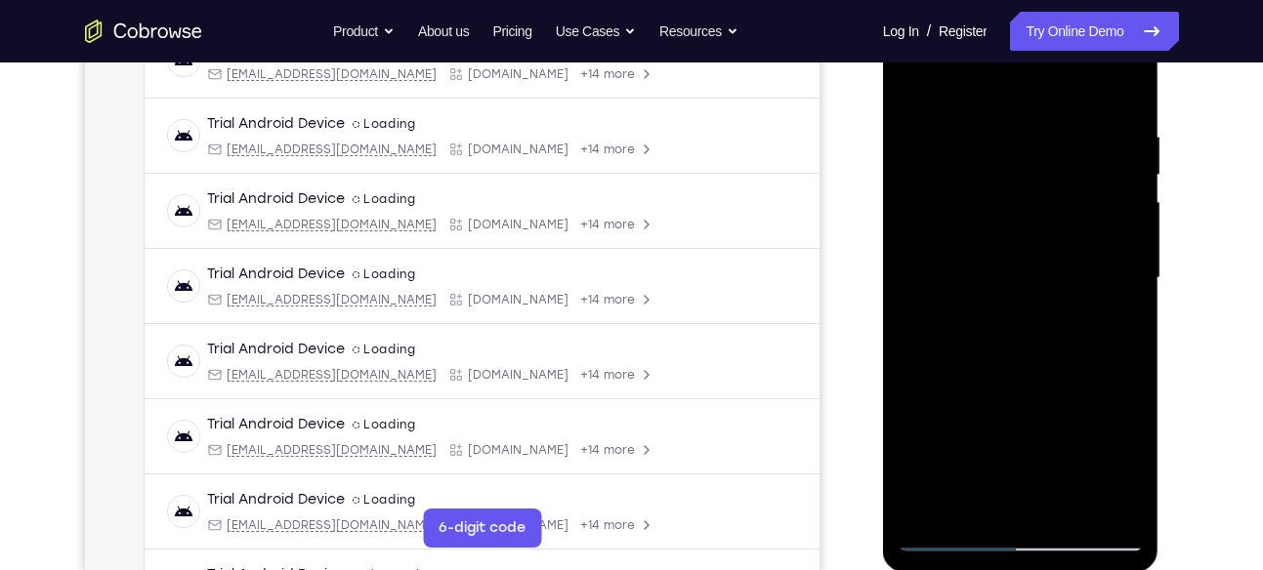
scroll to position [334, 0]
click at [1119, 263] on div at bounding box center [1021, 277] width 246 height 547
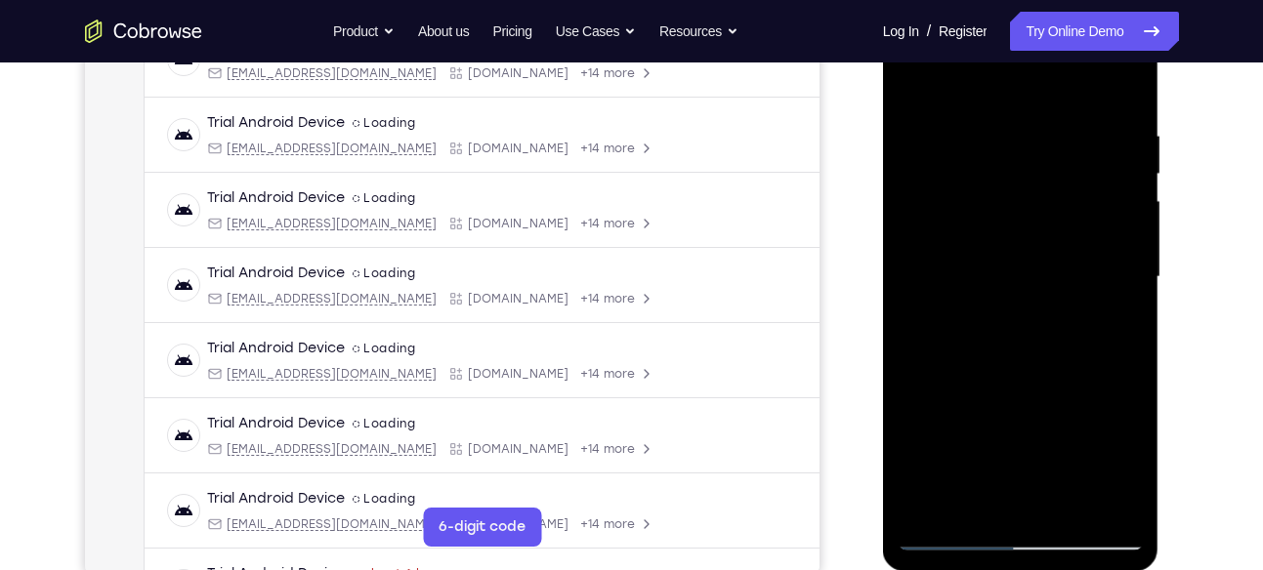
click at [1119, 263] on div at bounding box center [1021, 277] width 246 height 547
click at [1102, 221] on div at bounding box center [1021, 277] width 246 height 547
click at [1102, 269] on div at bounding box center [1021, 277] width 246 height 547
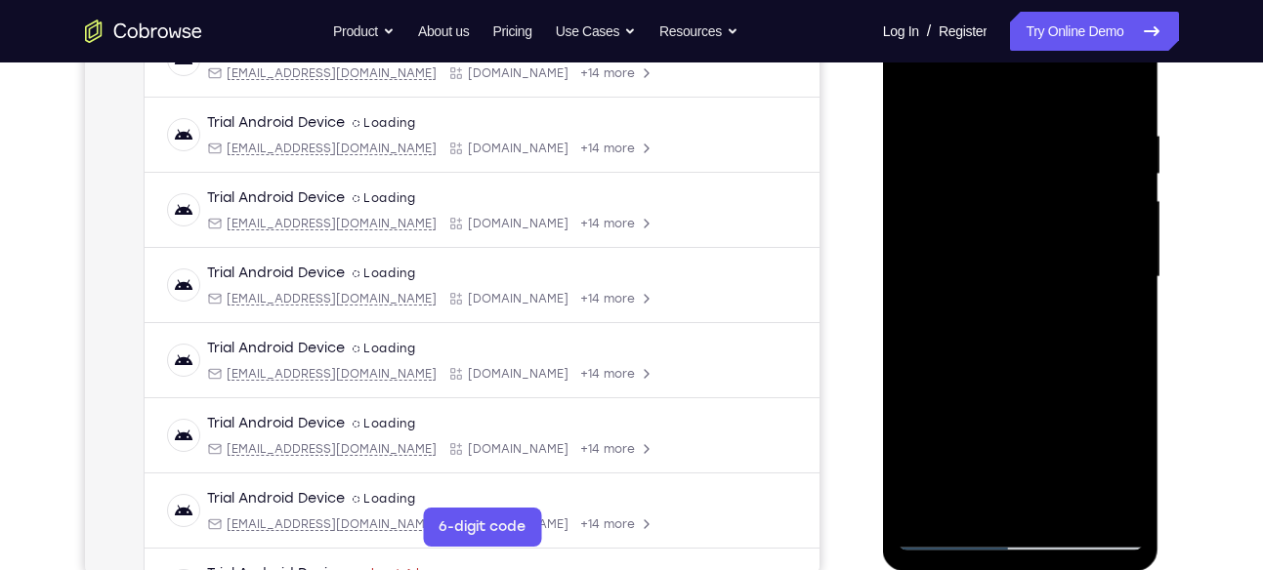
click at [1102, 269] on div at bounding box center [1021, 277] width 246 height 547
click at [1101, 261] on div at bounding box center [1021, 277] width 246 height 547
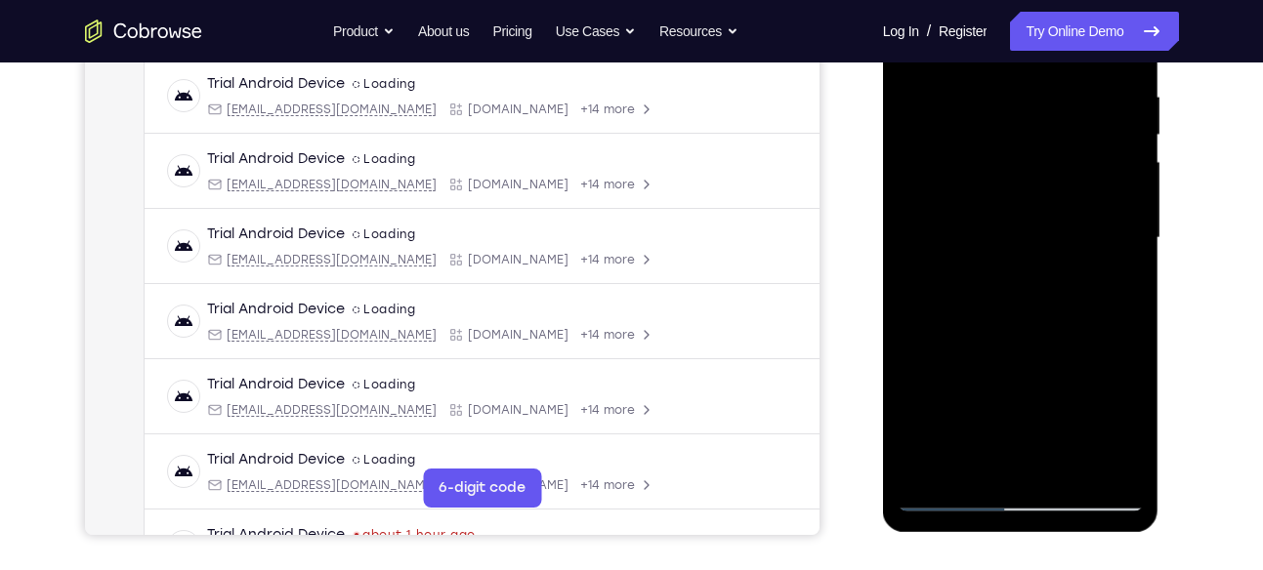
scroll to position [375, 0]
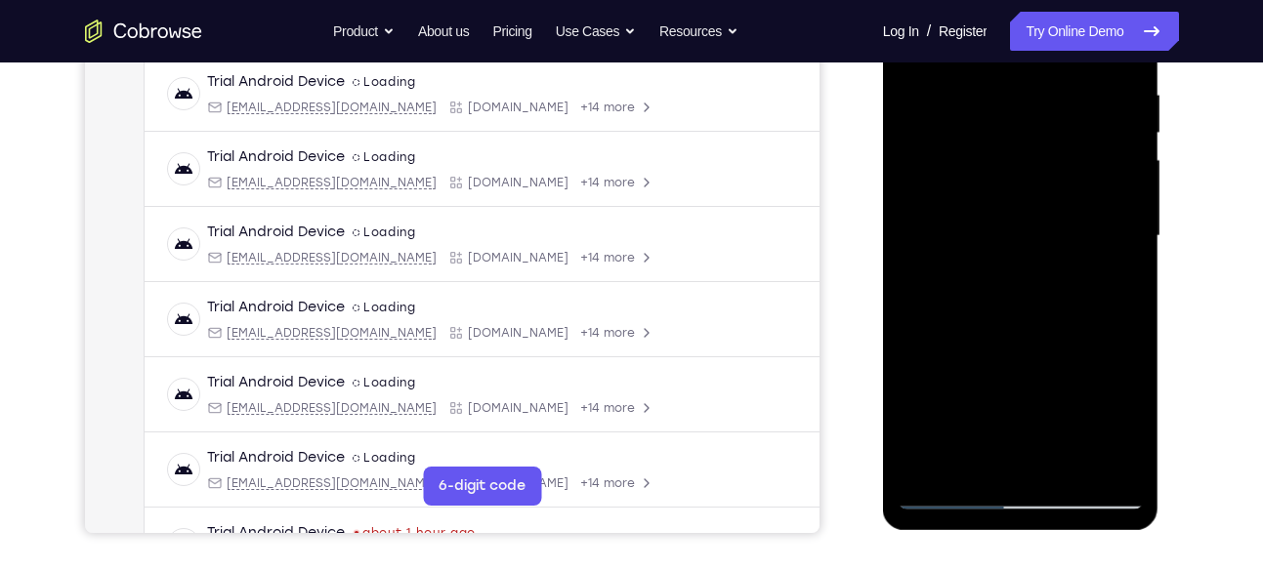
click at [1101, 261] on div at bounding box center [1021, 236] width 246 height 547
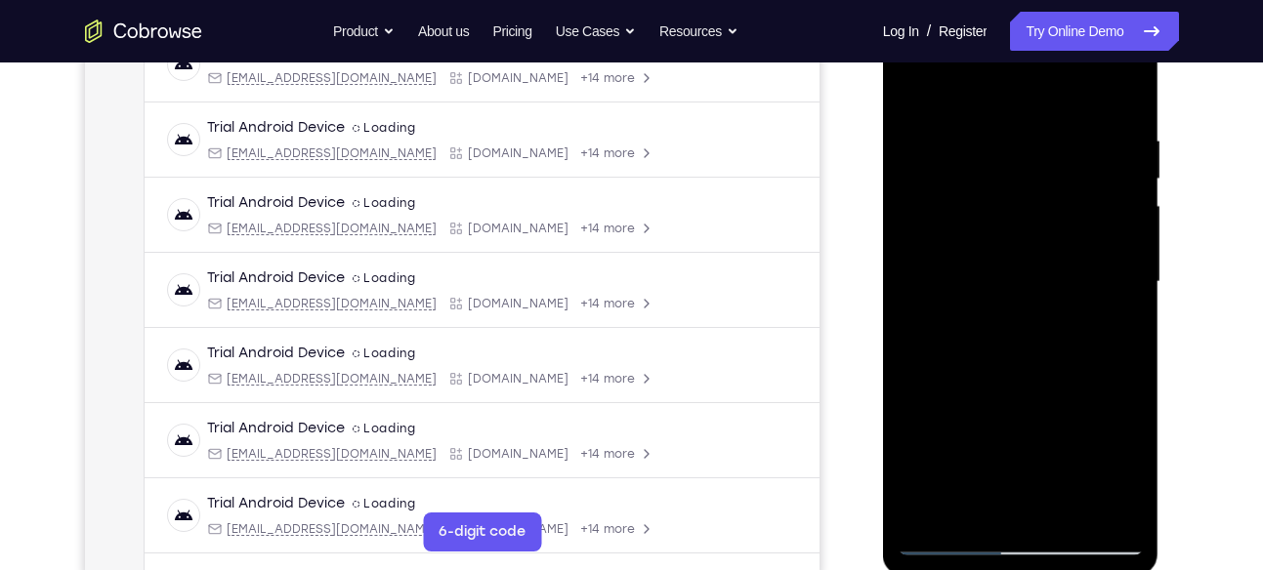
scroll to position [331, 0]
click at [1101, 261] on div at bounding box center [1021, 280] width 246 height 547
click at [1101, 235] on div at bounding box center [1021, 280] width 246 height 547
click at [1101, 271] on div at bounding box center [1021, 280] width 246 height 547
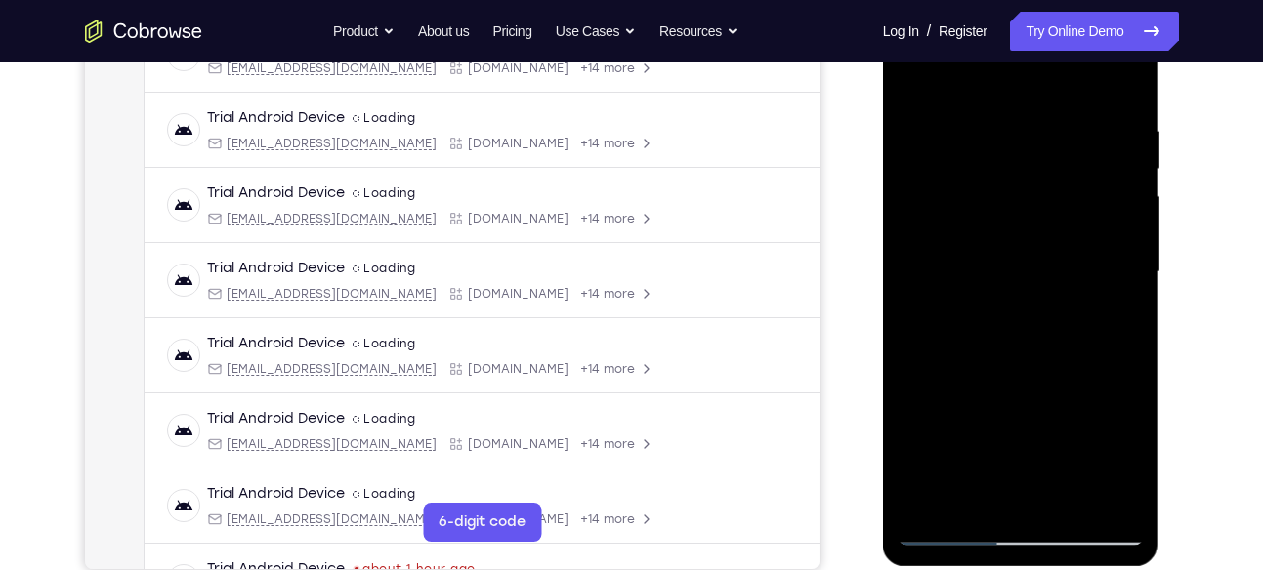
click at [1102, 213] on div at bounding box center [1021, 272] width 246 height 547
click at [1105, 201] on div at bounding box center [1021, 272] width 246 height 547
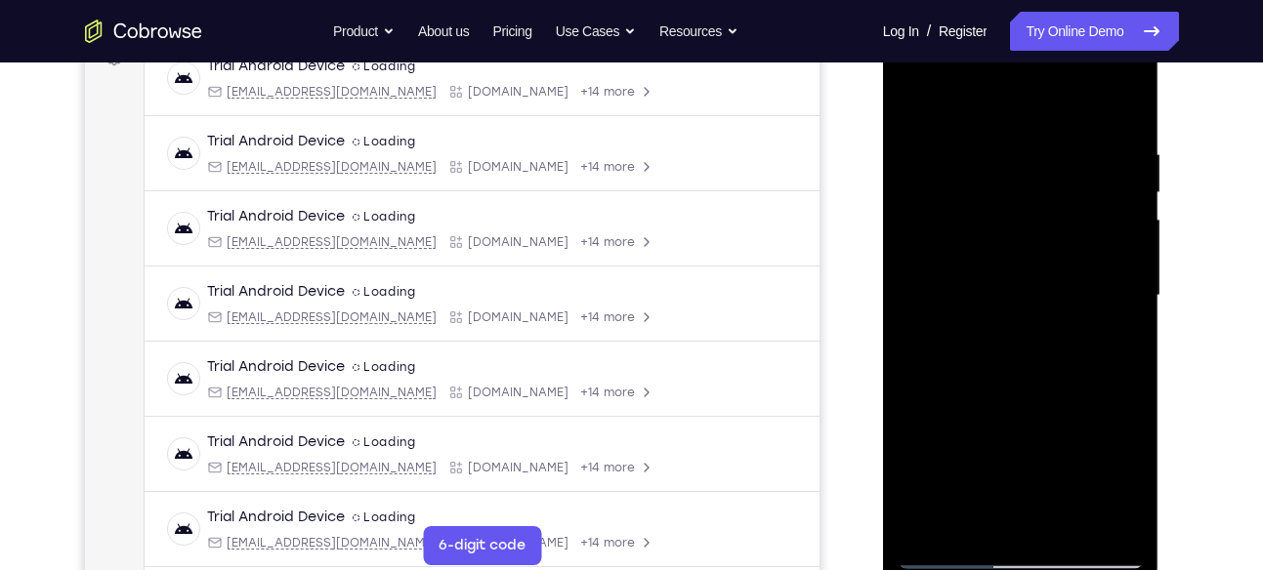
scroll to position [311, 0]
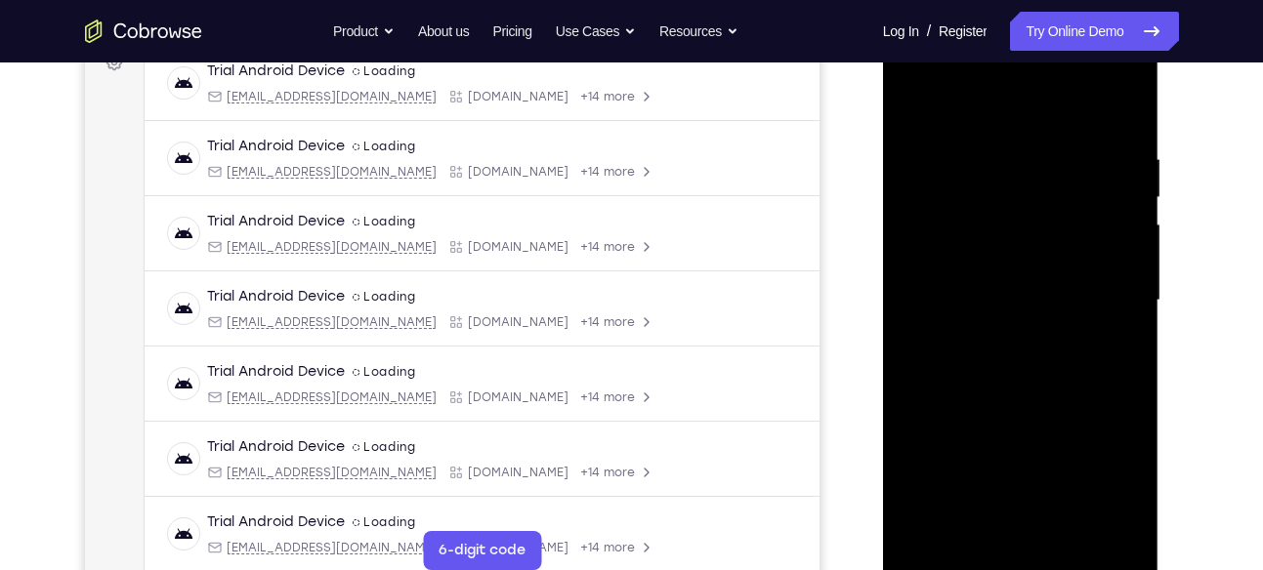
click at [1123, 291] on div at bounding box center [1021, 300] width 246 height 547
drag, startPoint x: 1123, startPoint y: 238, endPoint x: 1077, endPoint y: 251, distance: 47.6
click at [1077, 251] on div at bounding box center [1021, 300] width 246 height 547
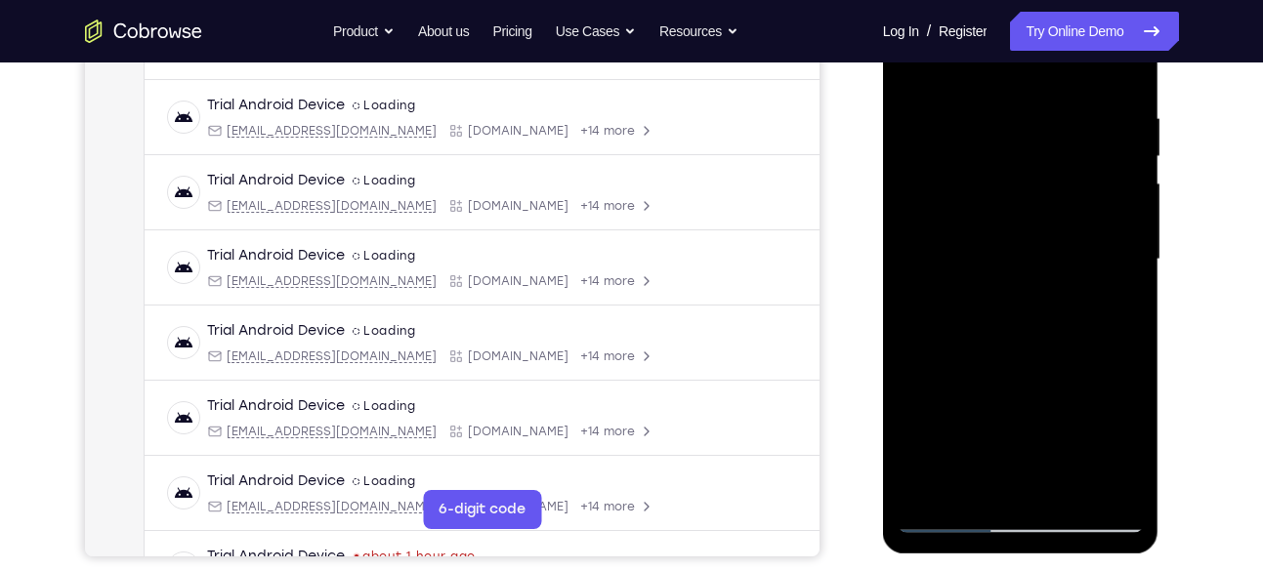
scroll to position [362, 0]
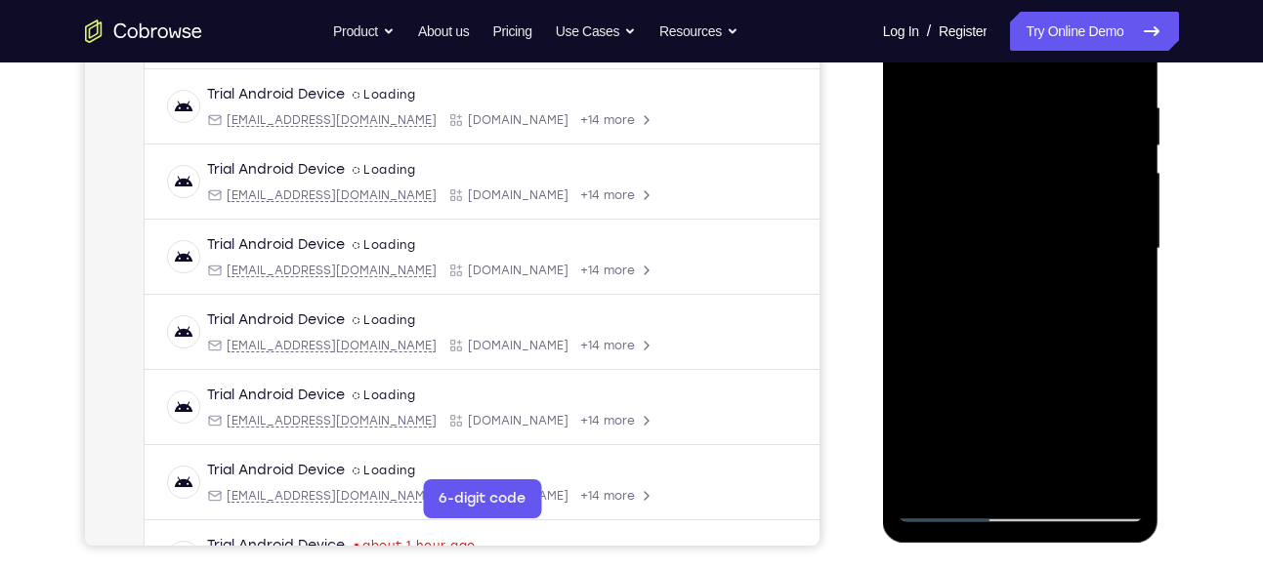
click at [1087, 217] on div at bounding box center [1021, 249] width 246 height 547
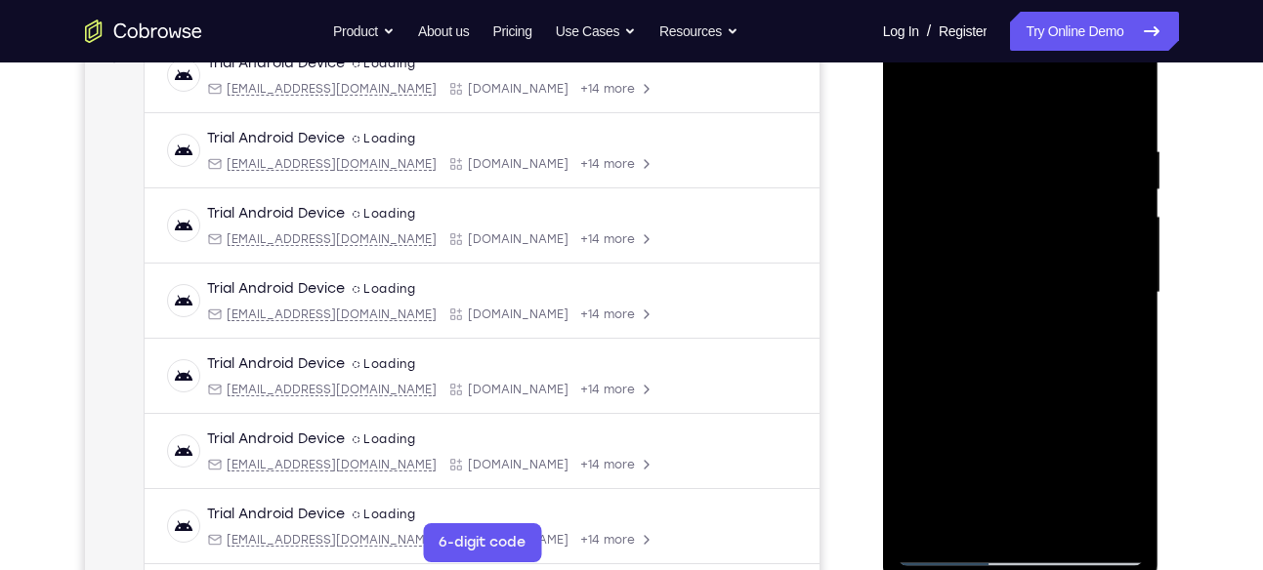
scroll to position [307, 0]
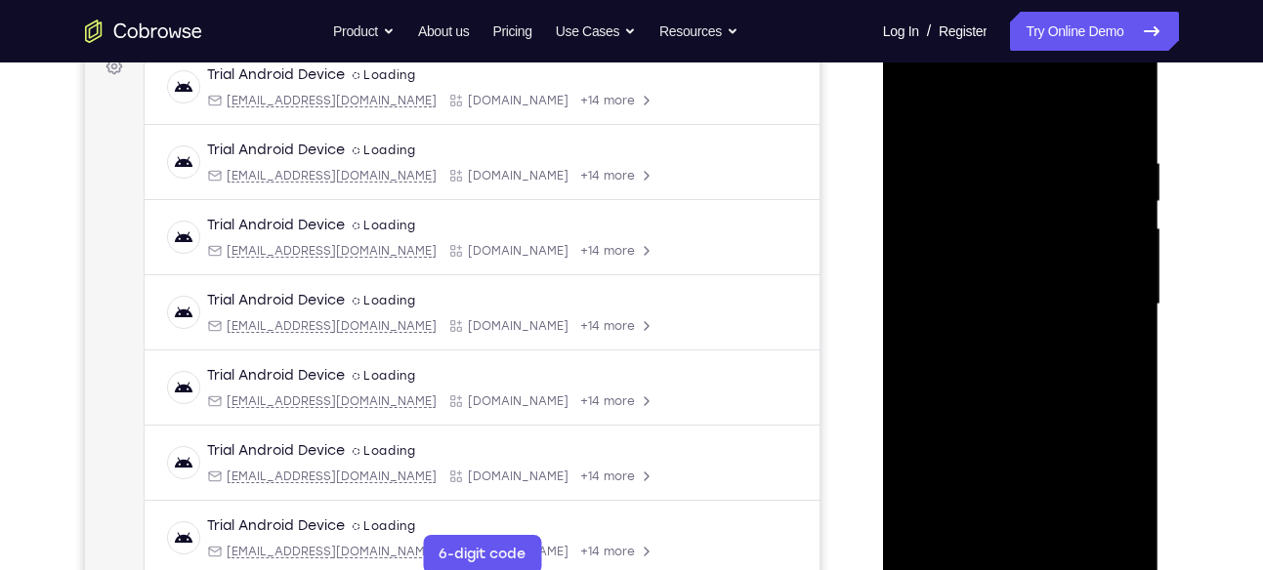
drag, startPoint x: 1104, startPoint y: 261, endPoint x: 1038, endPoint y: 281, distance: 68.6
click at [1038, 281] on div at bounding box center [1021, 304] width 246 height 547
drag, startPoint x: 1086, startPoint y: 292, endPoint x: 1059, endPoint y: 297, distance: 27.8
click at [1059, 297] on div at bounding box center [1021, 304] width 246 height 547
click at [1109, 250] on div at bounding box center [1021, 304] width 246 height 547
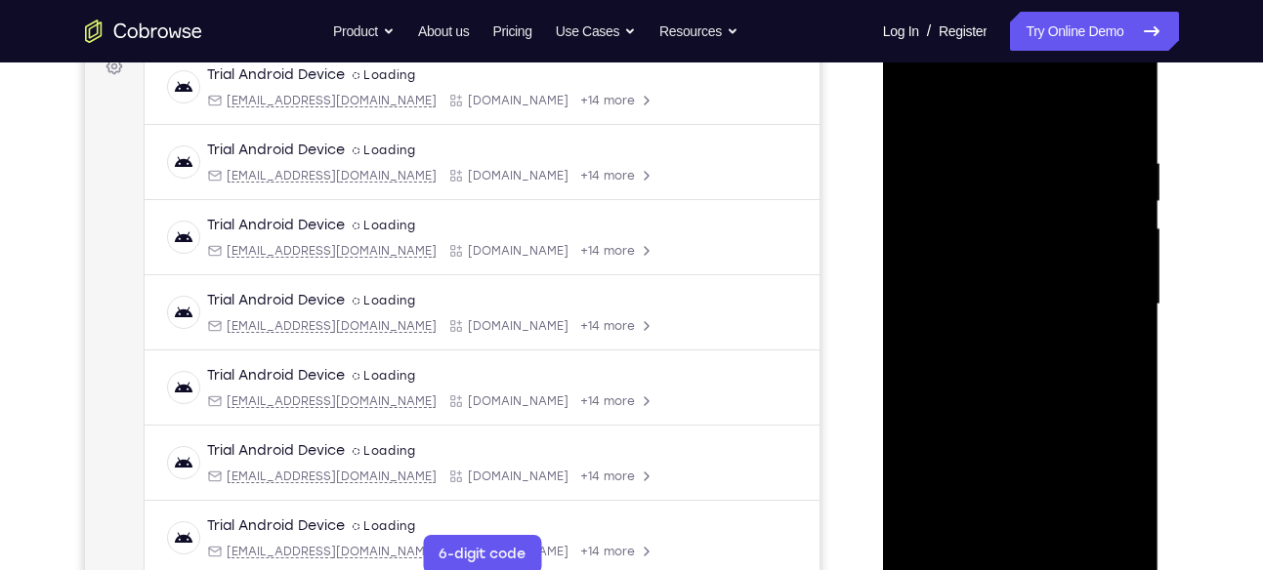
drag, startPoint x: 1109, startPoint y: 250, endPoint x: 961, endPoint y: 286, distance: 152.8
click at [961, 286] on div at bounding box center [1021, 304] width 246 height 547
click at [1092, 255] on div at bounding box center [1021, 304] width 246 height 547
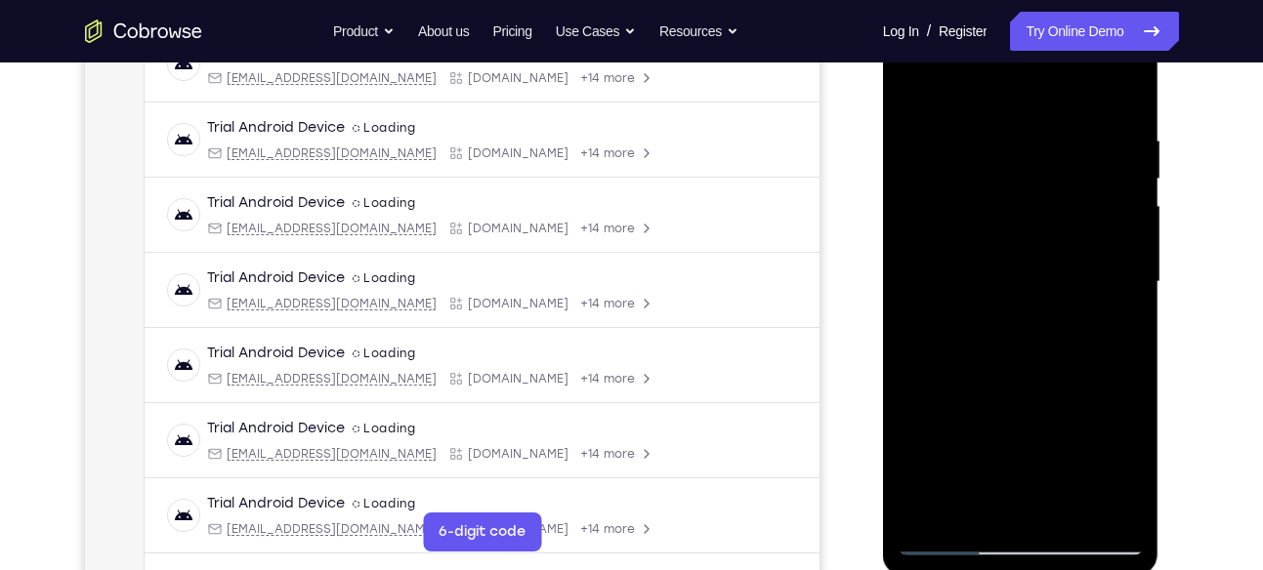
scroll to position [332, 0]
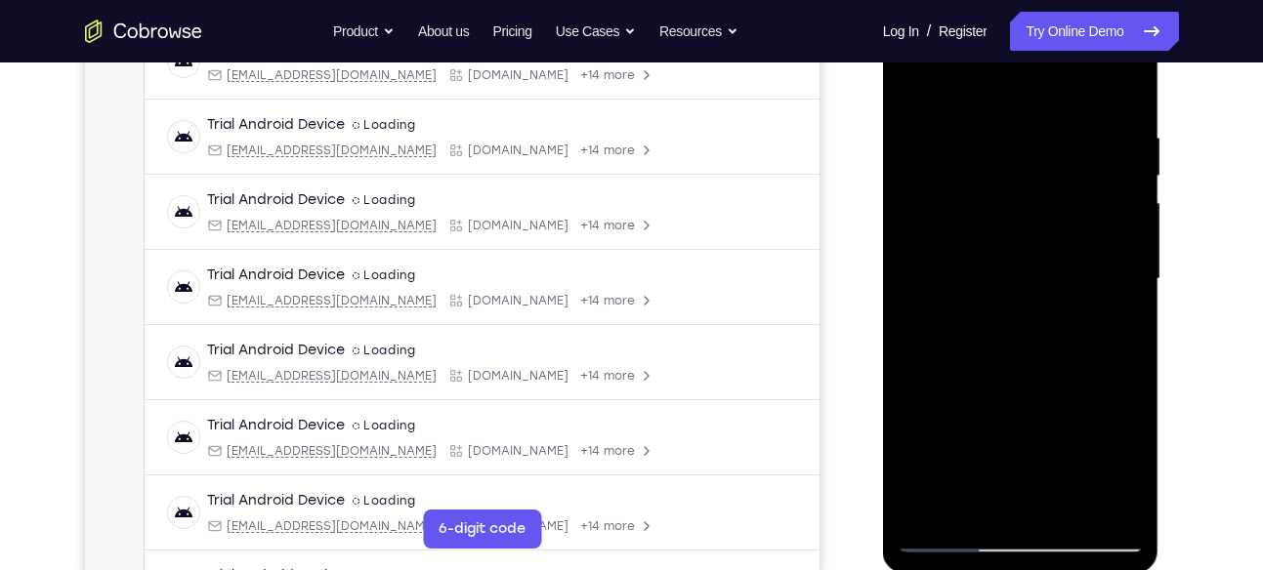
drag, startPoint x: 1103, startPoint y: 215, endPoint x: 1040, endPoint y: 252, distance: 72.7
click at [1040, 252] on div at bounding box center [1021, 279] width 246 height 547
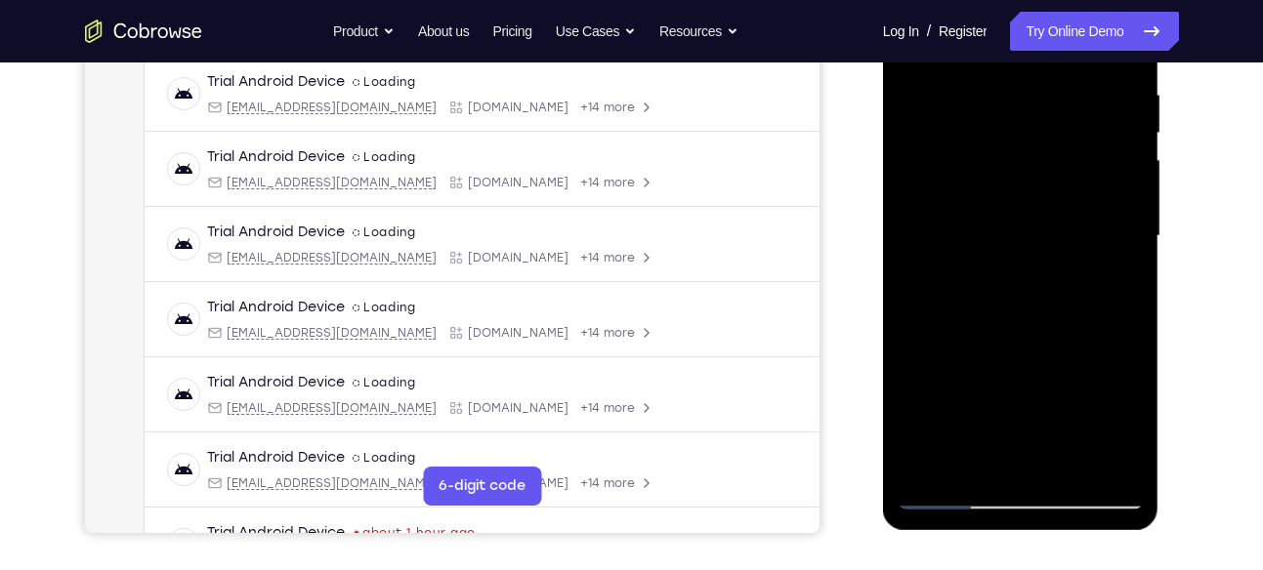
scroll to position [370, 0]
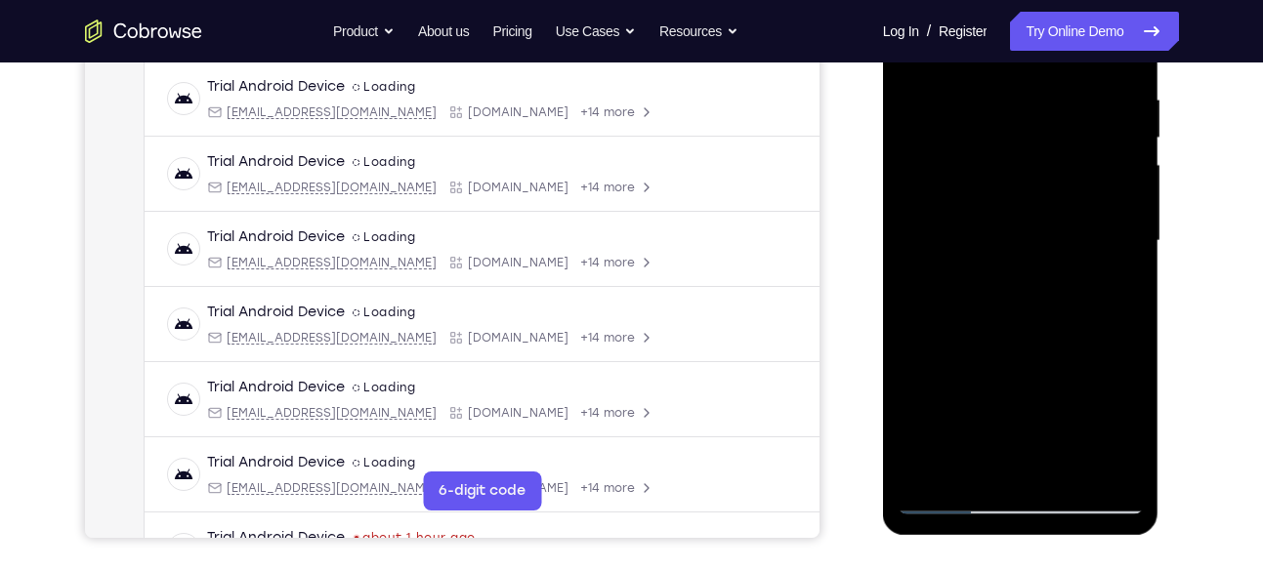
drag, startPoint x: 1097, startPoint y: 241, endPoint x: 1051, endPoint y: 246, distance: 46.2
click at [1051, 246] on div at bounding box center [1021, 241] width 246 height 547
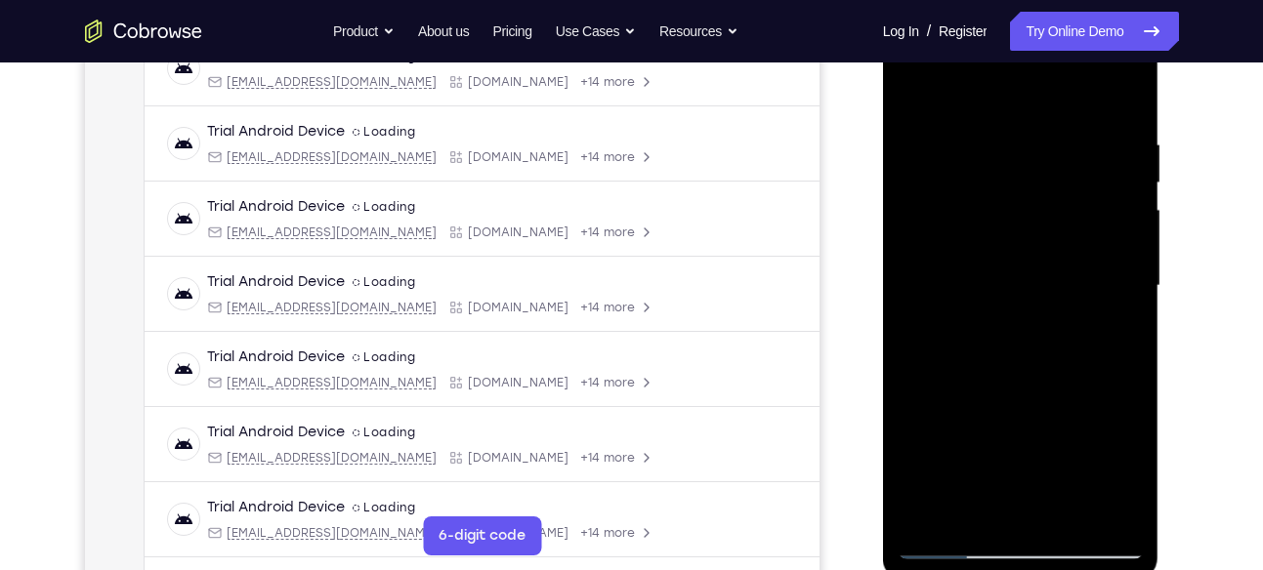
drag, startPoint x: 1098, startPoint y: 317, endPoint x: 1021, endPoint y: 327, distance: 77.8
click at [1021, 327] on div at bounding box center [1021, 286] width 246 height 547
drag, startPoint x: 1081, startPoint y: 266, endPoint x: 983, endPoint y: 277, distance: 98.4
click at [983, 277] on div at bounding box center [1021, 286] width 246 height 547
drag, startPoint x: 1108, startPoint y: 227, endPoint x: 1002, endPoint y: 231, distance: 105.6
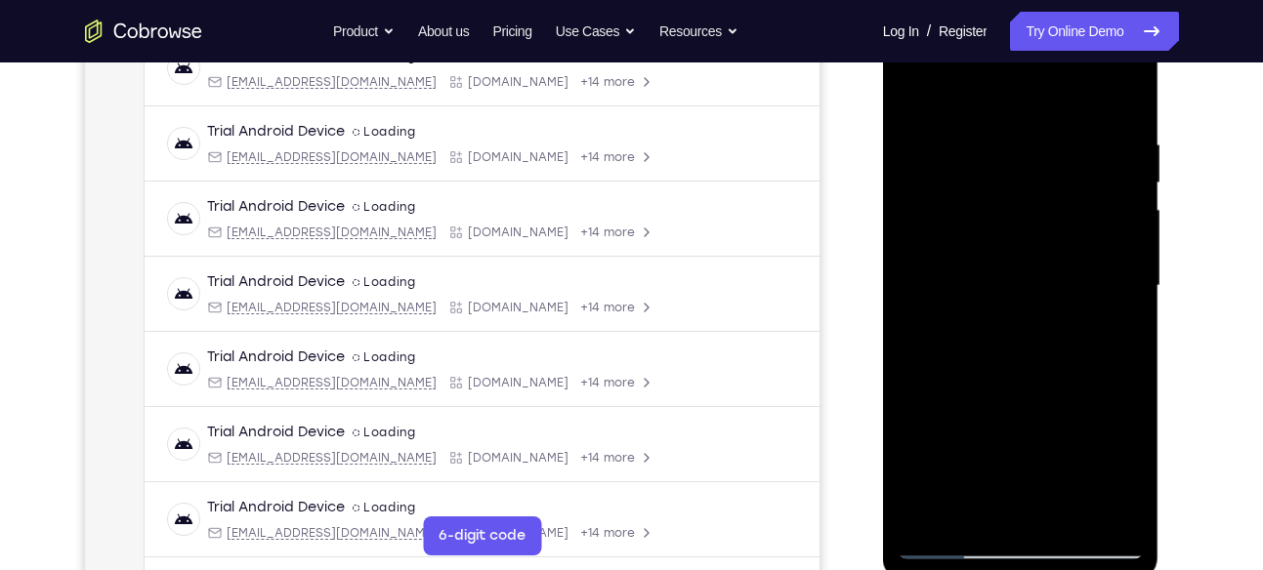
click at [1002, 231] on div at bounding box center [1021, 286] width 246 height 547
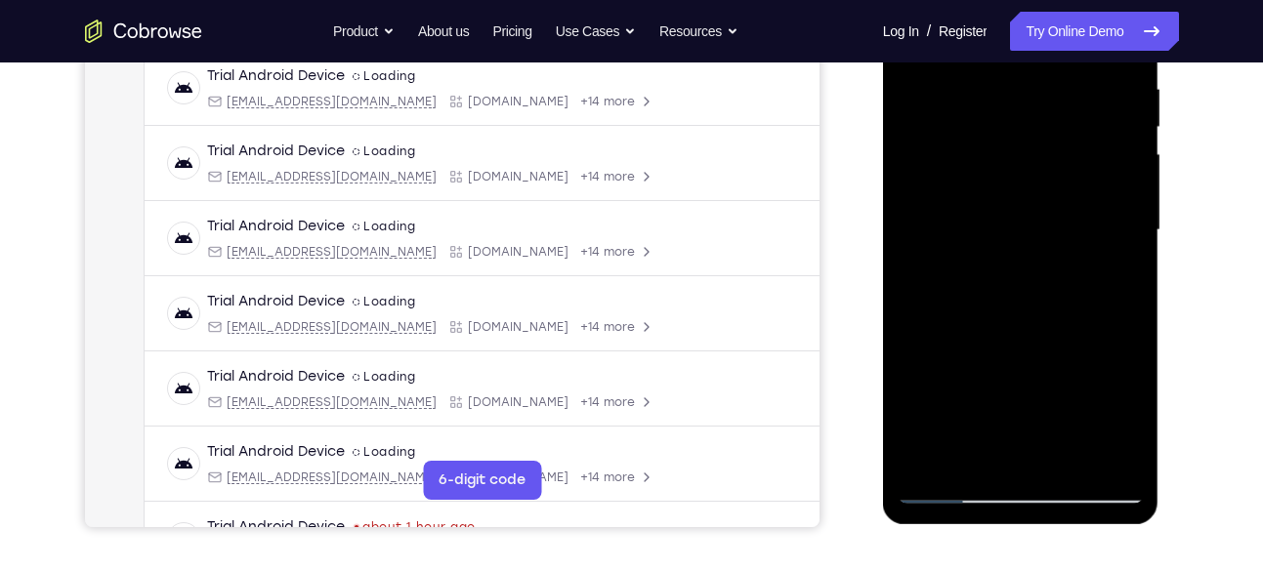
drag, startPoint x: 1099, startPoint y: 193, endPoint x: 1024, endPoint y: 223, distance: 80.7
click at [1024, 223] on div at bounding box center [1021, 230] width 246 height 547
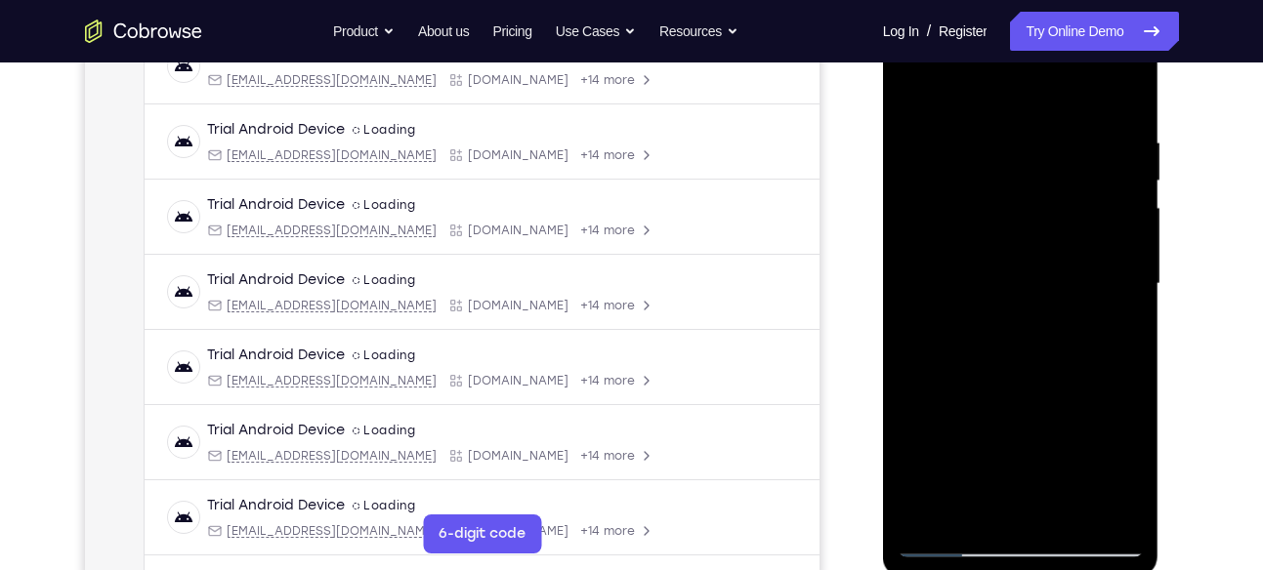
scroll to position [320, 0]
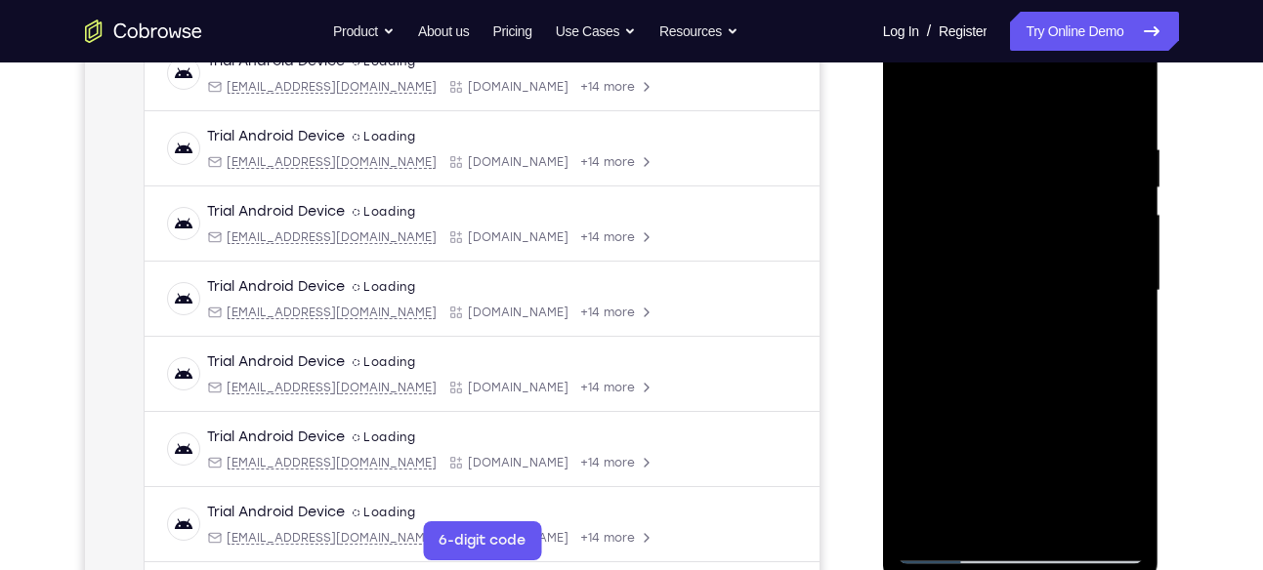
click at [1123, 182] on div at bounding box center [1021, 291] width 246 height 547
click at [1122, 221] on div at bounding box center [1021, 291] width 246 height 547
click at [1118, 185] on div at bounding box center [1021, 291] width 246 height 547
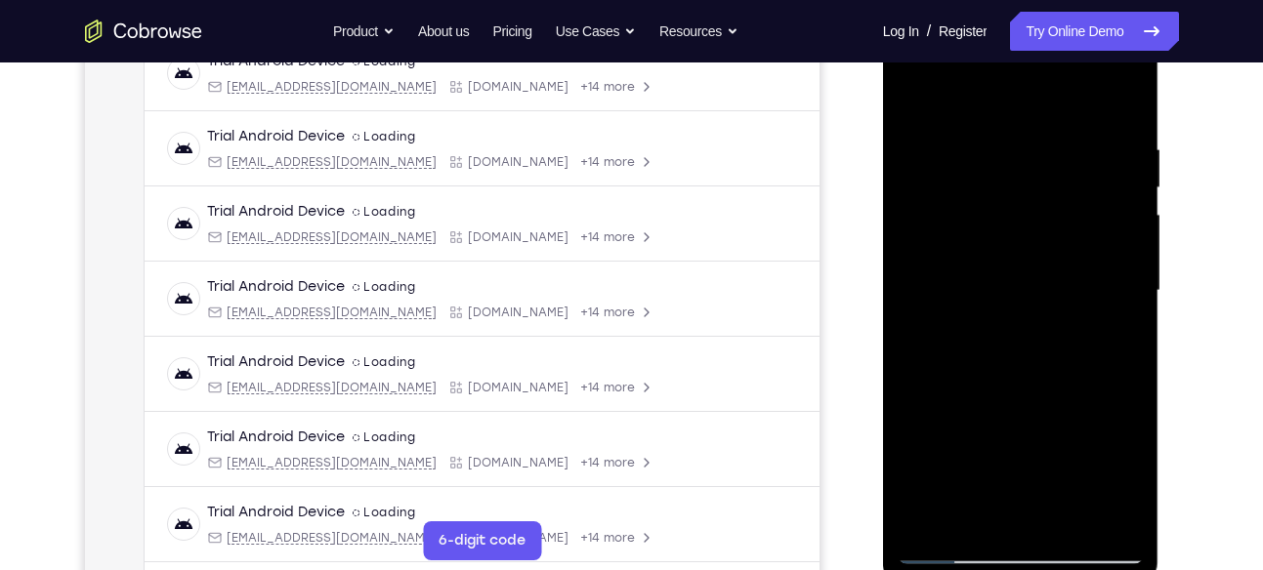
click at [1118, 185] on div at bounding box center [1021, 291] width 246 height 547
drag, startPoint x: 1118, startPoint y: 239, endPoint x: 1044, endPoint y: 242, distance: 74.3
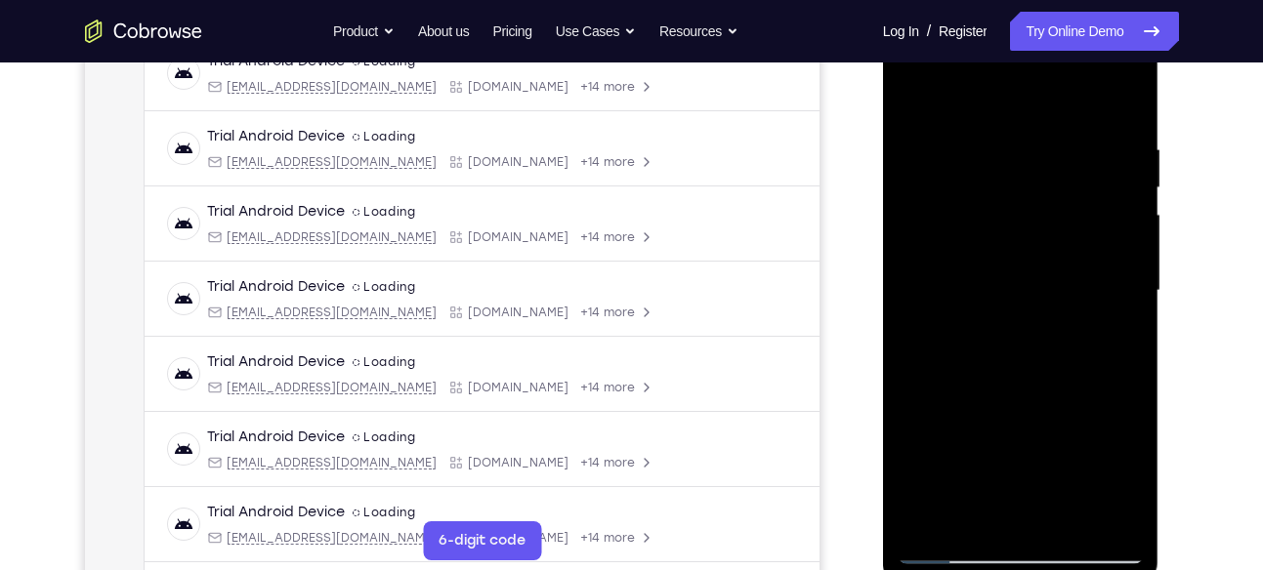
click at [1044, 242] on div at bounding box center [1021, 291] width 246 height 547
drag, startPoint x: 1096, startPoint y: 209, endPoint x: 1051, endPoint y: 225, distance: 47.6
click at [1051, 225] on div at bounding box center [1021, 291] width 246 height 547
drag, startPoint x: 1108, startPoint y: 199, endPoint x: 1024, endPoint y: 213, distance: 86.1
click at [1024, 213] on div at bounding box center [1021, 291] width 246 height 547
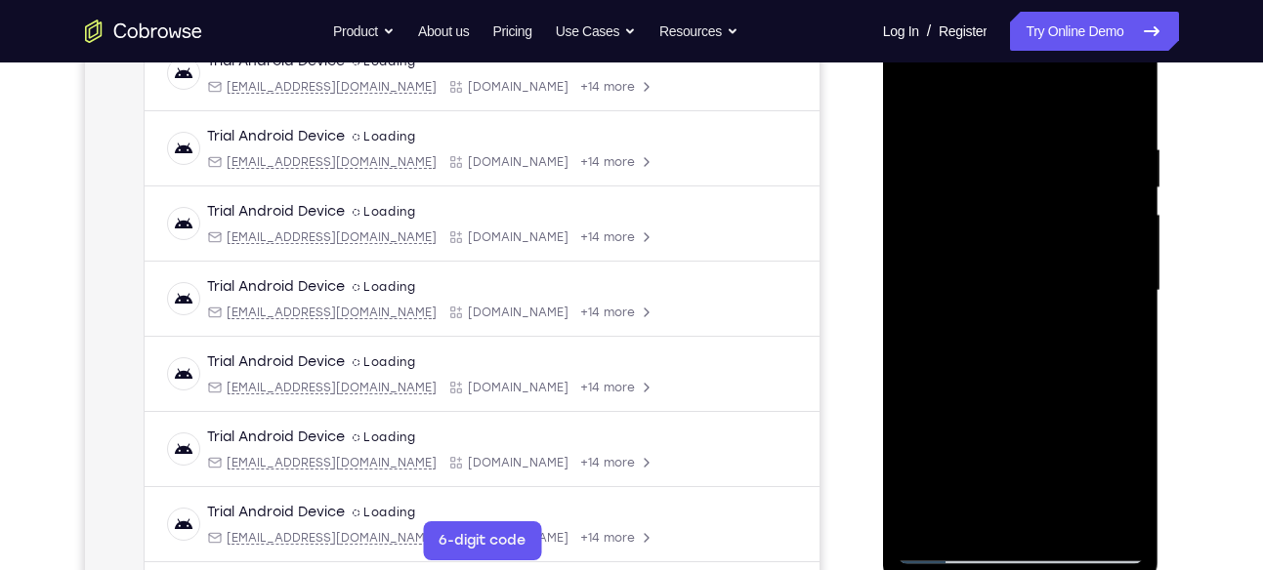
drag, startPoint x: 981, startPoint y: 286, endPoint x: 1055, endPoint y: 292, distance: 74.5
click at [1055, 292] on div at bounding box center [1021, 291] width 246 height 547
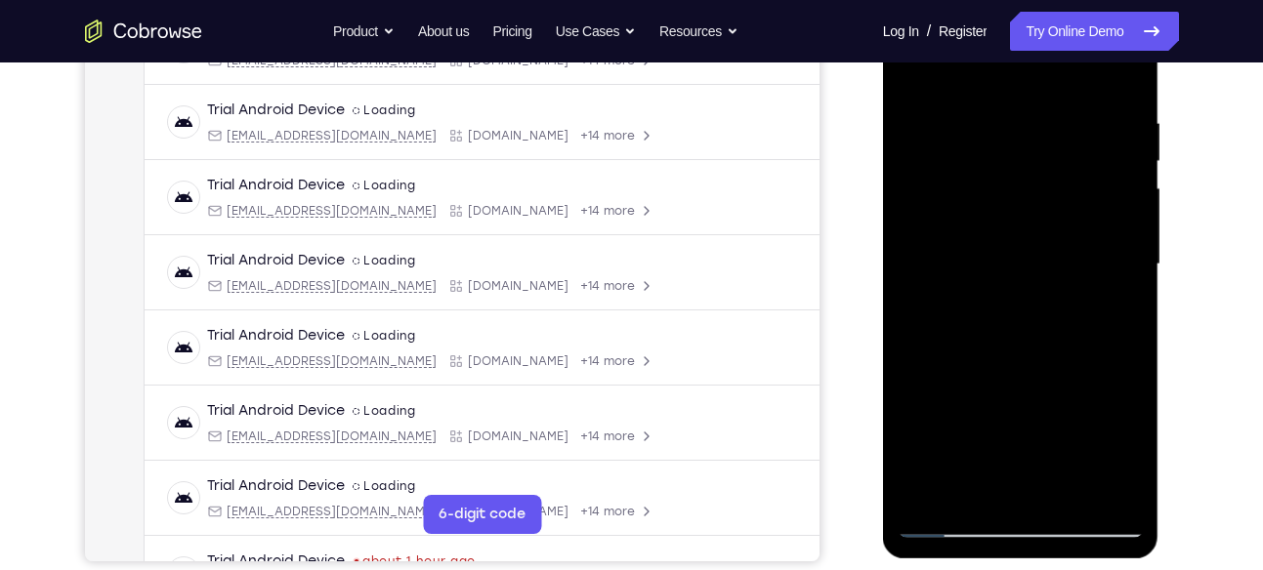
scroll to position [363, 0]
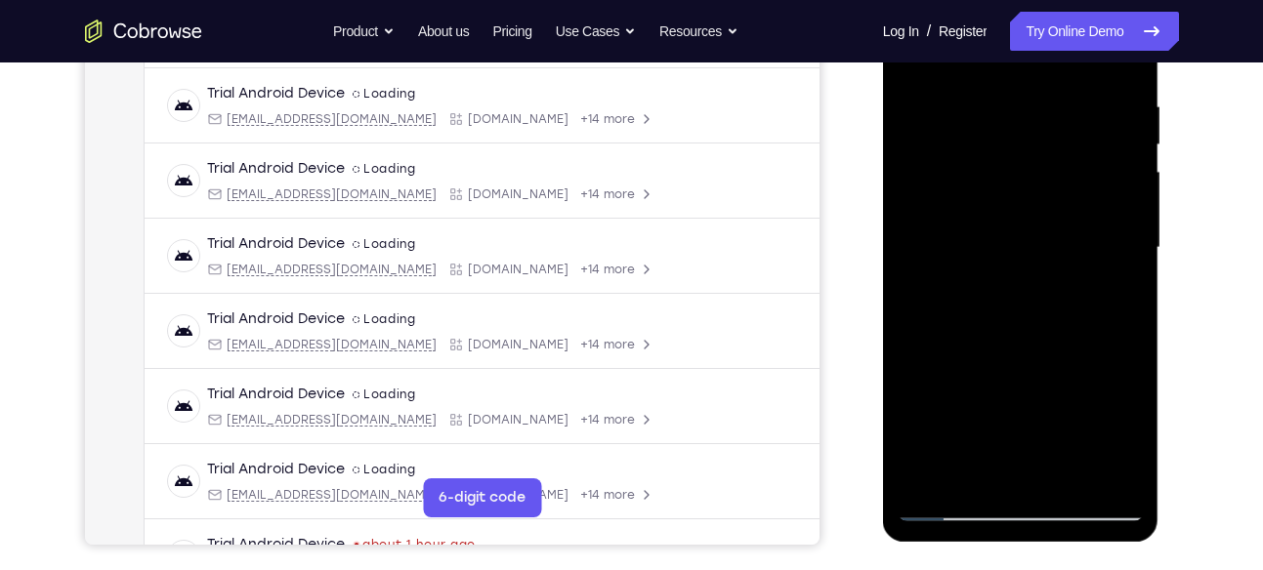
click at [1102, 240] on div at bounding box center [1021, 248] width 246 height 547
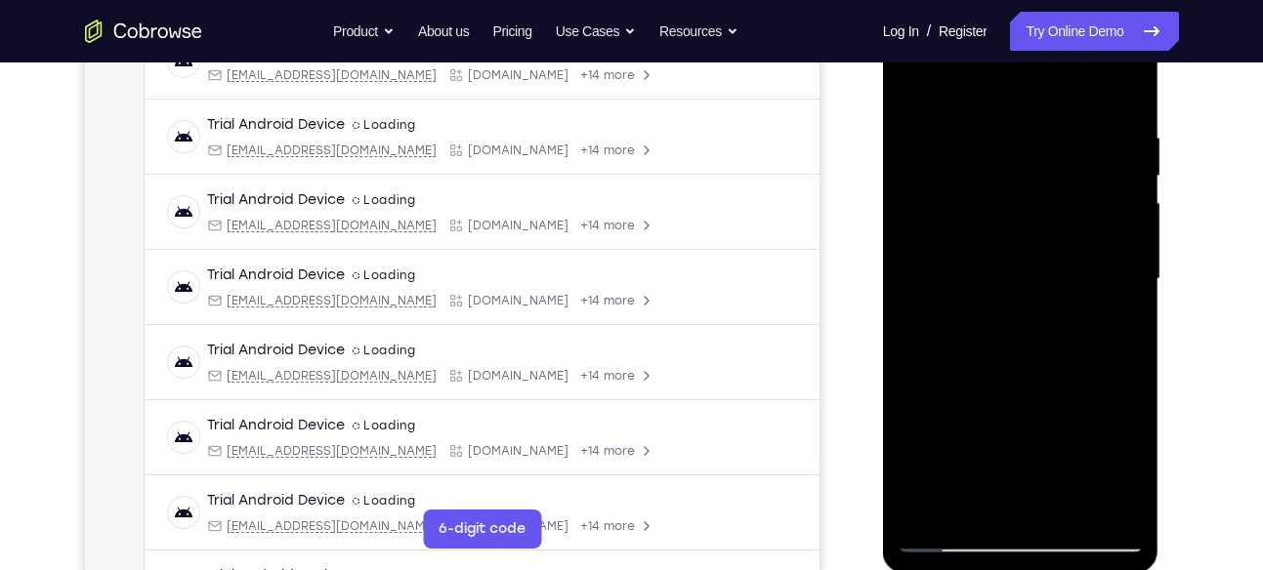
click at [940, 281] on div at bounding box center [1021, 279] width 246 height 547
click at [1005, 274] on div at bounding box center [1021, 279] width 246 height 547
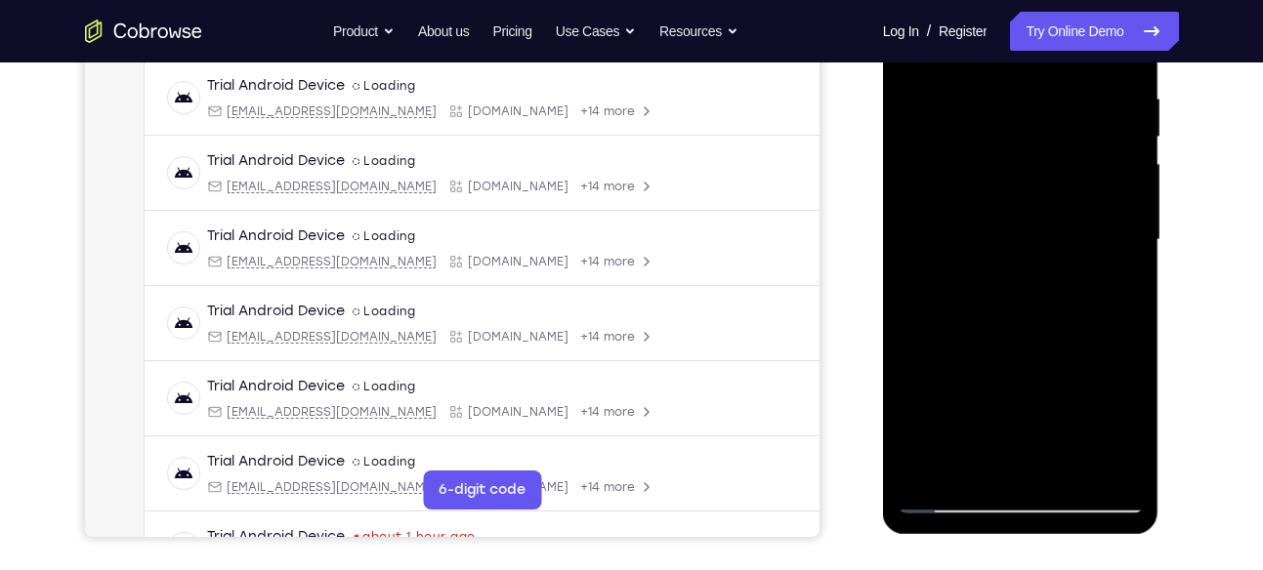
click at [1006, 214] on div at bounding box center [1021, 240] width 246 height 547
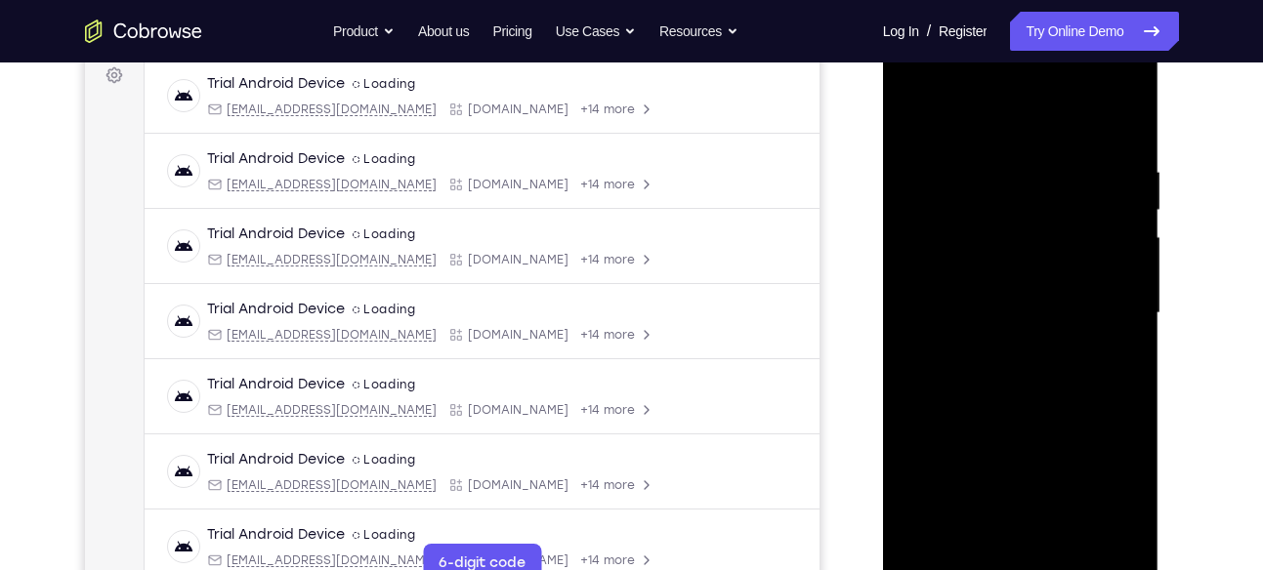
scroll to position [297, 0]
click at [964, 140] on div at bounding box center [1021, 314] width 246 height 547
drag, startPoint x: 1080, startPoint y: 257, endPoint x: 1081, endPoint y: 214, distance: 43.0
click at [1081, 214] on div at bounding box center [1021, 314] width 246 height 547
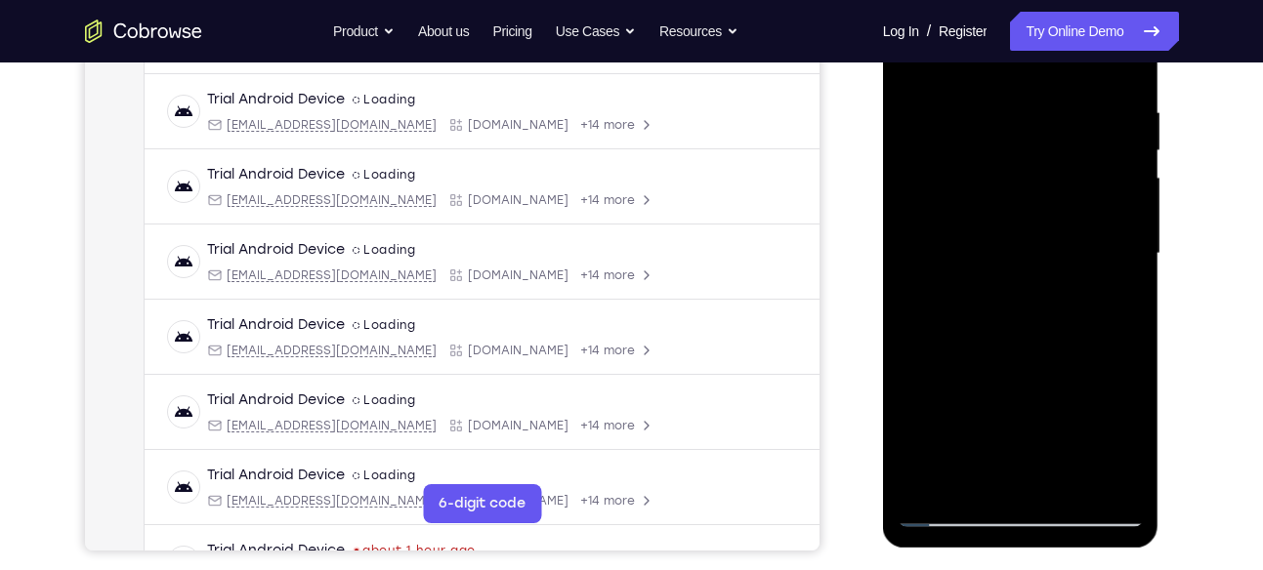
scroll to position [385, 0]
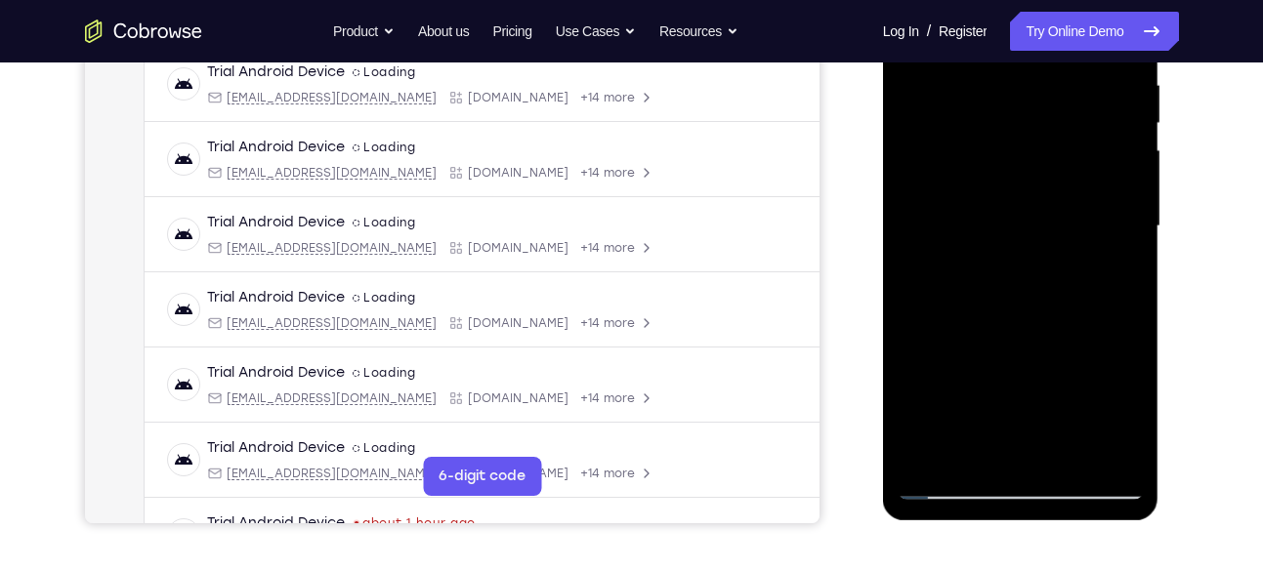
click at [929, 456] on div at bounding box center [1021, 226] width 246 height 547
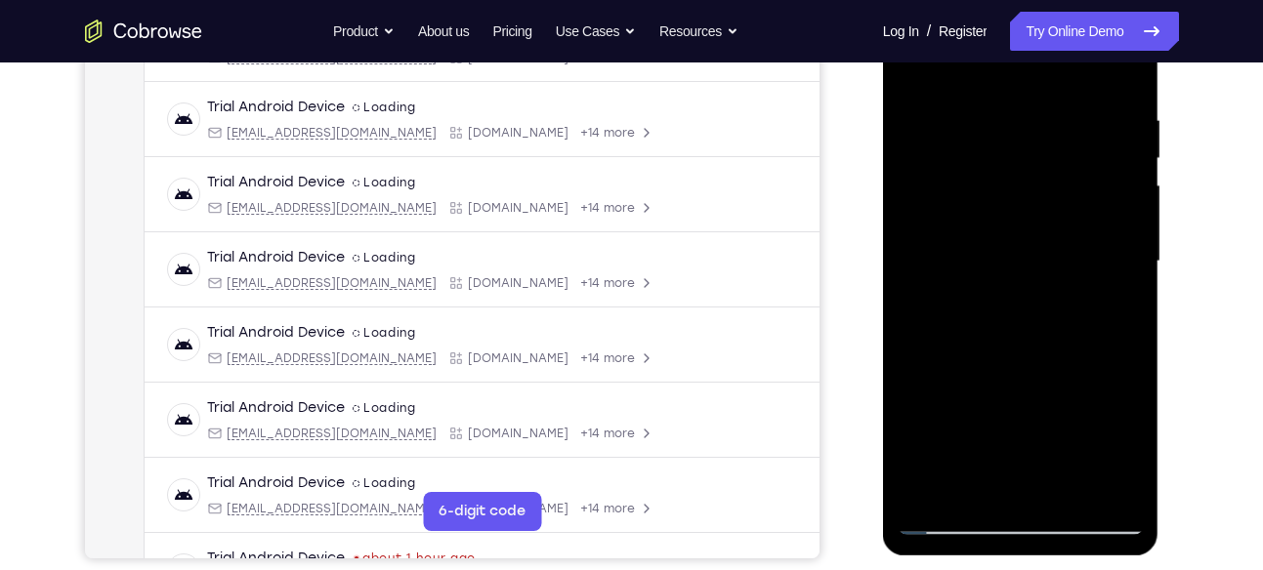
scroll to position [345, 0]
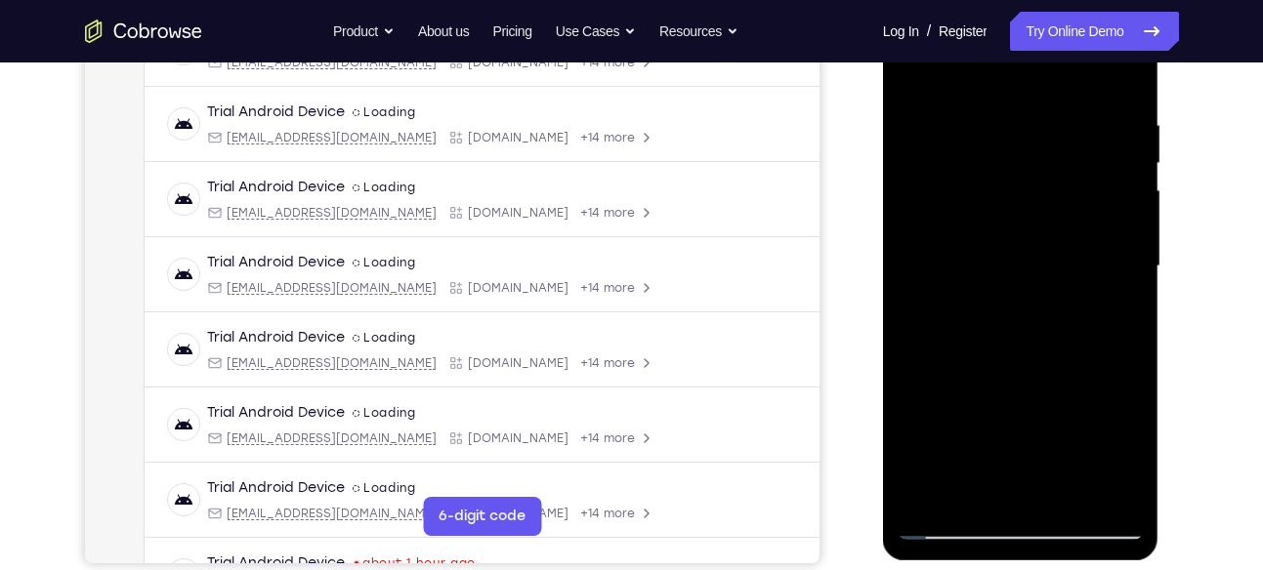
drag, startPoint x: 1044, startPoint y: 134, endPoint x: 1018, endPoint y: 350, distance: 217.4
click at [1018, 350] on div at bounding box center [1021, 266] width 246 height 547
click at [999, 116] on div at bounding box center [1021, 266] width 246 height 547
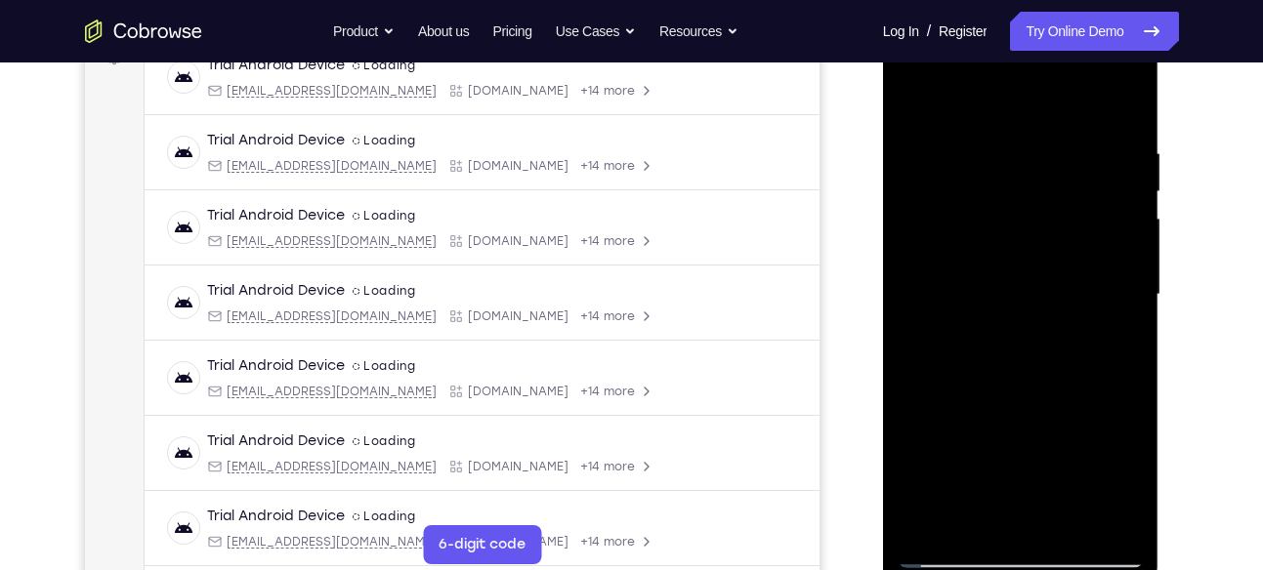
scroll to position [314, 0]
click at [1122, 275] on div at bounding box center [1021, 296] width 246 height 547
click at [1105, 220] on div at bounding box center [1021, 296] width 246 height 547
click at [1076, 289] on div at bounding box center [1021, 296] width 246 height 547
drag, startPoint x: 1113, startPoint y: 242, endPoint x: 1031, endPoint y: 262, distance: 84.3
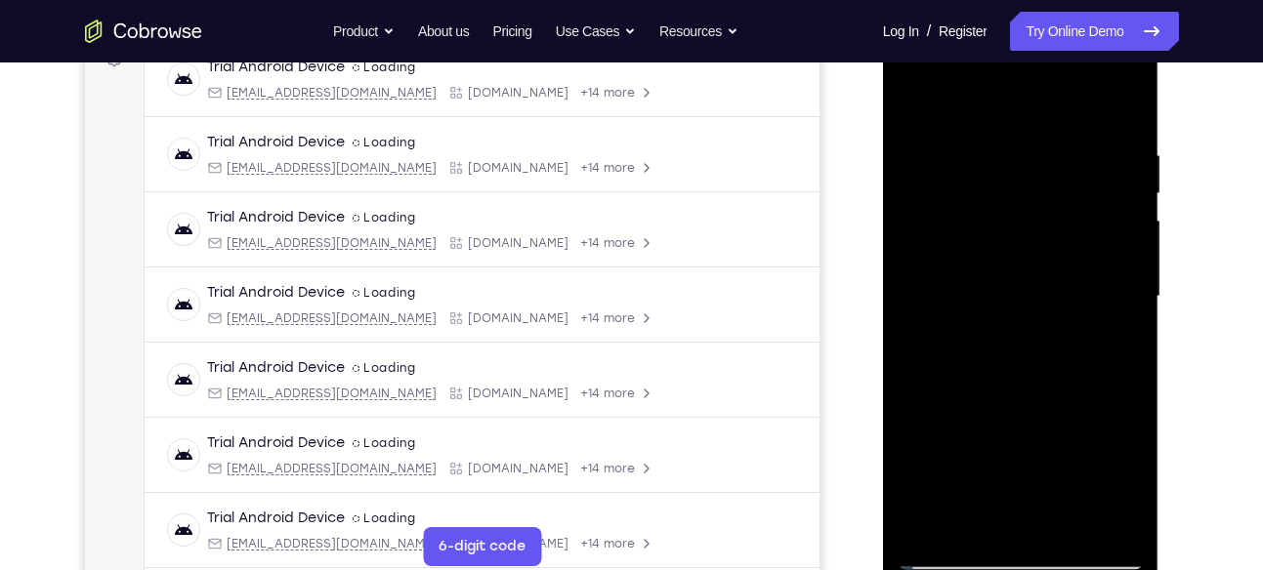
click at [1031, 262] on div at bounding box center [1021, 296] width 246 height 547
drag, startPoint x: 1099, startPoint y: 230, endPoint x: 1035, endPoint y: 242, distance: 64.7
click at [1035, 242] on div at bounding box center [1021, 296] width 246 height 547
drag, startPoint x: 1070, startPoint y: 241, endPoint x: 984, endPoint y: 242, distance: 86.0
click at [984, 242] on div at bounding box center [1021, 296] width 246 height 547
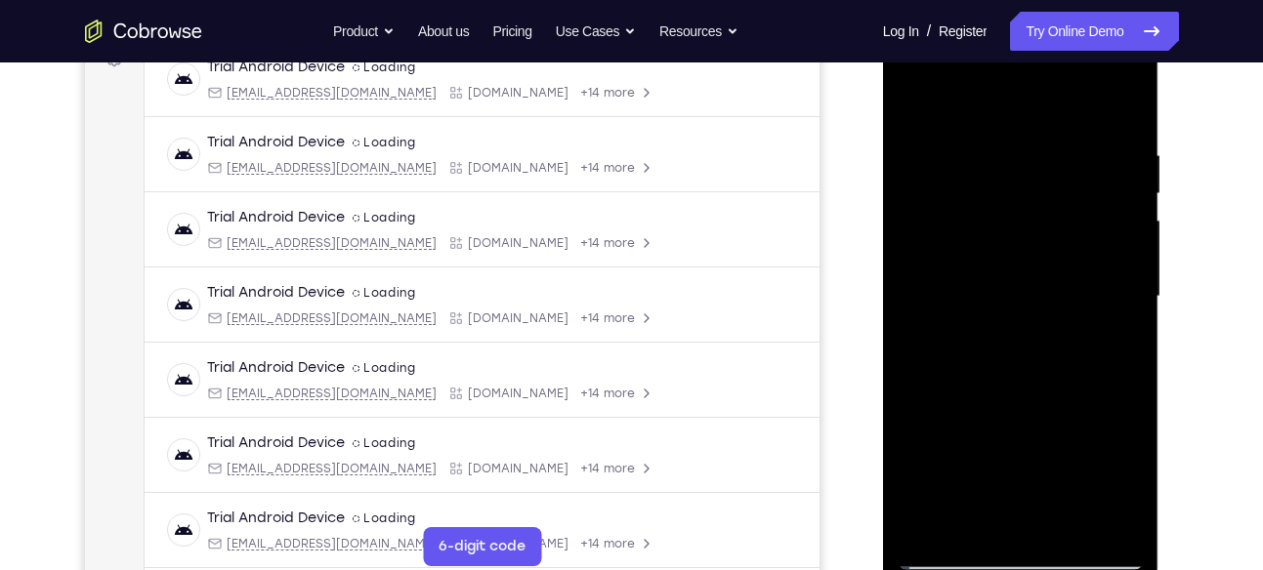
drag, startPoint x: 1102, startPoint y: 244, endPoint x: 1021, endPoint y: 246, distance: 81.1
click at [1021, 246] on div at bounding box center [1021, 296] width 246 height 547
drag, startPoint x: 1092, startPoint y: 215, endPoint x: 1019, endPoint y: 244, distance: 78.9
click at [1019, 244] on div at bounding box center [1021, 296] width 246 height 547
drag, startPoint x: 1098, startPoint y: 297, endPoint x: 1054, endPoint y: 307, distance: 45.0
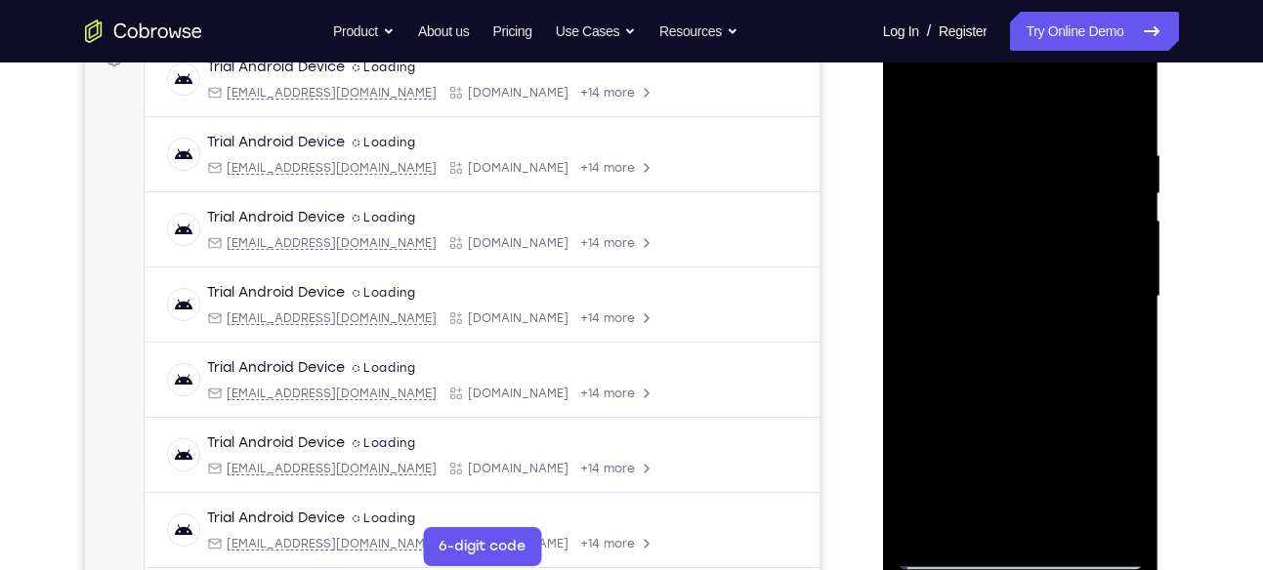
click at [1054, 307] on div at bounding box center [1021, 296] width 246 height 547
click at [1116, 183] on div at bounding box center [1021, 296] width 246 height 547
drag, startPoint x: 960, startPoint y: 306, endPoint x: 1101, endPoint y: 314, distance: 140.9
click at [1101, 314] on div at bounding box center [1021, 296] width 246 height 547
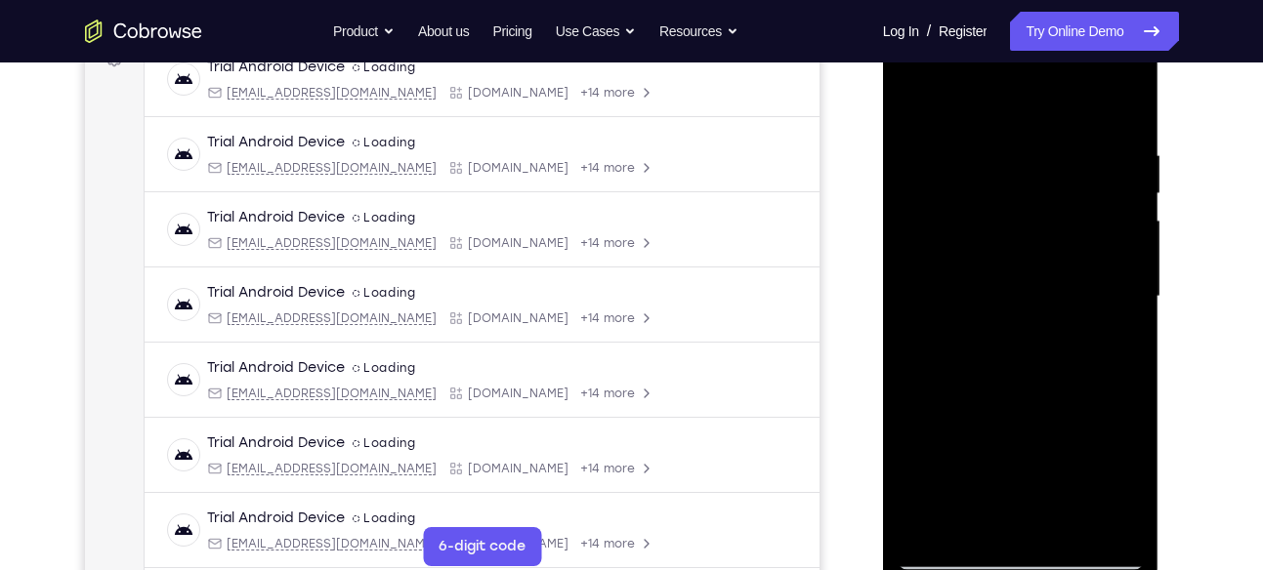
click at [1110, 234] on div at bounding box center [1021, 296] width 246 height 547
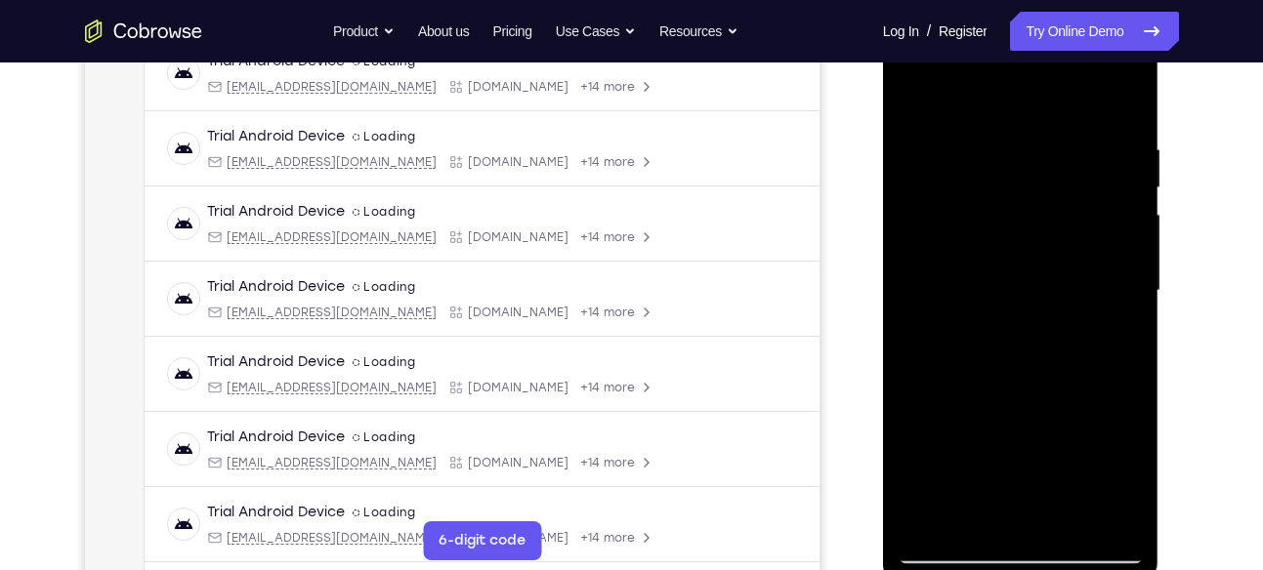
scroll to position [321, 0]
click at [1110, 234] on div at bounding box center [1021, 290] width 246 height 547
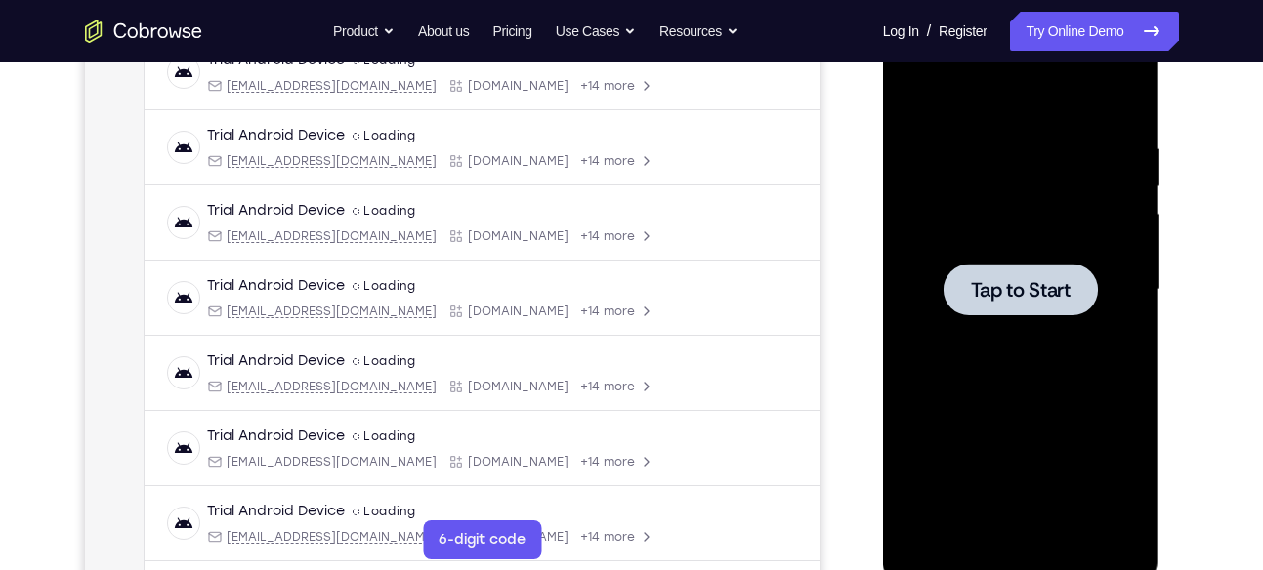
click at [977, 242] on div at bounding box center [1021, 290] width 246 height 547
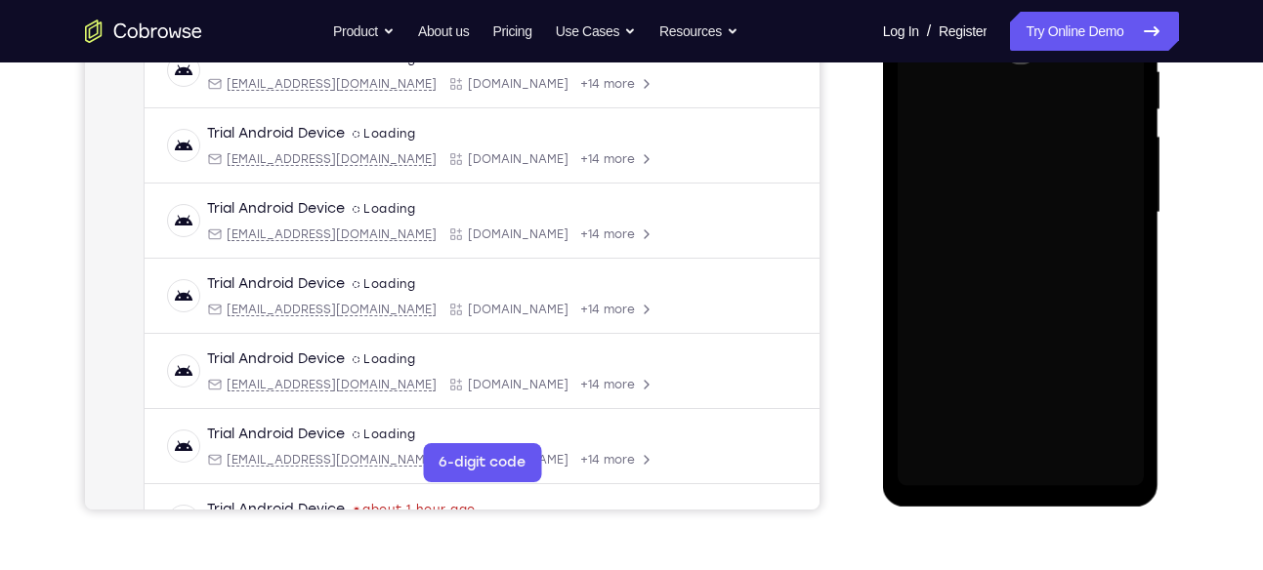
scroll to position [410, 0]
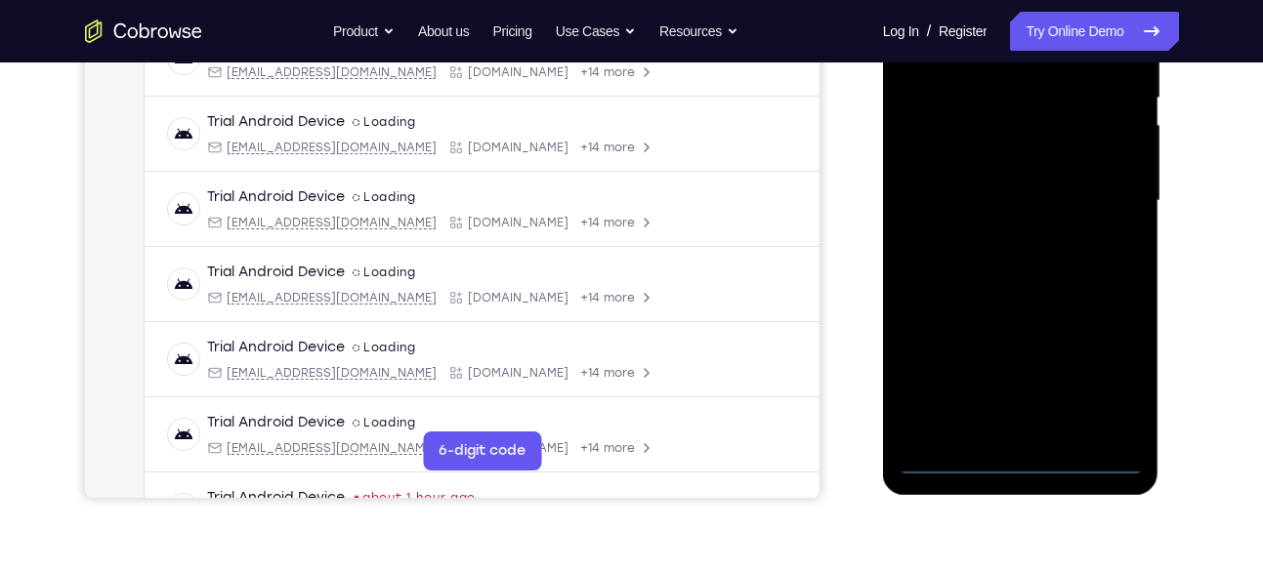
click at [1021, 468] on div at bounding box center [1021, 201] width 246 height 547
click at [1099, 368] on div at bounding box center [1021, 201] width 246 height 547
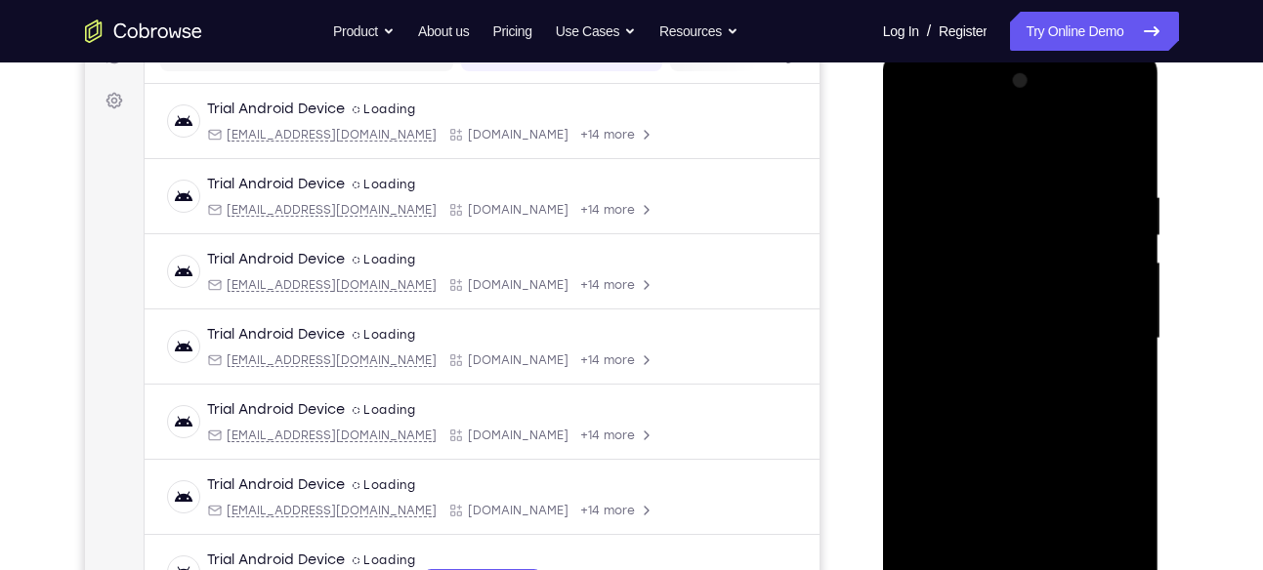
scroll to position [255, 0]
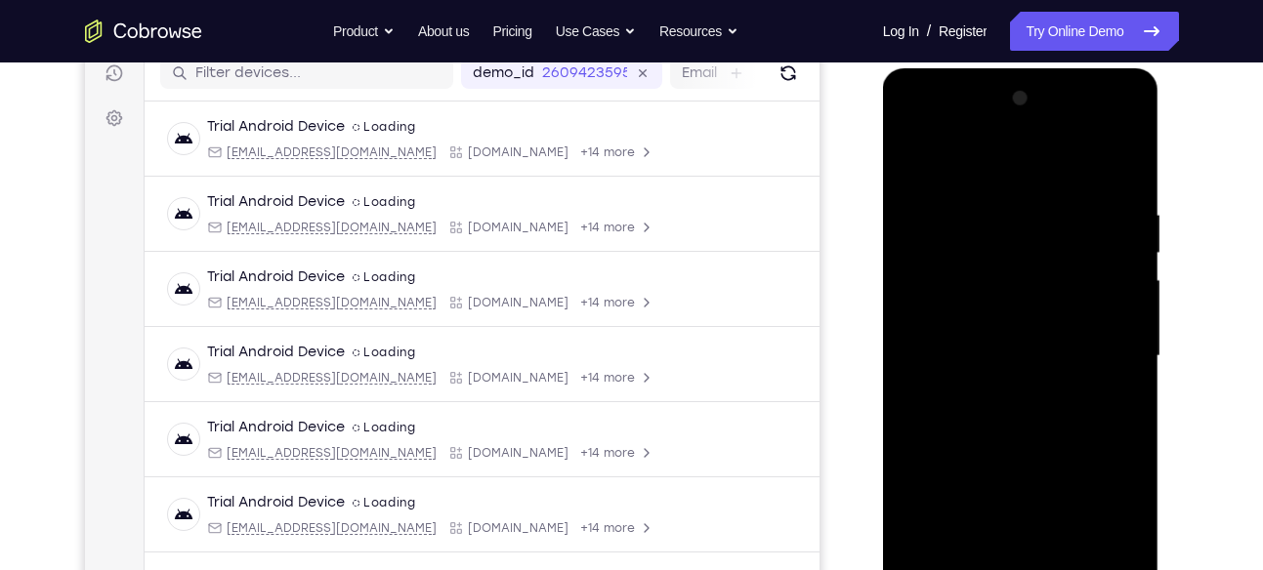
click at [939, 128] on div at bounding box center [1021, 356] width 246 height 547
click at [1091, 355] on div at bounding box center [1021, 356] width 246 height 547
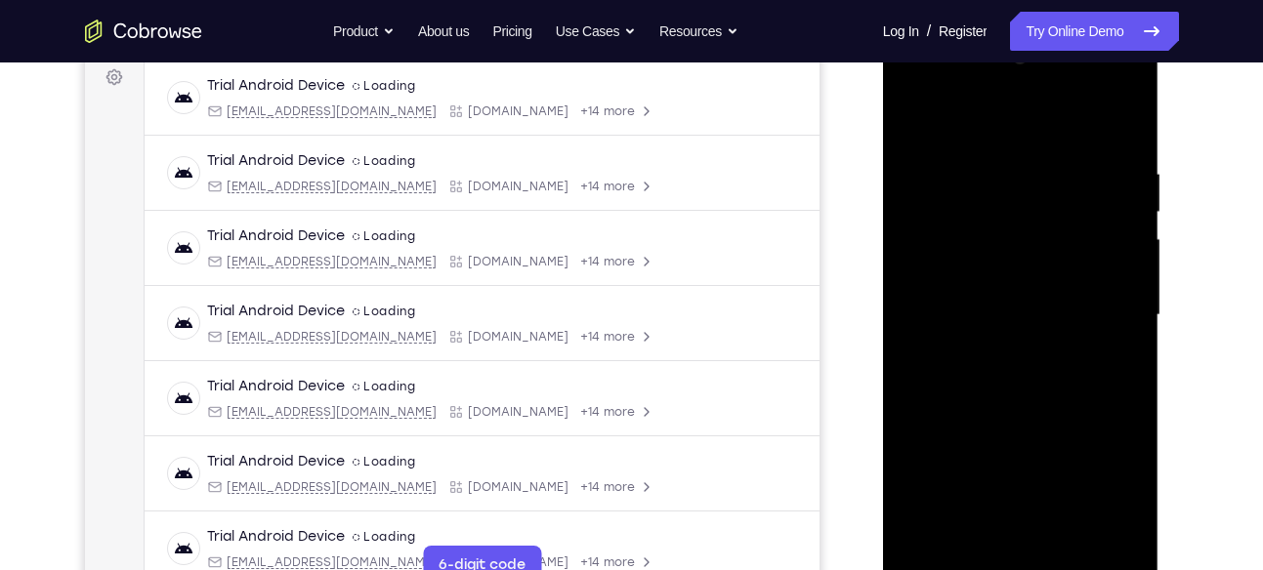
scroll to position [297, 0]
click at [1006, 353] on div at bounding box center [1021, 314] width 246 height 547
click at [1011, 303] on div at bounding box center [1021, 314] width 246 height 547
click at [971, 275] on div at bounding box center [1021, 314] width 246 height 547
click at [939, 316] on div at bounding box center [1021, 314] width 246 height 547
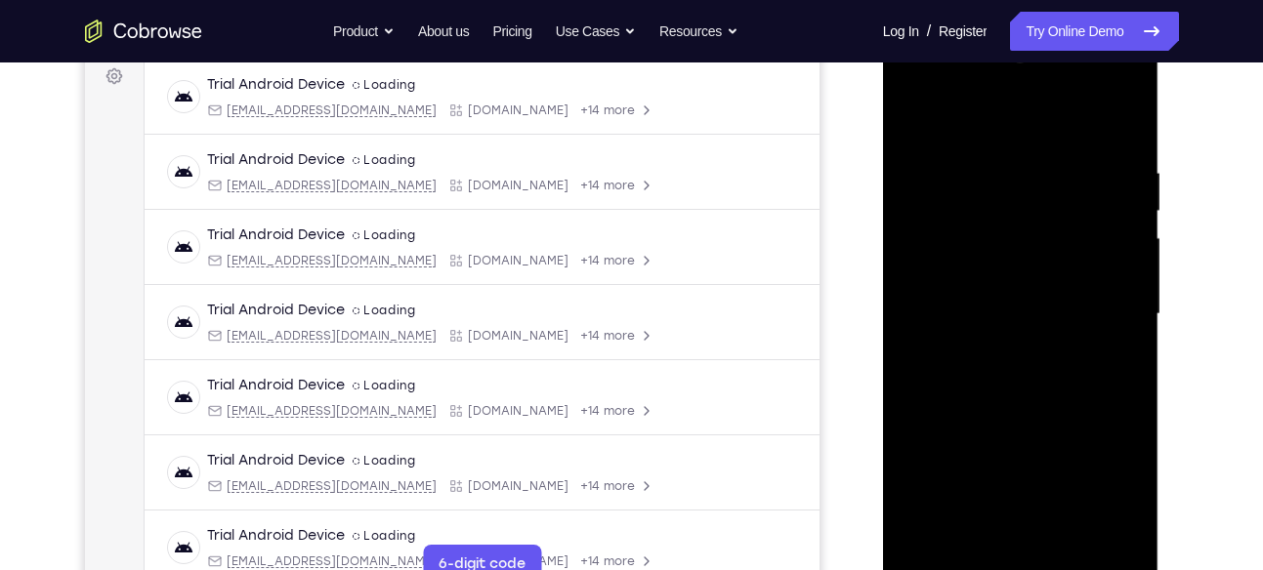
click at [974, 377] on div at bounding box center [1021, 314] width 246 height 547
click at [995, 378] on div at bounding box center [1021, 314] width 246 height 547
click at [1035, 414] on div at bounding box center [1021, 314] width 246 height 547
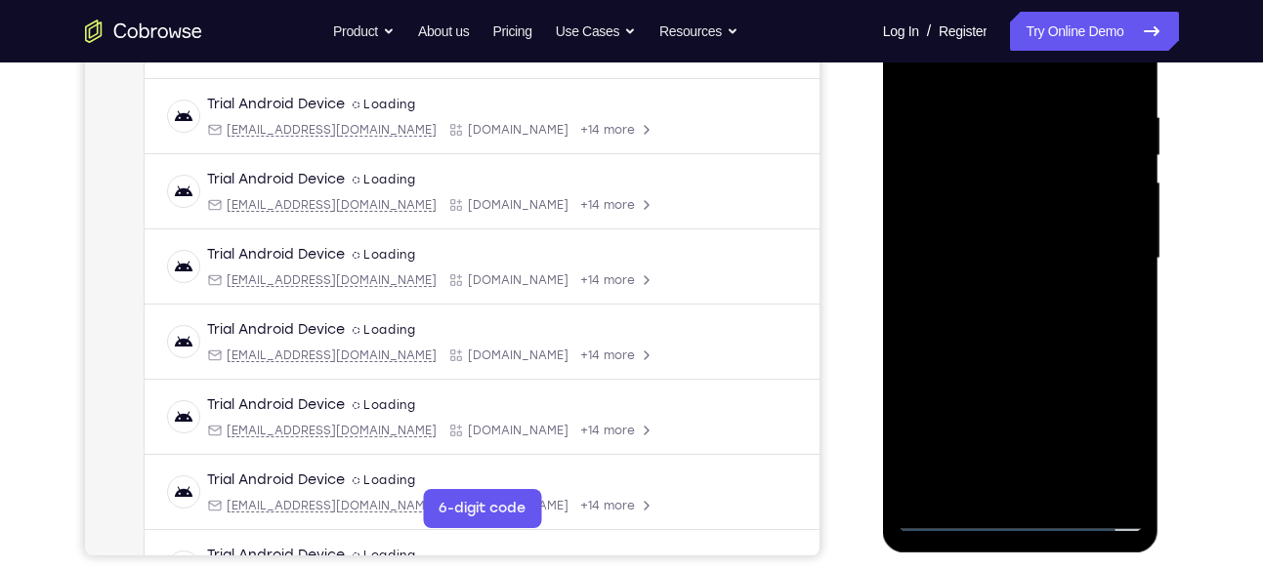
scroll to position [336, 0]
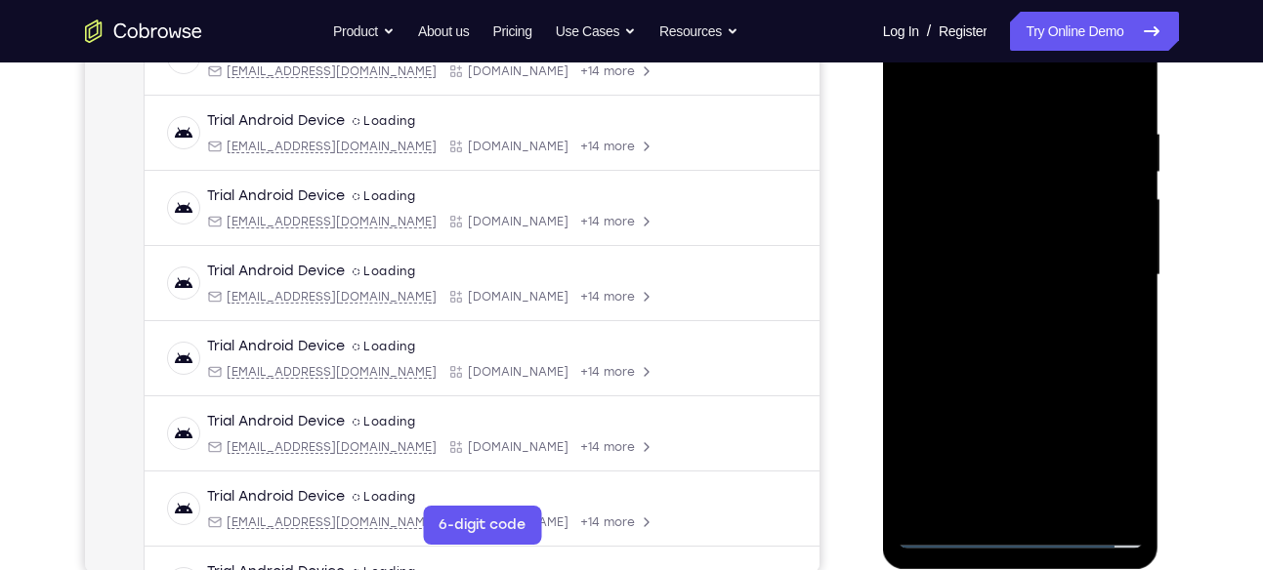
click at [1005, 145] on div at bounding box center [1021, 275] width 246 height 547
click at [1131, 242] on div at bounding box center [1021, 275] width 246 height 547
click at [1108, 192] on div at bounding box center [1021, 275] width 246 height 547
drag, startPoint x: 1117, startPoint y: 261, endPoint x: 1015, endPoint y: 262, distance: 102.6
click at [1015, 262] on div at bounding box center [1021, 275] width 246 height 547
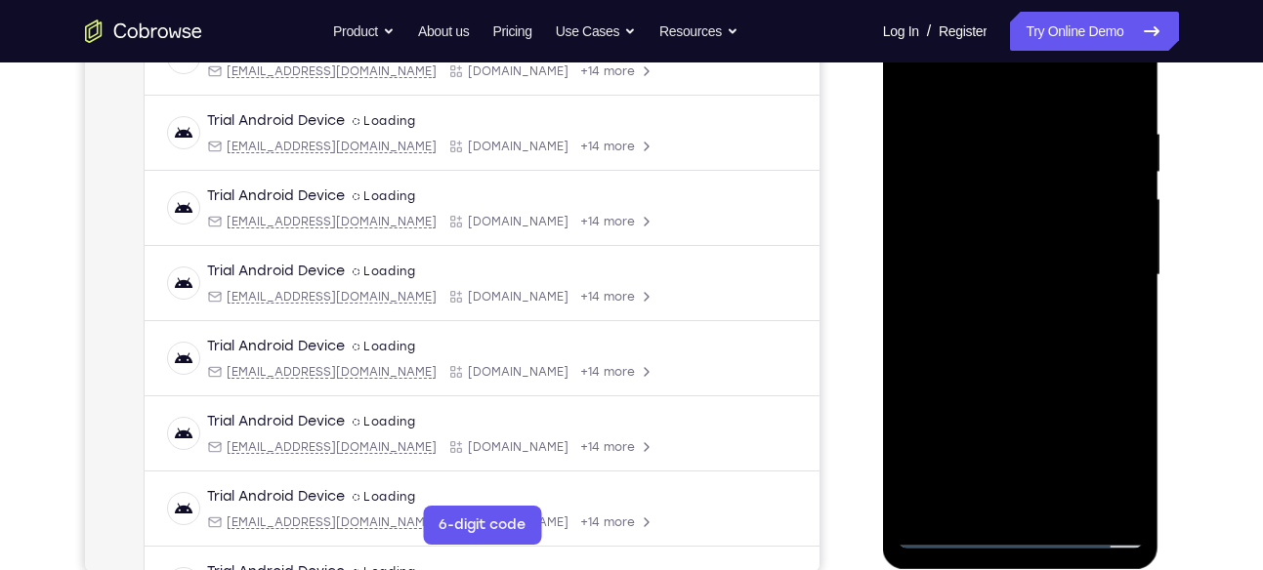
click at [1105, 273] on div at bounding box center [1021, 275] width 246 height 547
drag, startPoint x: 1104, startPoint y: 240, endPoint x: 1043, endPoint y: 251, distance: 61.5
click at [1043, 251] on div at bounding box center [1021, 275] width 246 height 547
drag, startPoint x: 1108, startPoint y: 283, endPoint x: 919, endPoint y: 291, distance: 188.7
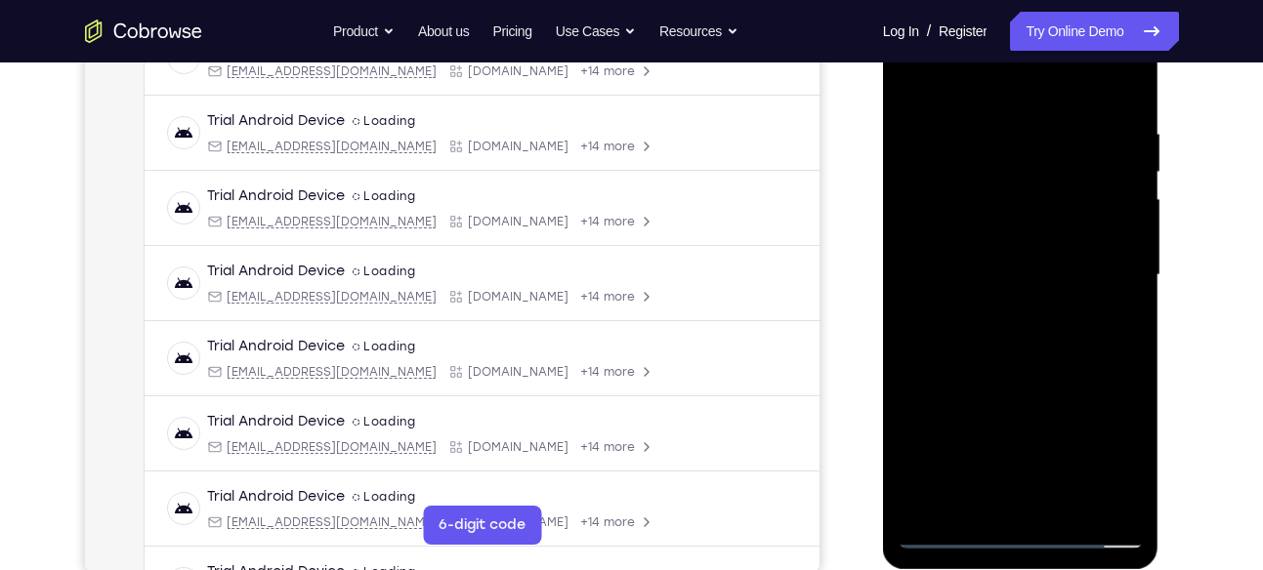
click at [919, 291] on div at bounding box center [1021, 275] width 246 height 547
drag, startPoint x: 1079, startPoint y: 210, endPoint x: 1033, endPoint y: 220, distance: 46.9
click at [1033, 220] on div at bounding box center [1021, 275] width 246 height 547
drag, startPoint x: 1097, startPoint y: 203, endPoint x: 1000, endPoint y: 205, distance: 96.7
click at [1000, 205] on div at bounding box center [1021, 275] width 246 height 547
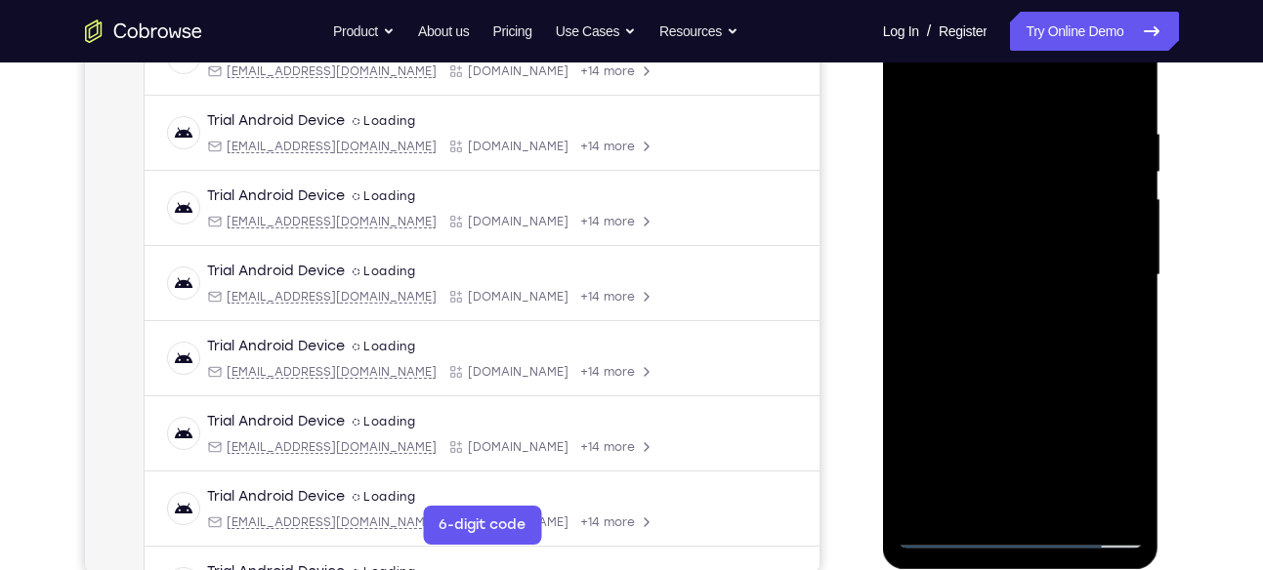
drag, startPoint x: 1110, startPoint y: 226, endPoint x: 1007, endPoint y: 231, distance: 103.7
click at [1007, 231] on div at bounding box center [1021, 275] width 246 height 547
click at [1119, 180] on div at bounding box center [1021, 275] width 246 height 547
click at [1094, 179] on div at bounding box center [1021, 275] width 246 height 547
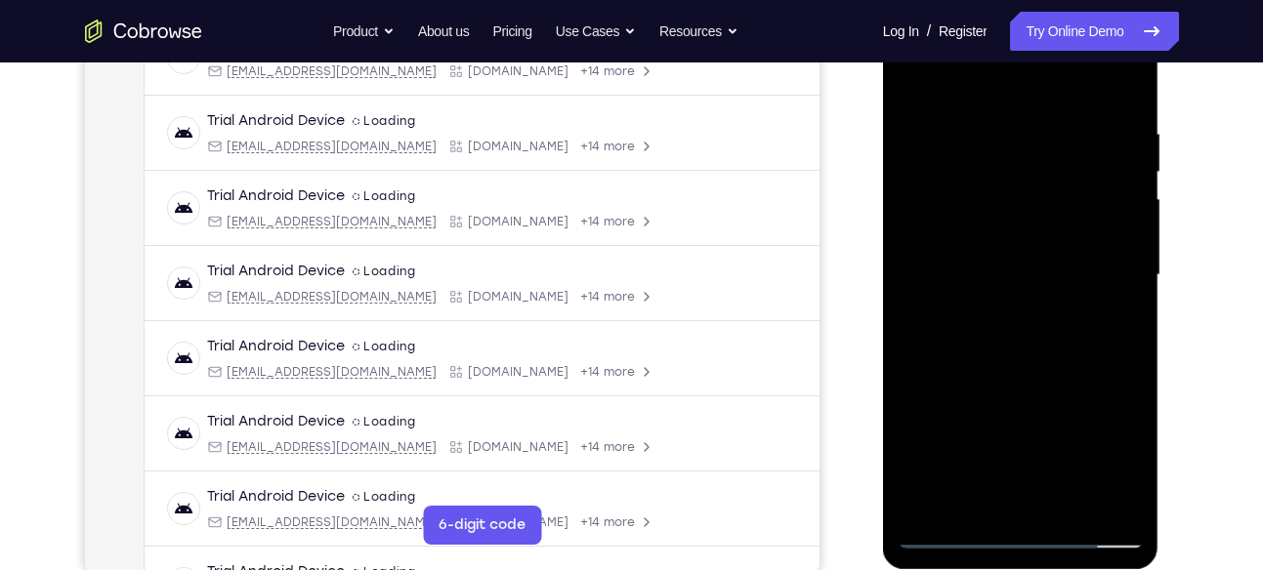
click at [1104, 196] on div at bounding box center [1021, 275] width 246 height 547
click at [1104, 212] on div at bounding box center [1021, 275] width 246 height 547
click at [1105, 119] on div at bounding box center [1021, 275] width 246 height 547
click at [1101, 166] on div at bounding box center [1021, 275] width 246 height 547
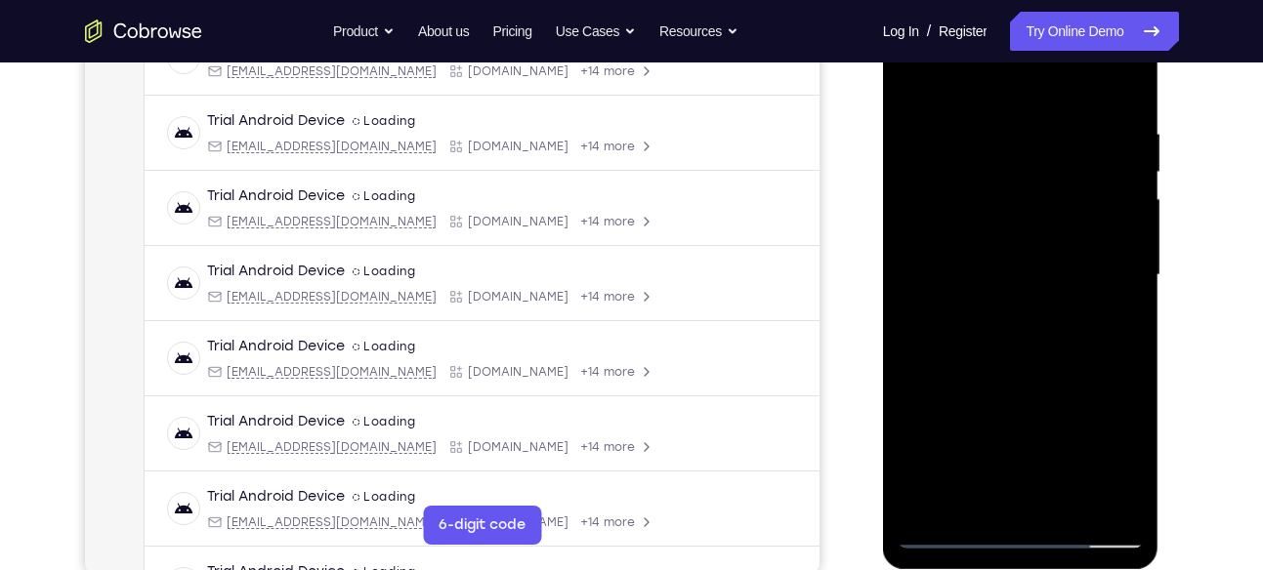
drag, startPoint x: 950, startPoint y: 279, endPoint x: 1043, endPoint y: 279, distance: 92.8
click at [1043, 279] on div at bounding box center [1021, 275] width 246 height 547
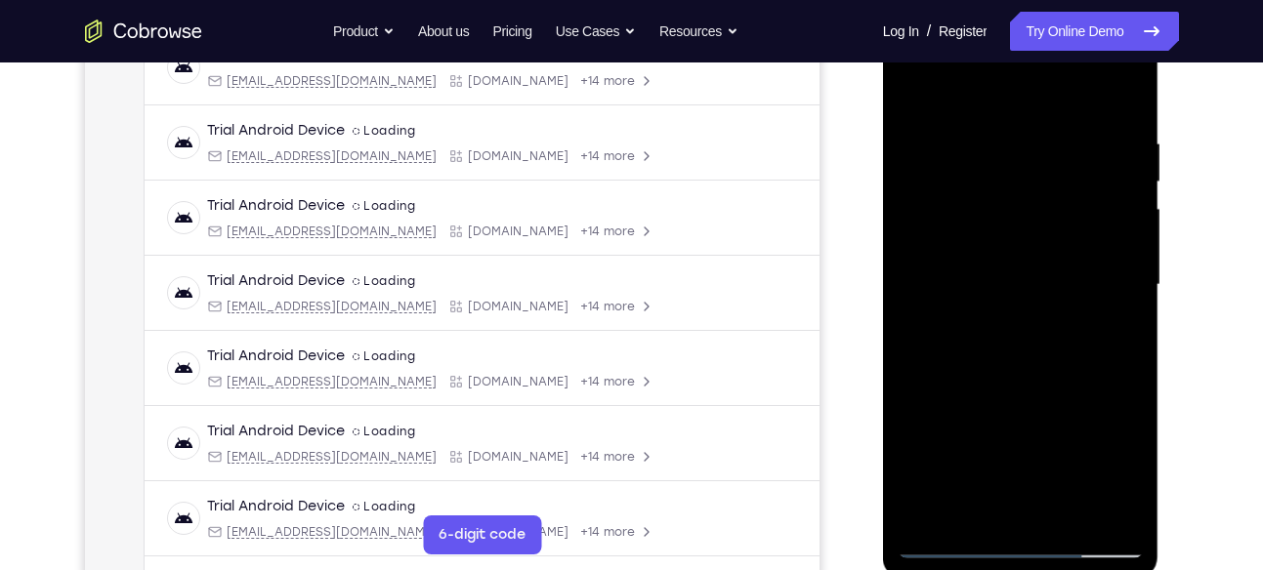
click at [1109, 204] on div at bounding box center [1021, 285] width 246 height 547
click at [1109, 262] on div at bounding box center [1021, 285] width 246 height 547
click at [1114, 208] on div at bounding box center [1021, 285] width 246 height 547
drag, startPoint x: 1114, startPoint y: 264, endPoint x: 947, endPoint y: 291, distance: 169.2
click at [947, 291] on div at bounding box center [1021, 285] width 246 height 547
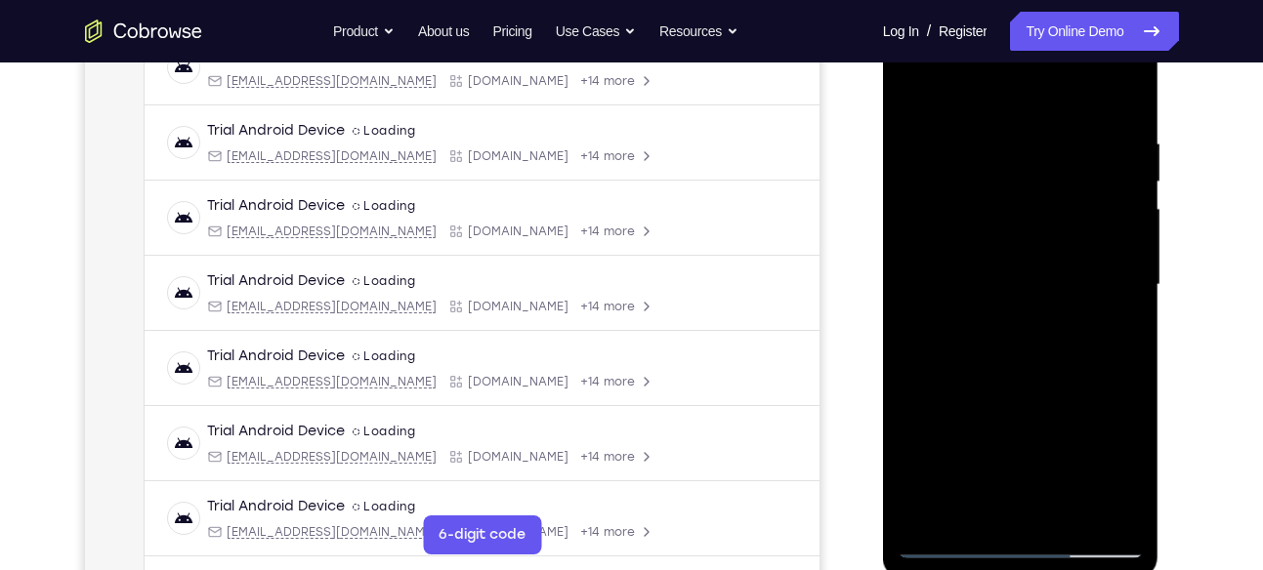
drag, startPoint x: 1118, startPoint y: 250, endPoint x: 1016, endPoint y: 270, distance: 104.4
click at [1016, 270] on div at bounding box center [1021, 285] width 246 height 547
click at [1108, 235] on div at bounding box center [1021, 285] width 246 height 547
drag, startPoint x: 944, startPoint y: 253, endPoint x: 1050, endPoint y: 259, distance: 105.6
click at [1050, 259] on div at bounding box center [1021, 285] width 246 height 547
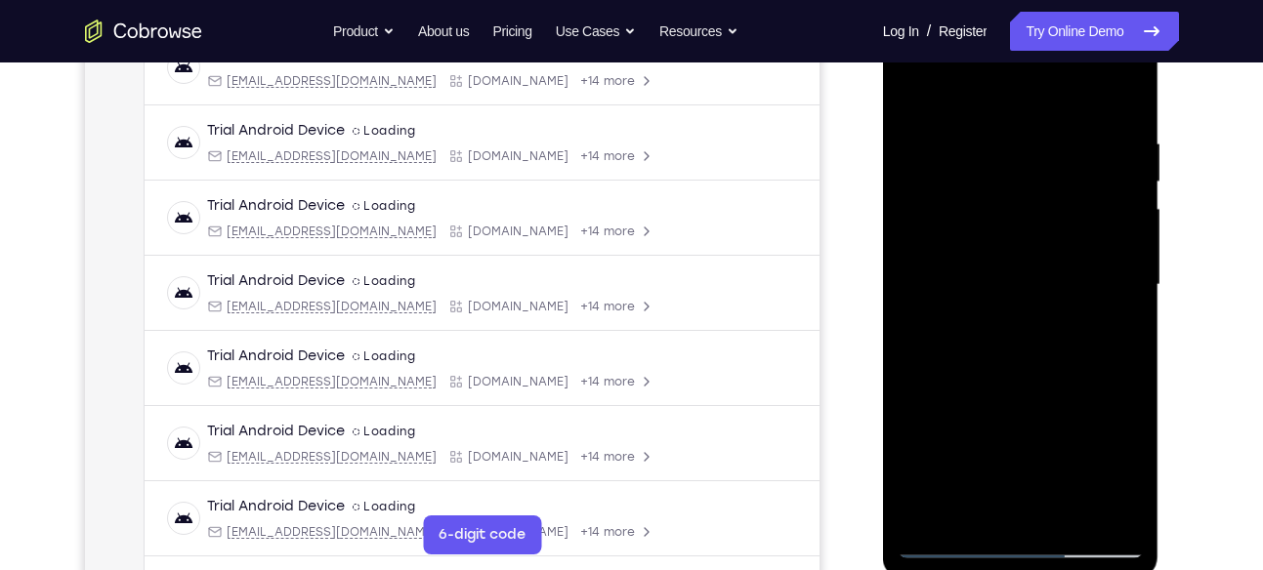
click at [1144, 212] on div at bounding box center [1021, 288] width 276 height 582
click at [1140, 219] on div at bounding box center [1021, 285] width 246 height 547
click at [1126, 227] on div at bounding box center [1021, 285] width 246 height 547
drag, startPoint x: 1075, startPoint y: 249, endPoint x: 943, endPoint y: 250, distance: 131.9
click at [943, 250] on div at bounding box center [1021, 285] width 246 height 547
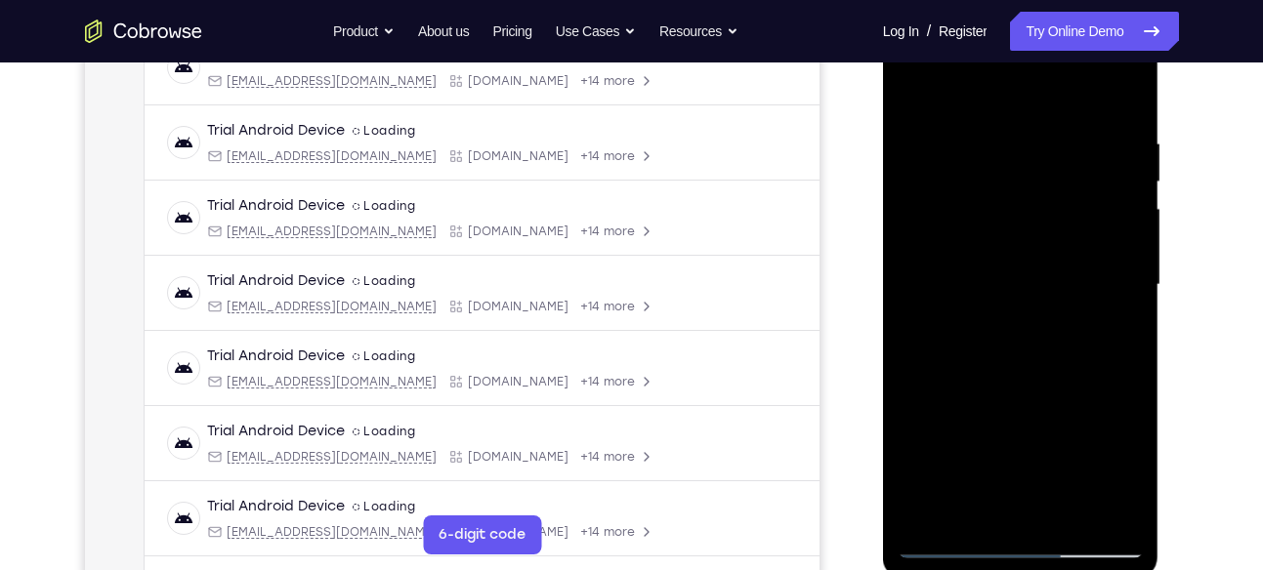
drag, startPoint x: 1079, startPoint y: 265, endPoint x: 1005, endPoint y: 299, distance: 81.7
click at [1005, 299] on div at bounding box center [1021, 285] width 246 height 547
drag, startPoint x: 1075, startPoint y: 241, endPoint x: 1010, endPoint y: 255, distance: 66.8
click at [1010, 255] on div at bounding box center [1021, 285] width 246 height 547
drag, startPoint x: 966, startPoint y: 271, endPoint x: 1041, endPoint y: 277, distance: 75.5
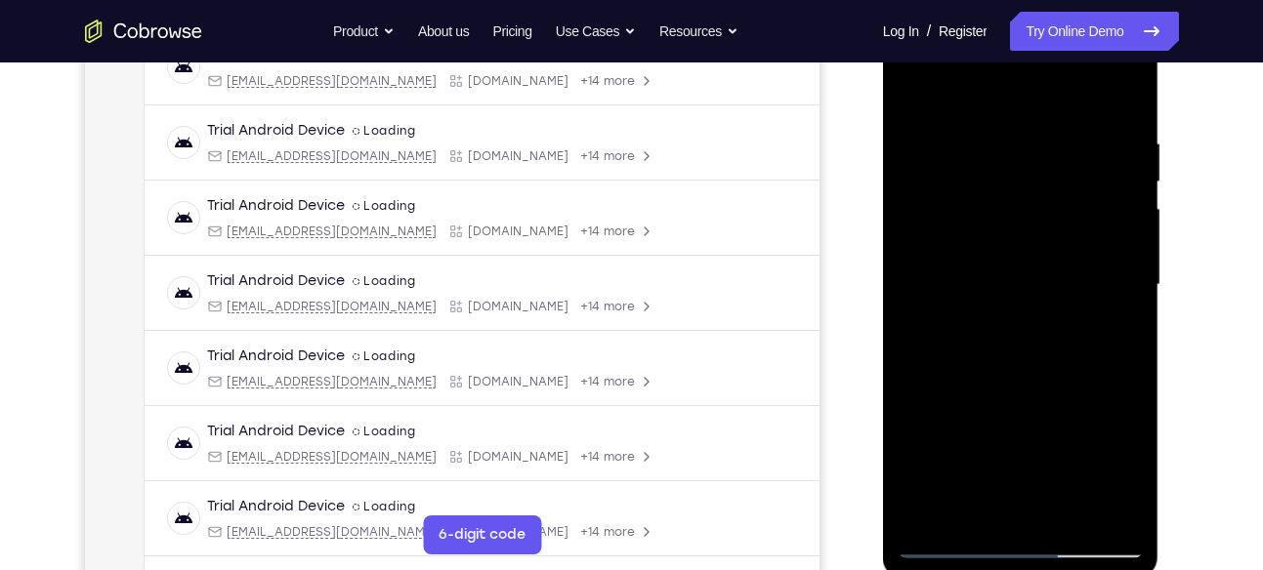
click at [1041, 277] on div at bounding box center [1021, 285] width 246 height 547
click at [1111, 245] on div at bounding box center [1021, 285] width 246 height 547
drag, startPoint x: 1108, startPoint y: 222, endPoint x: 1044, endPoint y: 247, distance: 69.3
click at [1044, 247] on div at bounding box center [1021, 285] width 246 height 547
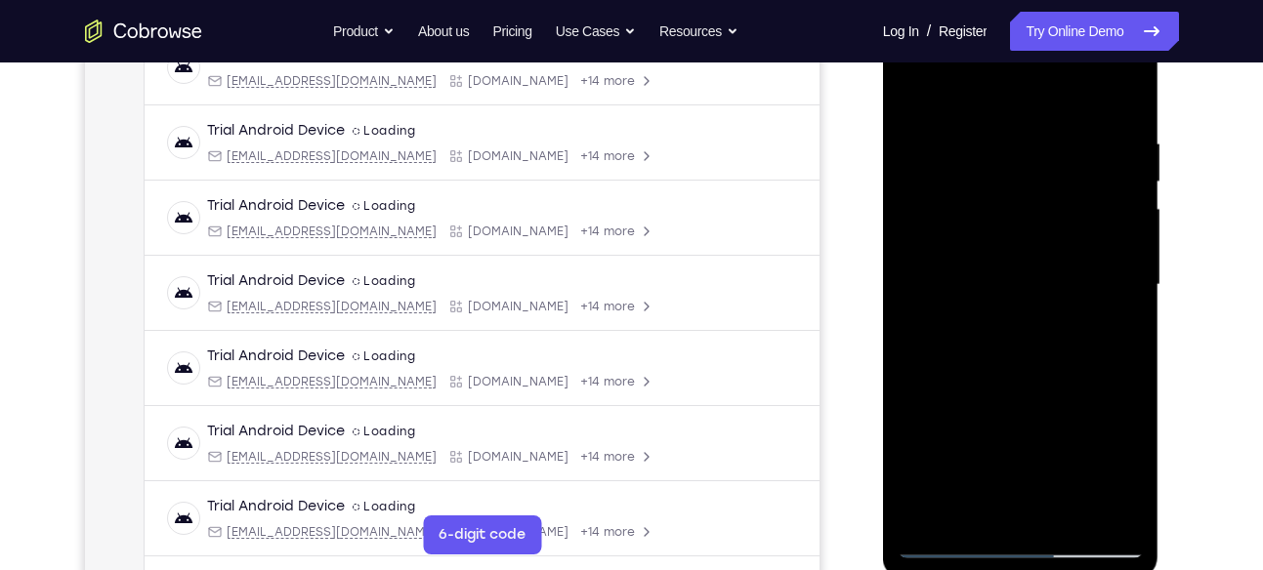
drag, startPoint x: 1089, startPoint y: 257, endPoint x: 993, endPoint y: 264, distance: 96.0
click at [993, 264] on div at bounding box center [1021, 285] width 246 height 547
drag, startPoint x: 1064, startPoint y: 233, endPoint x: 1028, endPoint y: 239, distance: 35.6
click at [1028, 239] on div at bounding box center [1021, 285] width 246 height 547
drag, startPoint x: 1093, startPoint y: 198, endPoint x: 1063, endPoint y: 203, distance: 30.7
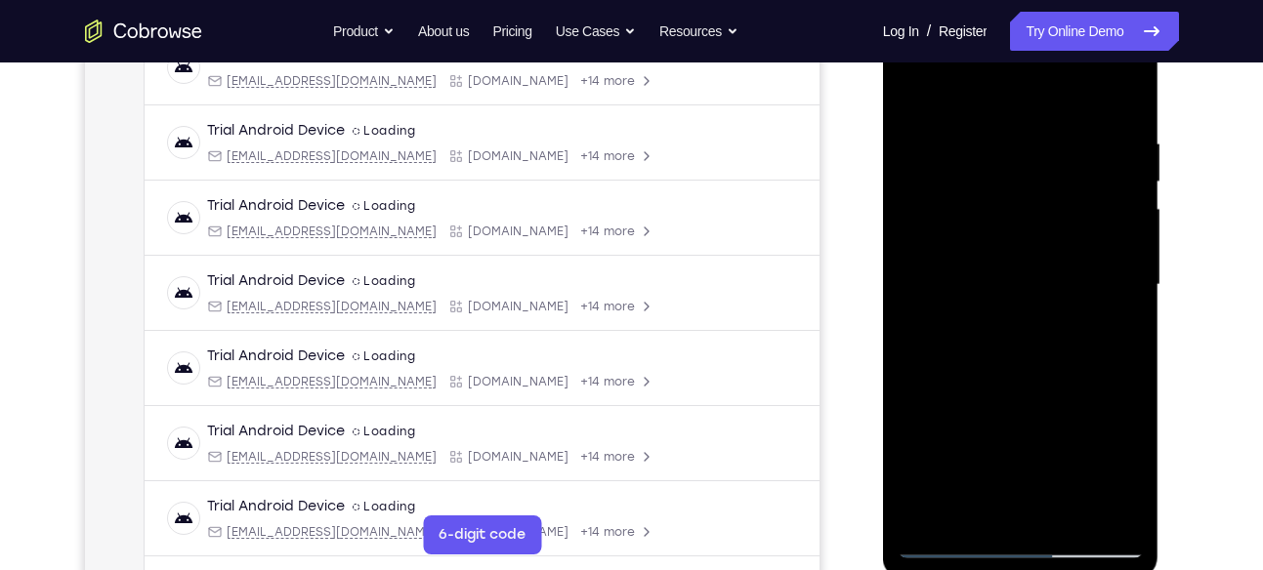
click at [1063, 203] on div at bounding box center [1021, 285] width 246 height 547
click at [1090, 242] on div at bounding box center [1021, 285] width 246 height 547
click at [1101, 184] on div at bounding box center [1021, 285] width 246 height 547
click at [1114, 208] on div at bounding box center [1021, 285] width 246 height 547
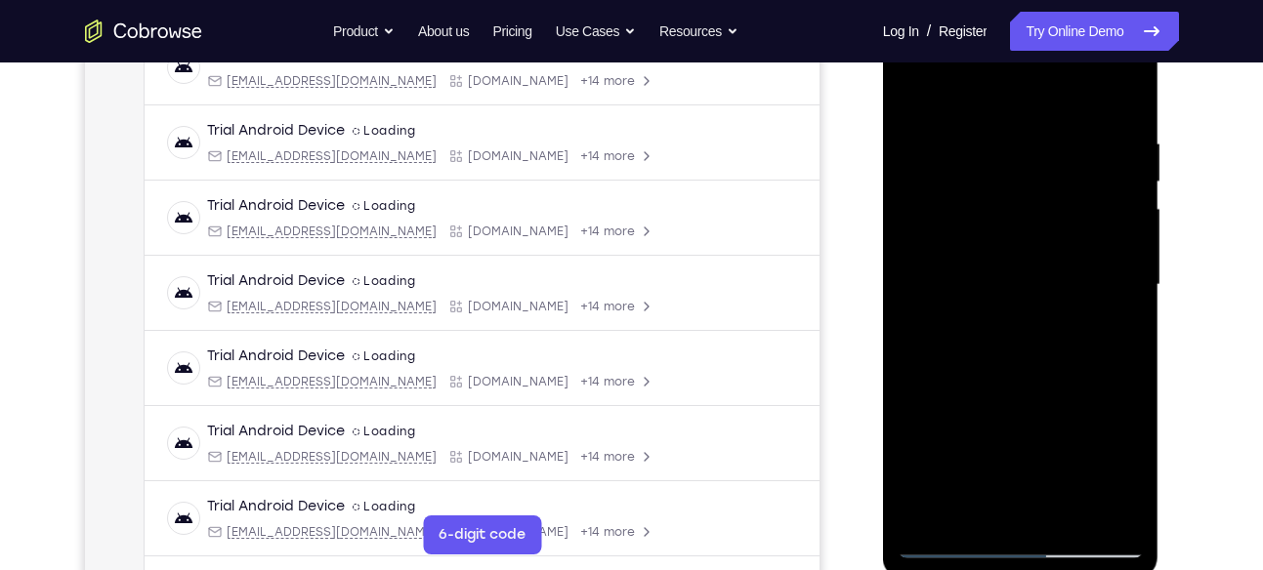
drag, startPoint x: 984, startPoint y: 290, endPoint x: 1085, endPoint y: 301, distance: 101.2
click at [1085, 301] on div at bounding box center [1021, 285] width 246 height 547
drag, startPoint x: 917, startPoint y: 339, endPoint x: 1008, endPoint y: 341, distance: 90.8
click at [1008, 341] on div at bounding box center [1021, 285] width 246 height 547
click at [1110, 222] on div at bounding box center [1021, 285] width 246 height 547
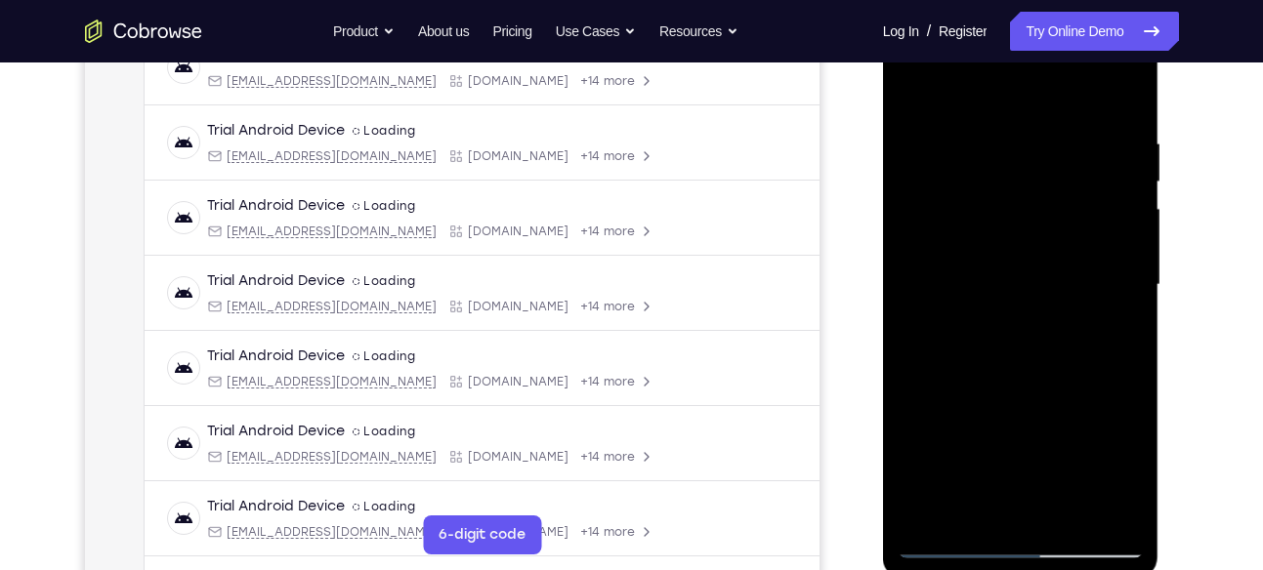
click at [1114, 265] on div at bounding box center [1021, 285] width 246 height 547
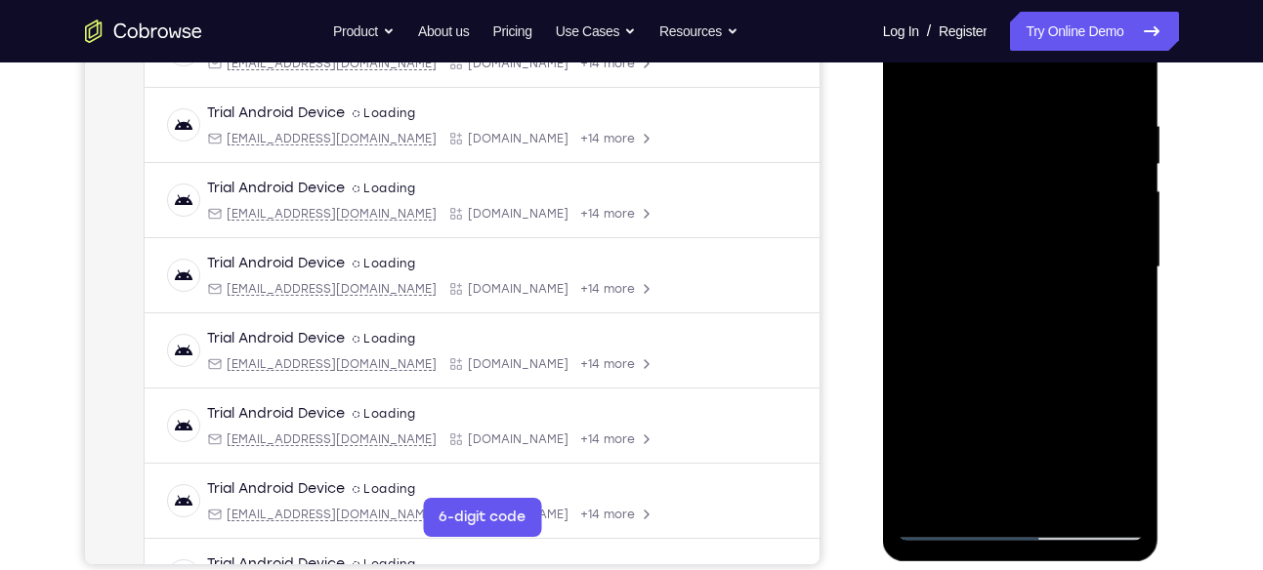
scroll to position [351, 0]
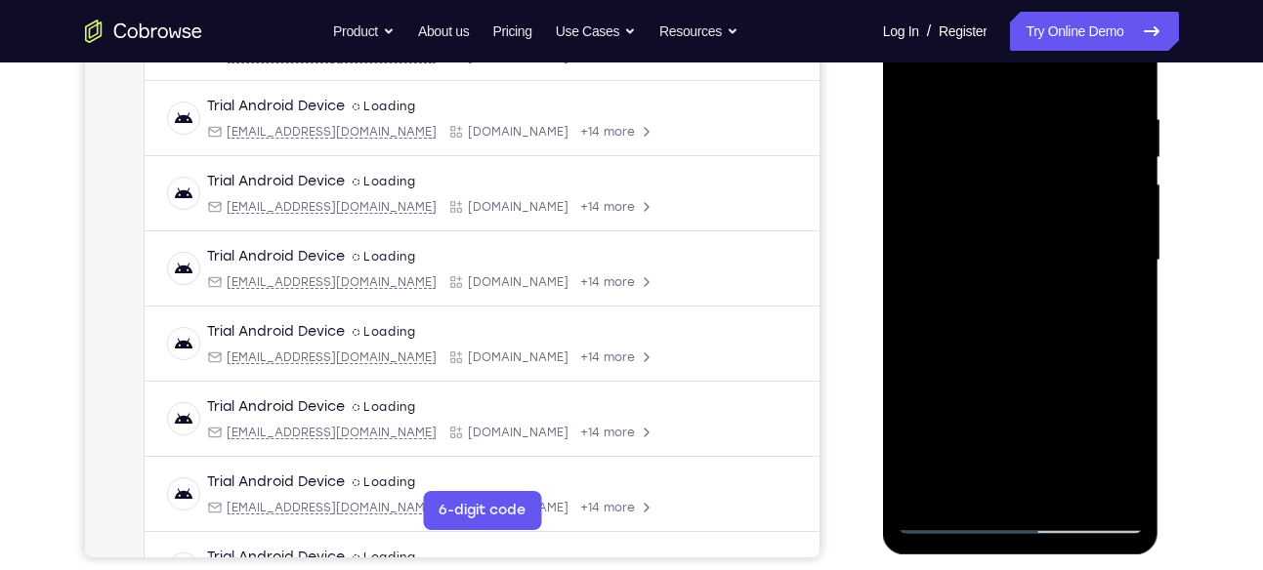
click at [1114, 265] on div at bounding box center [1021, 260] width 246 height 547
drag, startPoint x: 946, startPoint y: 274, endPoint x: 1050, endPoint y: 285, distance: 104.1
click at [1050, 285] on div at bounding box center [1021, 260] width 246 height 547
drag, startPoint x: 950, startPoint y: 308, endPoint x: 1032, endPoint y: 317, distance: 82.6
click at [1032, 317] on div at bounding box center [1021, 260] width 246 height 547
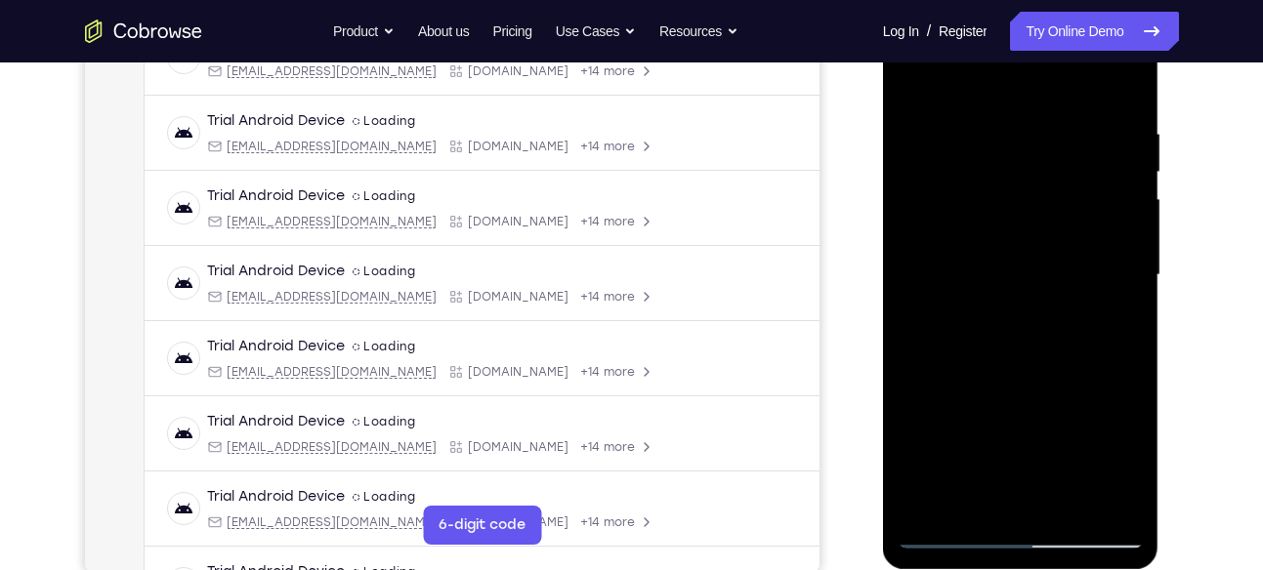
scroll to position [335, 0]
drag, startPoint x: 1100, startPoint y: 227, endPoint x: 1032, endPoint y: 231, distance: 67.6
click at [1032, 231] on div at bounding box center [1021, 276] width 246 height 547
drag, startPoint x: 1088, startPoint y: 195, endPoint x: 1031, endPoint y: 217, distance: 60.6
click at [1031, 217] on div at bounding box center [1021, 276] width 246 height 547
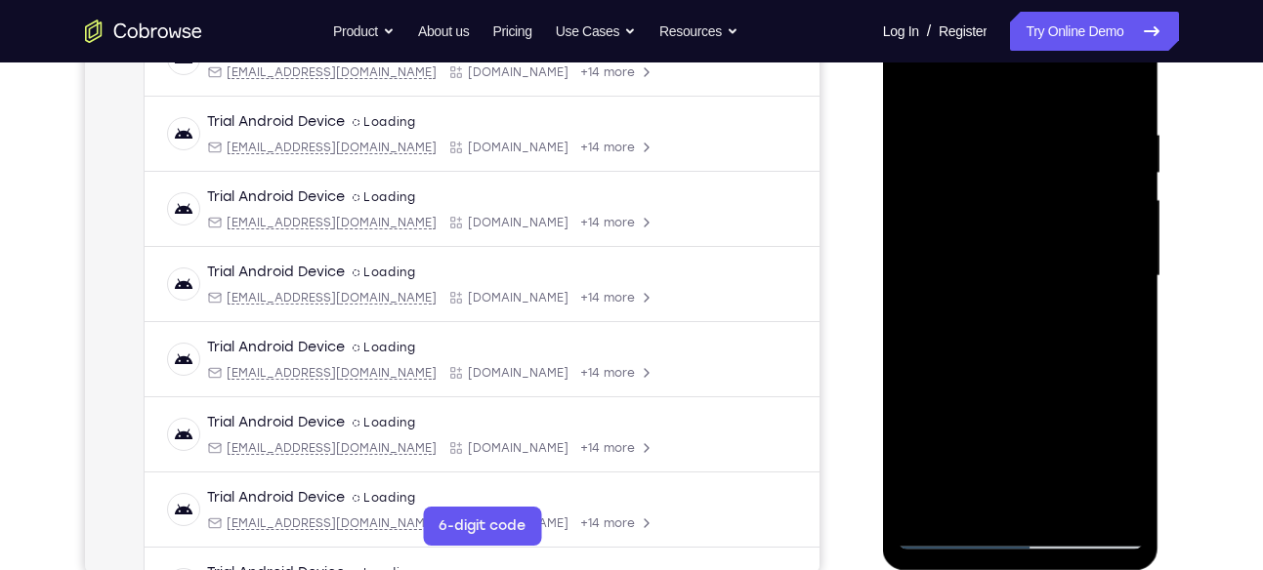
drag, startPoint x: 1095, startPoint y: 190, endPoint x: 1020, endPoint y: 210, distance: 77.7
click at [1020, 210] on div at bounding box center [1021, 276] width 246 height 547
drag, startPoint x: 1083, startPoint y: 238, endPoint x: 1035, endPoint y: 243, distance: 48.1
click at [1035, 243] on div at bounding box center [1021, 276] width 246 height 547
drag, startPoint x: 1081, startPoint y: 216, endPoint x: 1034, endPoint y: 225, distance: 47.7
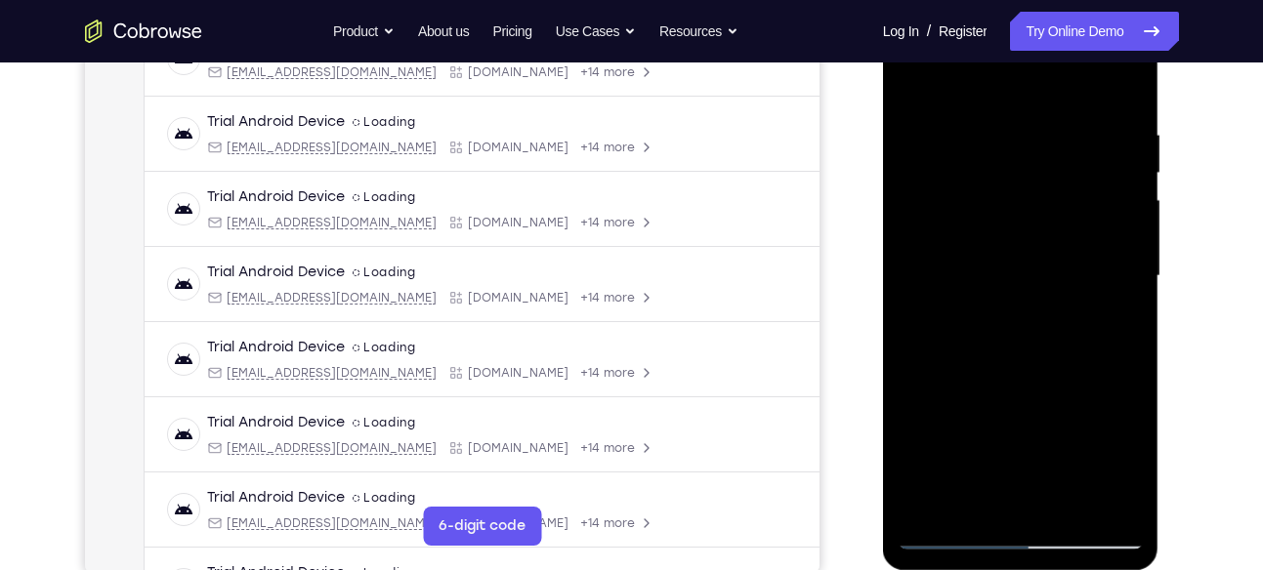
click at [1034, 225] on div at bounding box center [1021, 276] width 246 height 547
drag, startPoint x: 1094, startPoint y: 220, endPoint x: 1008, endPoint y: 222, distance: 86.0
click at [1008, 222] on div at bounding box center [1021, 276] width 246 height 547
click at [1115, 187] on div at bounding box center [1021, 276] width 246 height 547
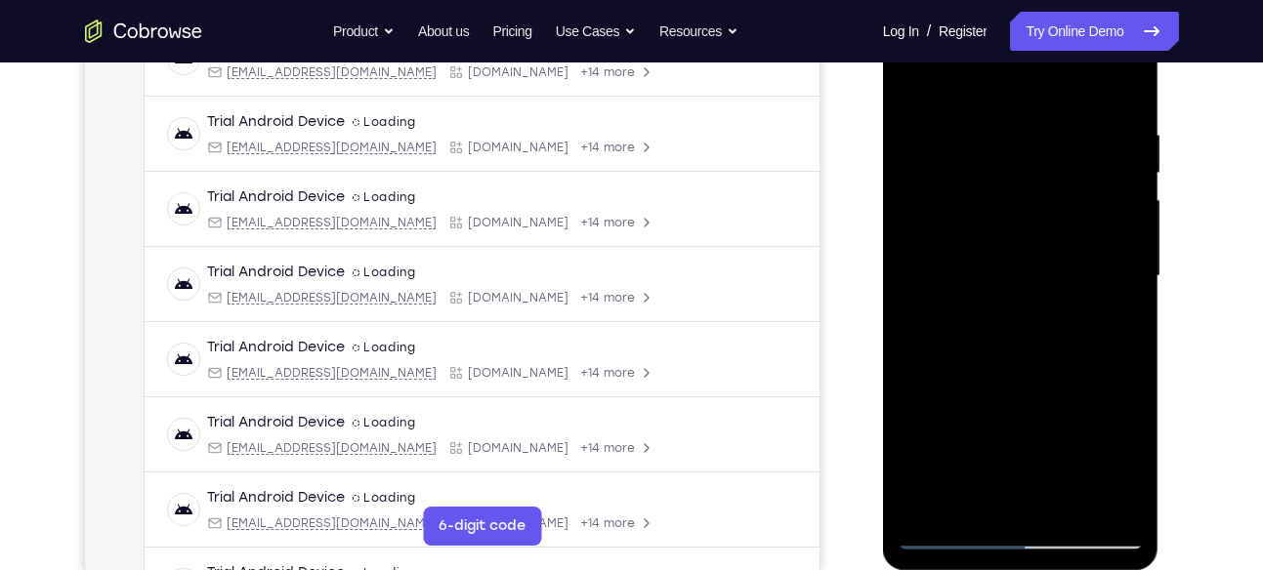
click at [1119, 212] on div at bounding box center [1021, 276] width 246 height 547
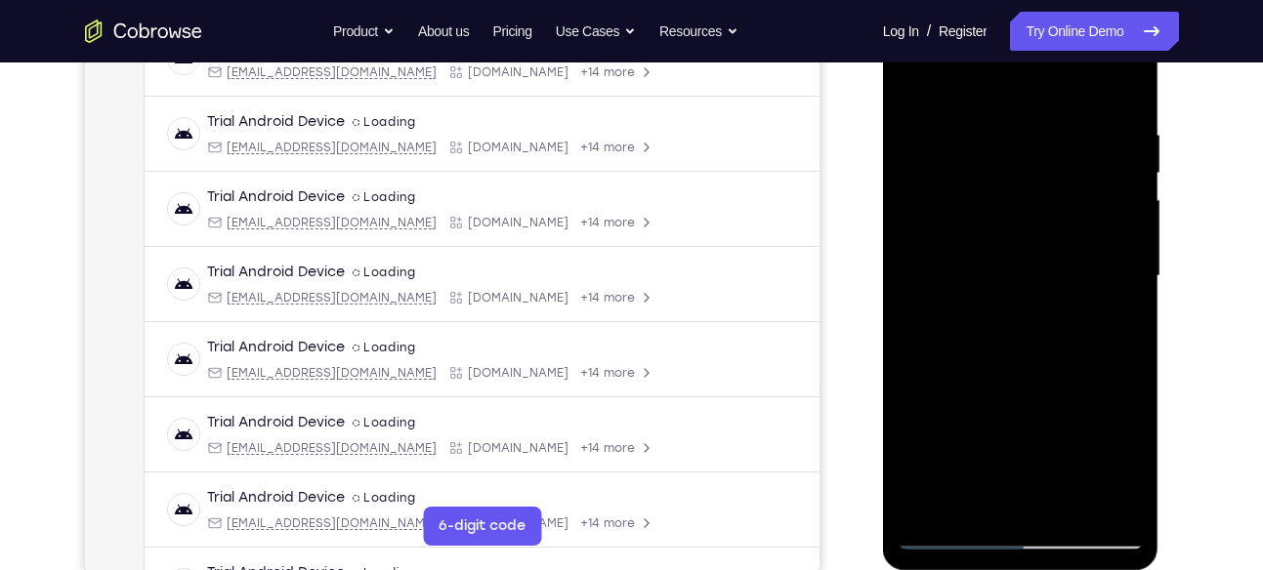
click at [1119, 212] on div at bounding box center [1021, 276] width 246 height 547
click at [1127, 135] on div at bounding box center [1021, 276] width 246 height 547
drag, startPoint x: 1127, startPoint y: 169, endPoint x: 1062, endPoint y: 184, distance: 67.1
click at [1062, 184] on div at bounding box center [1021, 276] width 246 height 547
drag, startPoint x: 1083, startPoint y: 200, endPoint x: 1004, endPoint y: 212, distance: 80.0
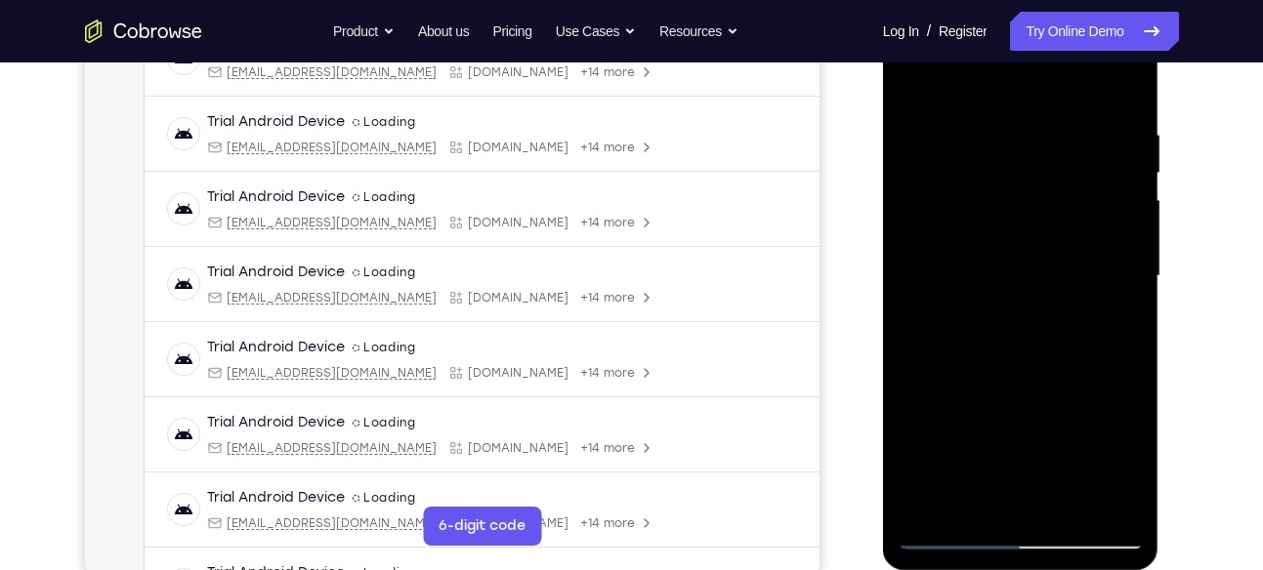
click at [1004, 212] on div at bounding box center [1021, 276] width 246 height 547
drag, startPoint x: 1091, startPoint y: 245, endPoint x: 1012, endPoint y: 251, distance: 79.3
click at [1012, 251] on div at bounding box center [1021, 276] width 246 height 547
drag, startPoint x: 1093, startPoint y: 270, endPoint x: 1055, endPoint y: 270, distance: 38.1
click at [1055, 270] on div at bounding box center [1021, 276] width 246 height 547
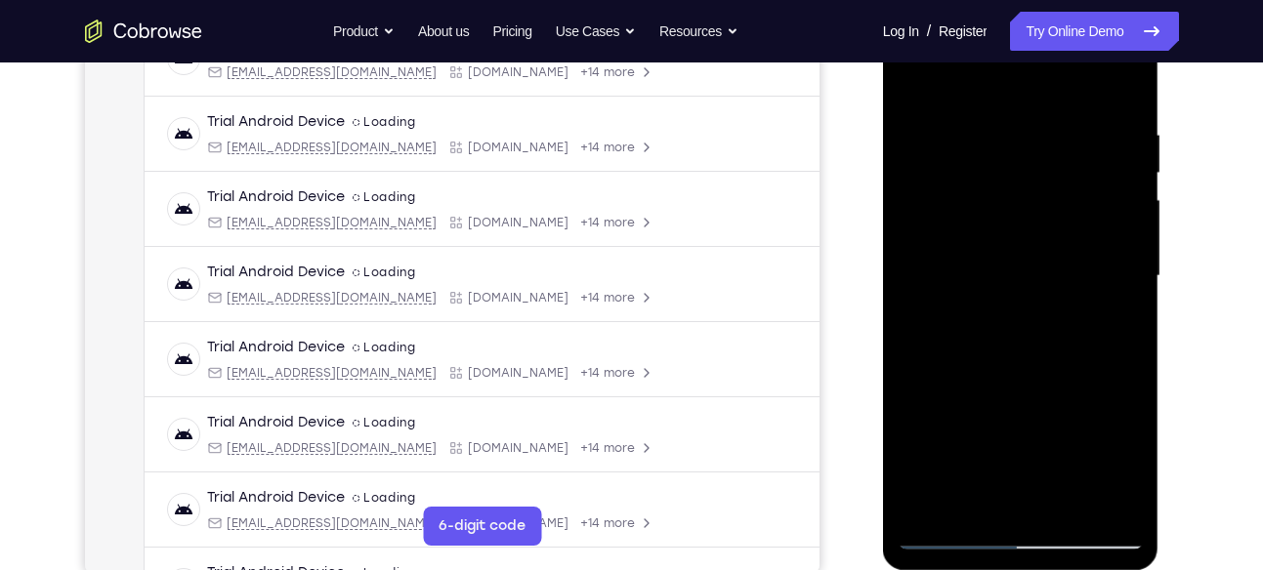
drag, startPoint x: 1100, startPoint y: 195, endPoint x: 1066, endPoint y: 202, distance: 34.9
click at [1066, 202] on div at bounding box center [1021, 276] width 246 height 547
drag, startPoint x: 1120, startPoint y: 167, endPoint x: 1088, endPoint y: 175, distance: 33.2
click at [1088, 175] on div at bounding box center [1021, 276] width 246 height 547
drag, startPoint x: 1133, startPoint y: 143, endPoint x: 1102, endPoint y: 154, distance: 33.4
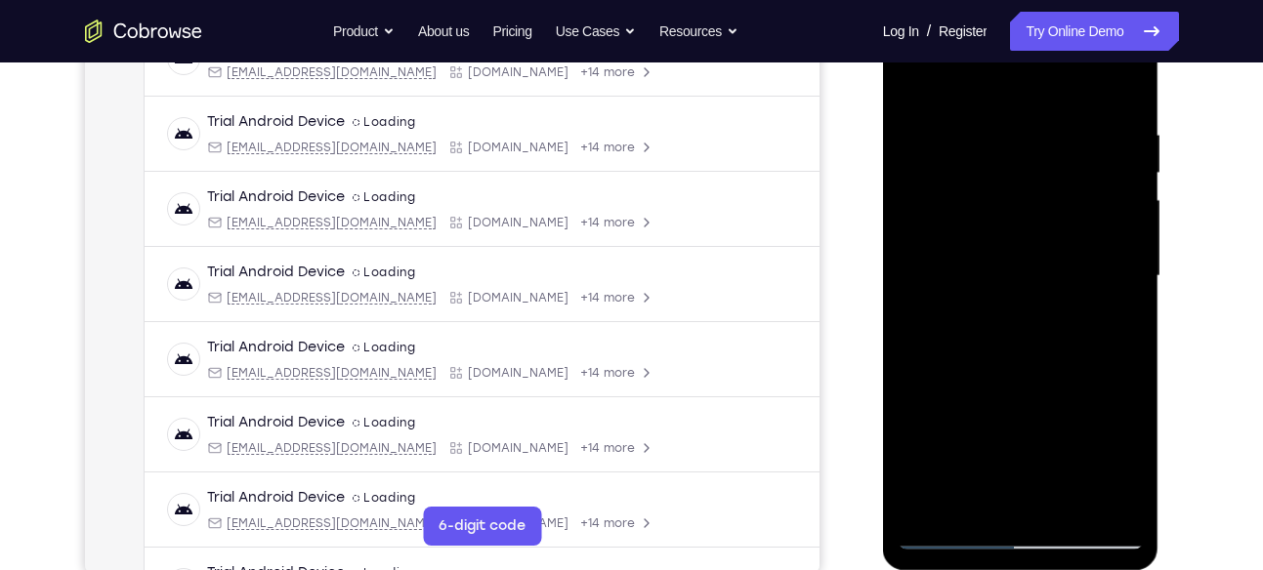
click at [1102, 154] on div at bounding box center [1021, 276] width 246 height 547
drag, startPoint x: 1102, startPoint y: 154, endPoint x: 1060, endPoint y: 163, distance: 42.9
click at [1060, 163] on div at bounding box center [1021, 276] width 246 height 547
drag, startPoint x: 1107, startPoint y: 188, endPoint x: 1036, endPoint y: 193, distance: 70.6
click at [1036, 193] on div at bounding box center [1021, 276] width 246 height 547
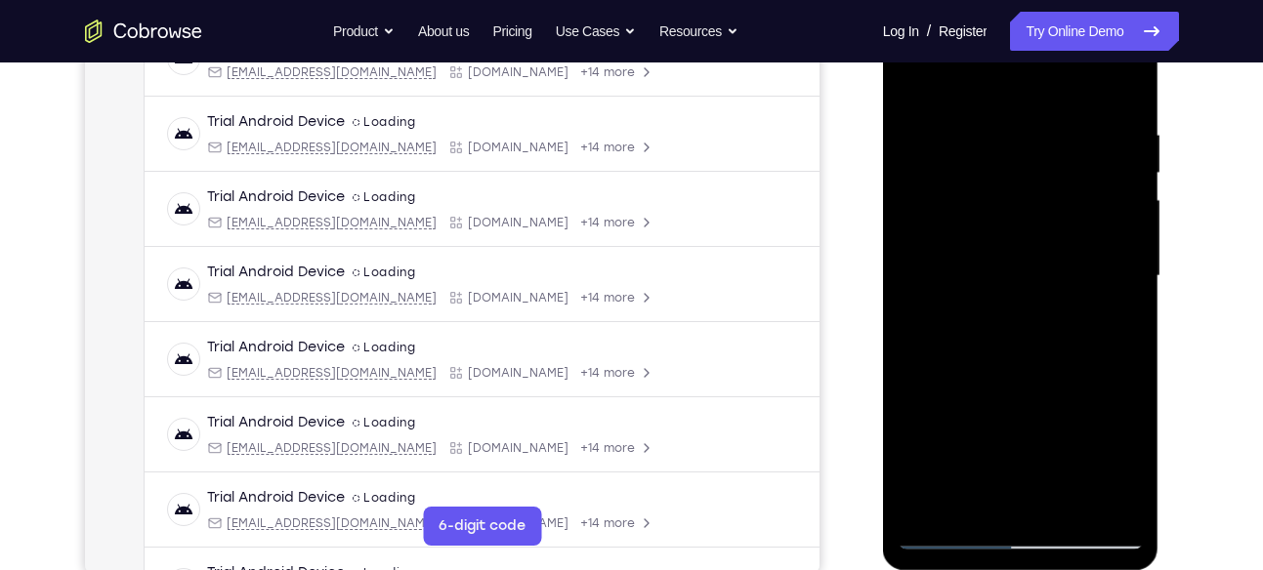
drag, startPoint x: 1072, startPoint y: 229, endPoint x: 979, endPoint y: 232, distance: 93.8
click at [979, 232] on div at bounding box center [1021, 276] width 246 height 547
drag, startPoint x: 1100, startPoint y: 311, endPoint x: 978, endPoint y: 307, distance: 122.1
click at [978, 307] on div at bounding box center [1021, 276] width 246 height 547
drag, startPoint x: 1060, startPoint y: 346, endPoint x: 893, endPoint y: 322, distance: 168.6
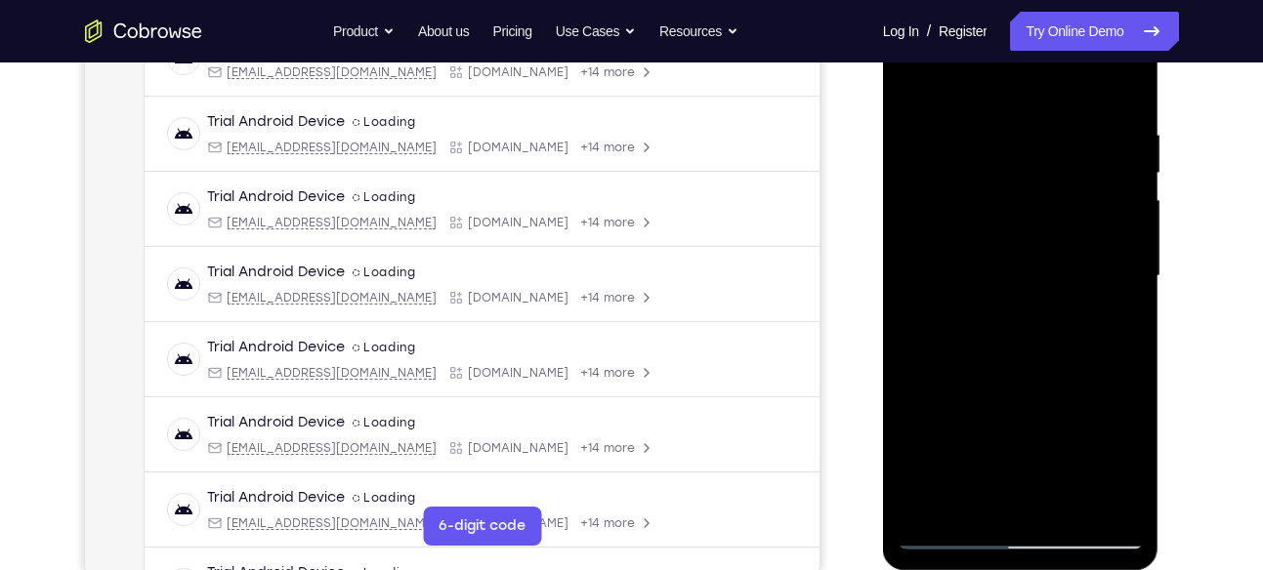
click at [893, 322] on div at bounding box center [1021, 279] width 276 height 582
